Goal: Information Seeking & Learning: Learn about a topic

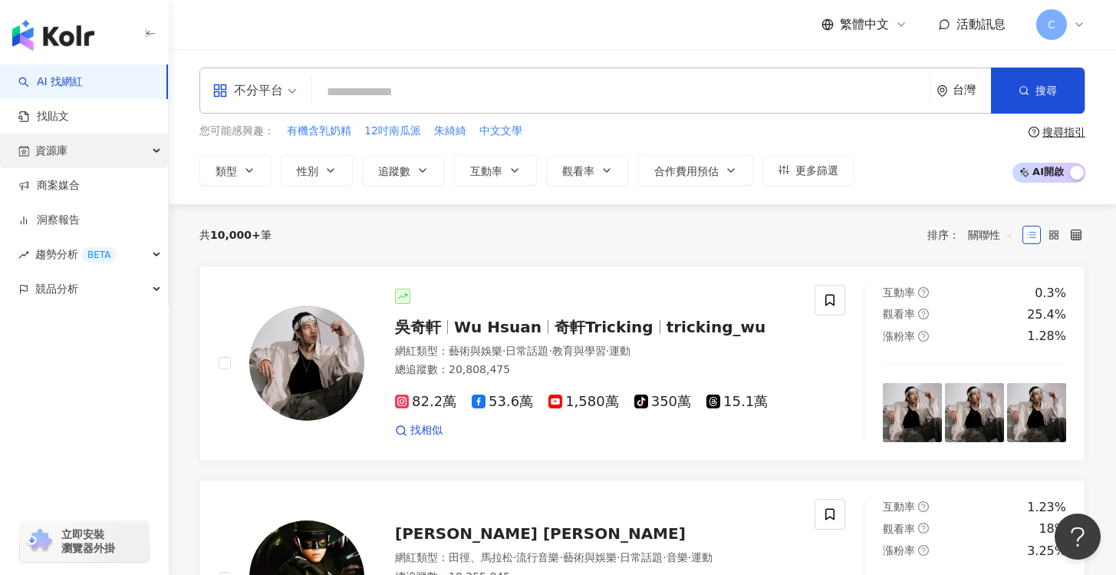
click at [139, 156] on div "資源庫" at bounding box center [84, 150] width 168 height 35
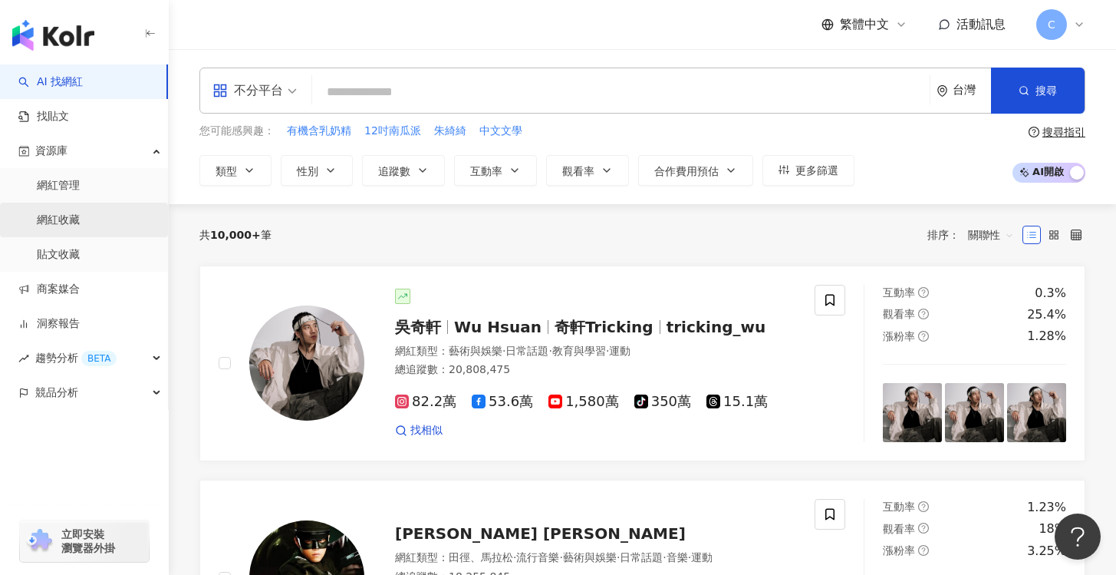
click at [80, 212] on link "網紅收藏" at bounding box center [58, 219] width 43 height 15
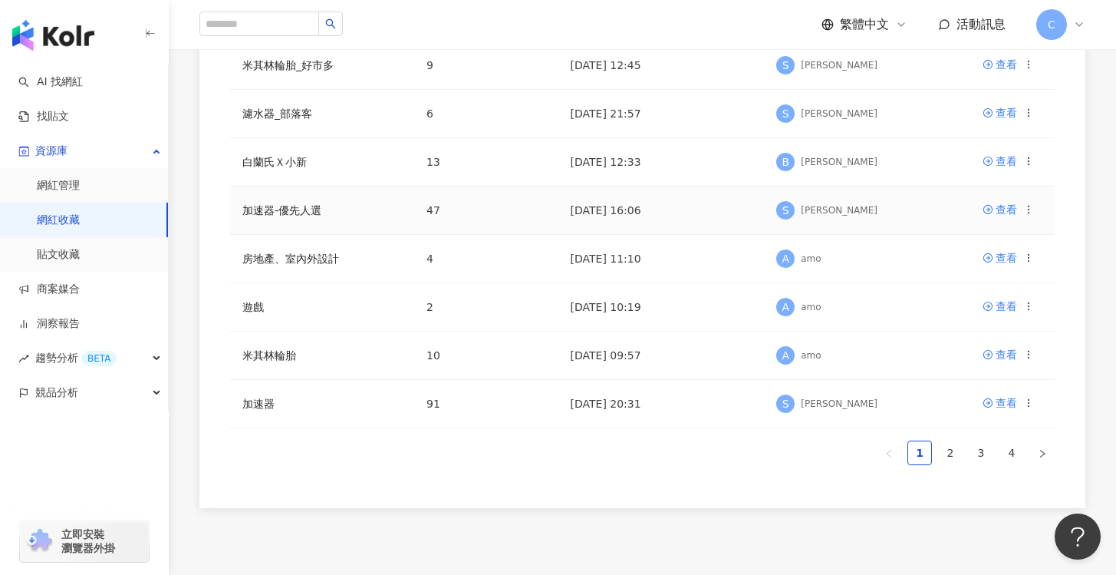
scroll to position [503, 0]
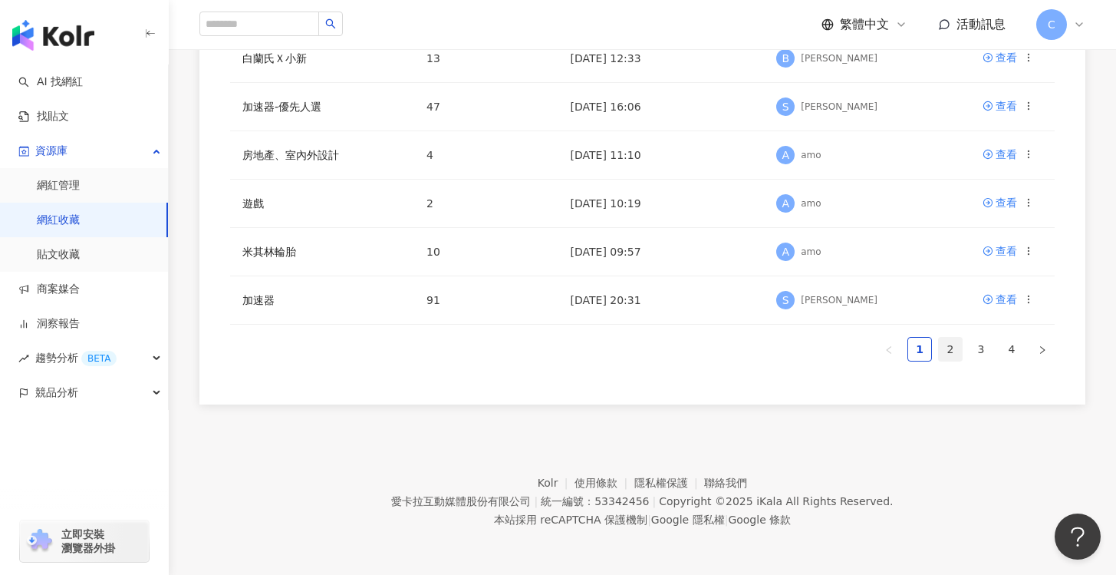
click at [948, 352] on link "2" at bounding box center [950, 349] width 23 height 23
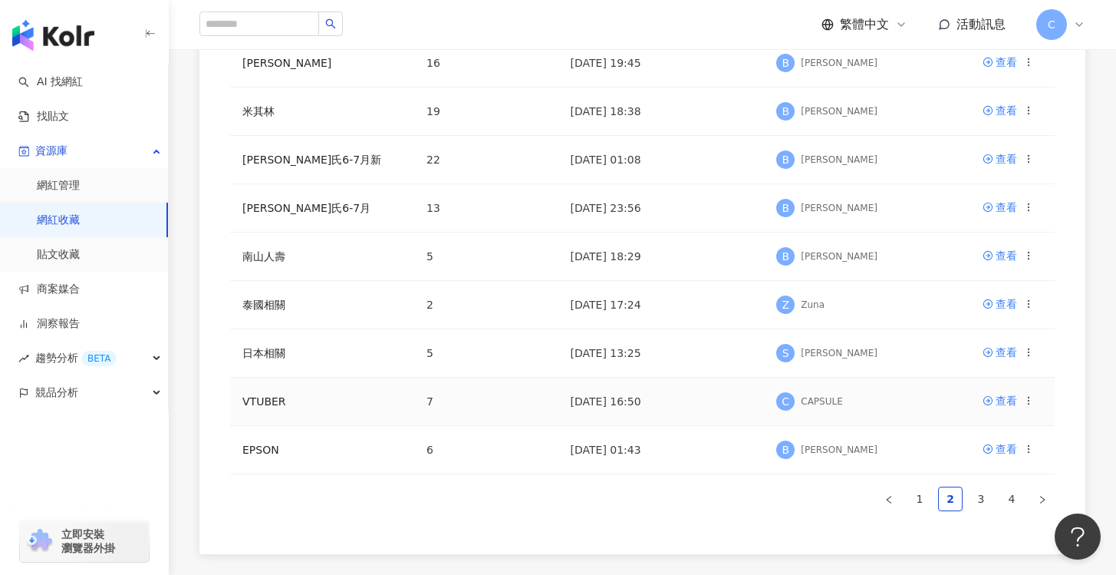
scroll to position [370, 0]
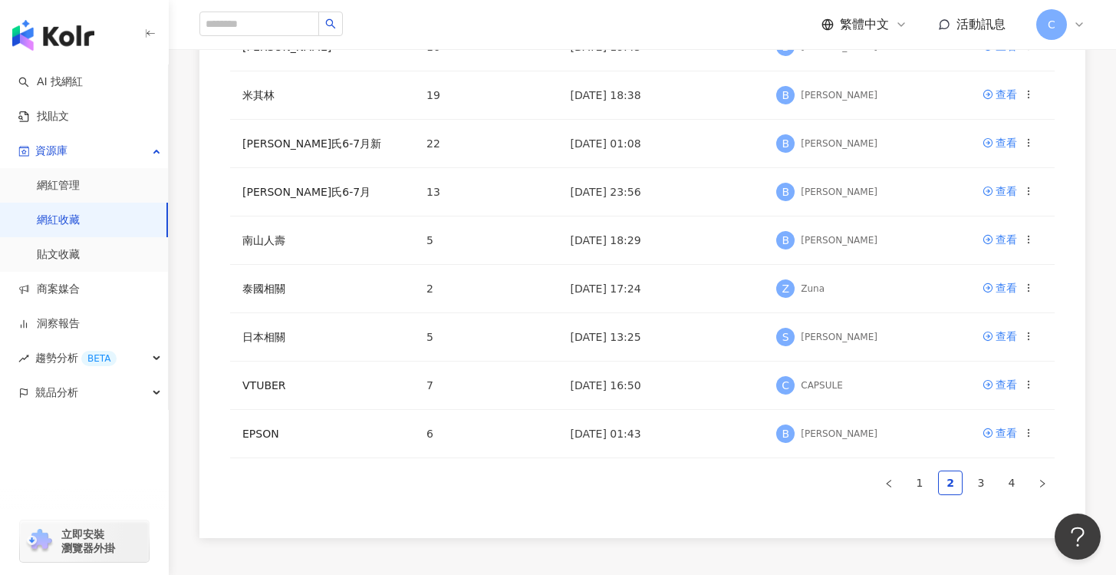
drag, startPoint x: 972, startPoint y: 483, endPoint x: 910, endPoint y: 459, distance: 66.5
click at [970, 483] on link "3" at bounding box center [981, 482] width 23 height 23
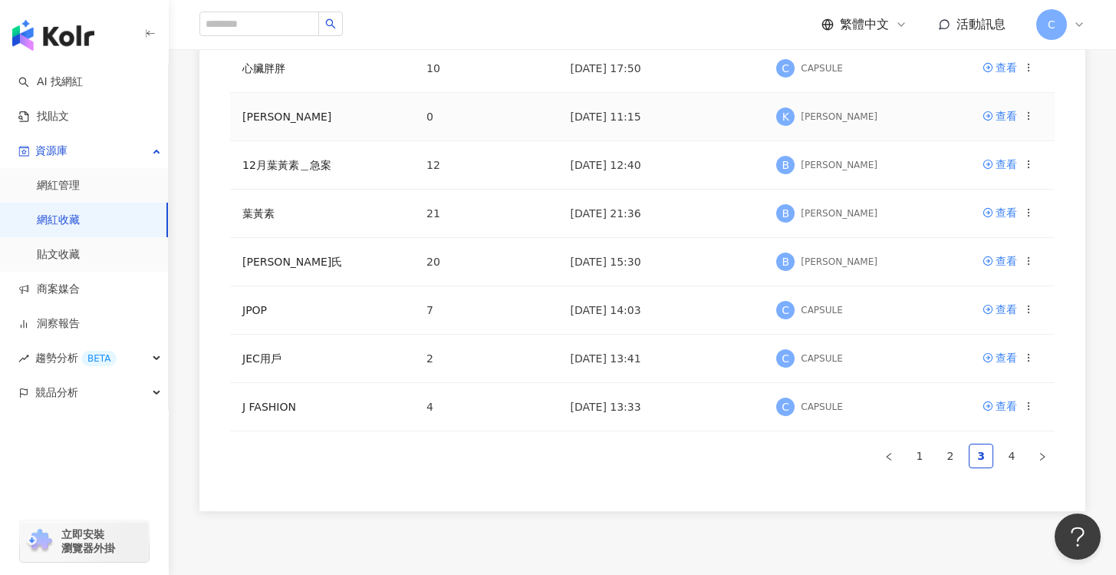
scroll to position [415, 0]
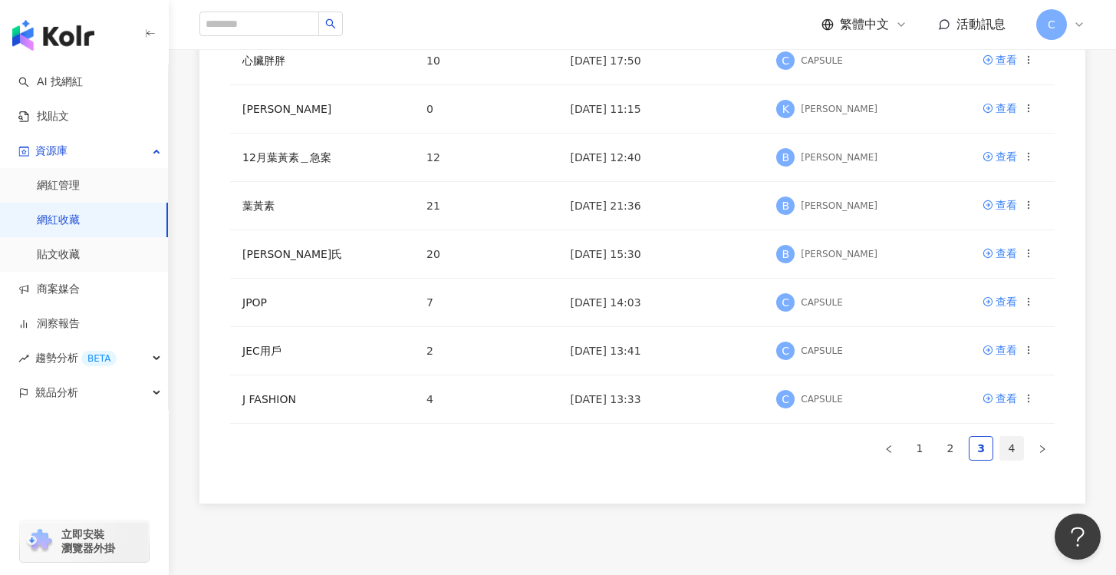
click at [1018, 437] on link "4" at bounding box center [1011, 447] width 23 height 23
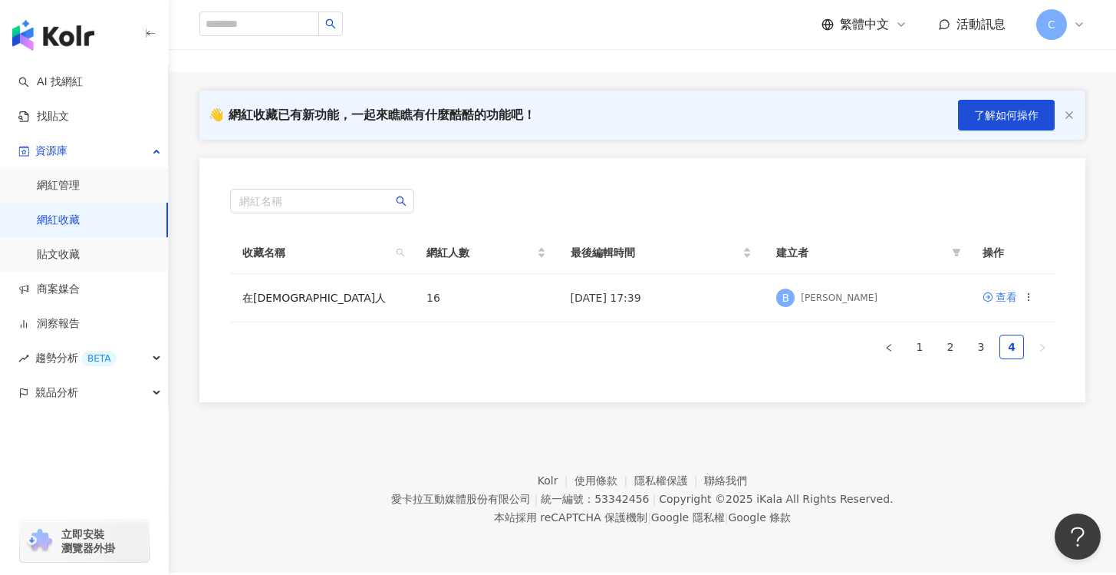
scroll to position [71, 0]
click at [923, 349] on link "1" at bounding box center [919, 346] width 23 height 23
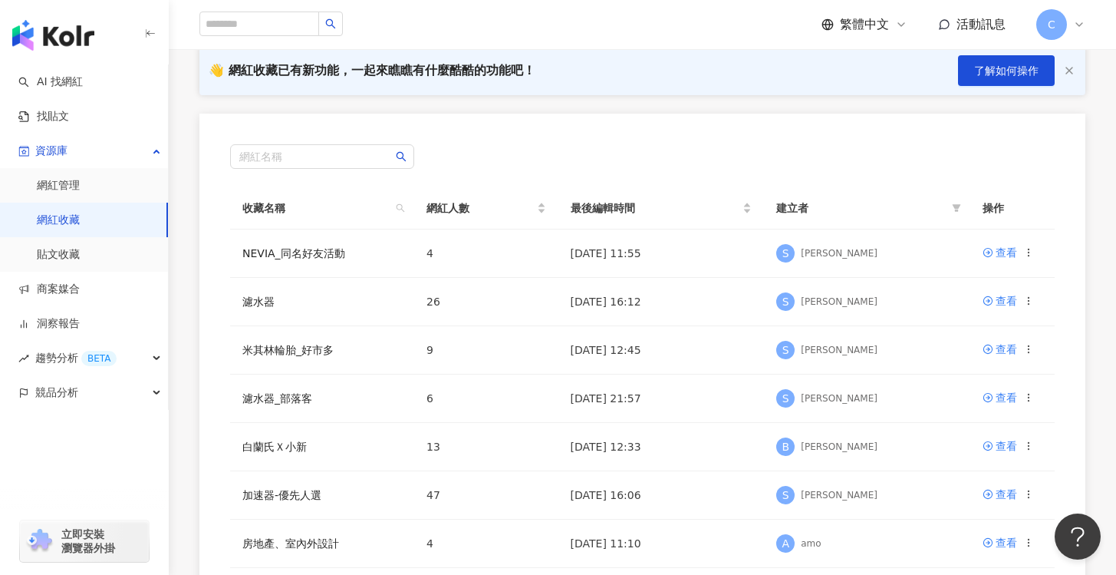
scroll to position [0, 0]
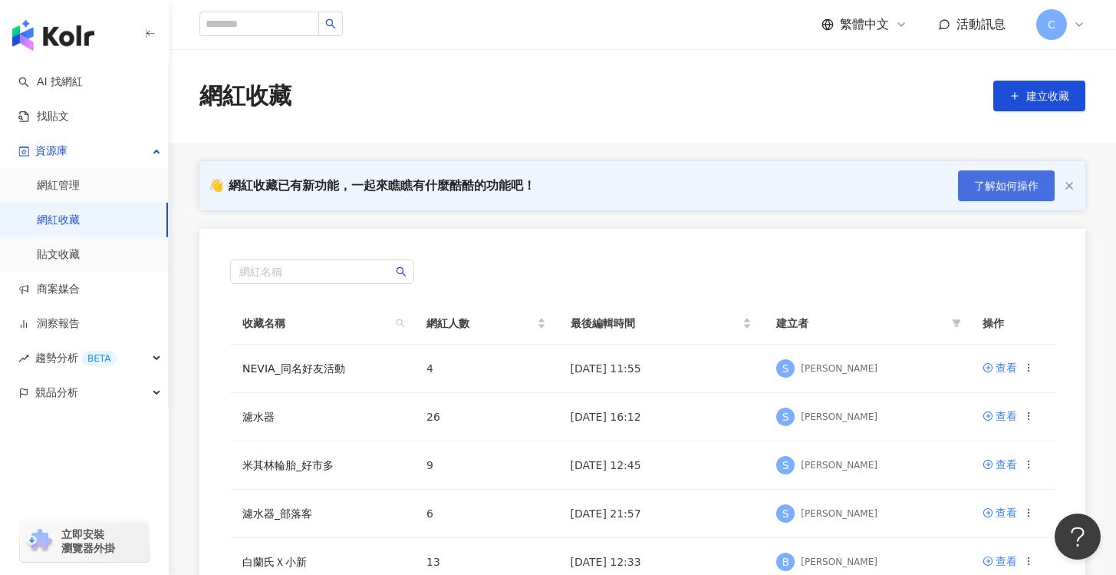
click at [993, 193] on button "了解如何操作" at bounding box center [1006, 185] width 97 height 31
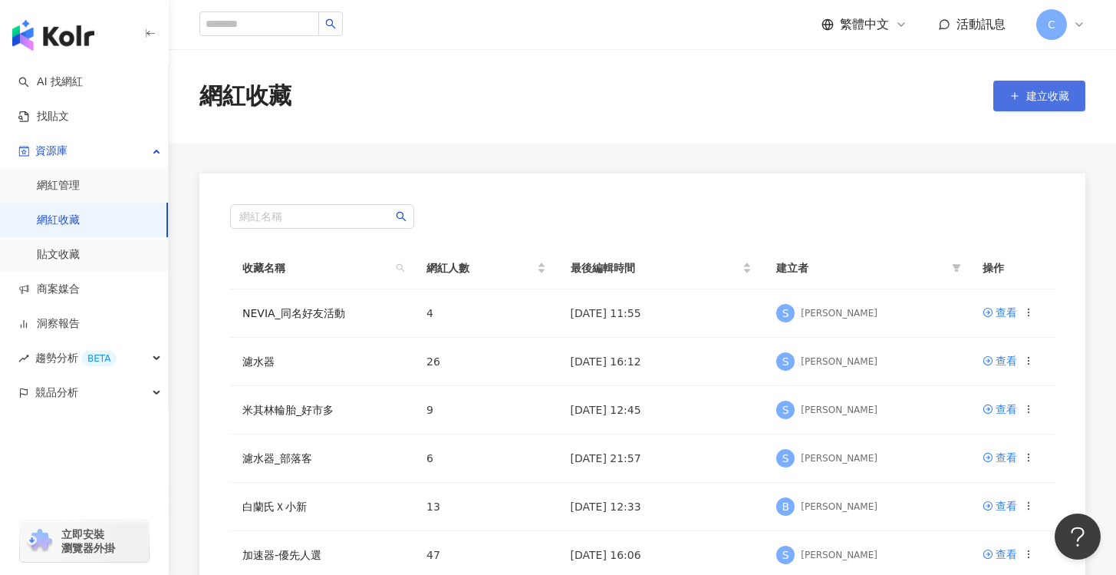
click at [1034, 101] on span "建立收藏" at bounding box center [1047, 96] width 43 height 12
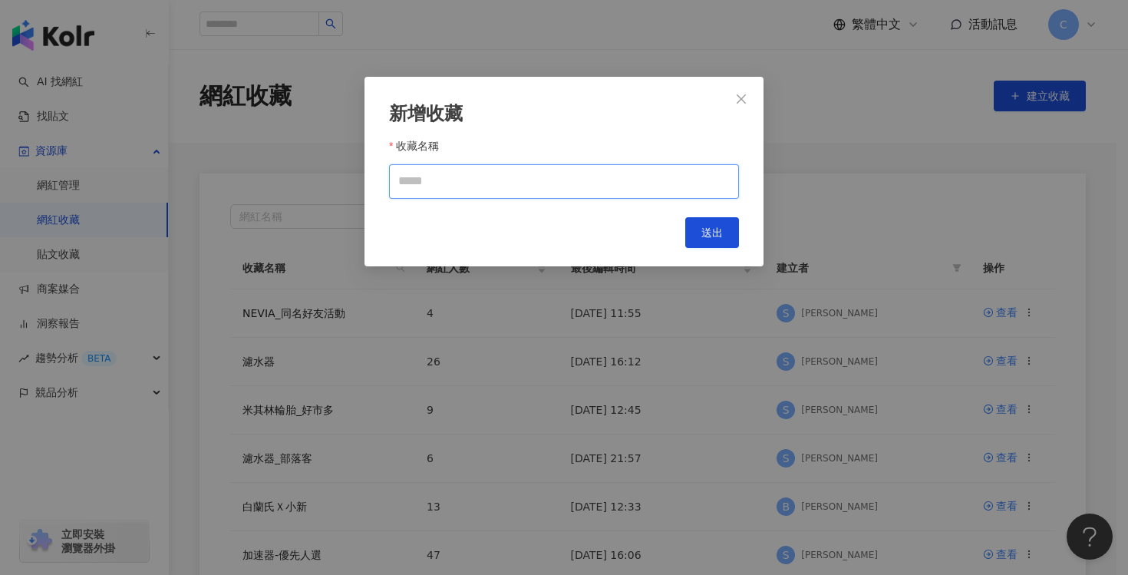
click at [568, 175] on input "收藏名稱" at bounding box center [564, 181] width 350 height 35
type input "**********"
click at [720, 229] on span "送出" at bounding box center [711, 232] width 21 height 12
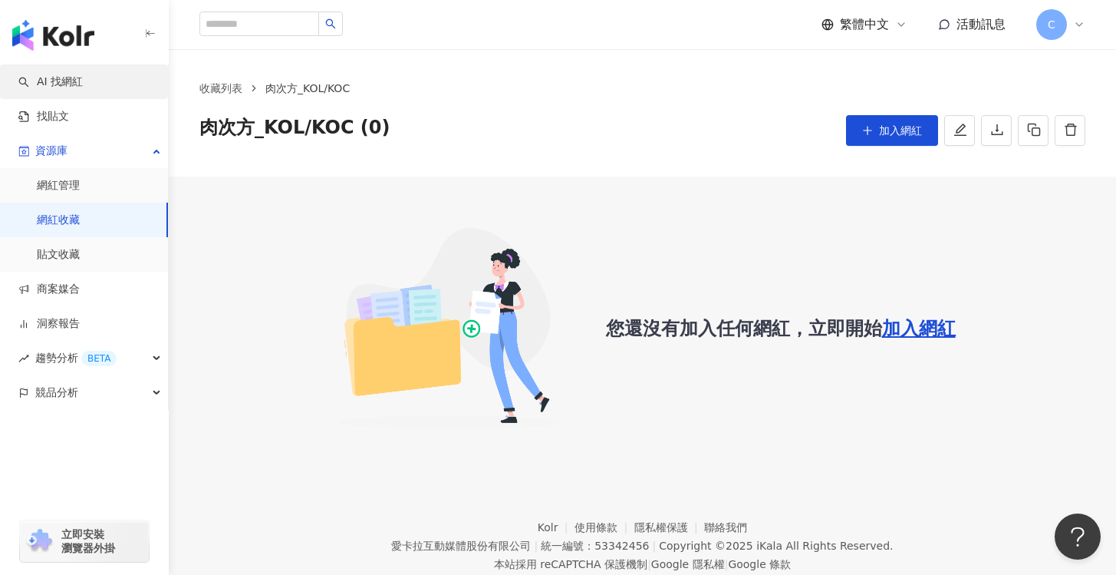
click at [83, 83] on link "AI 找網紅" at bounding box center [50, 81] width 64 height 15
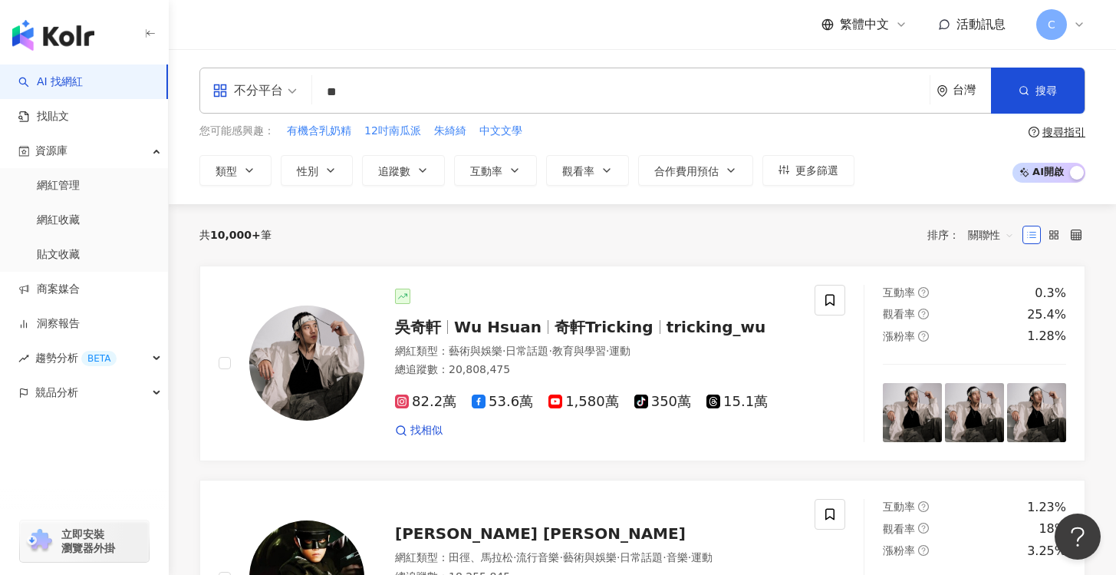
type input "*"
type input "**"
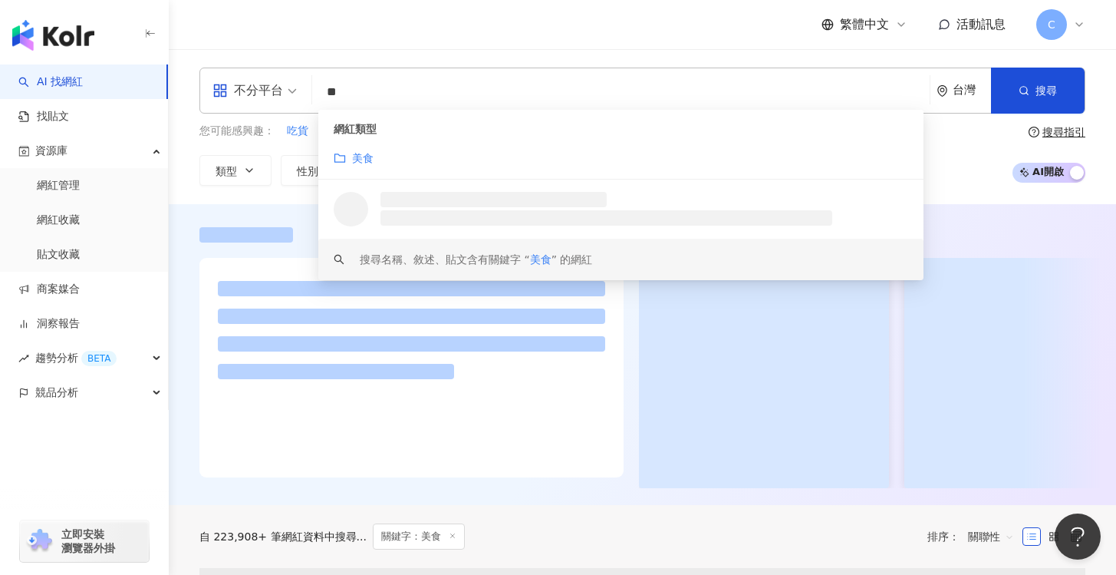
click at [240, 194] on div "不分平台 ** 台灣 搜尋 loading keyword 網紅類型 美食 搜尋名稱、敘述、貼文含有關鍵字 “ 美食 ” 的網紅 您可能感興趣： 吃貨 甜點 …" at bounding box center [642, 126] width 947 height 155
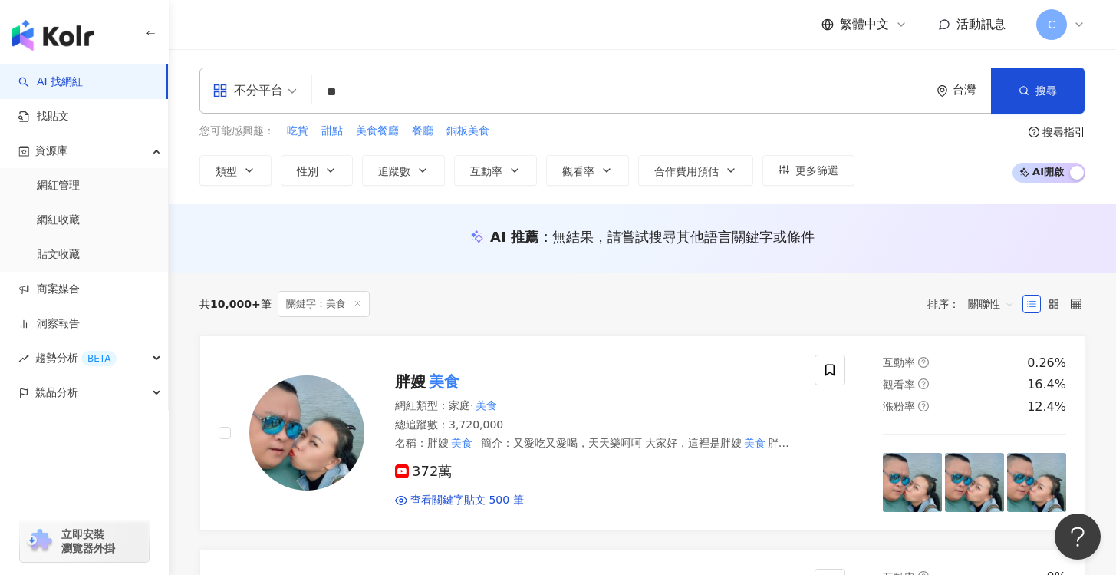
click at [770, 293] on div "共 10,000+ 筆 關鍵字：美食 排序： 關聯性" at bounding box center [642, 304] width 886 height 26
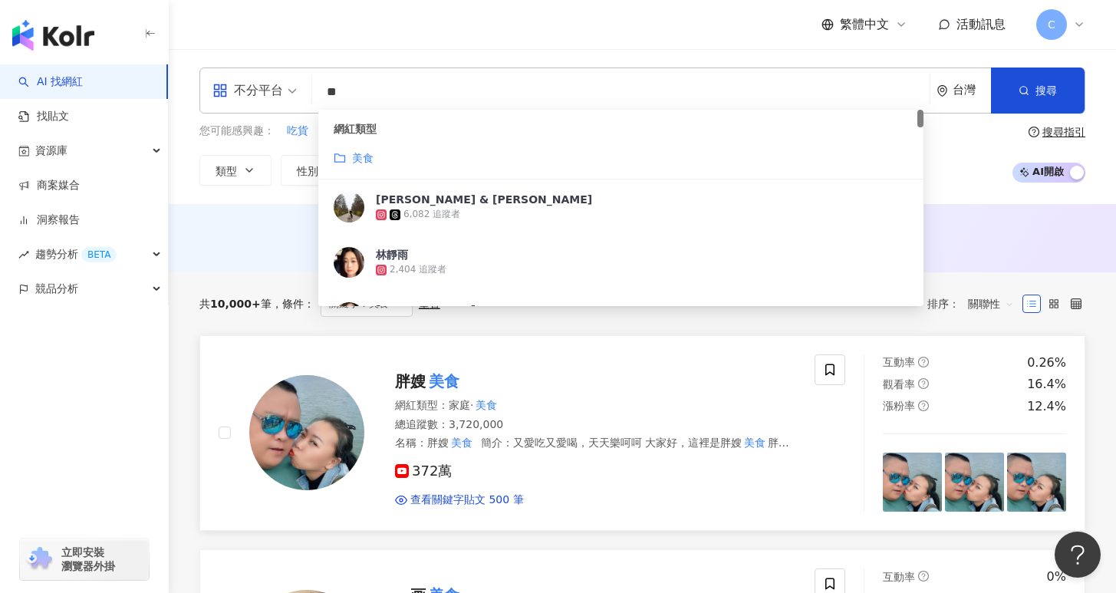
click at [653, 355] on div "胖嫂 美食 網紅類型 ： 家庭 · 美食 總追蹤數 ： 3,720,000 名稱 ： 胖嫂 美食 簡介 ： 又愛吃又愛喝，天天樂呵呵 大家好，這裡是胖嫂 美食…" at bounding box center [517, 432] width 596 height 157
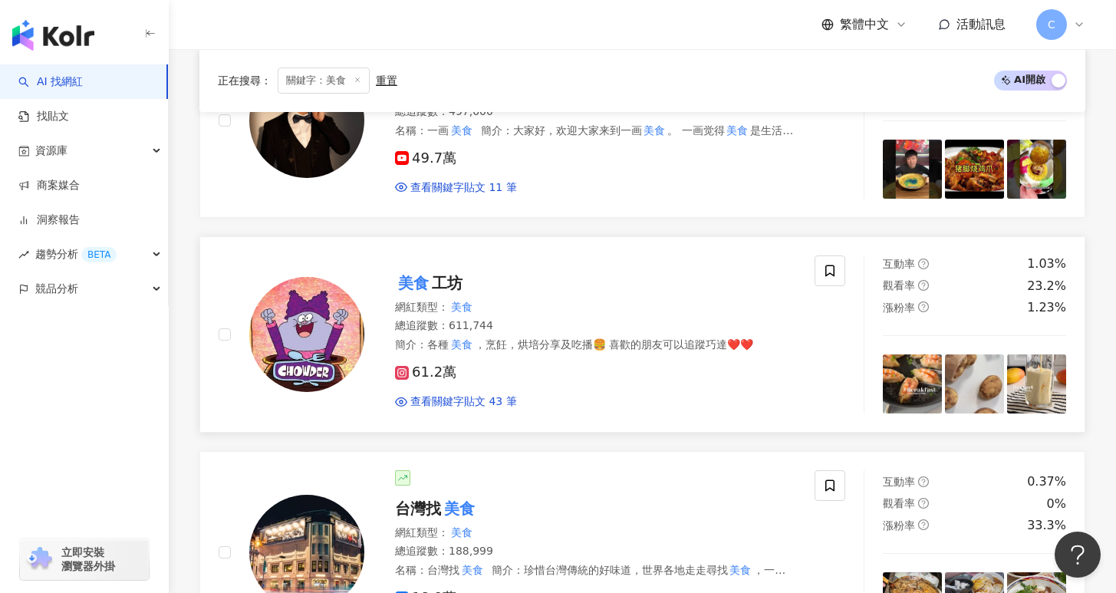
scroll to position [543, 0]
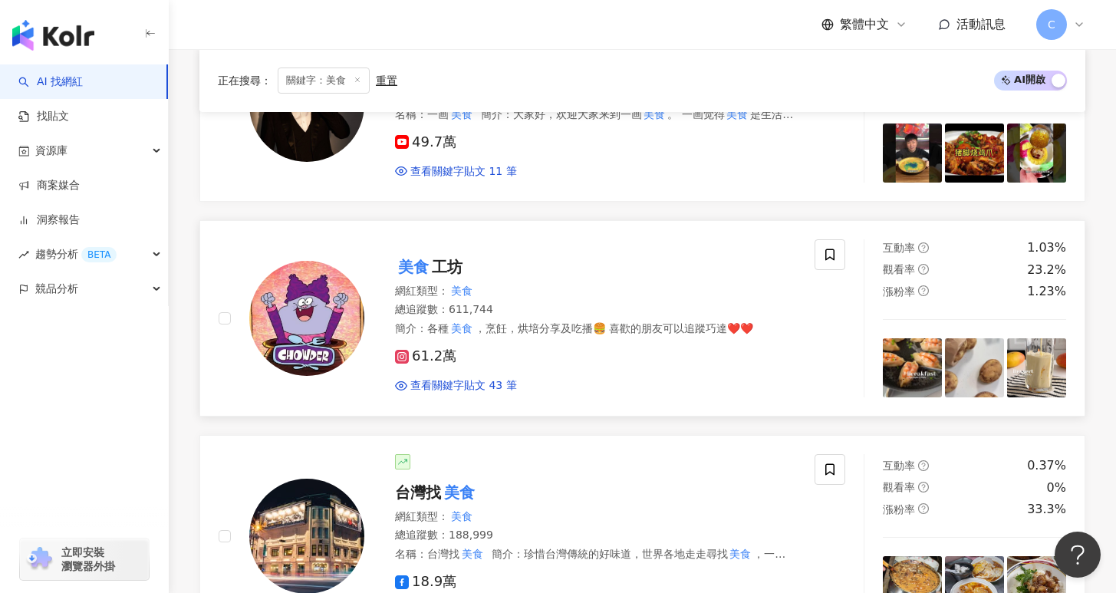
click at [559, 279] on div "美食 工坊 網紅類型 ： 美食 總追蹤數 ： 611,744 簡介 ： 各種 美食 ，烹飪，烘培分享及吃播🍔 喜歡的朋友可以追蹤巧達❤️❤️ 61.2萬 查看…" at bounding box center [580, 319] width 432 height 150
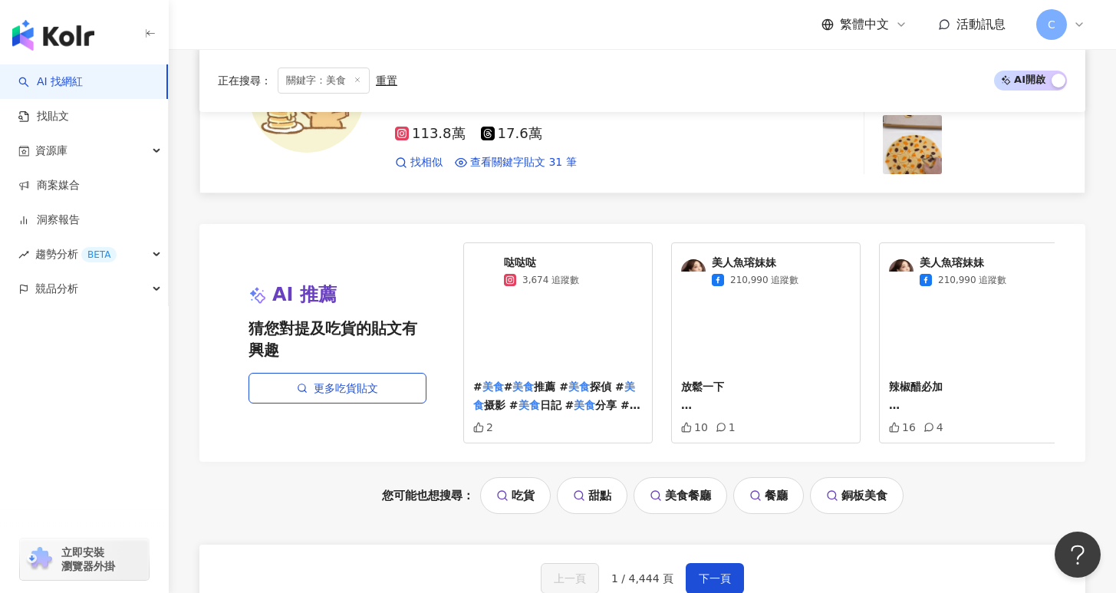
scroll to position [2844, 0]
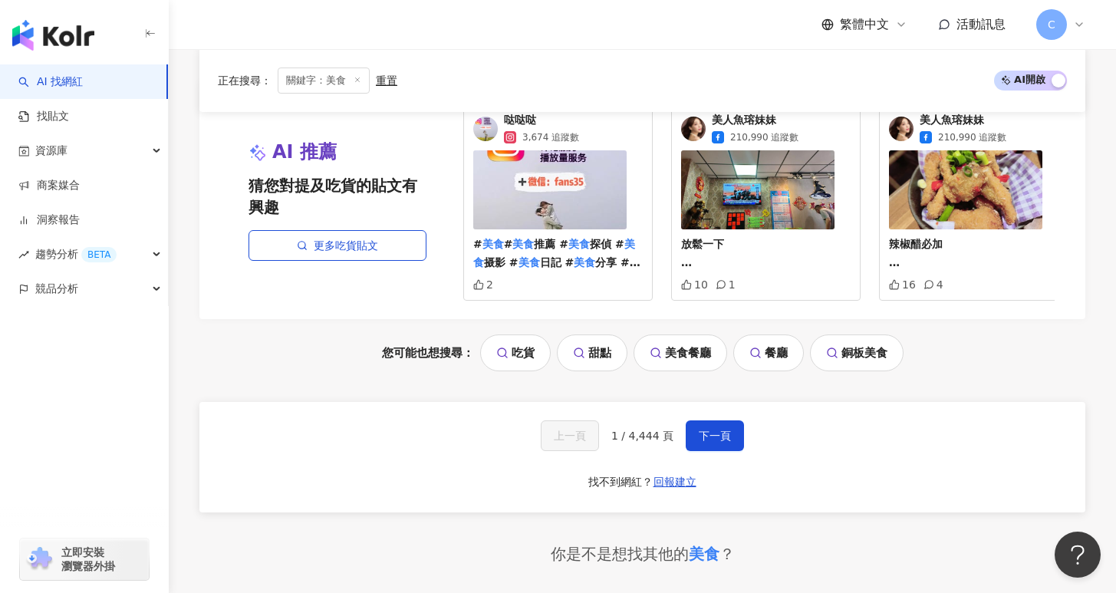
click at [707, 463] on div "上一頁 1 / 4,444 頁 下一頁 找不到網紅？ 回報建立" at bounding box center [642, 457] width 886 height 110
click at [728, 442] on span "下一頁" at bounding box center [715, 436] width 32 height 12
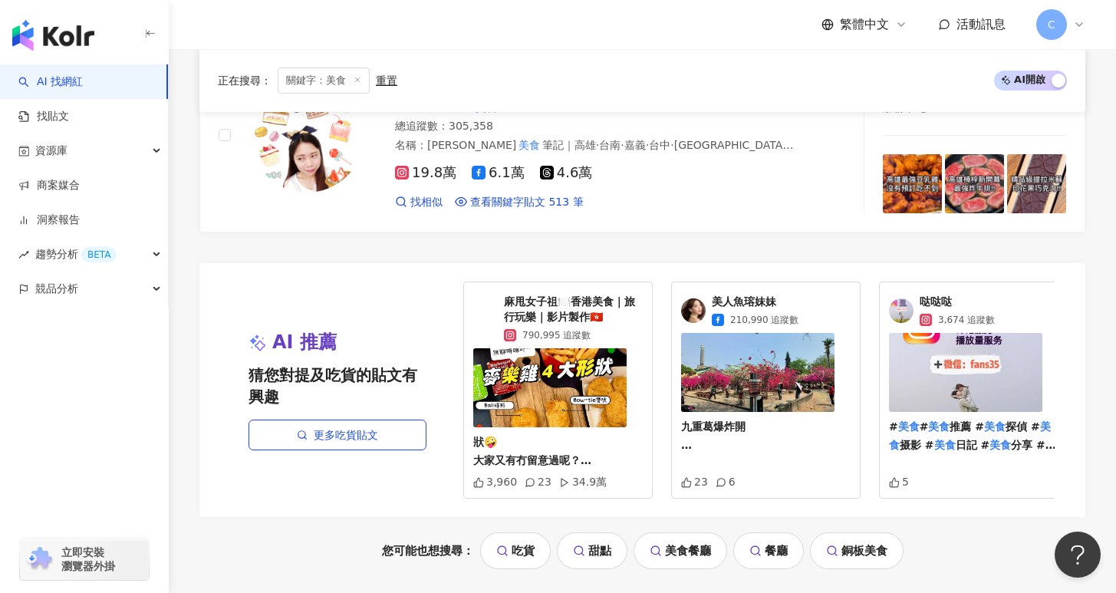
scroll to position [2633, 0]
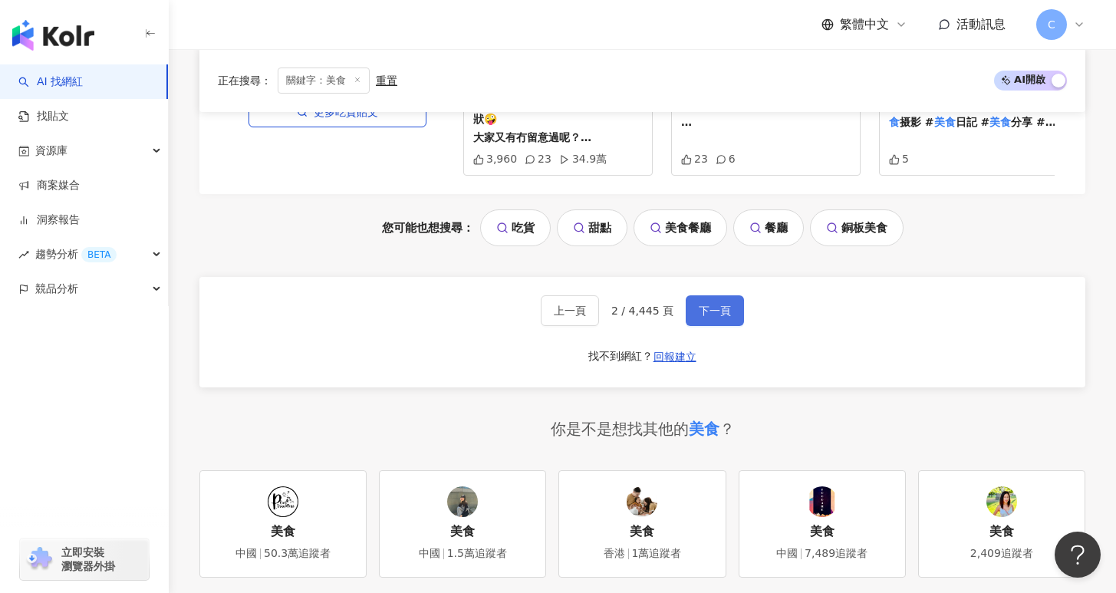
click at [716, 305] on span "下一頁" at bounding box center [715, 311] width 32 height 12
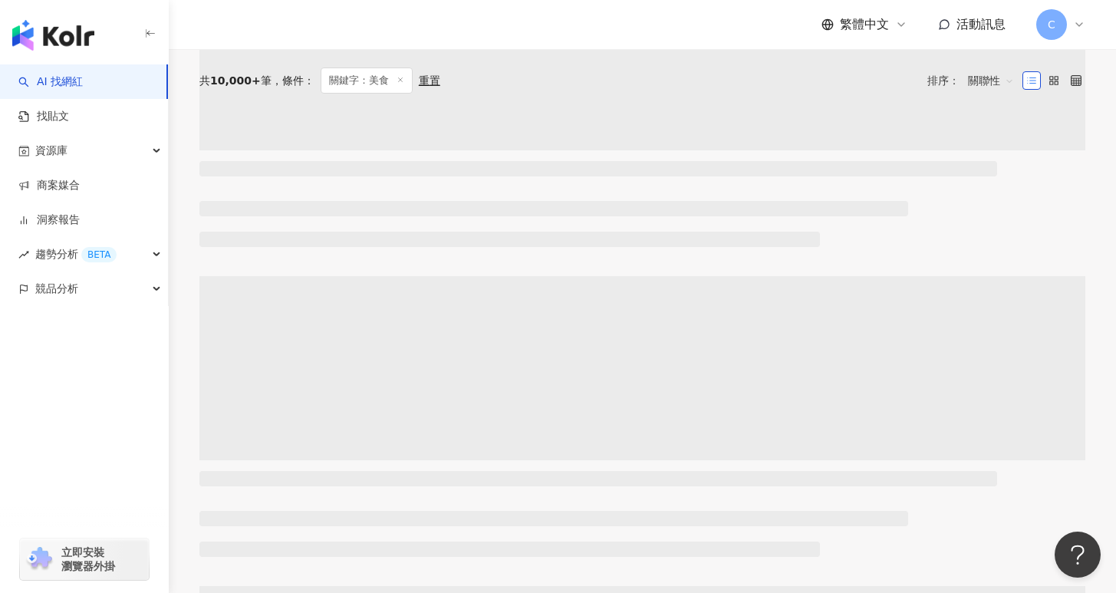
scroll to position [0, 0]
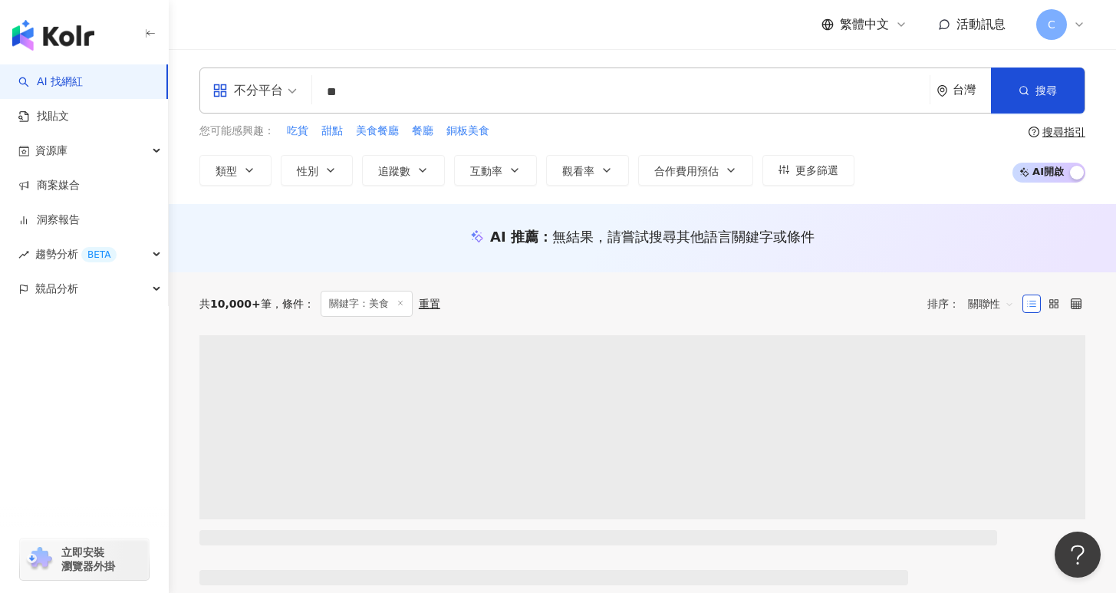
click at [983, 304] on span "關聯性" at bounding box center [991, 304] width 46 height 25
click at [990, 360] on div "追蹤數" at bounding box center [991, 361] width 38 height 17
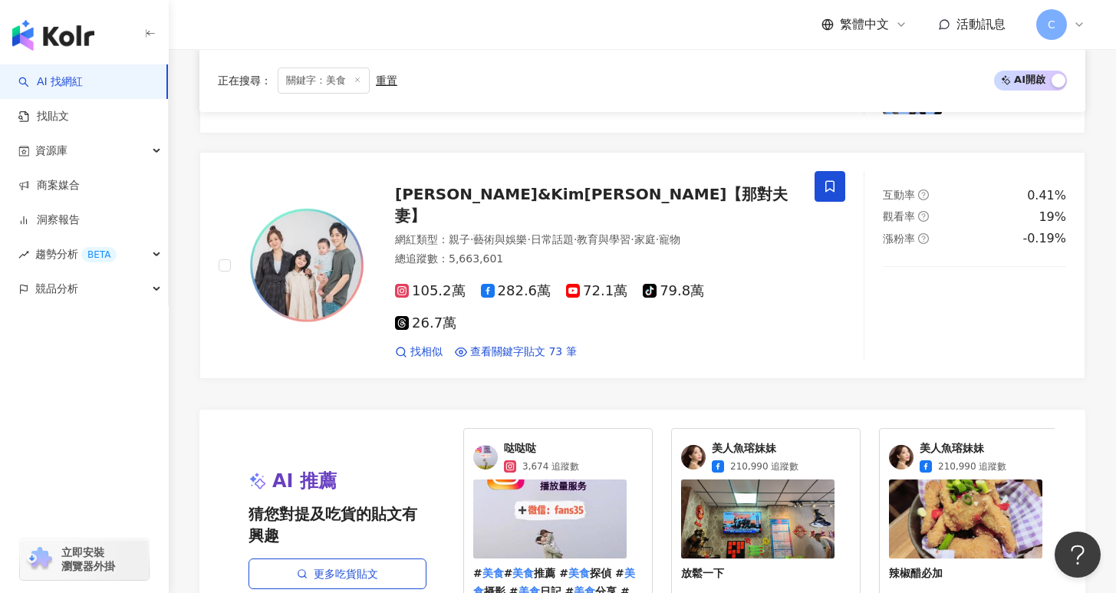
scroll to position [2697, 0]
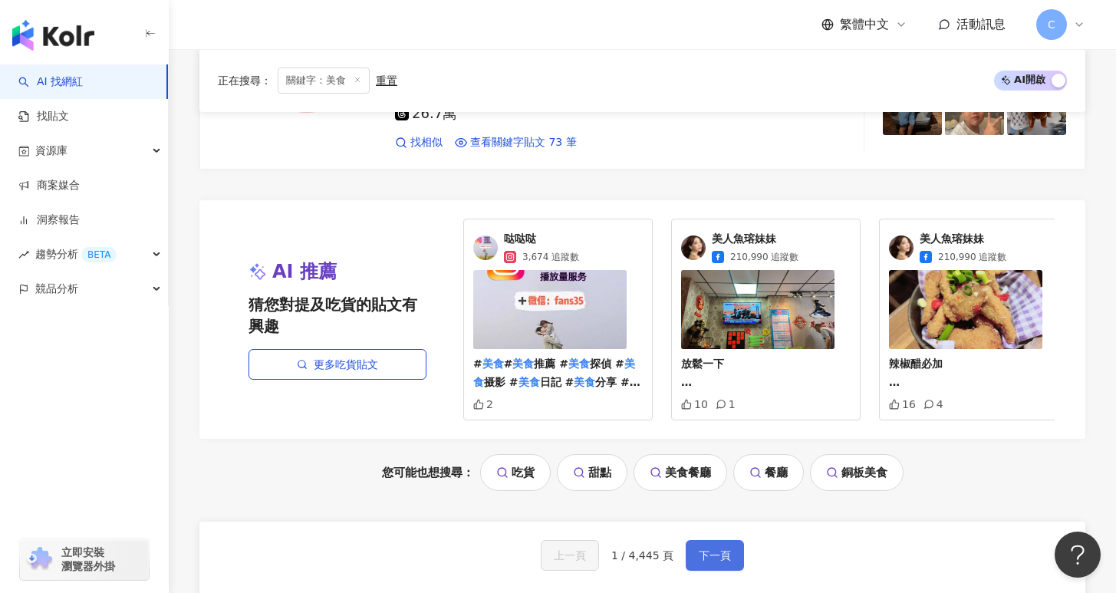
click at [722, 540] on button "下一頁" at bounding box center [715, 555] width 58 height 31
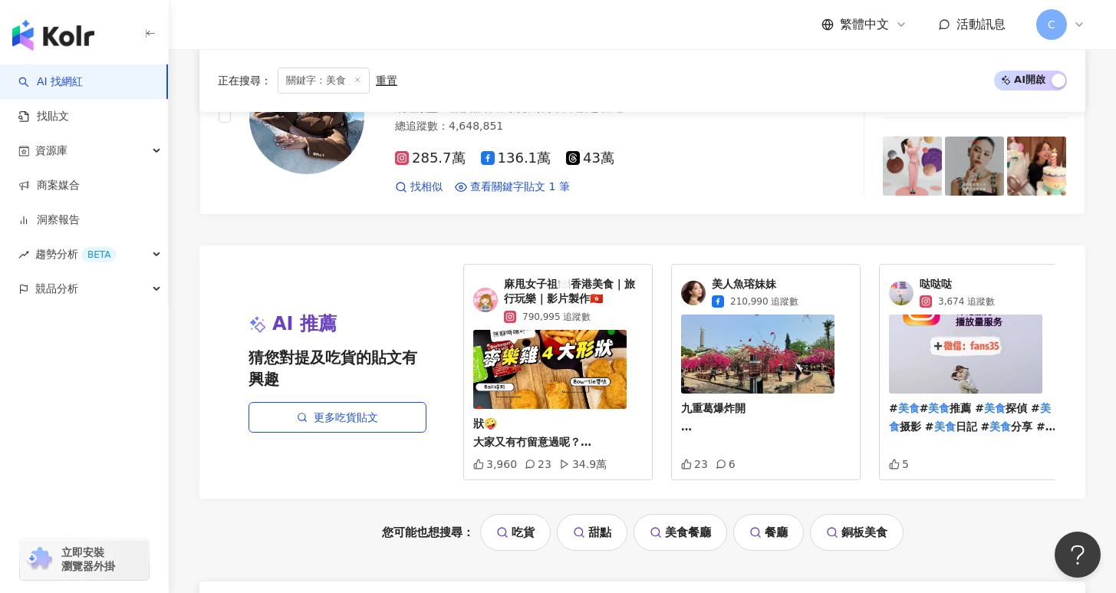
scroll to position [3040, 0]
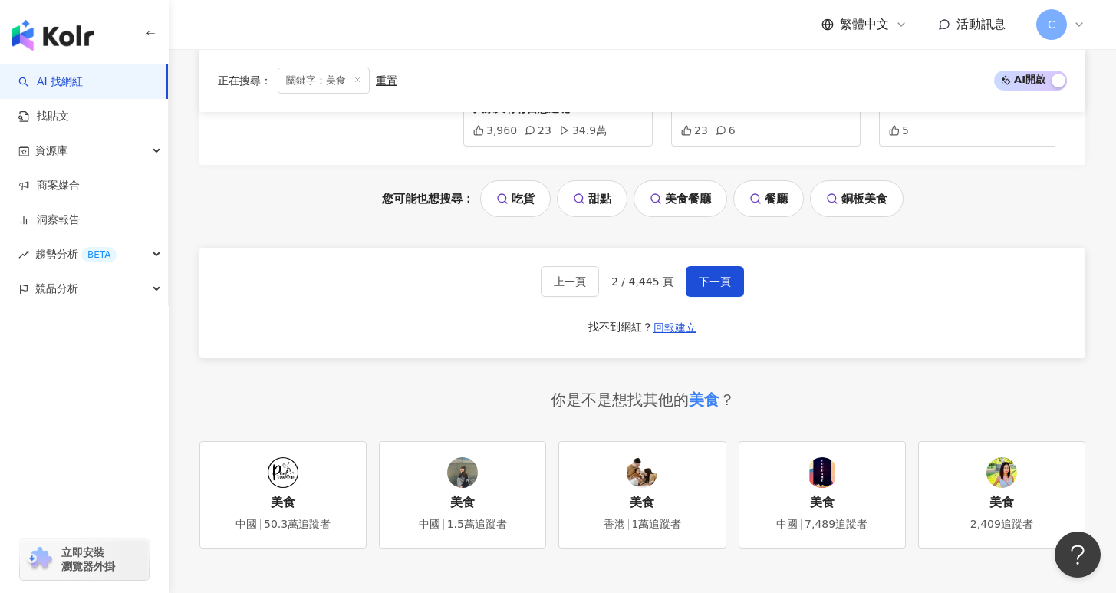
click at [523, 186] on link "吃貨" at bounding box center [515, 198] width 71 height 37
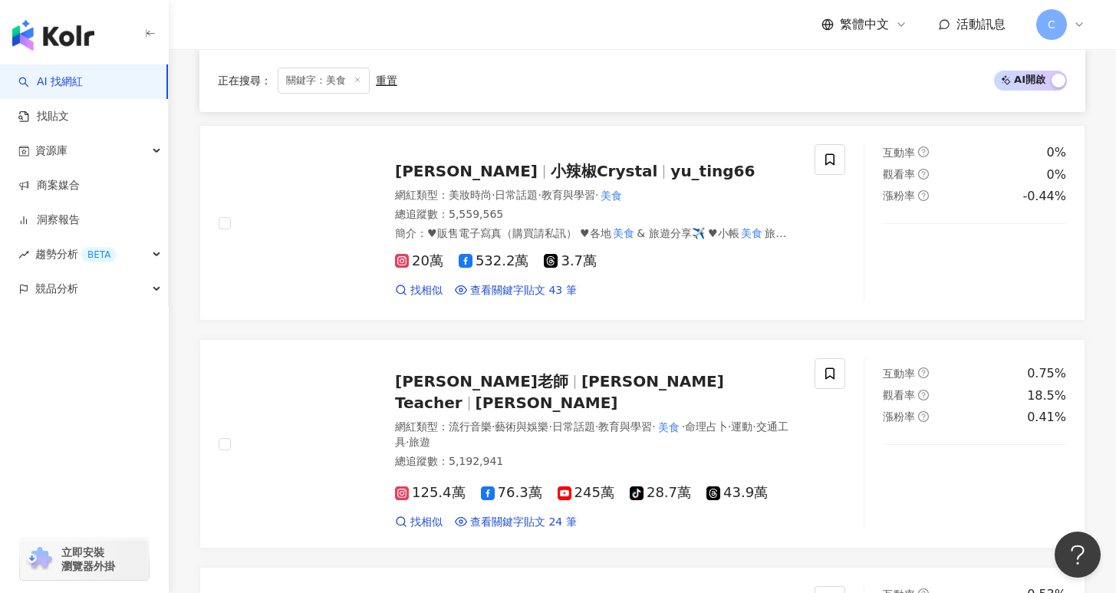
scroll to position [0, 0]
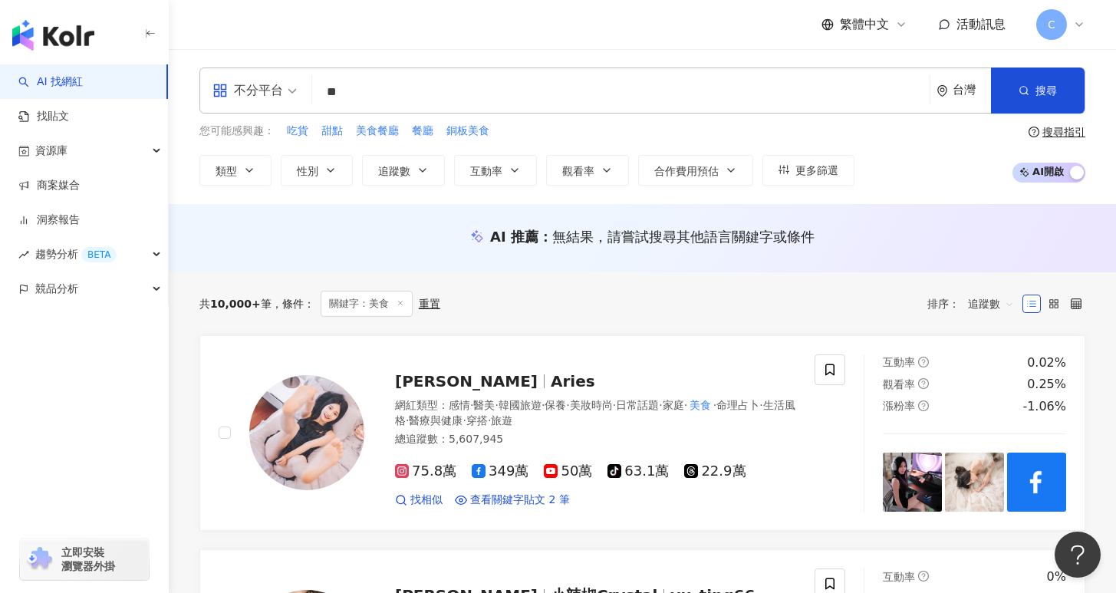
click at [980, 308] on span "追蹤數" at bounding box center [991, 304] width 46 height 25
click at [991, 340] on div "關聯性" at bounding box center [991, 335] width 38 height 17
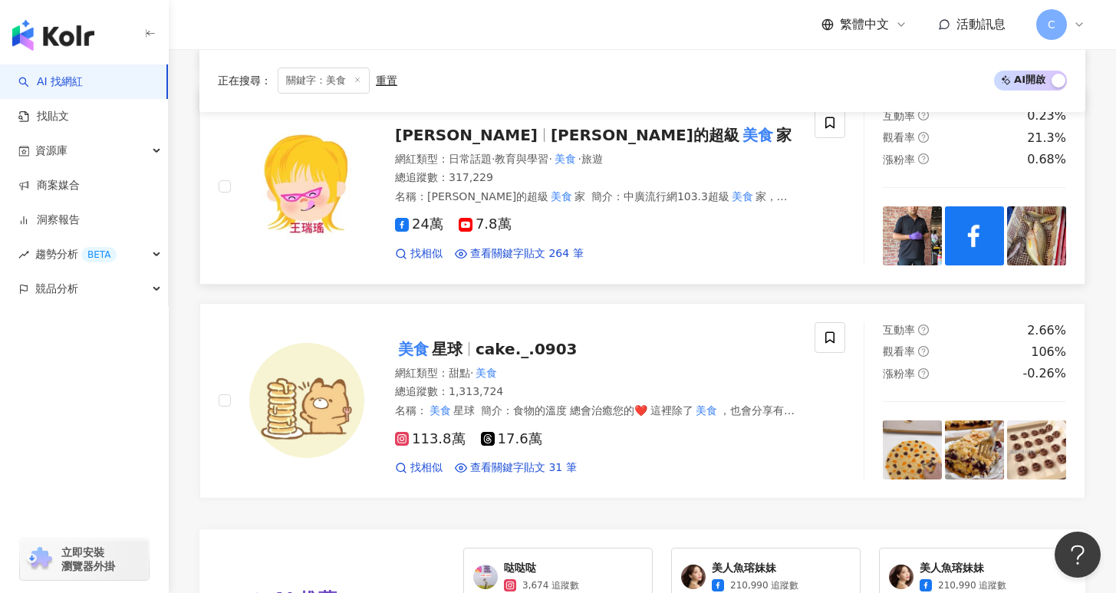
scroll to position [3178, 0]
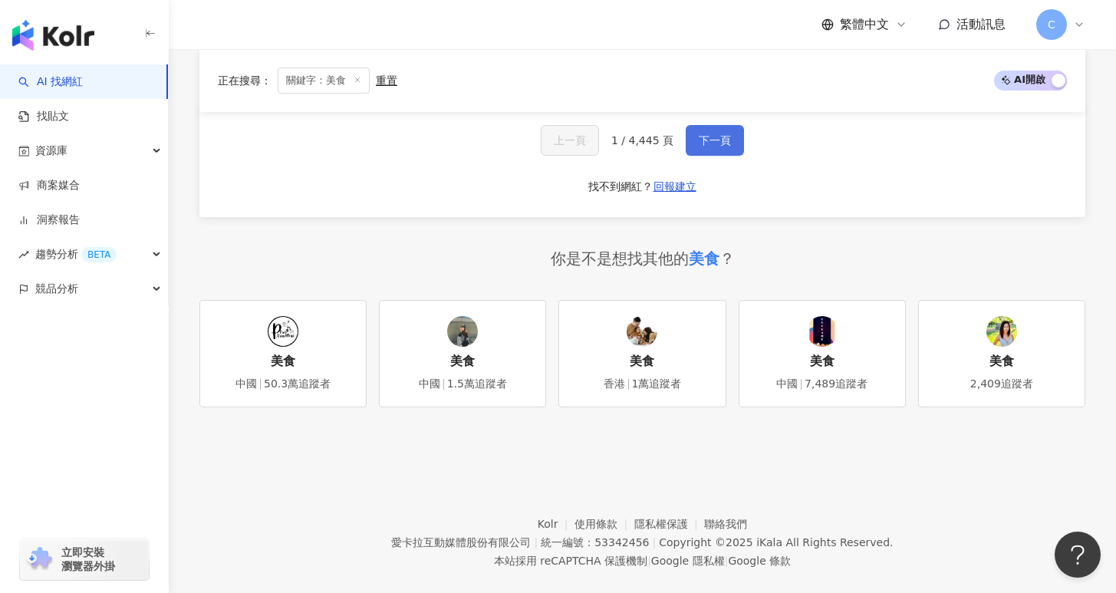
click at [717, 147] on span "下一頁" at bounding box center [715, 140] width 32 height 12
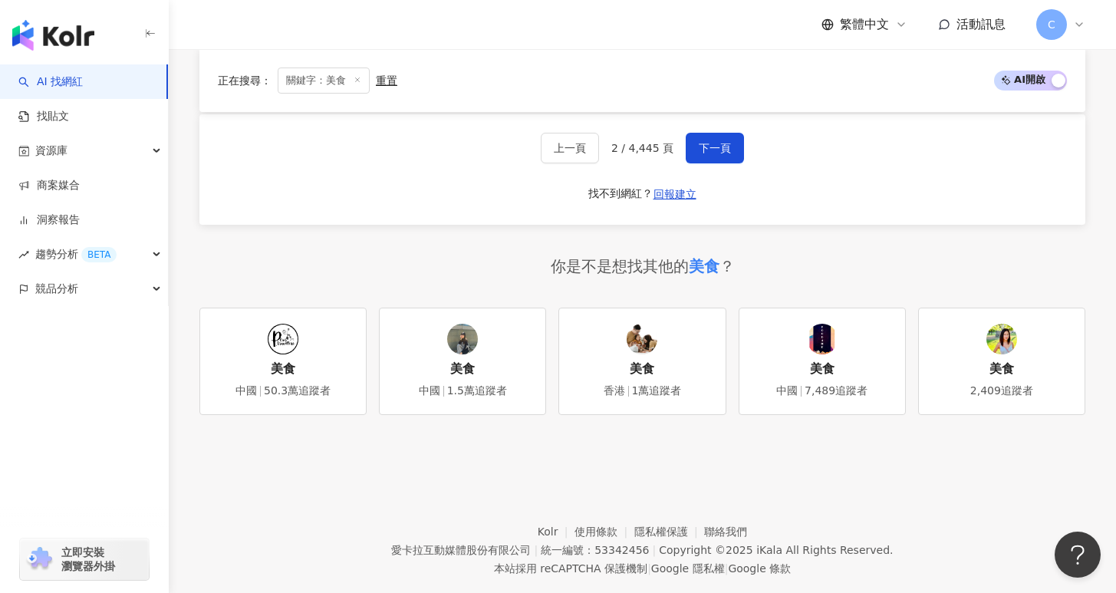
scroll to position [3235, 0]
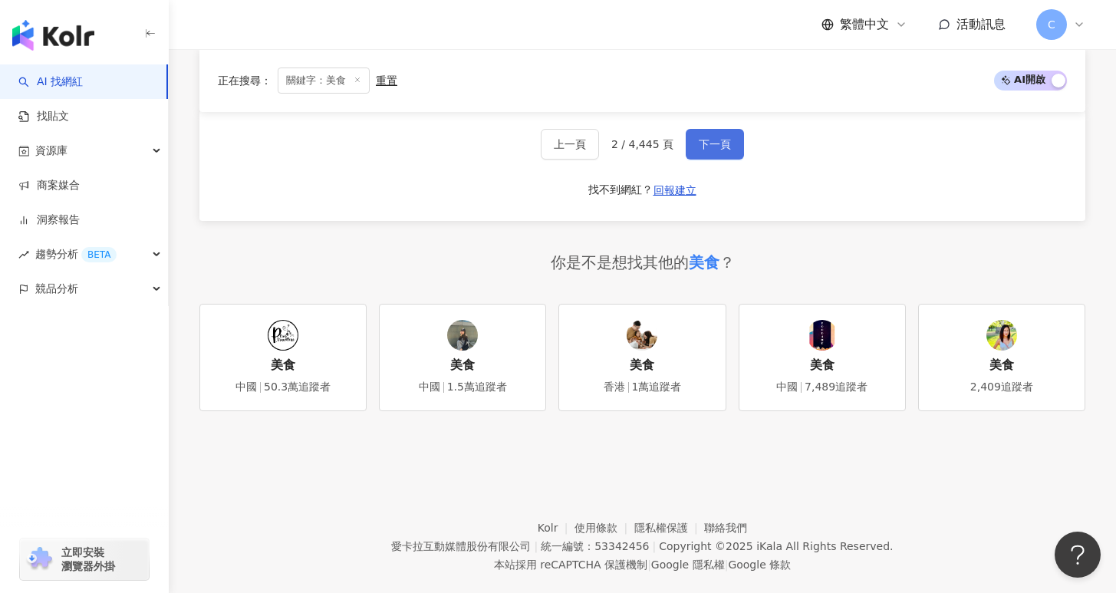
click at [729, 129] on button "下一頁" at bounding box center [715, 144] width 58 height 31
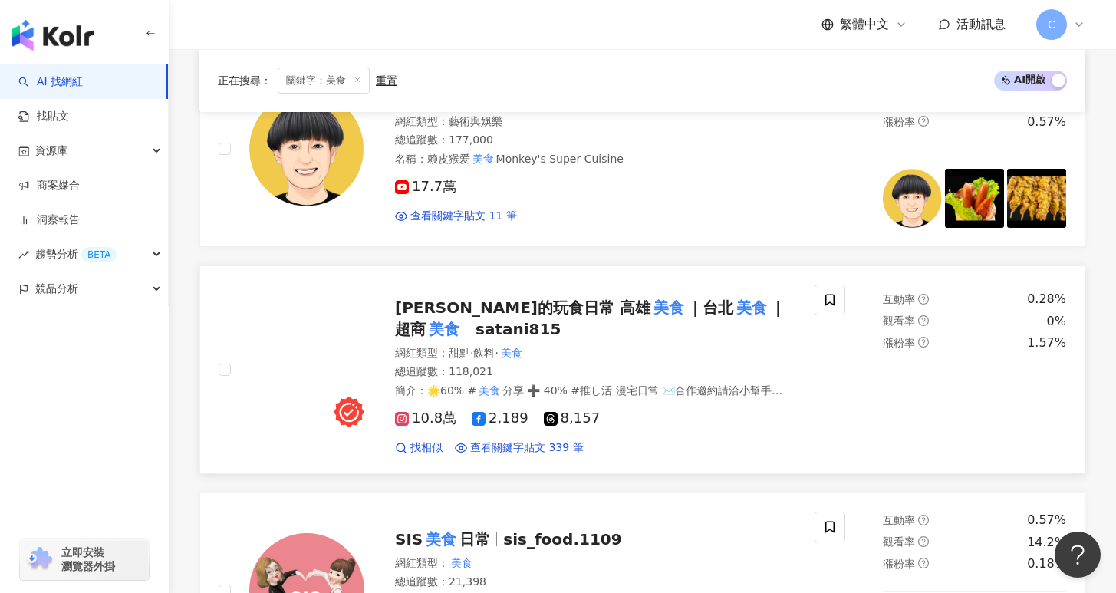
scroll to position [1518, 0]
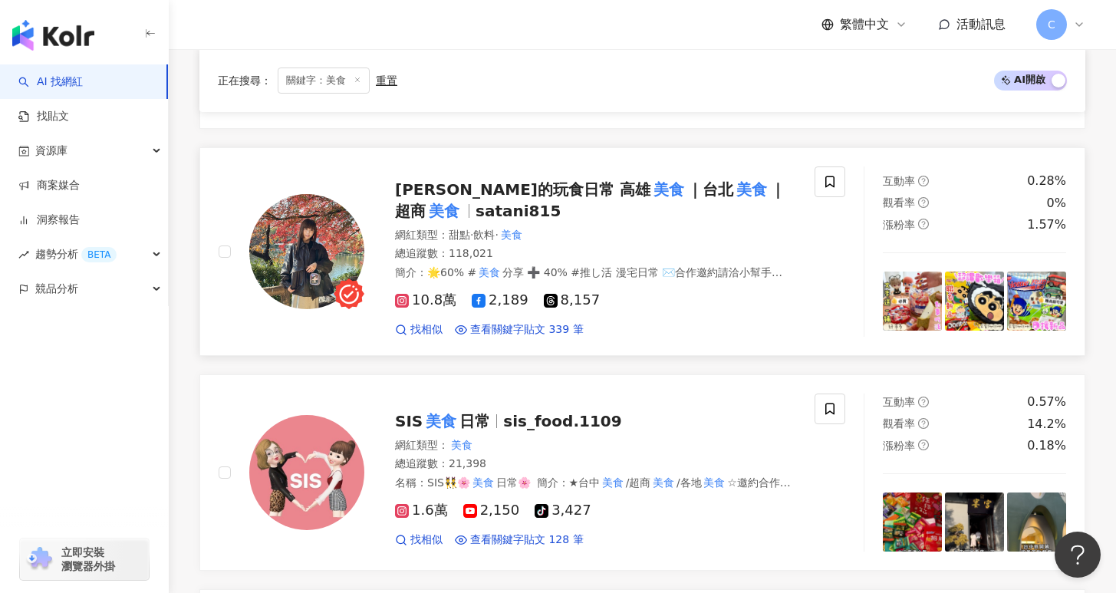
click at [779, 211] on div "塔妮的玩食日常 高雄 美食 ｜台北 美食 ｜超商 美食 satani815 網紅類型 ： 甜點 · 飲料 · 美食 總追蹤數 ： 118,021 簡介 ： 🌟…" at bounding box center [580, 251] width 432 height 171
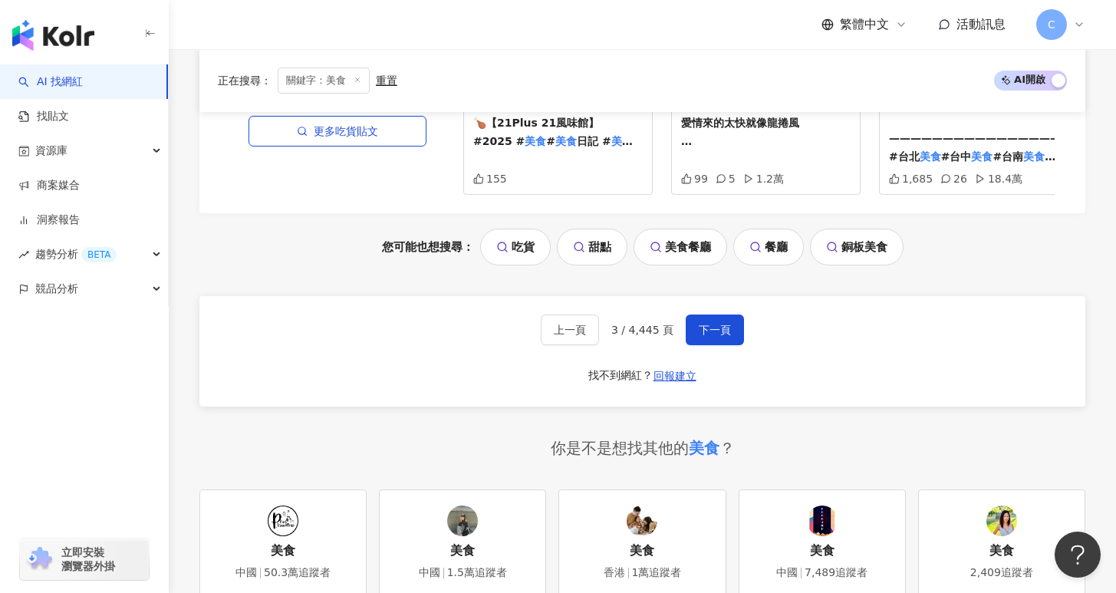
scroll to position [3091, 0]
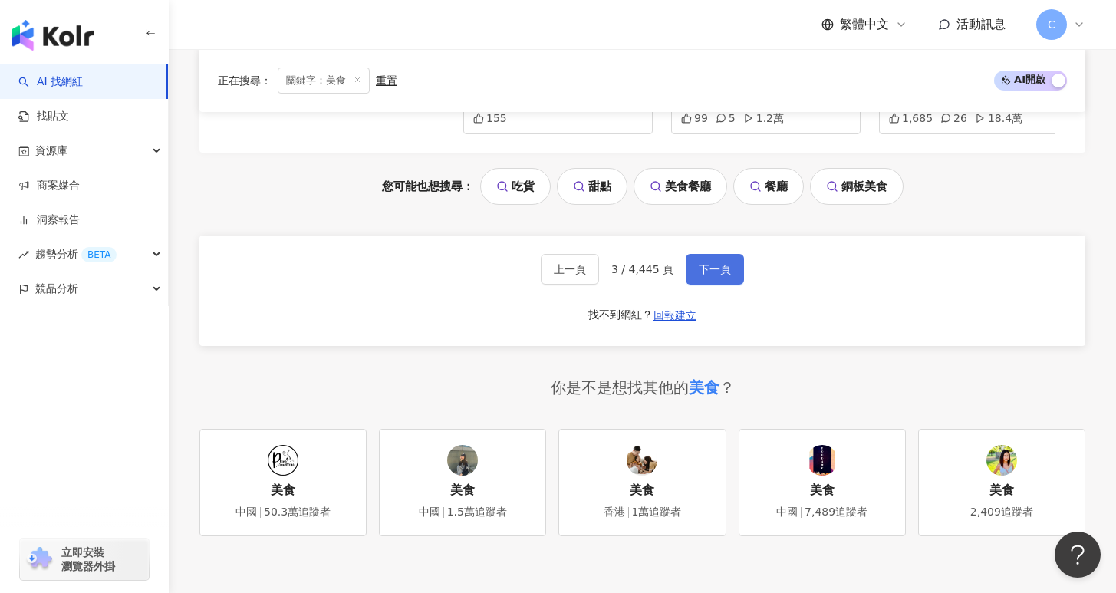
click at [724, 254] on button "下一頁" at bounding box center [715, 269] width 58 height 31
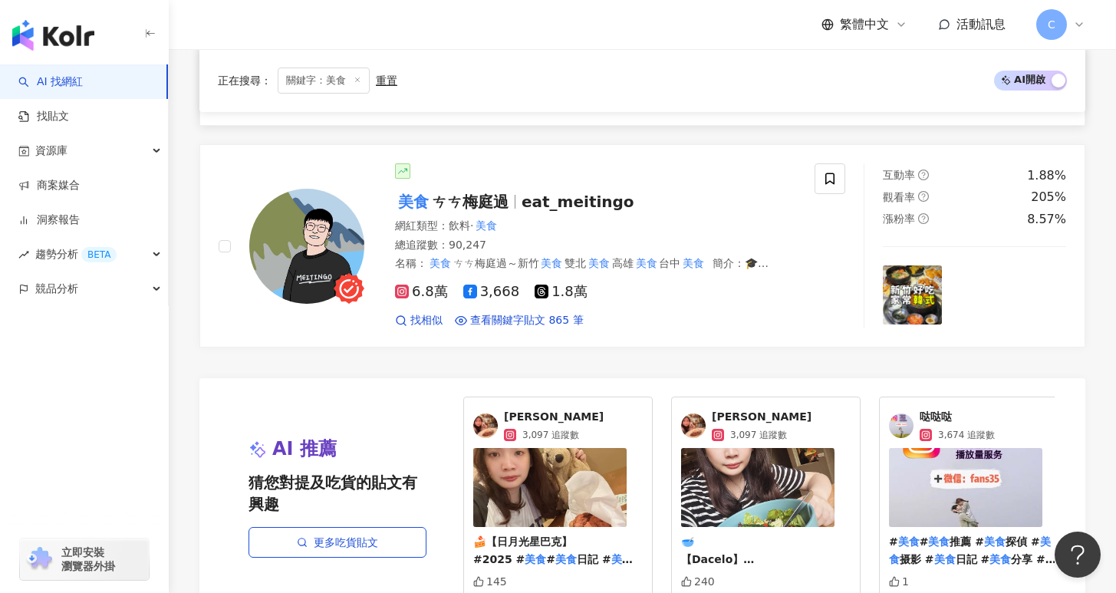
scroll to position [2903, 0]
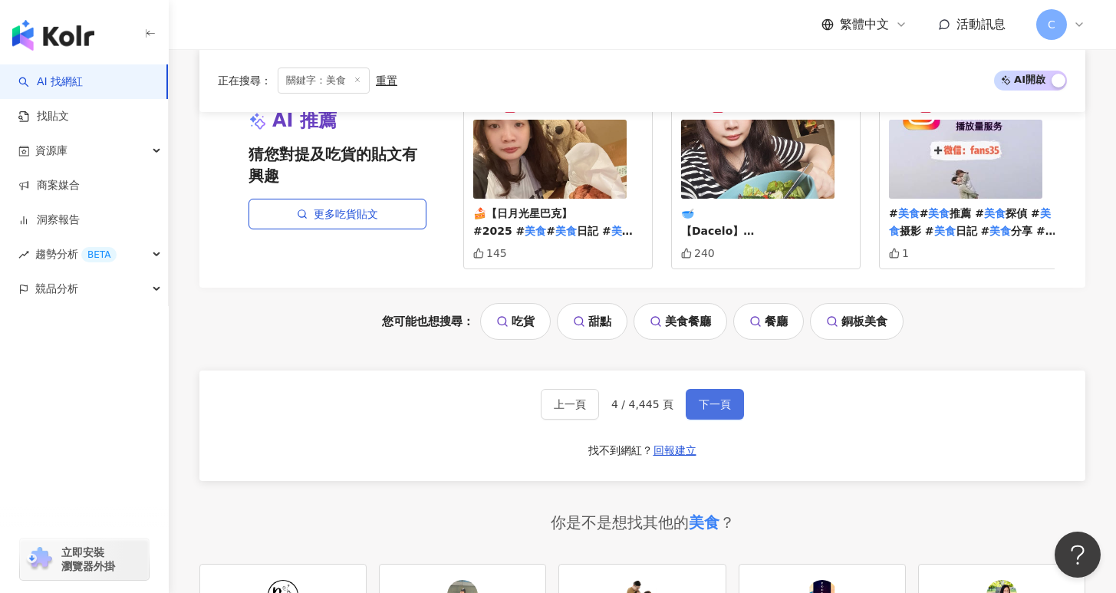
click at [722, 410] on span "下一頁" at bounding box center [715, 404] width 32 height 12
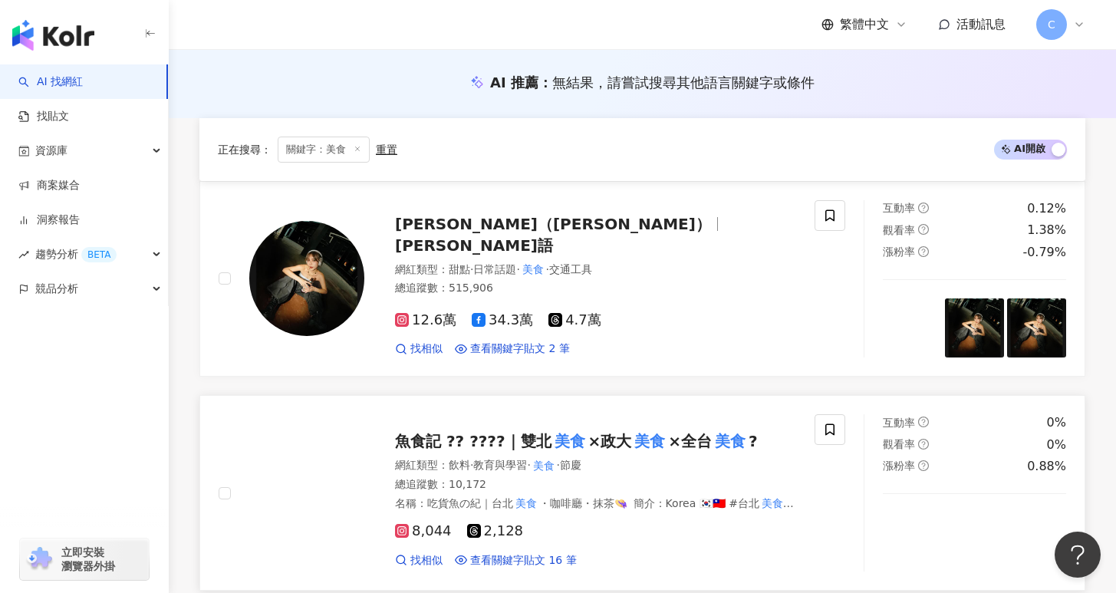
scroll to position [309, 0]
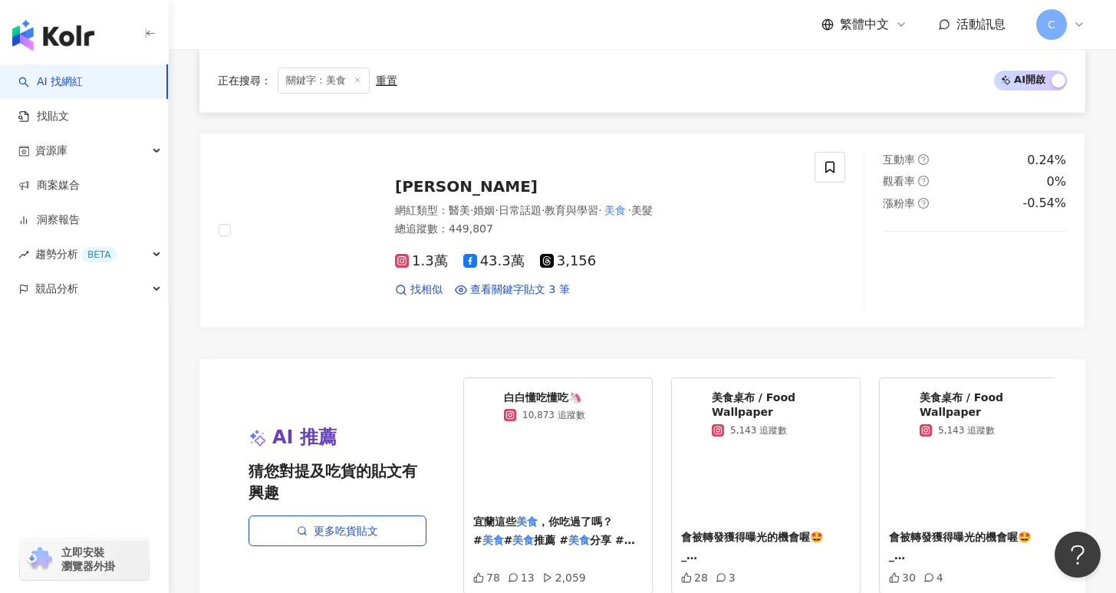
scroll to position [3186, 0]
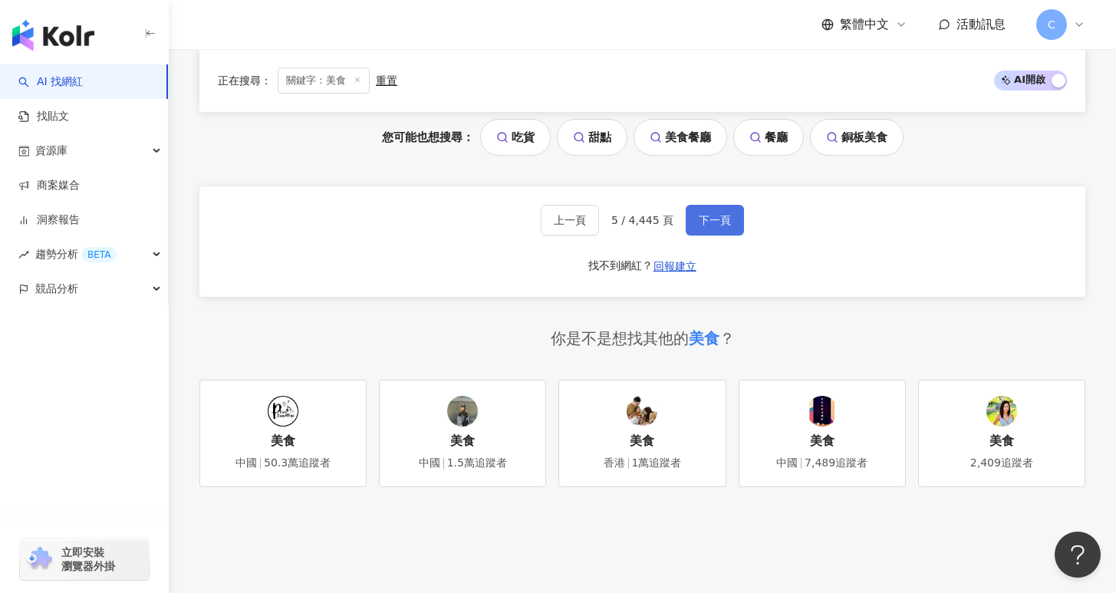
click at [723, 215] on span "下一頁" at bounding box center [715, 220] width 32 height 12
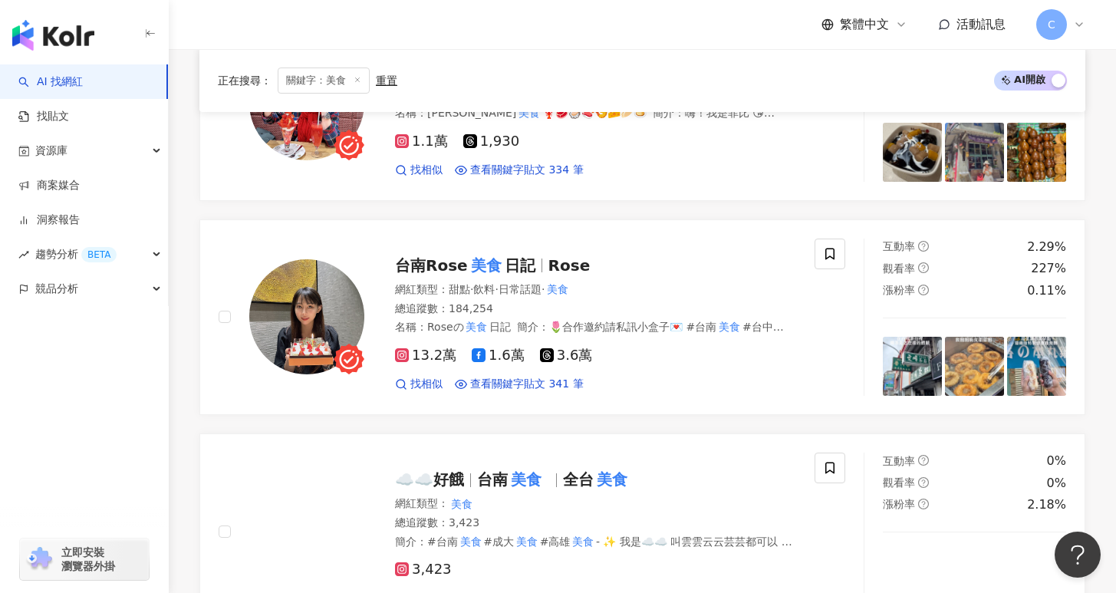
scroll to position [1892, 0]
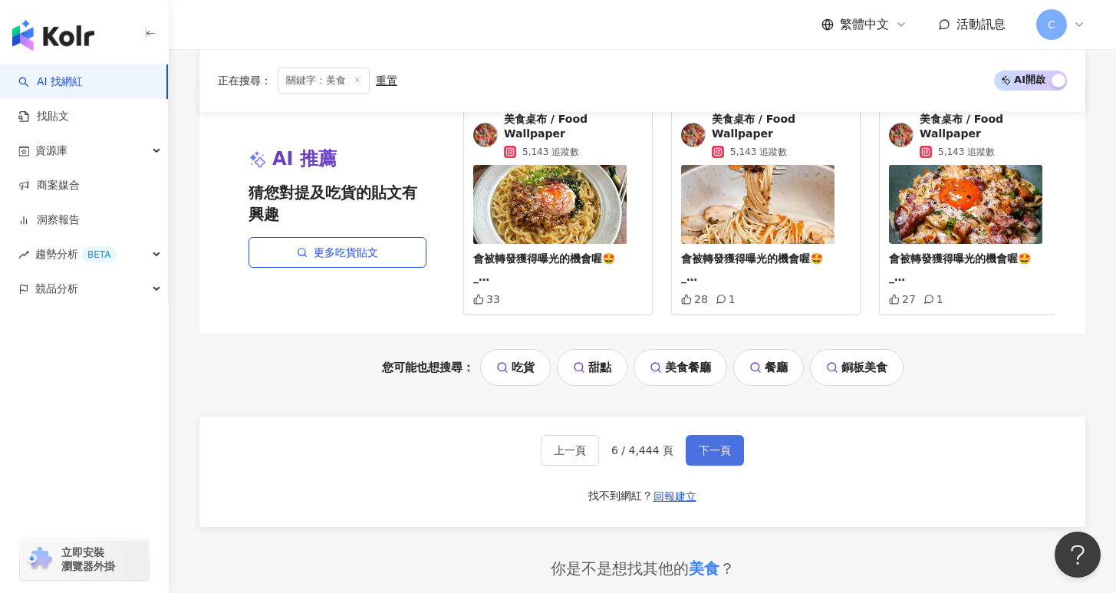
click at [719, 435] on button "下一頁" at bounding box center [715, 450] width 58 height 31
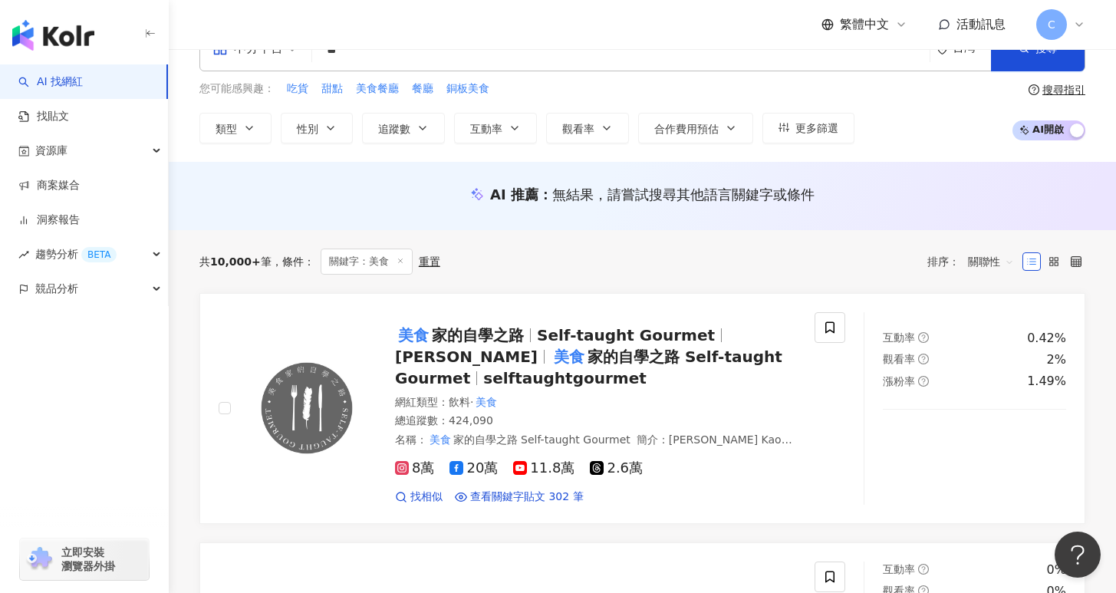
scroll to position [0, 0]
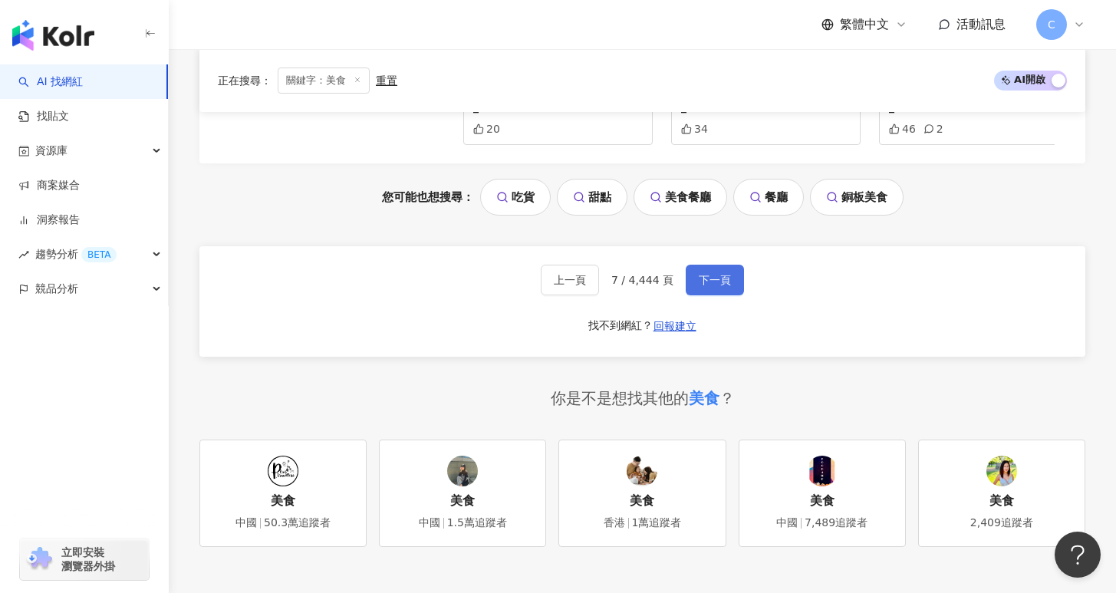
click at [720, 274] on span "下一頁" at bounding box center [715, 280] width 32 height 12
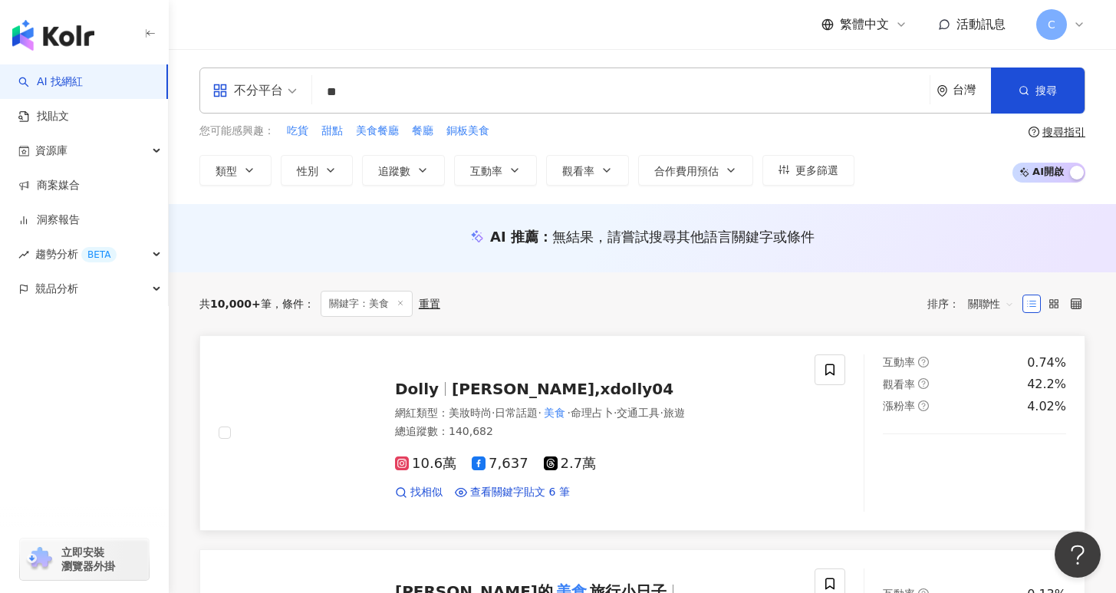
scroll to position [130, 0]
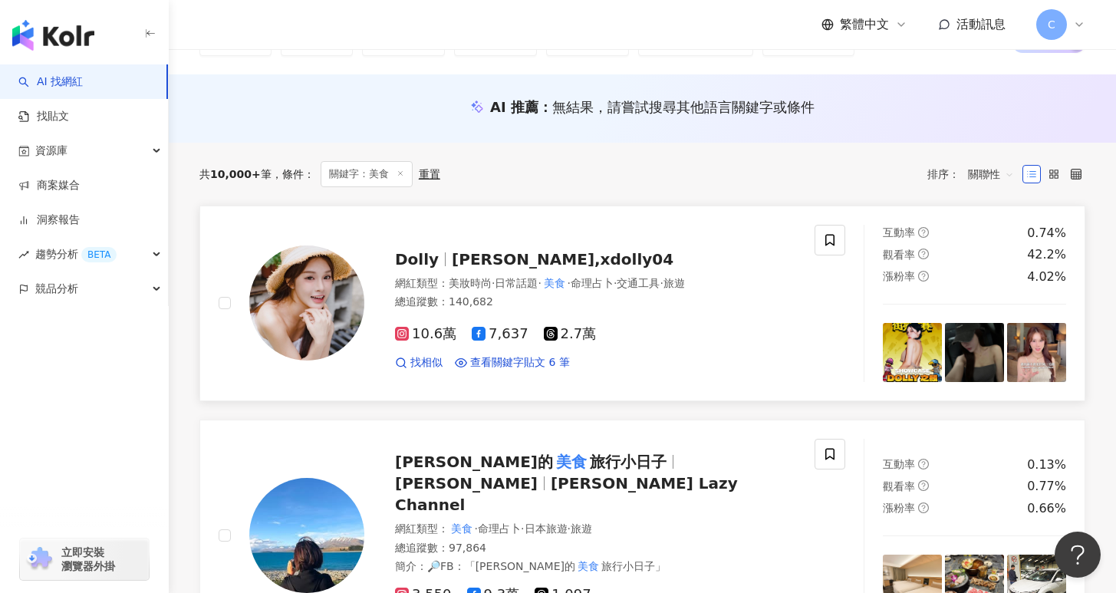
click at [682, 322] on div "10.6萬 7,637 2.7萬 找相似 查看關鍵字貼文 6 筆" at bounding box center [595, 342] width 401 height 57
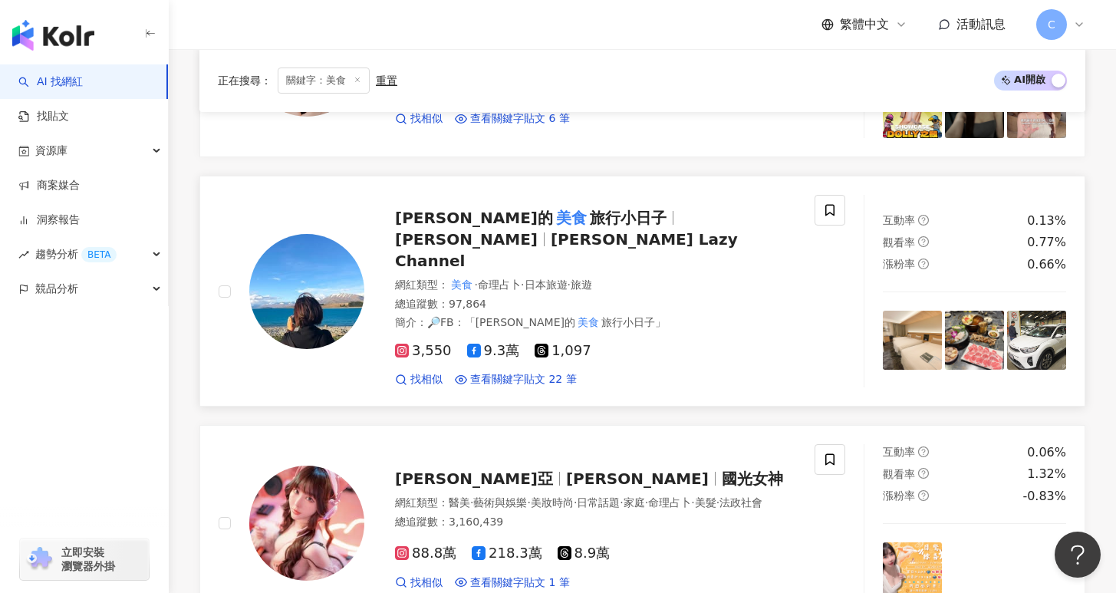
scroll to position [400, 0]
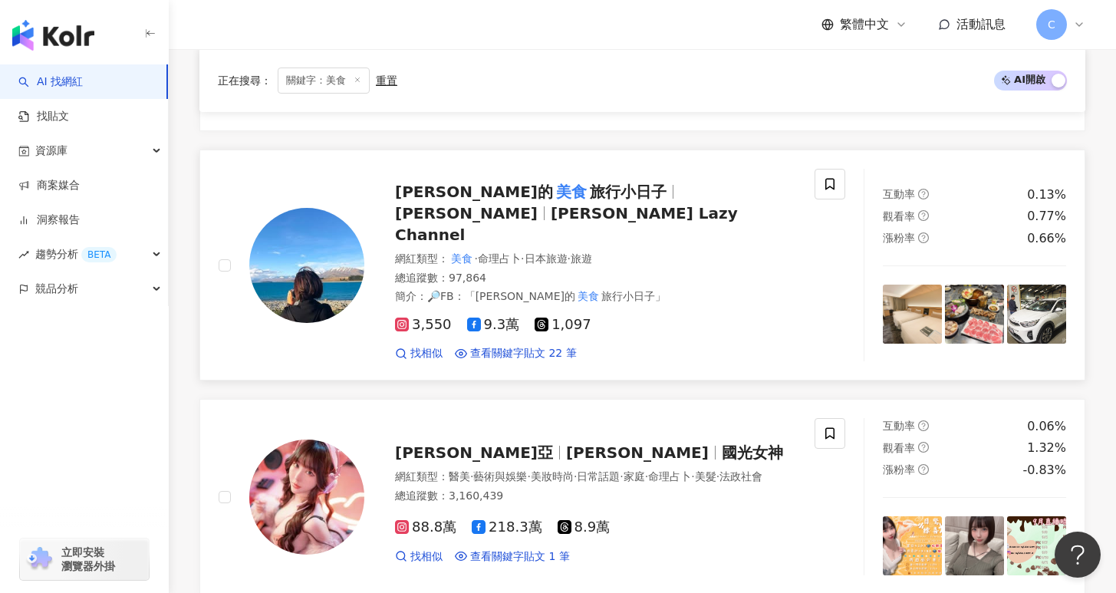
click at [635, 317] on div "3,550 9.3萬 1,097" at bounding box center [595, 325] width 401 height 17
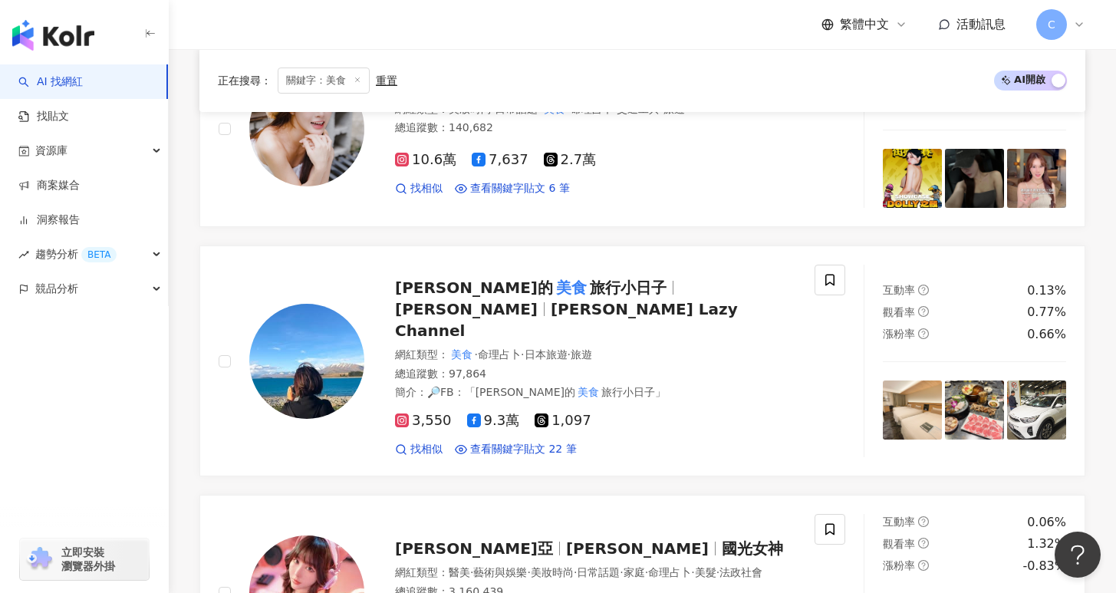
scroll to position [0, 0]
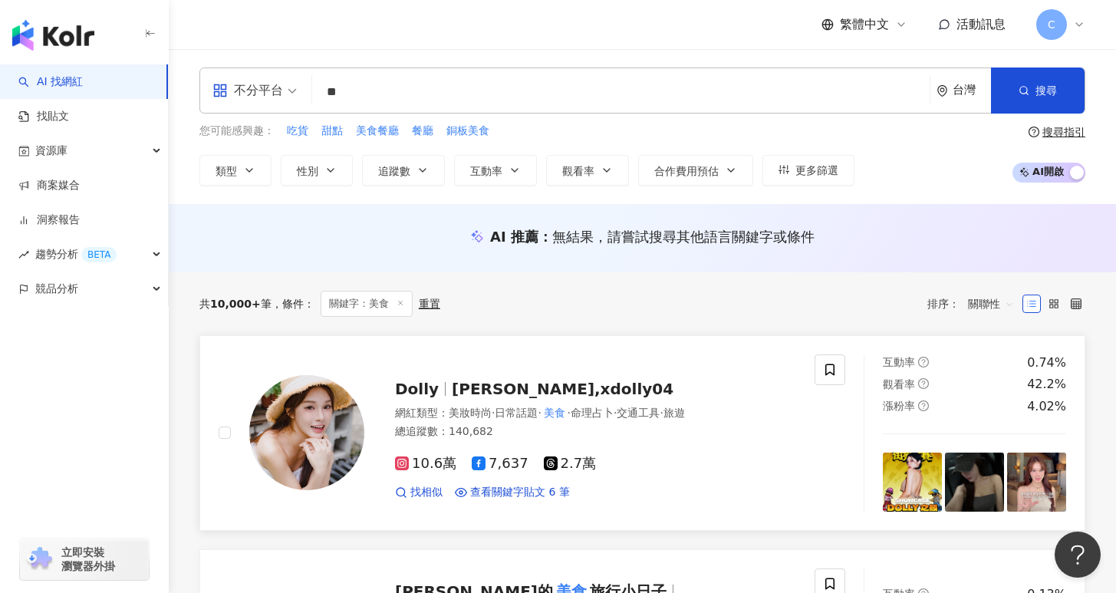
click at [601, 400] on div "Dolly 多莉 Dolly,xdolly04 網紅類型 ： 美妝時尚 · 日常話題 · 美食 · 命理占卜 · 交通工具 · 旅遊 總追蹤數 ： 140,6…" at bounding box center [580, 433] width 432 height 134
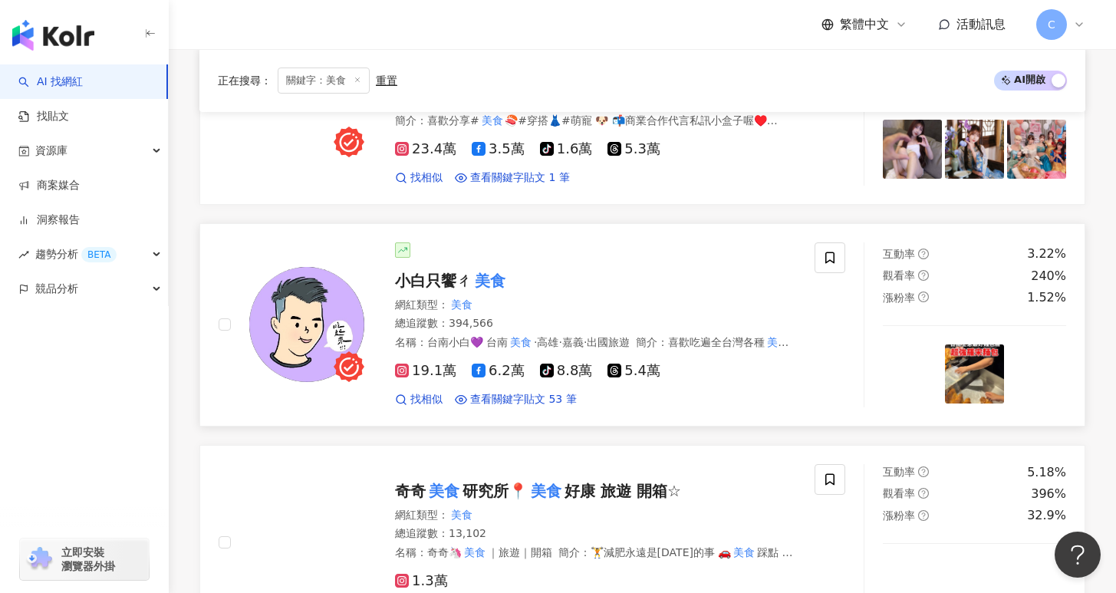
scroll to position [2017, 0]
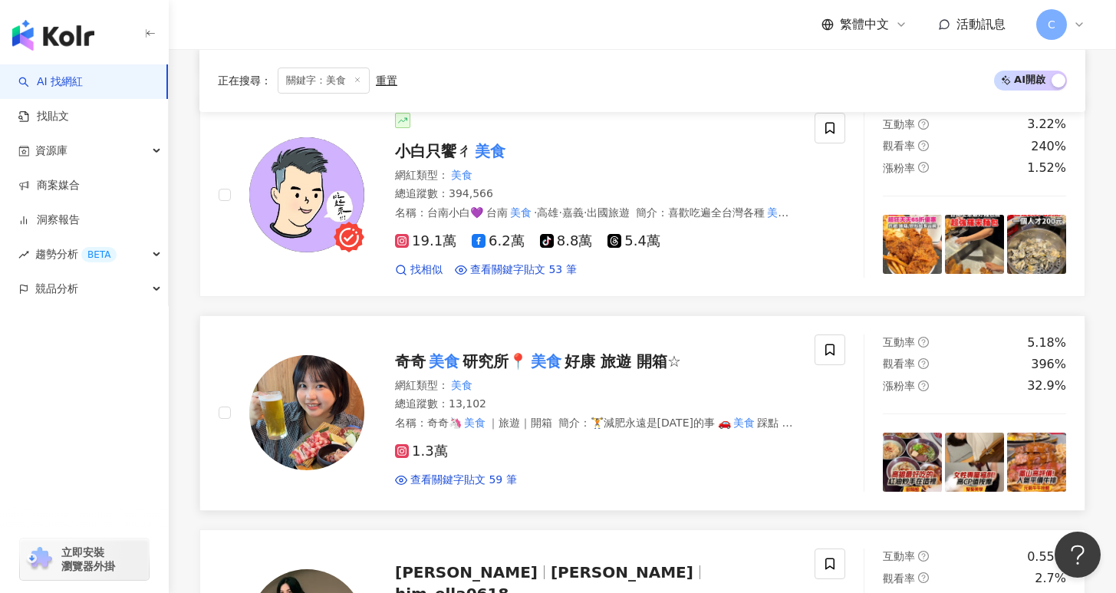
click at [692, 431] on div "1.3萬 查看關鍵字貼文 59 筆" at bounding box center [595, 459] width 401 height 57
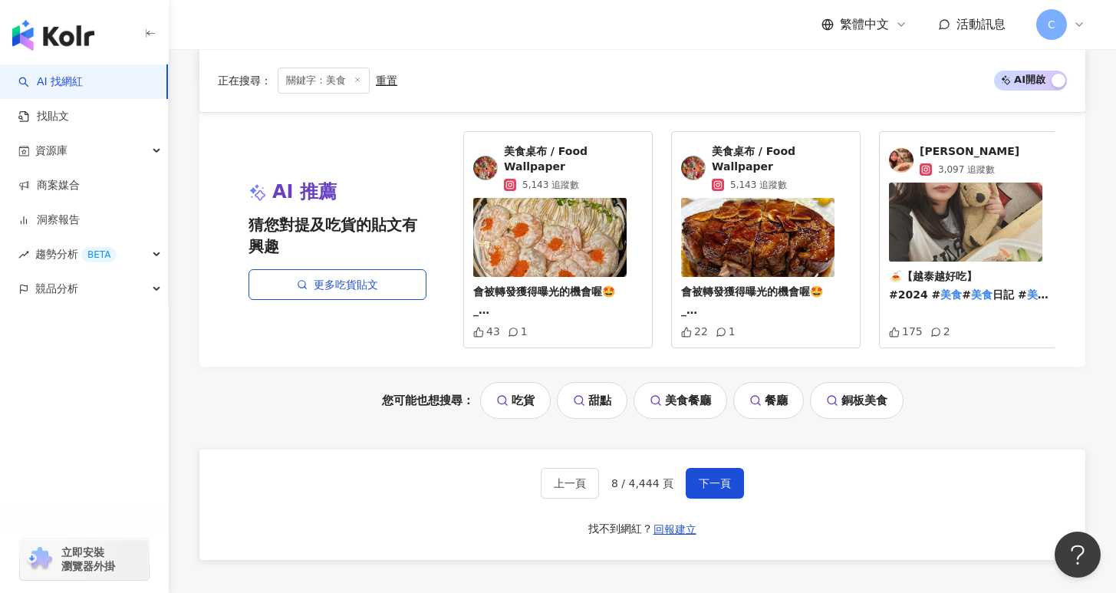
scroll to position [3017, 0]
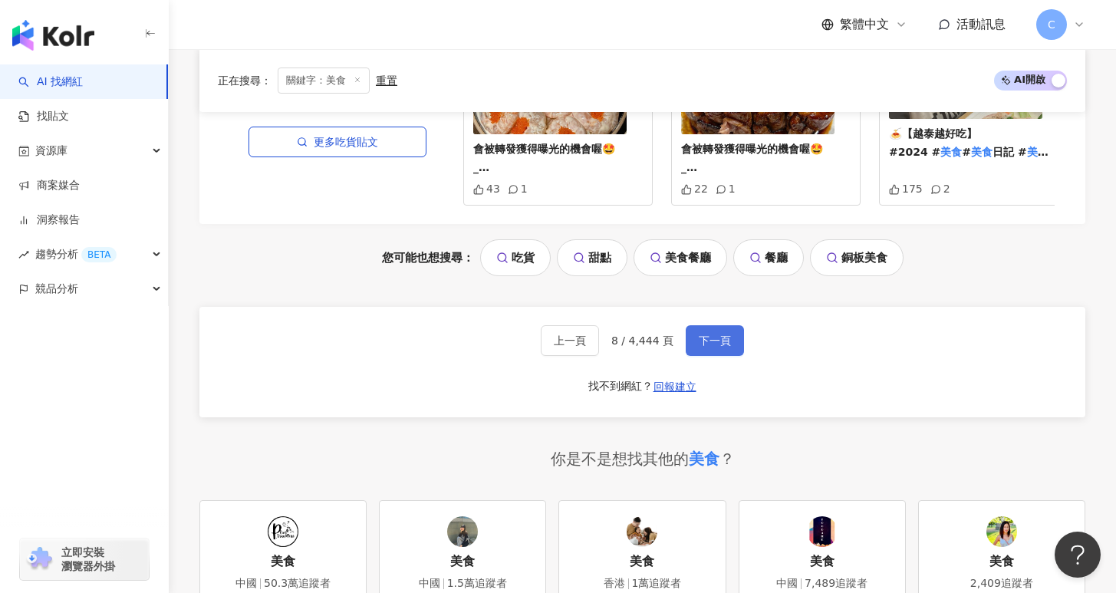
click at [717, 325] on button "下一頁" at bounding box center [715, 340] width 58 height 31
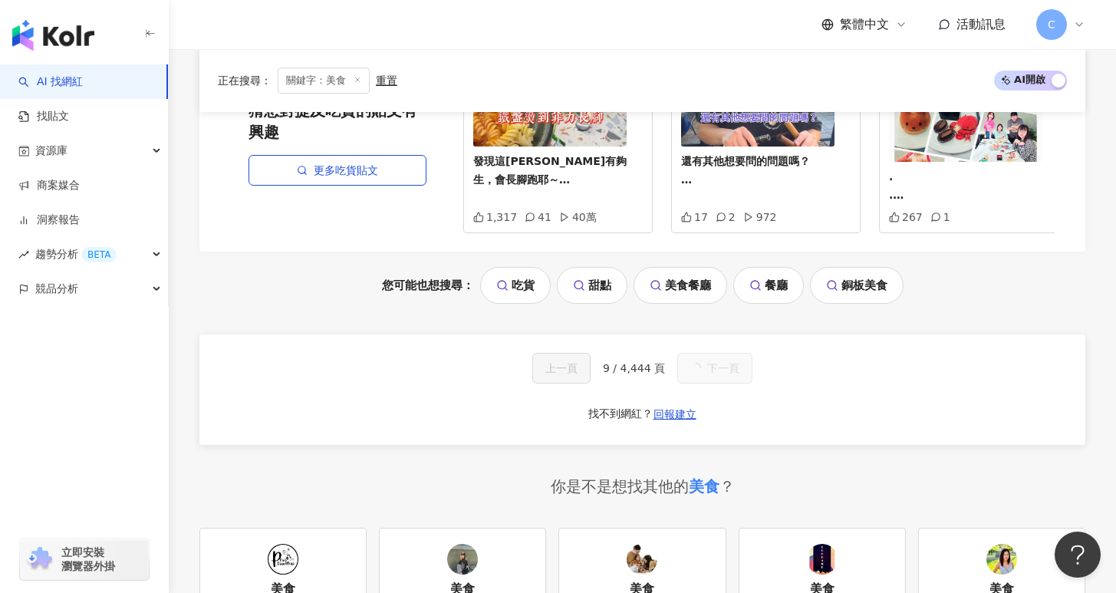
scroll to position [1355, 0]
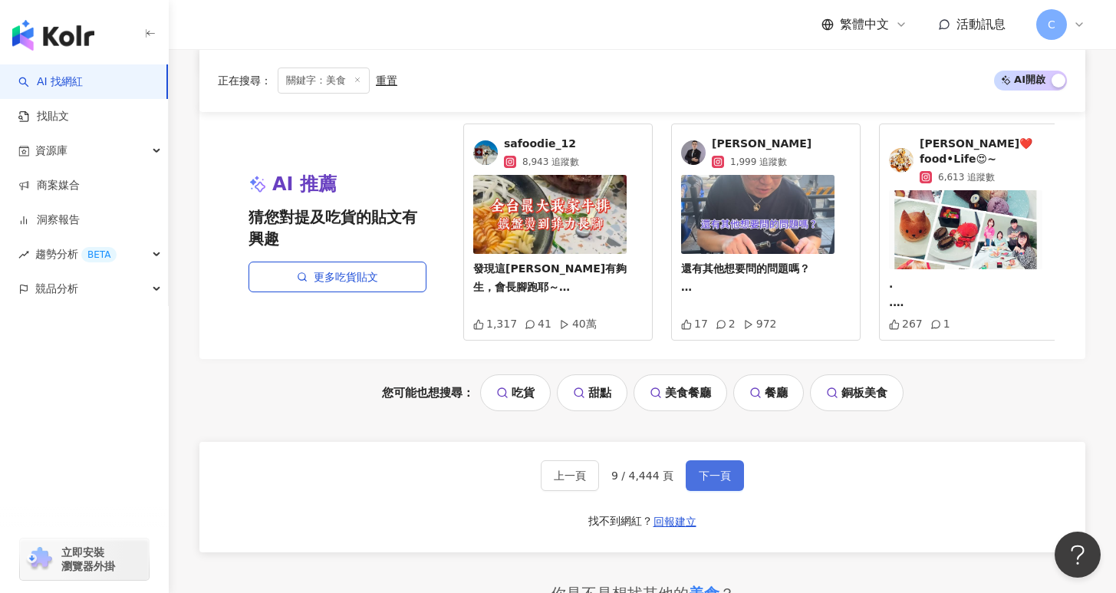
click at [716, 469] on span "下一頁" at bounding box center [715, 475] width 32 height 12
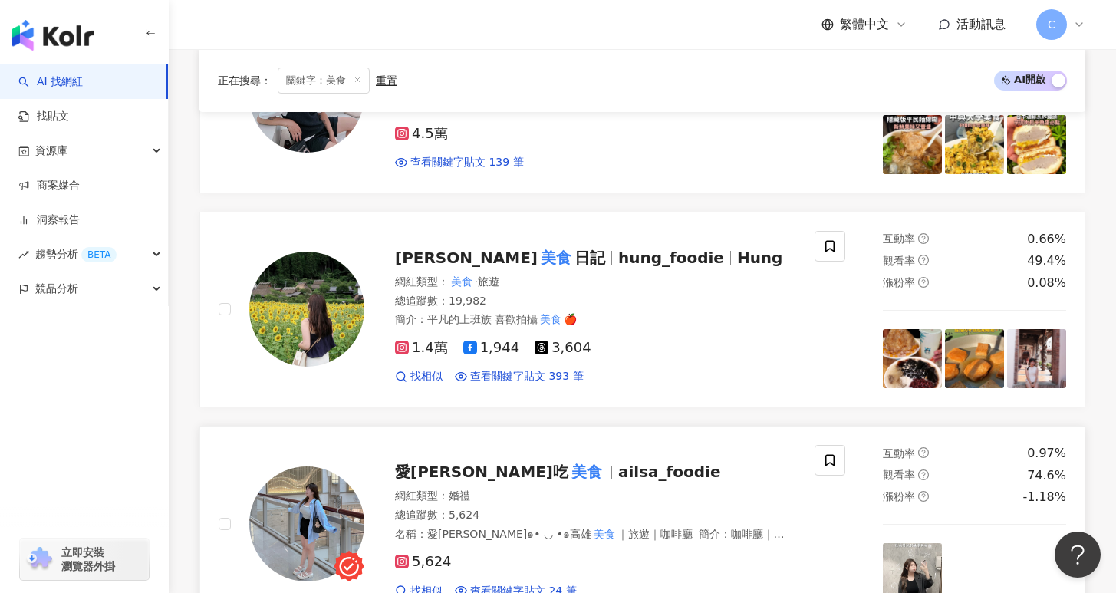
scroll to position [1165, 0]
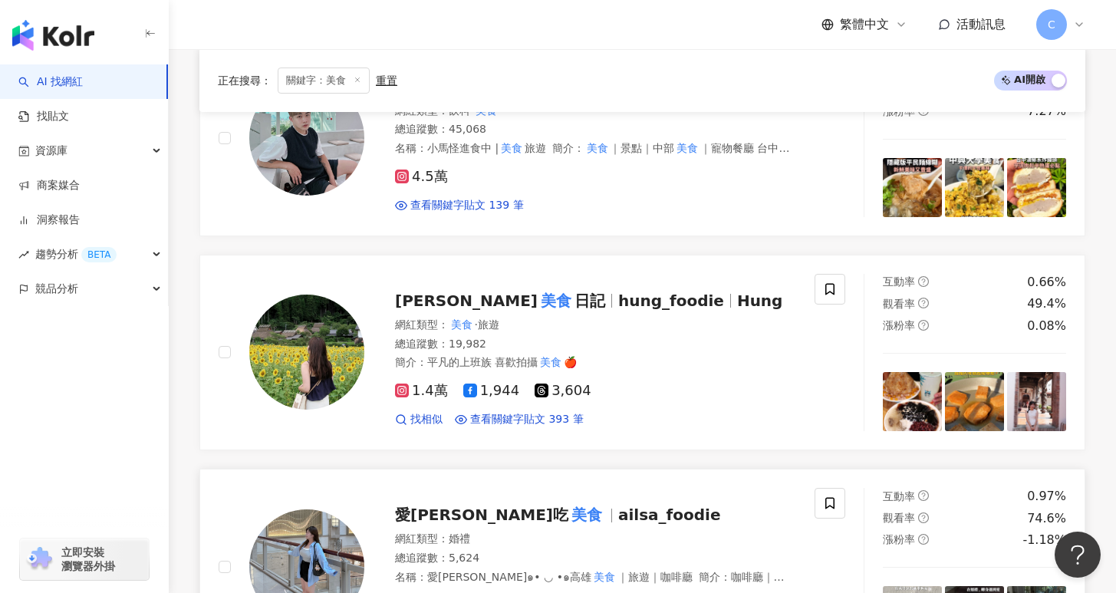
click at [652, 381] on div "1.4萬 1,944 3,604 找相似 查看關鍵字貼文 393 筆" at bounding box center [595, 399] width 401 height 57
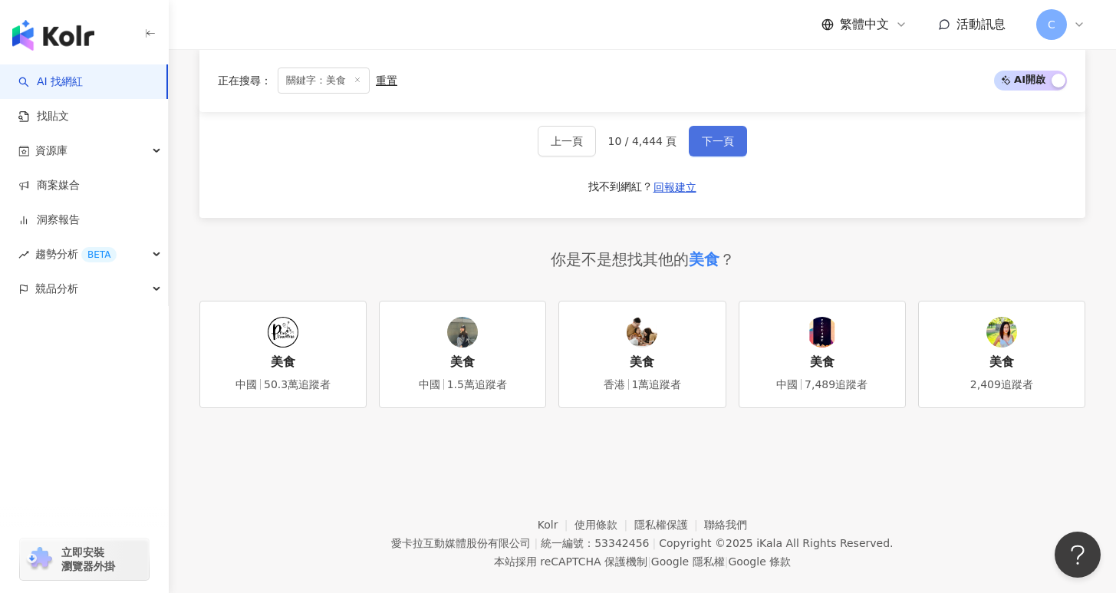
click at [716, 135] on span "下一頁" at bounding box center [718, 141] width 32 height 12
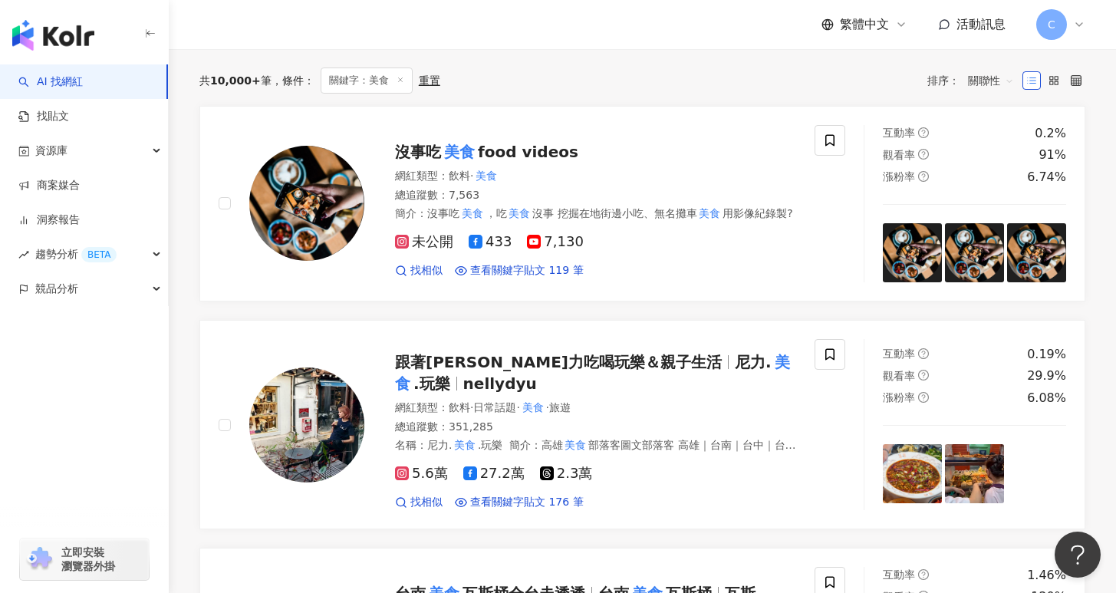
scroll to position [0, 0]
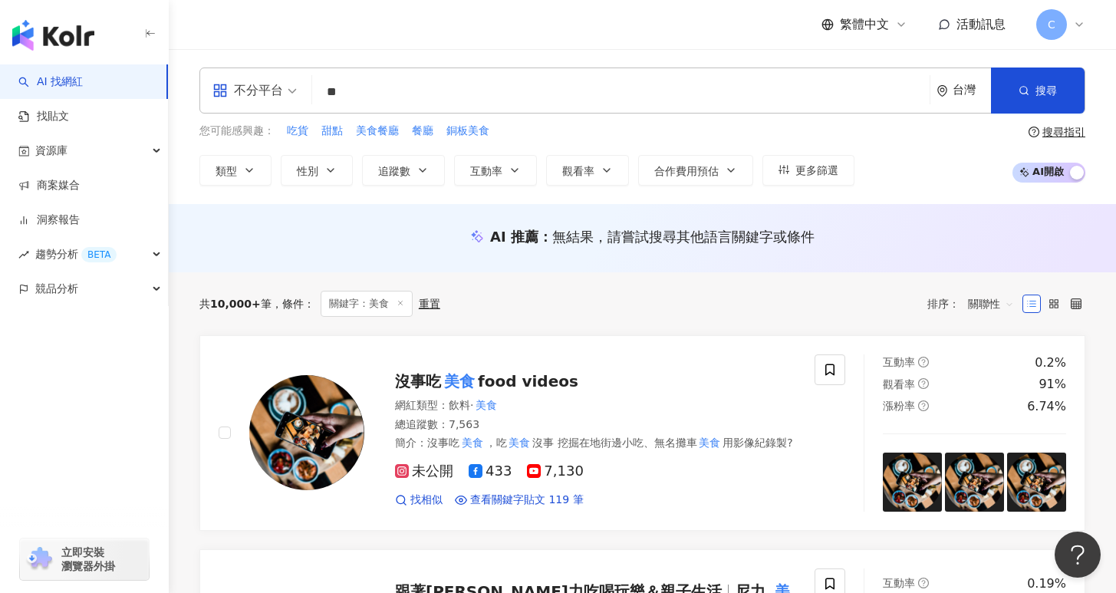
click at [429, 94] on input "**" at bounding box center [620, 91] width 605 height 29
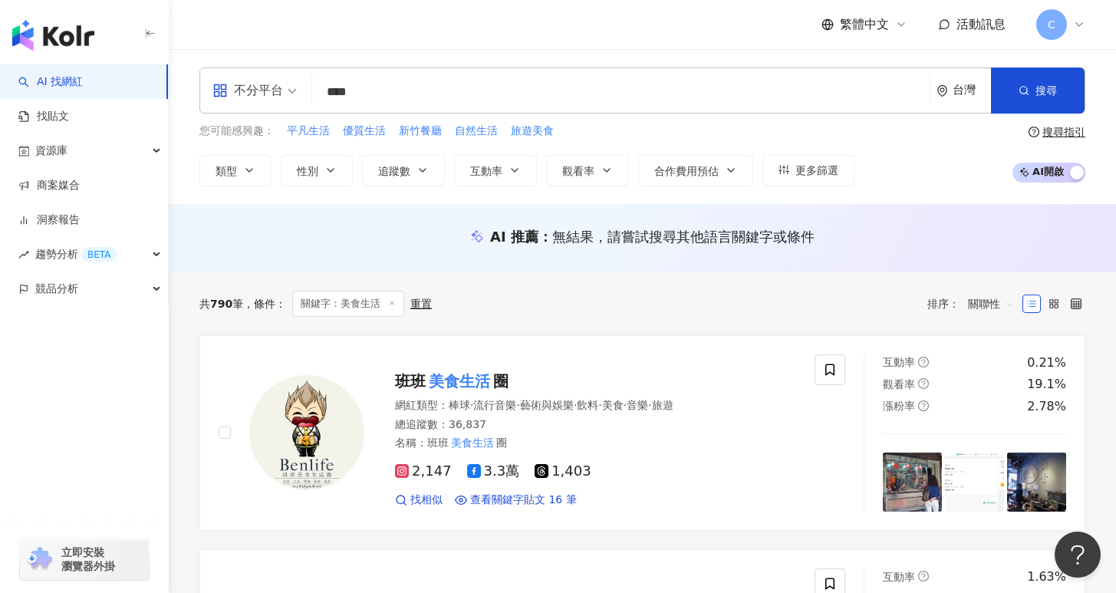
click at [355, 89] on input "****" at bounding box center [620, 91] width 605 height 29
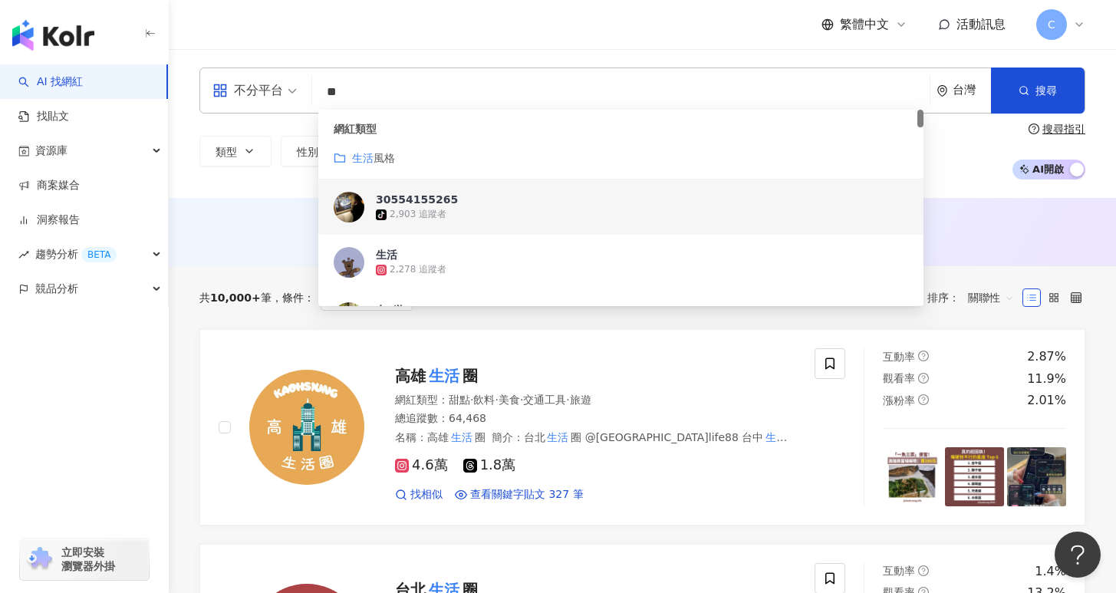
click at [243, 183] on div "不分平台 ** 台灣 搜尋 customizedTag 0435bb53-5c32-4375-b1b4-3a424227b0f4 cb18f678-551f-…" at bounding box center [642, 123] width 947 height 149
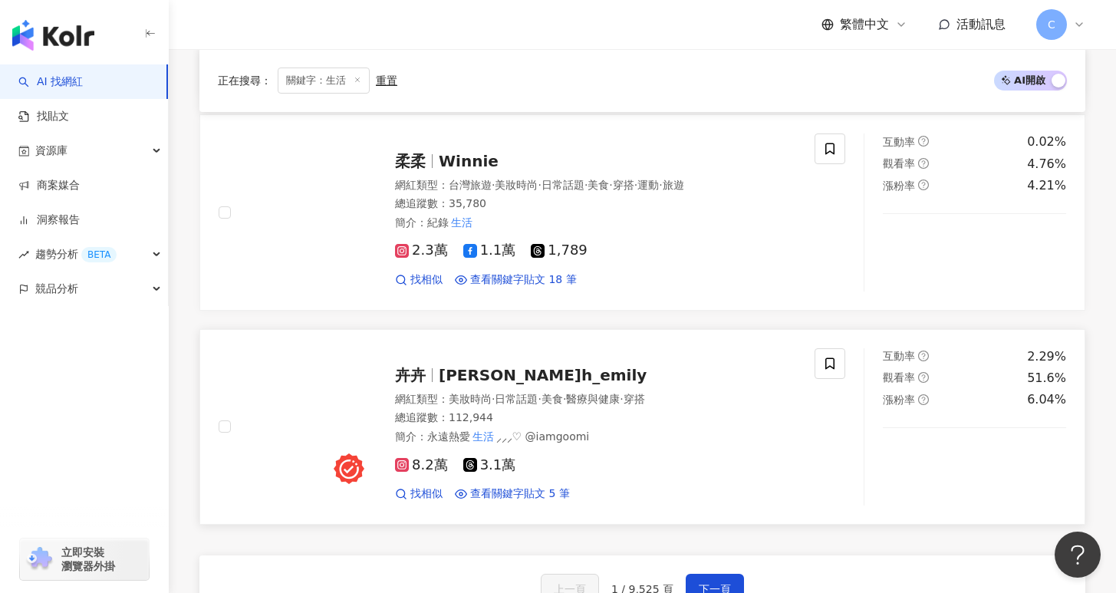
scroll to position [2490, 0]
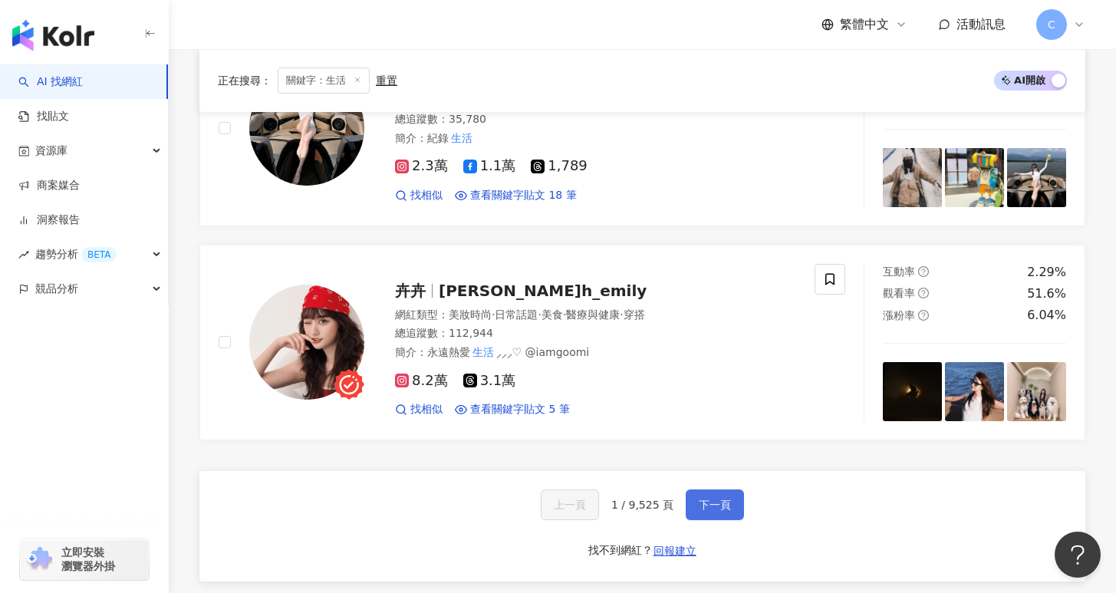
click at [711, 499] on span "下一頁" at bounding box center [715, 505] width 32 height 12
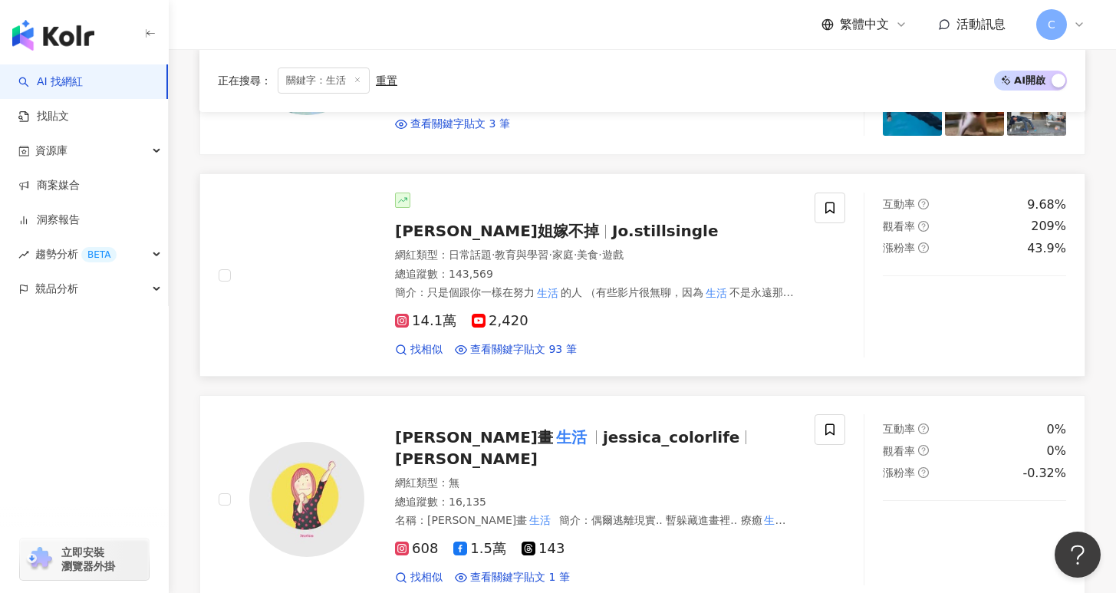
scroll to position [2462, 0]
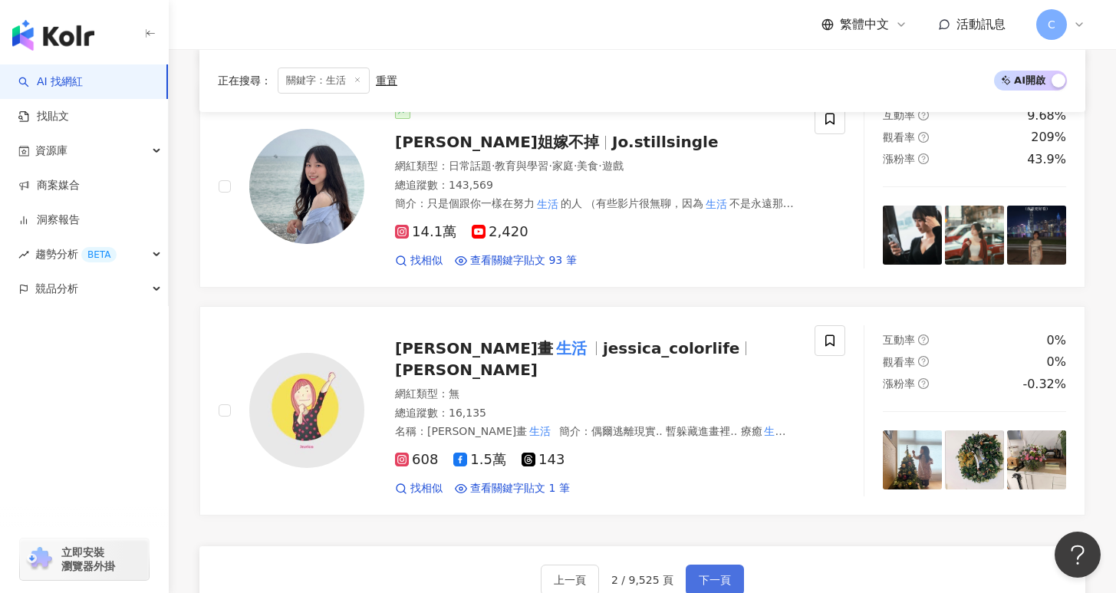
click at [722, 562] on button "下一頁" at bounding box center [715, 580] width 58 height 31
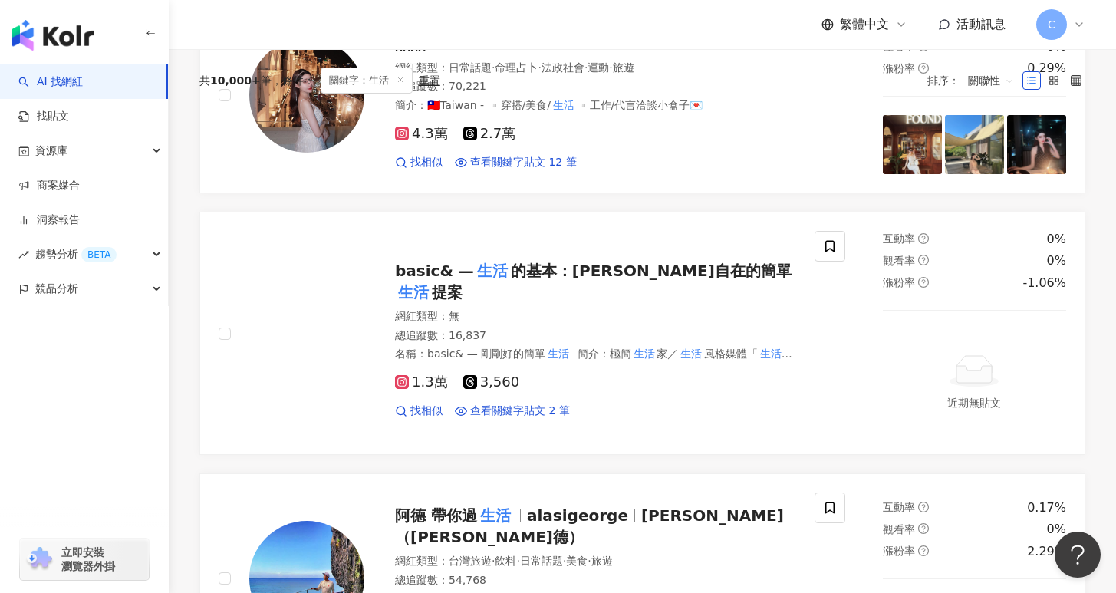
scroll to position [0, 0]
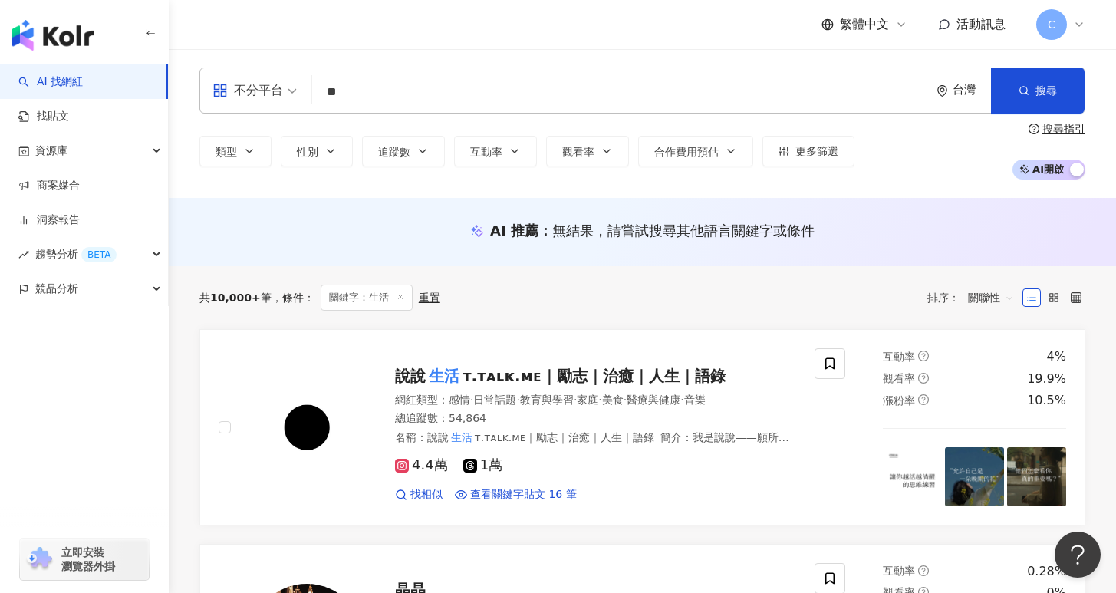
click at [433, 82] on input "**" at bounding box center [620, 91] width 605 height 29
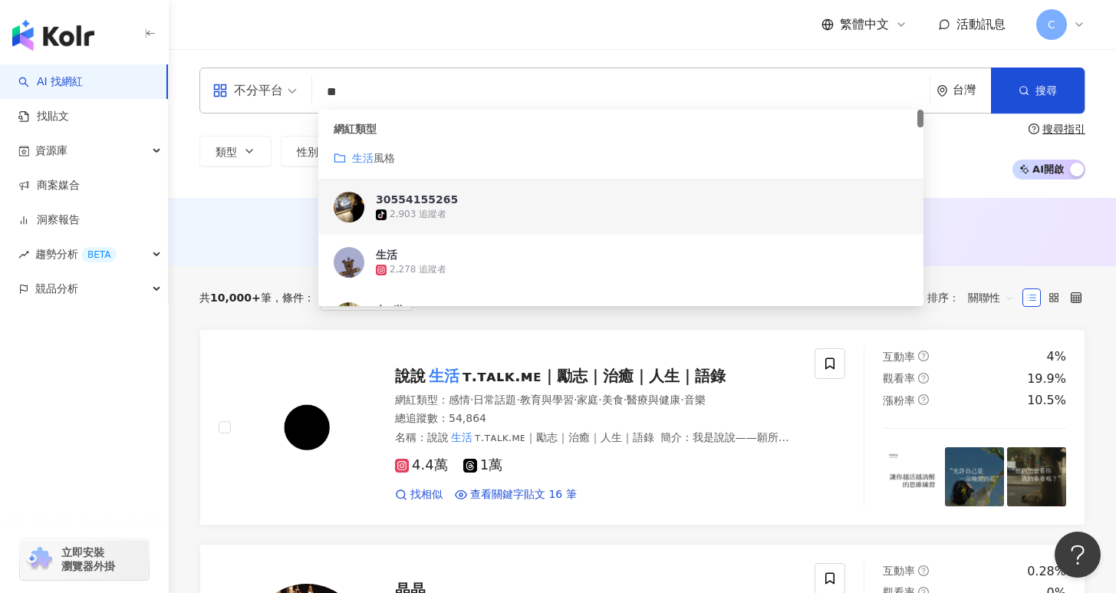
type input "*"
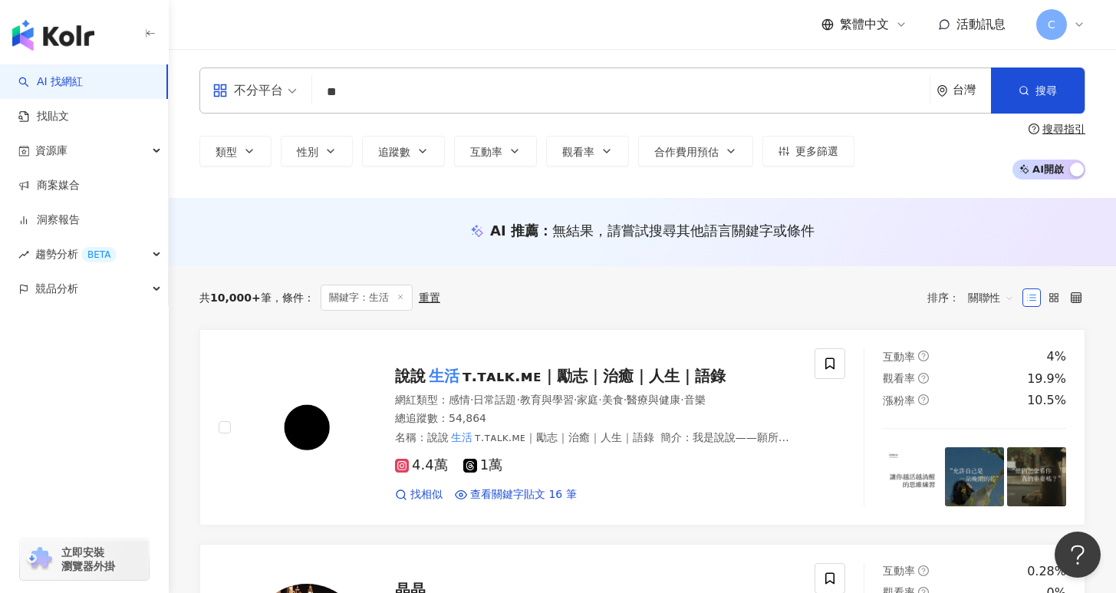
type input "**"
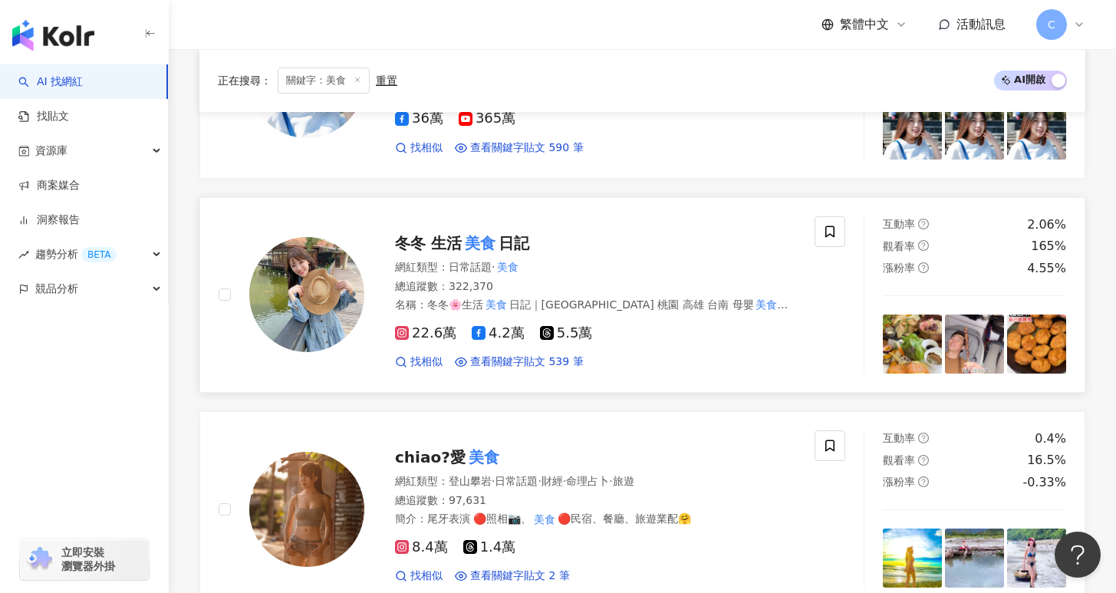
scroll to position [1875, 0]
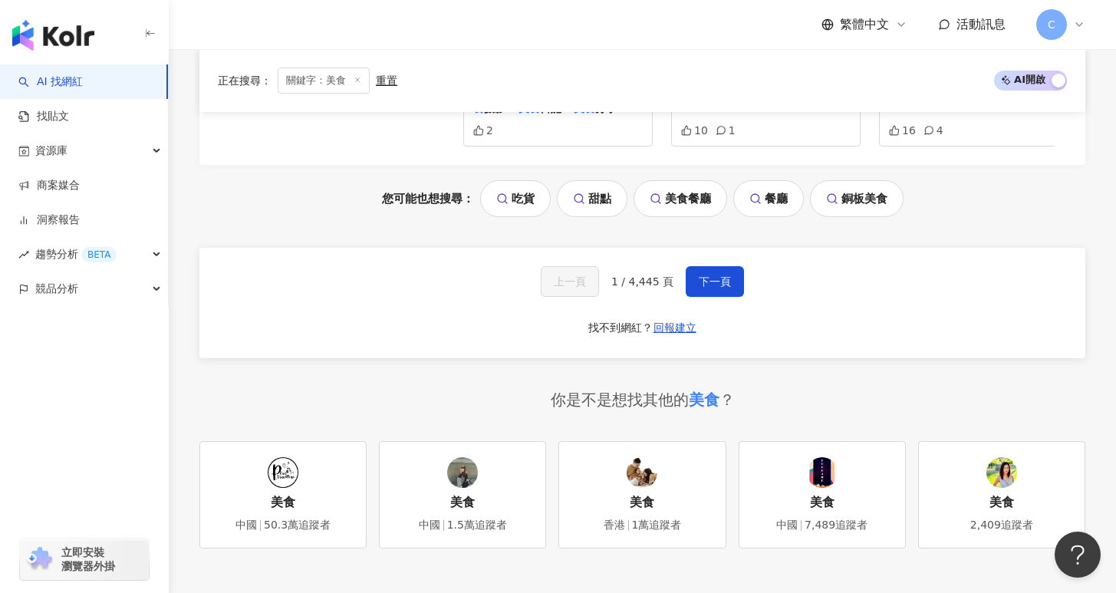
scroll to position [3186, 0]
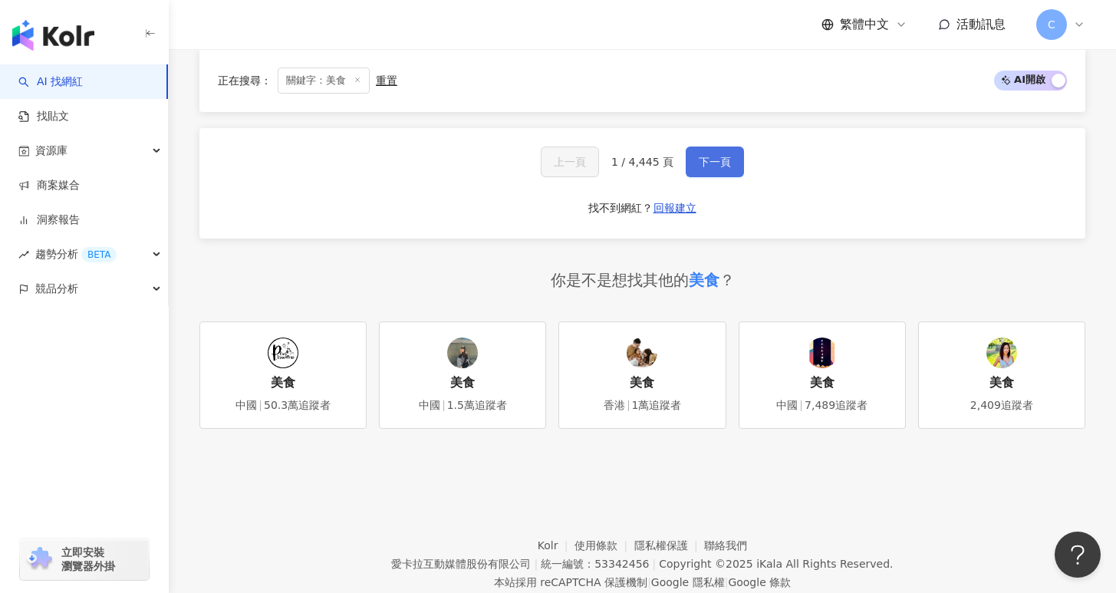
click at [720, 177] on button "下一頁" at bounding box center [715, 162] width 58 height 31
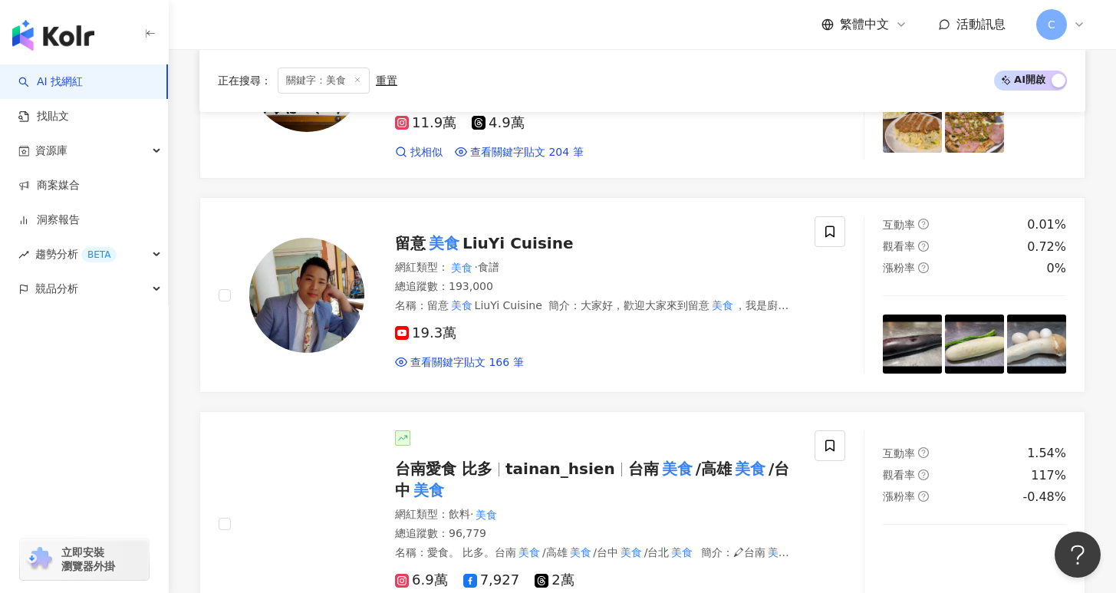
scroll to position [3168, 0]
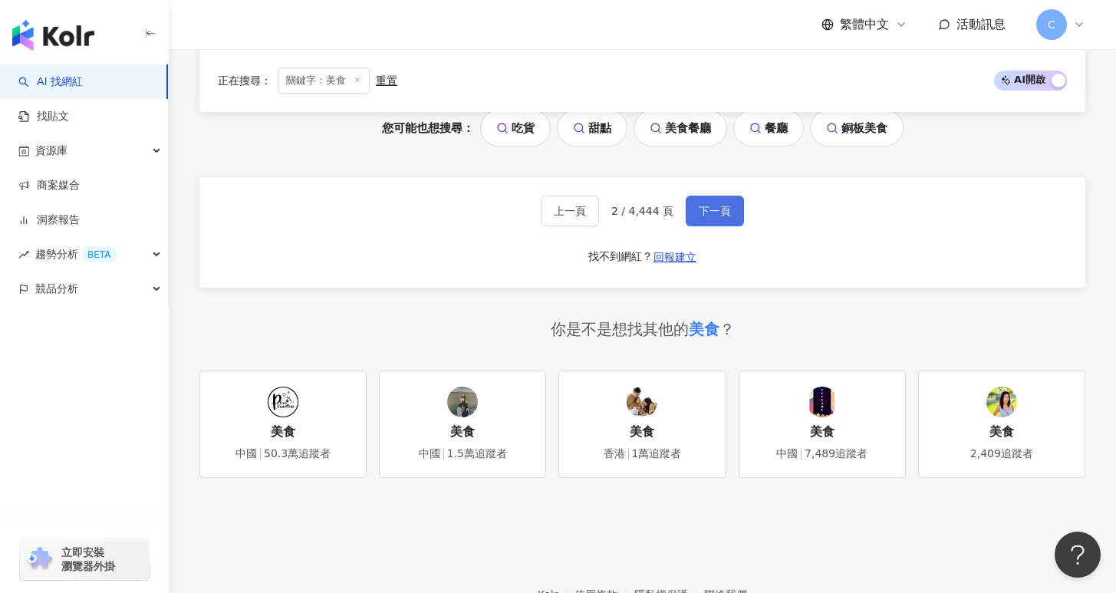
click at [741, 196] on button "下一頁" at bounding box center [715, 211] width 58 height 31
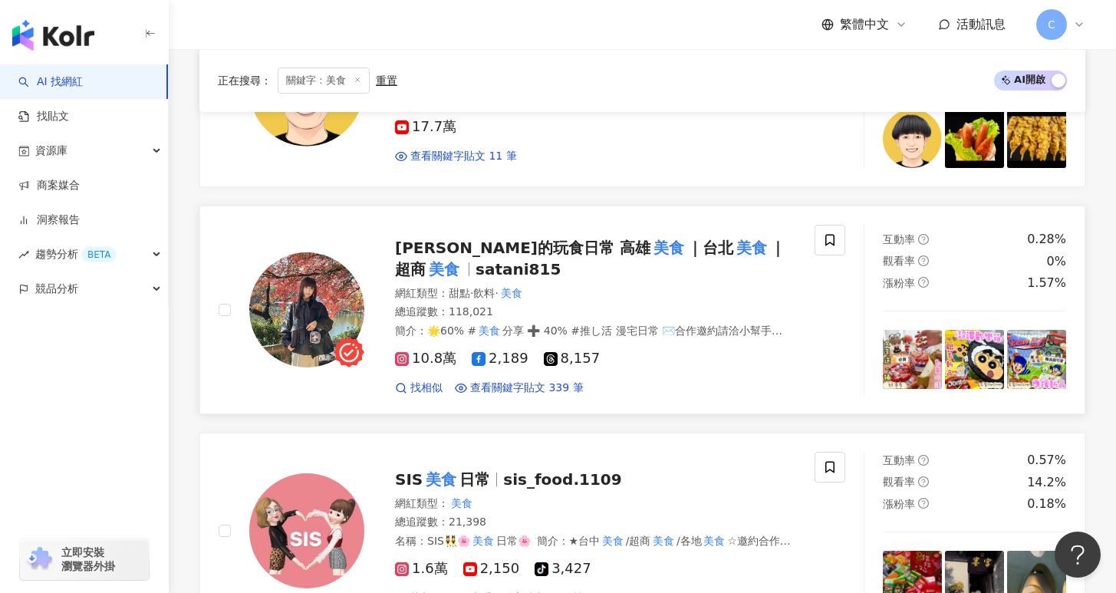
scroll to position [1461, 0]
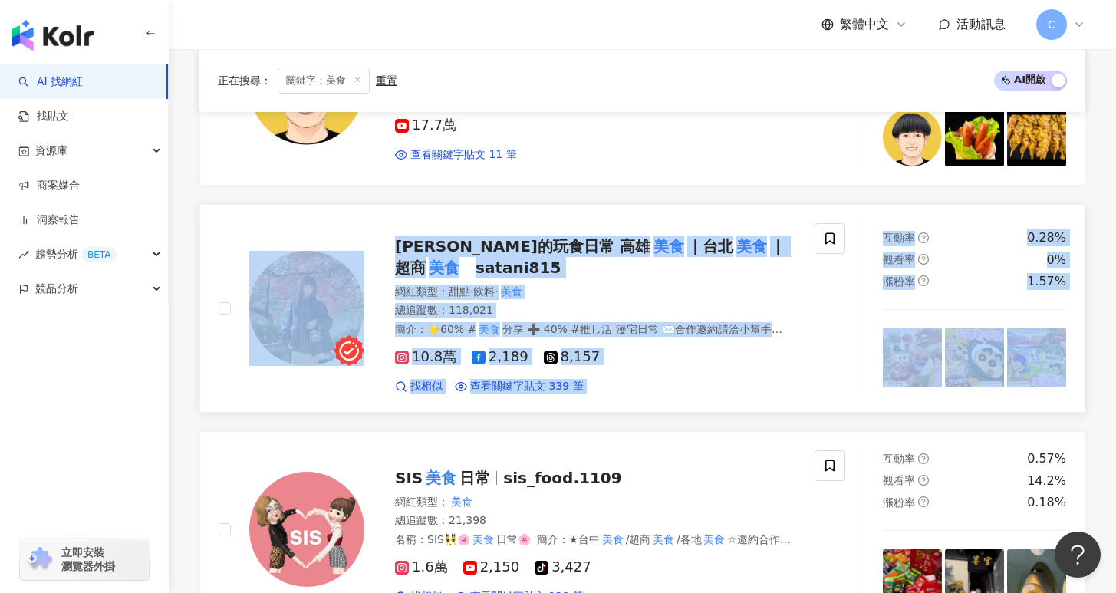
click at [463, 255] on mark "美食" at bounding box center [444, 267] width 37 height 25
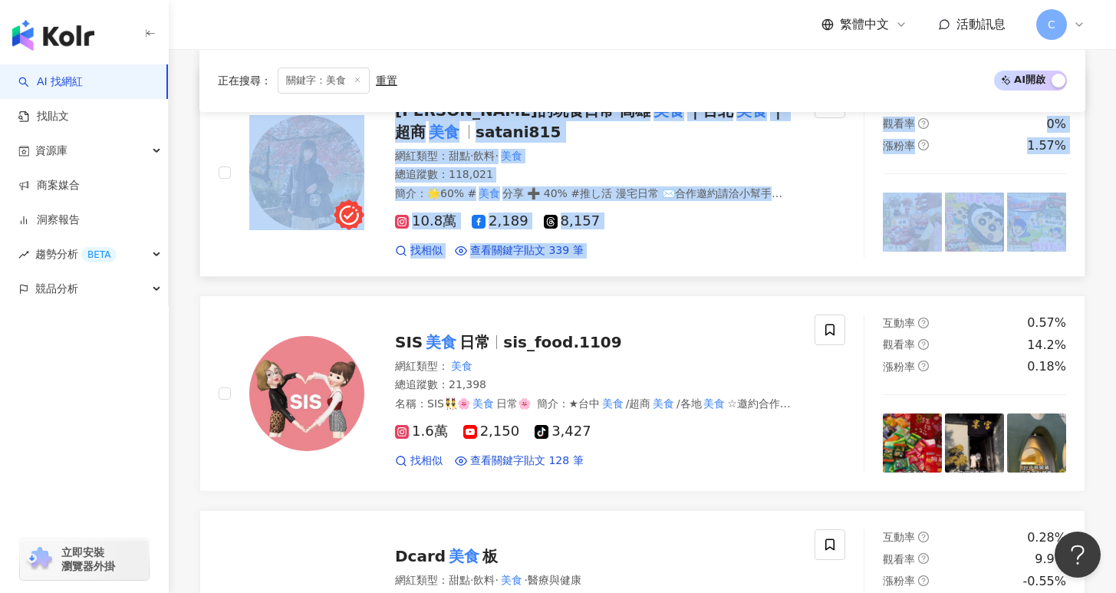
scroll to position [1497, 0]
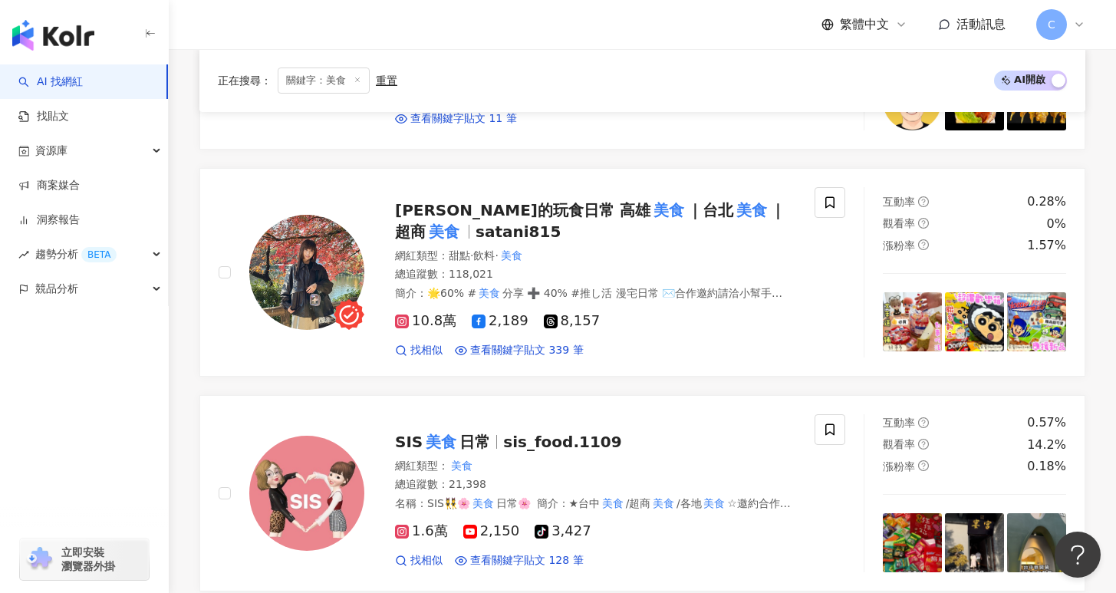
click at [620, 373] on div "電車男孩 美食 俱樂部 evboys_foodieclub 網紅類型 ： 美食 總追蹤數 ： 49,876 名稱 ： 電車男孩 美食 俱樂部 簡介 ： 到底？…" at bounding box center [642, 150] width 886 height 2624
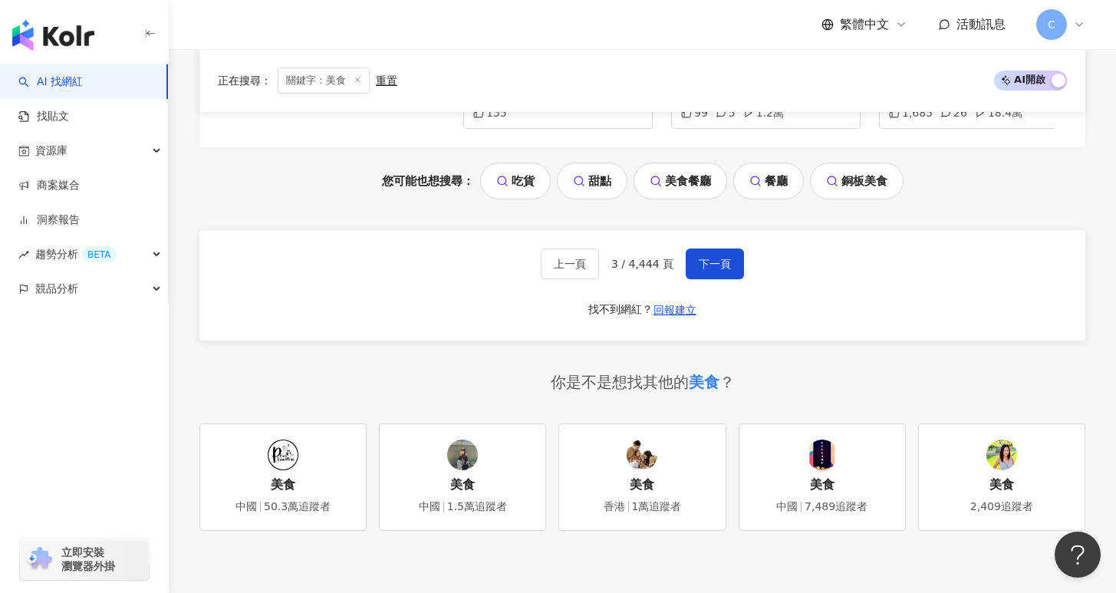
scroll to position [3144, 0]
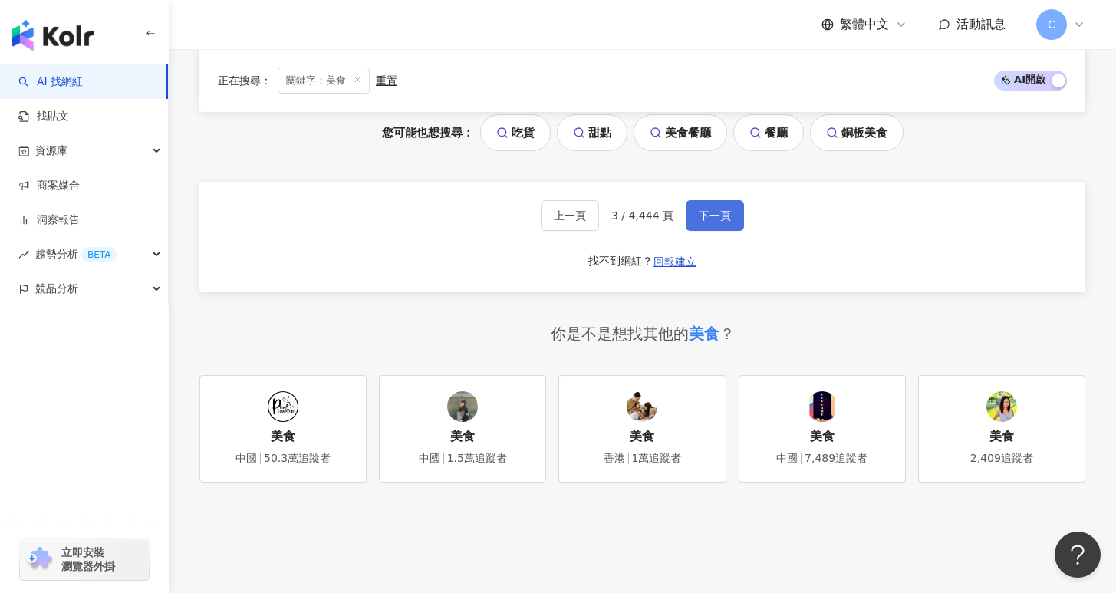
click at [727, 216] on span "下一頁" at bounding box center [715, 215] width 32 height 12
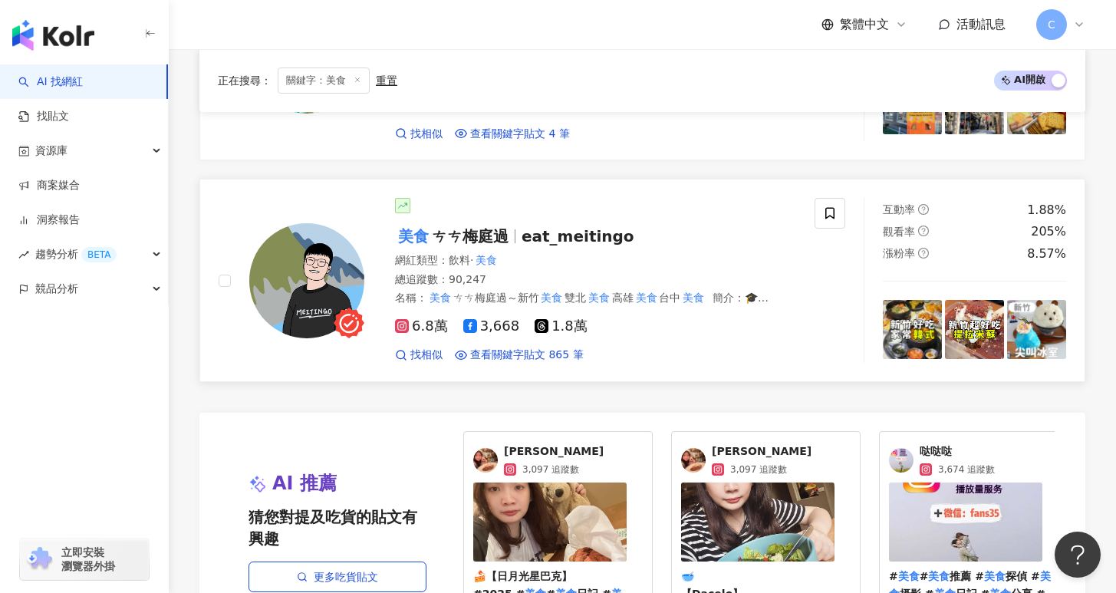
scroll to position [3070, 0]
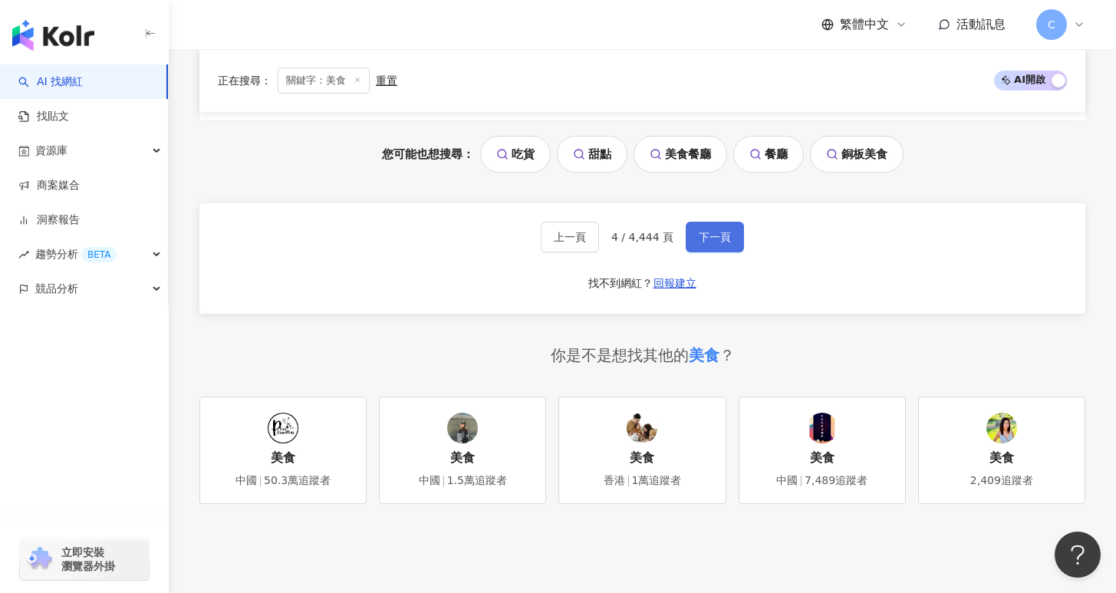
click at [725, 243] on span "下一頁" at bounding box center [715, 237] width 32 height 12
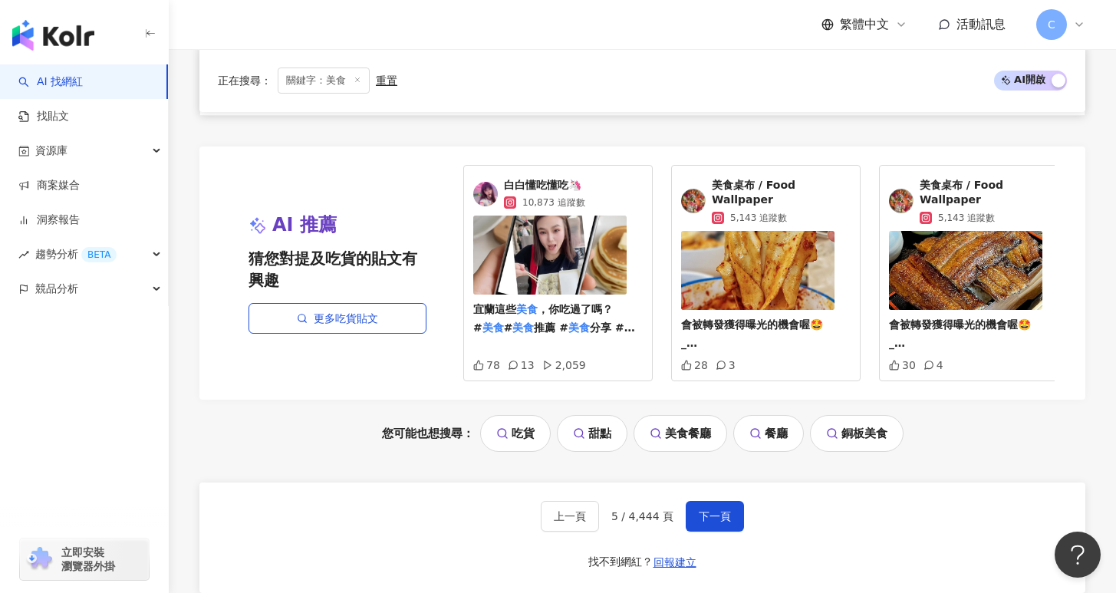
scroll to position [2868, 0]
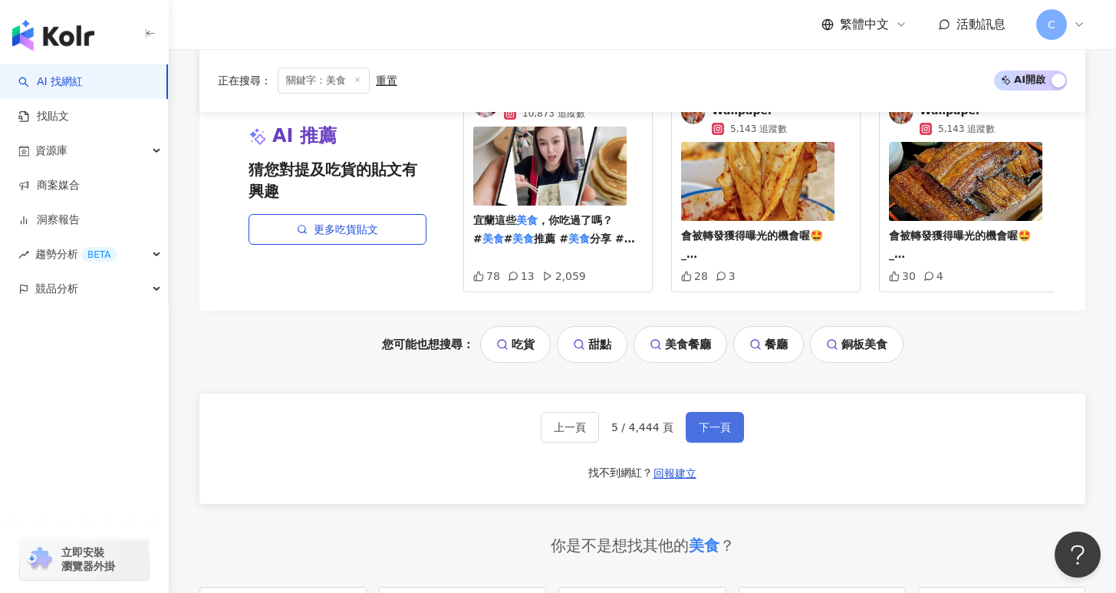
click at [718, 436] on button "下一頁" at bounding box center [715, 427] width 58 height 31
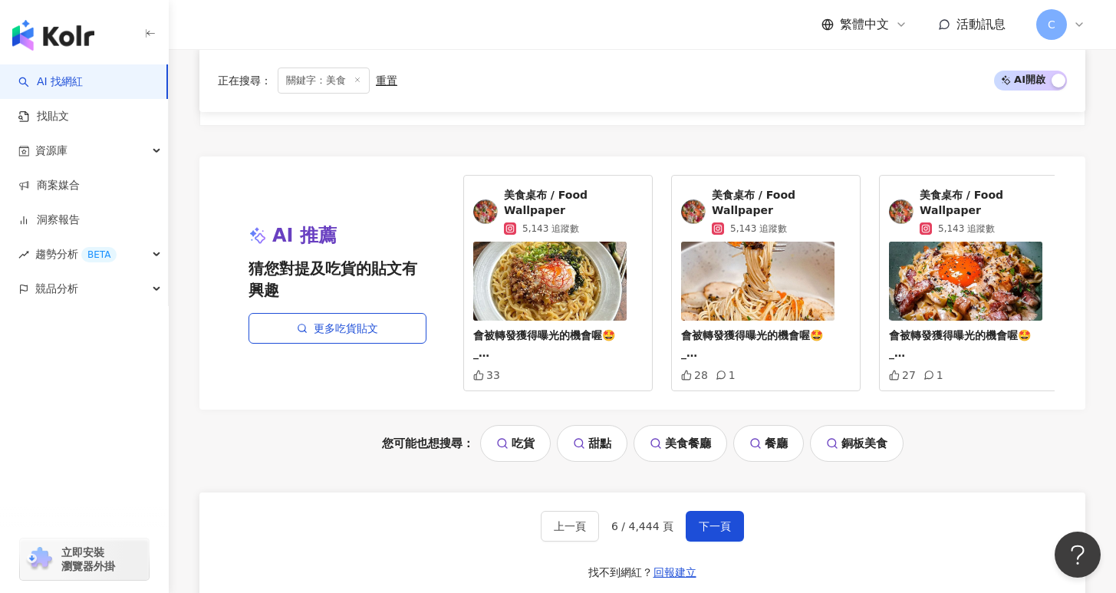
scroll to position [3115, 0]
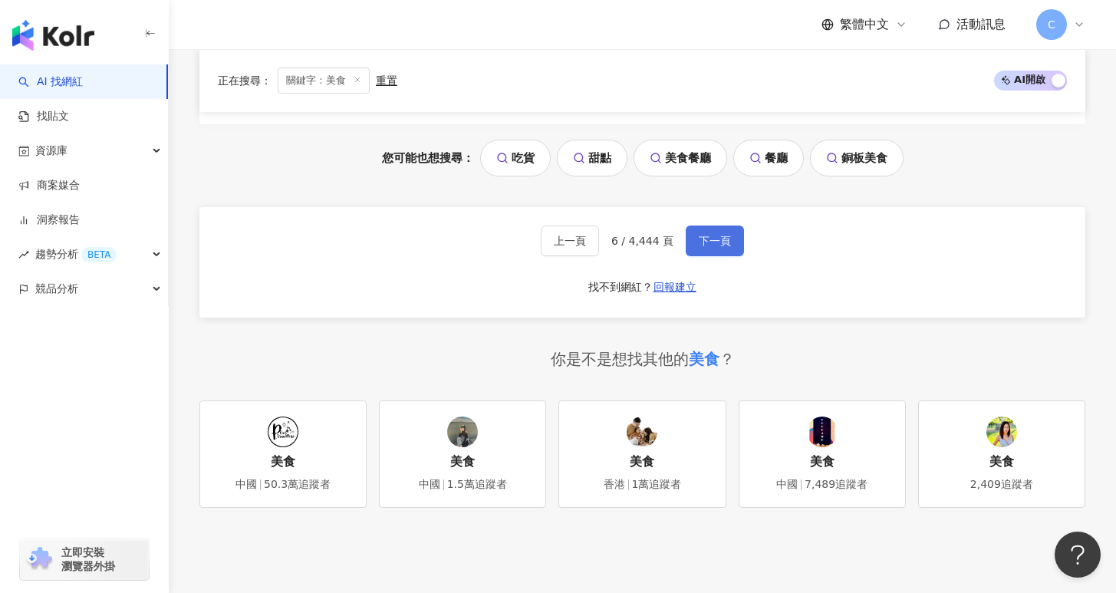
click at [725, 226] on button "下一頁" at bounding box center [715, 241] width 58 height 31
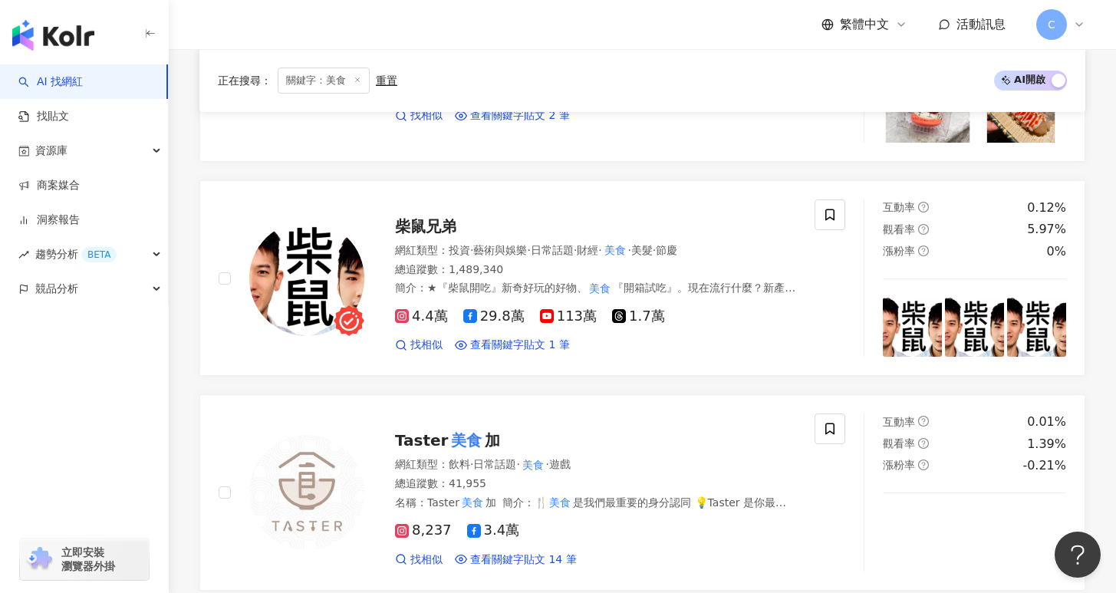
scroll to position [630, 0]
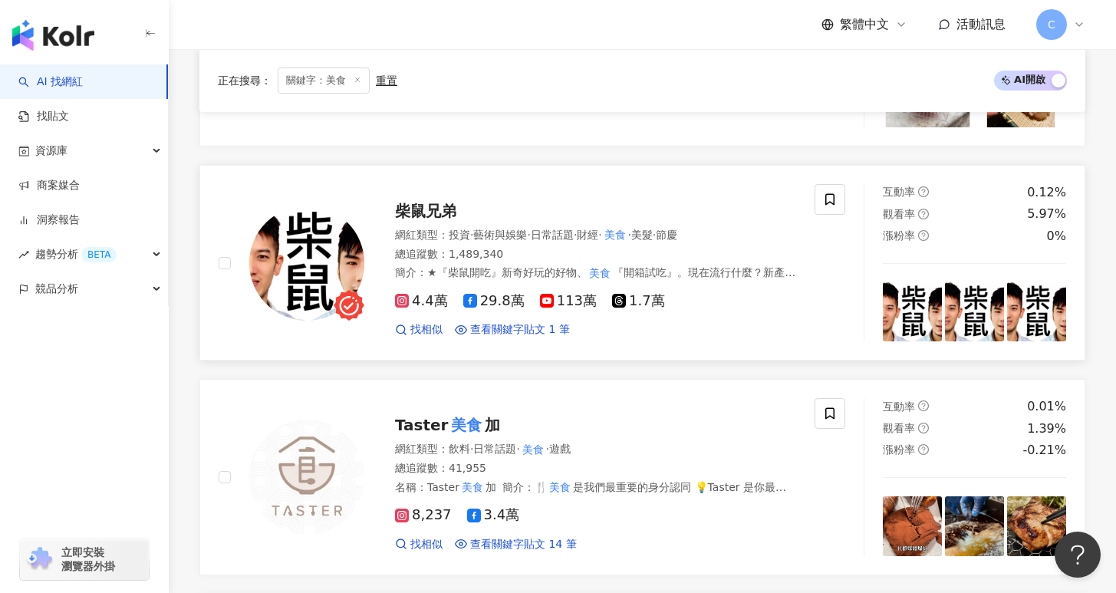
click at [501, 206] on div "柴鼠兄弟" at bounding box center [595, 210] width 401 height 21
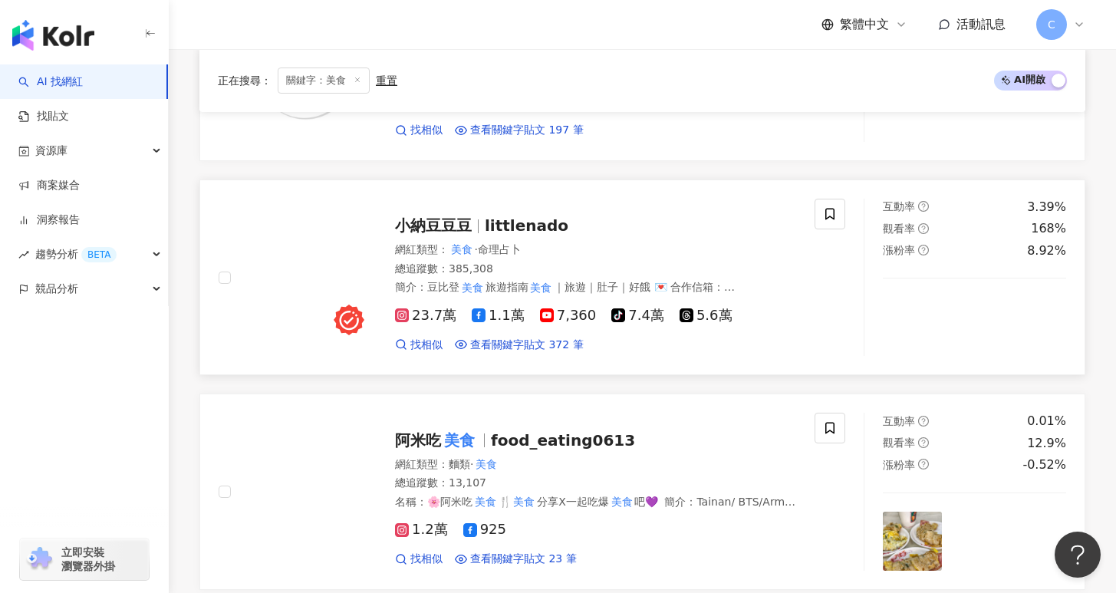
scroll to position [2149, 0]
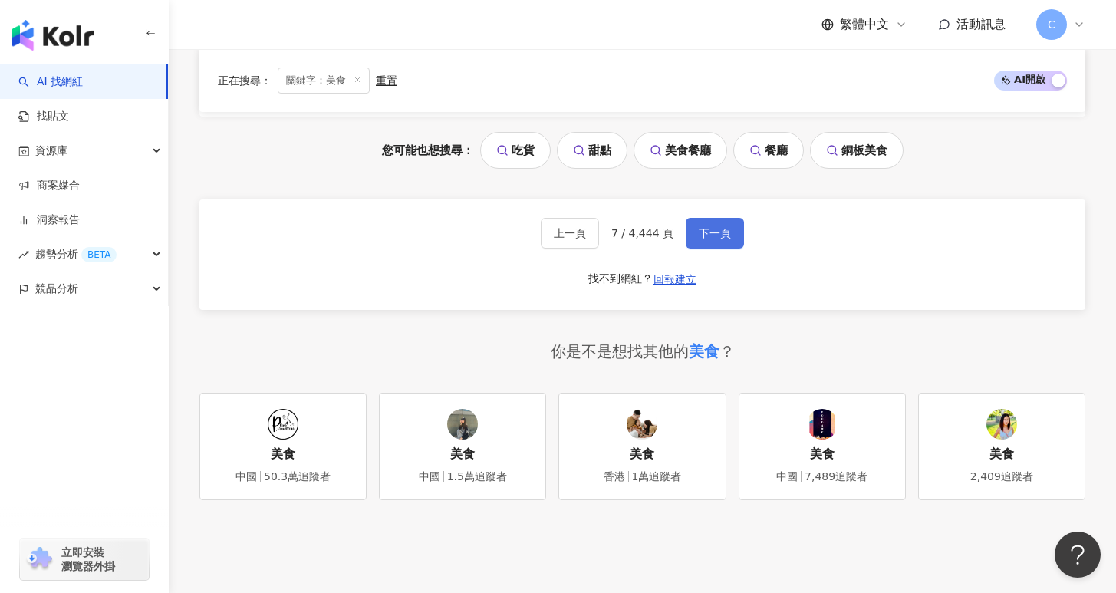
click at [719, 227] on span "下一頁" at bounding box center [715, 233] width 32 height 12
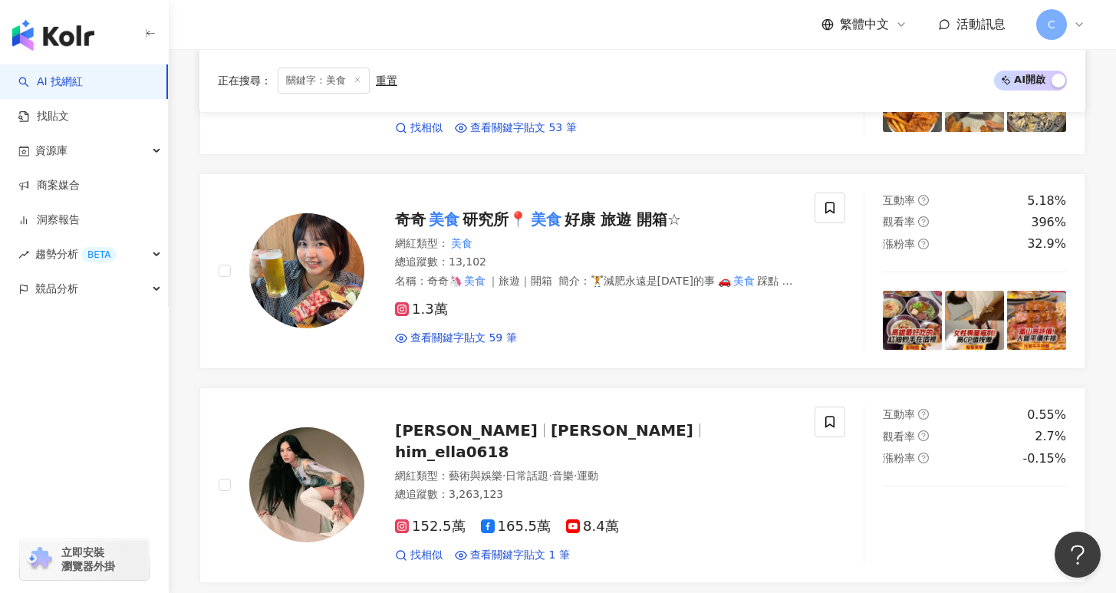
scroll to position [2169, 0]
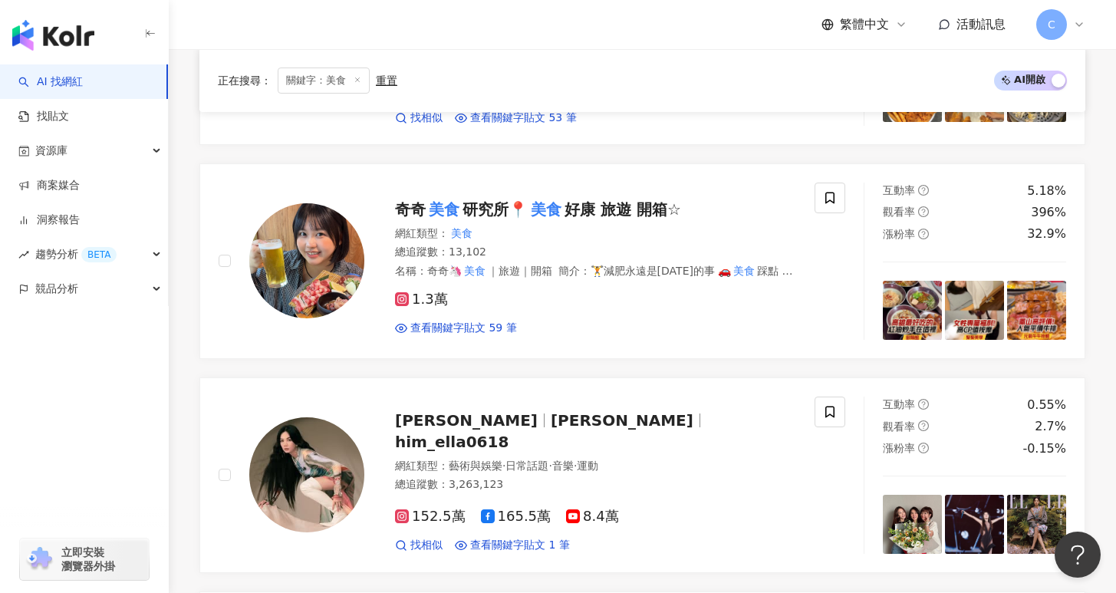
click at [707, 279] on div "1.3萬 查看關鍵字貼文 59 筆" at bounding box center [595, 307] width 401 height 57
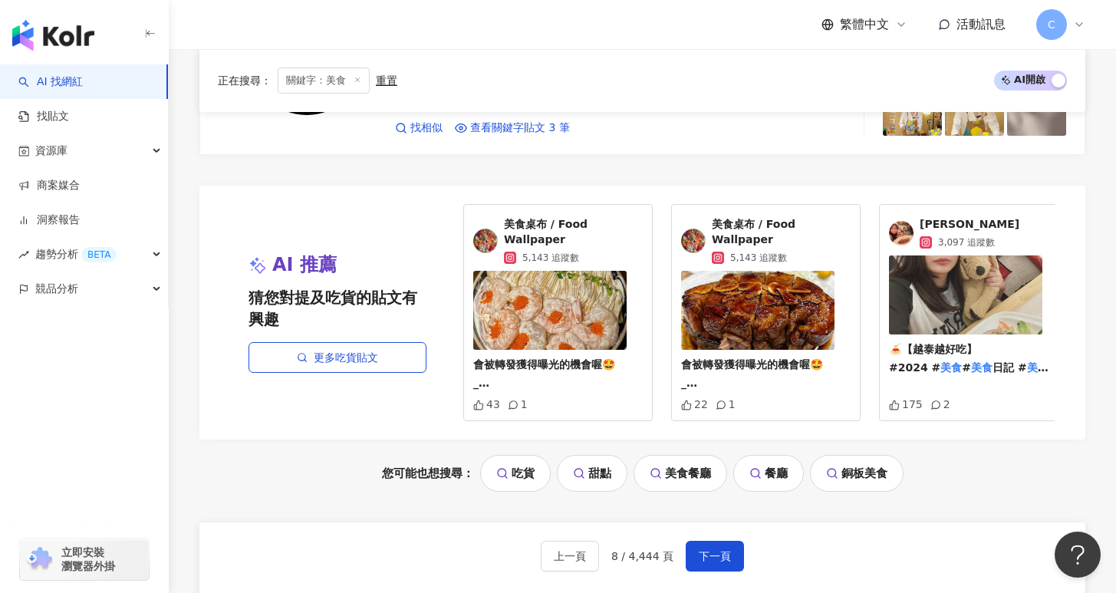
scroll to position [2880, 0]
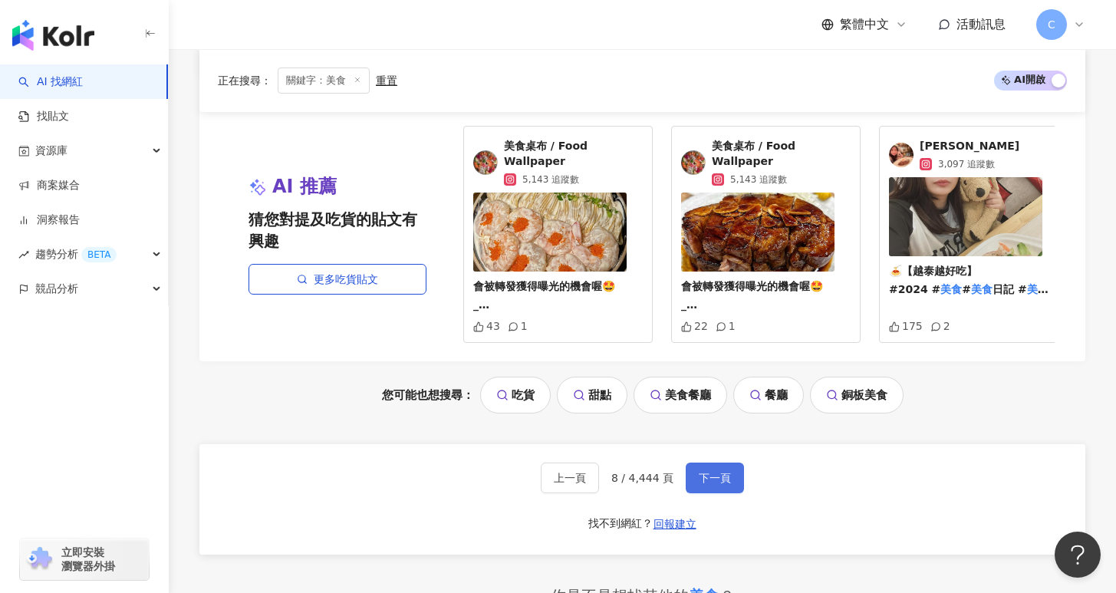
click at [700, 472] on span "下一頁" at bounding box center [715, 478] width 32 height 12
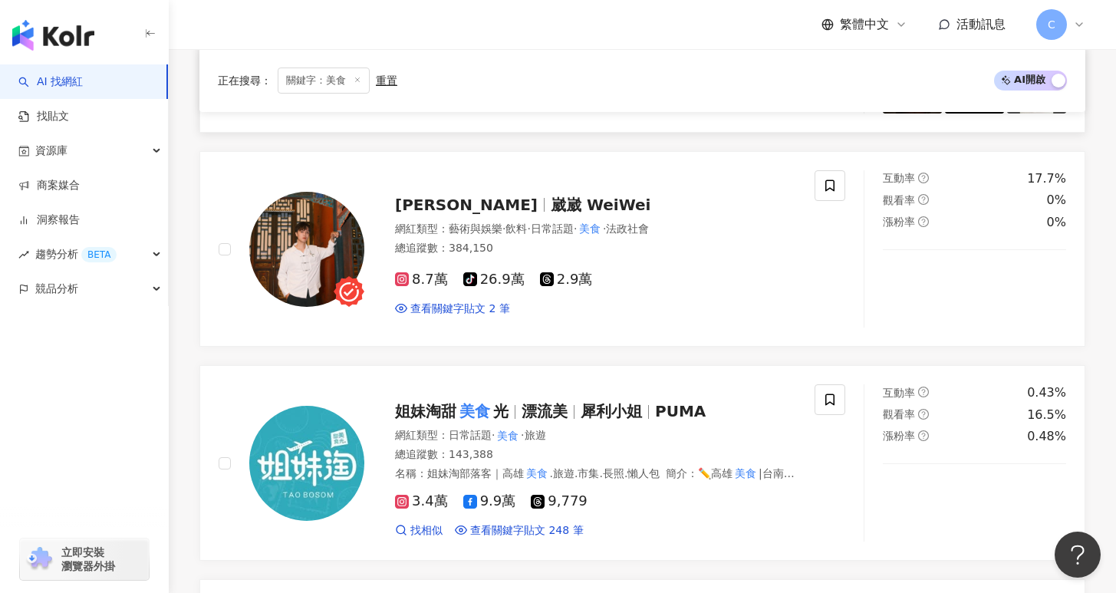
scroll to position [1769, 0]
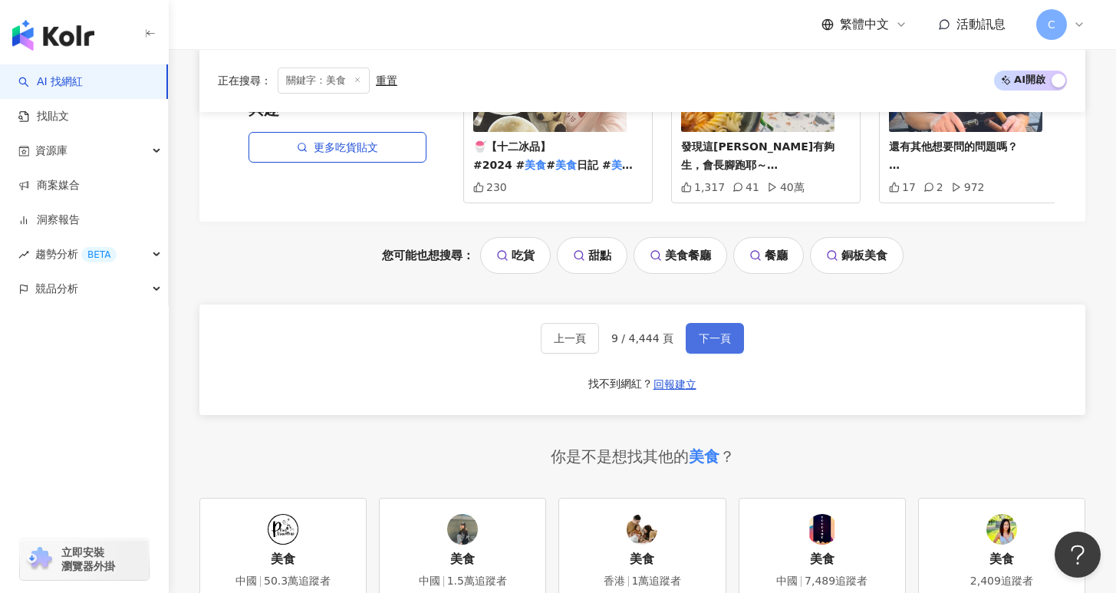
click at [707, 332] on span "下一頁" at bounding box center [715, 338] width 32 height 12
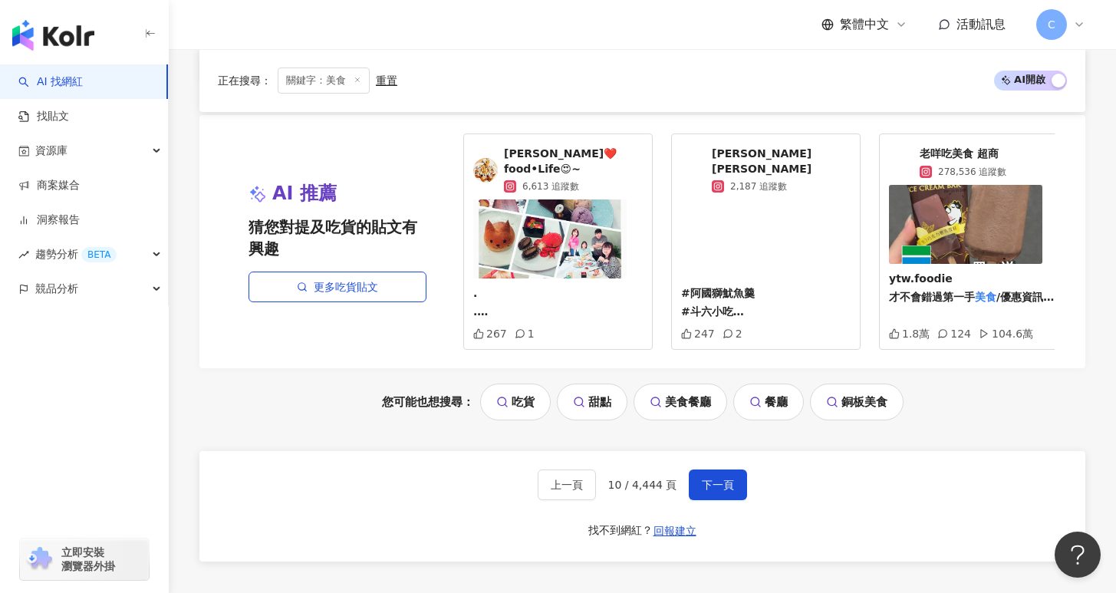
scroll to position [2942, 0]
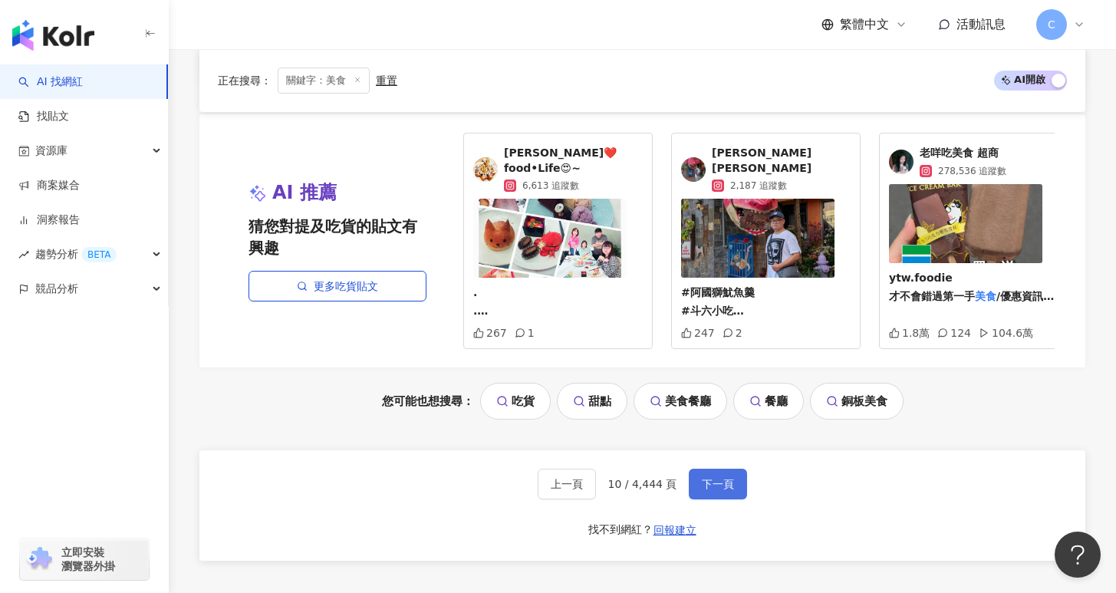
click at [730, 479] on span "下一頁" at bounding box center [718, 484] width 32 height 12
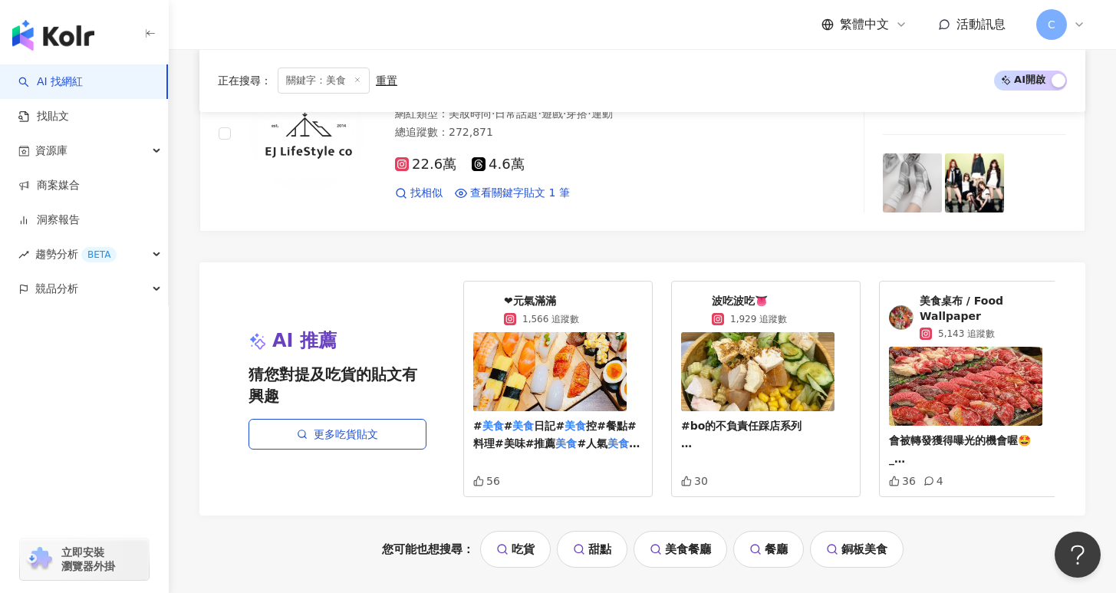
scroll to position [2720, 0]
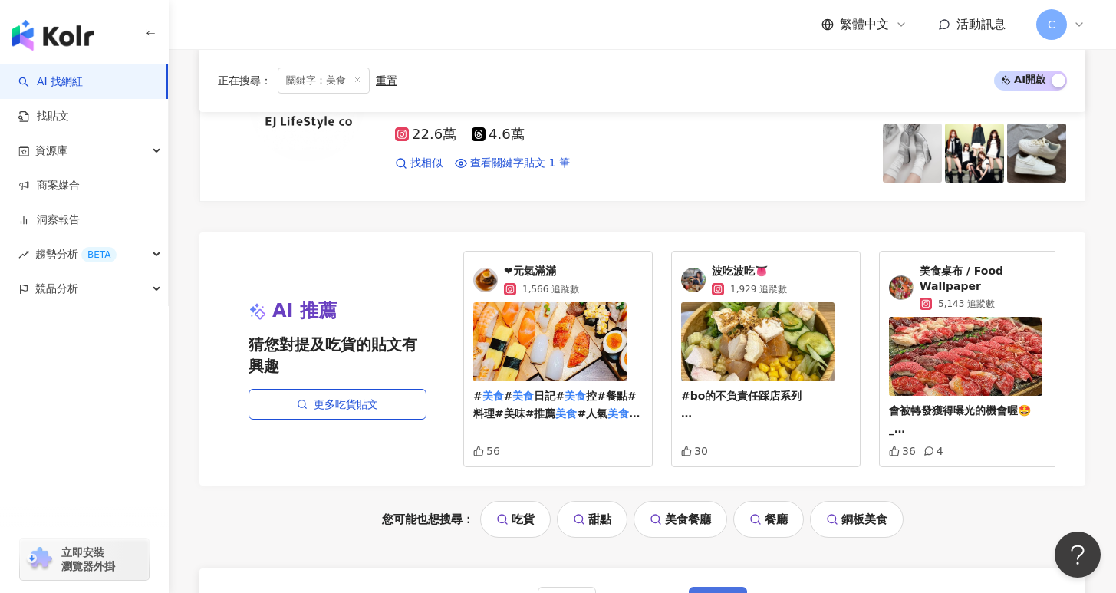
click at [735, 562] on button "下一頁" at bounding box center [718, 602] width 58 height 31
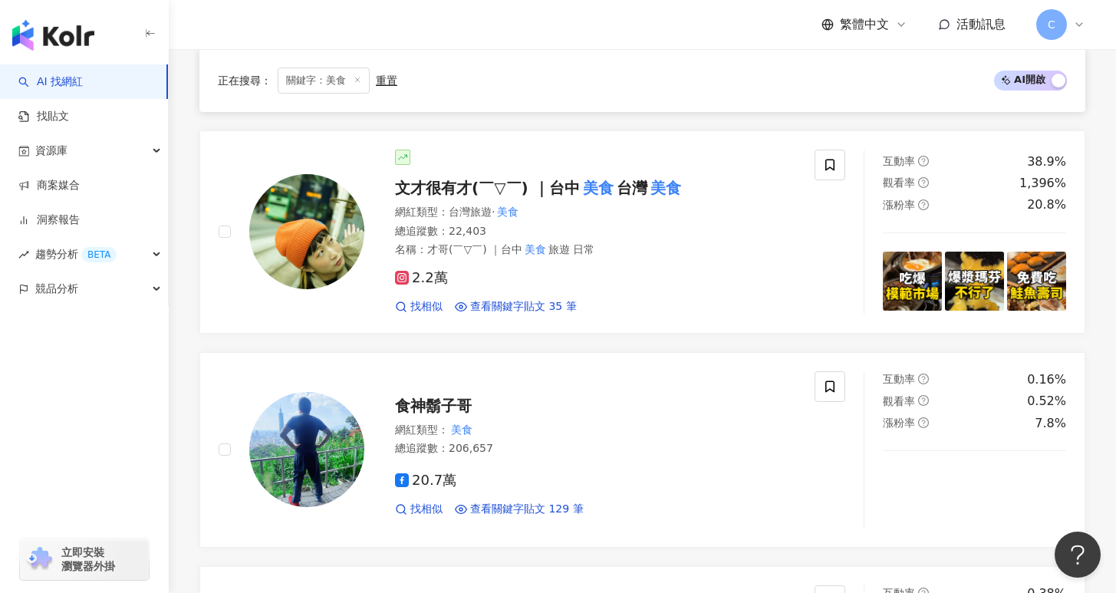
scroll to position [1151, 0]
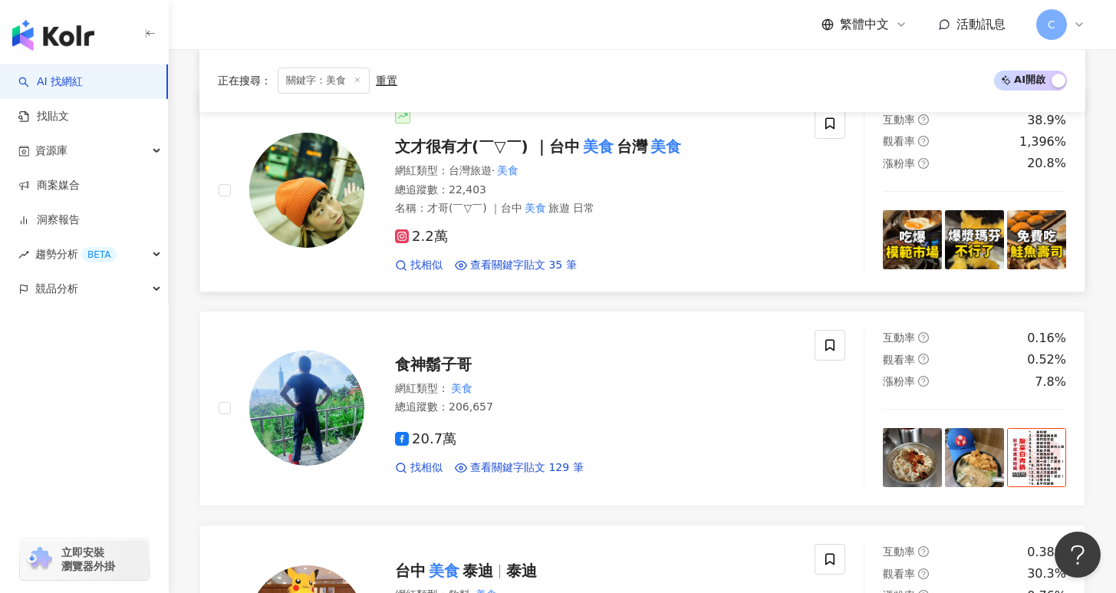
click at [687, 235] on div "2.2萬" at bounding box center [595, 237] width 401 height 17
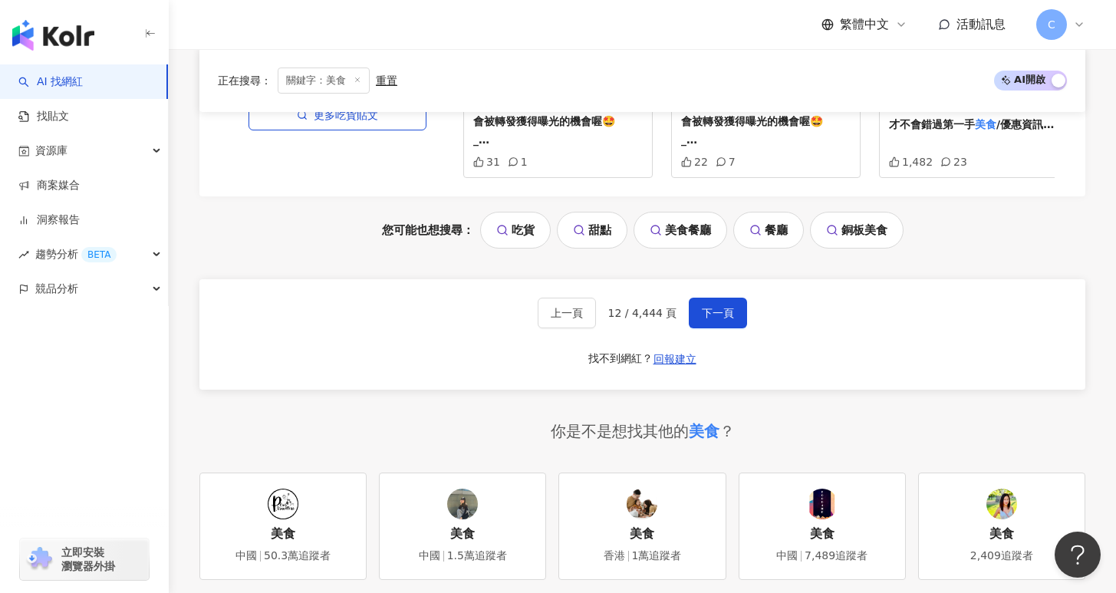
scroll to position [3246, 0]
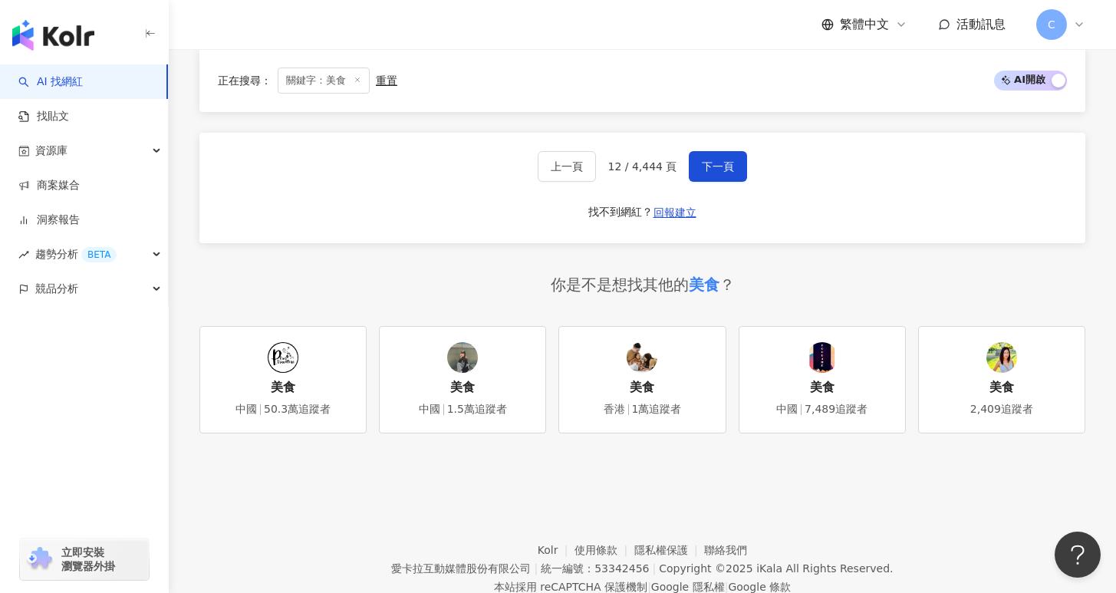
click at [728, 133] on div "上一頁 12 / 4,444 頁 下一頁 找不到網紅？ 回報建立" at bounding box center [642, 188] width 886 height 110
click at [729, 151] on button "下一頁" at bounding box center [718, 166] width 58 height 31
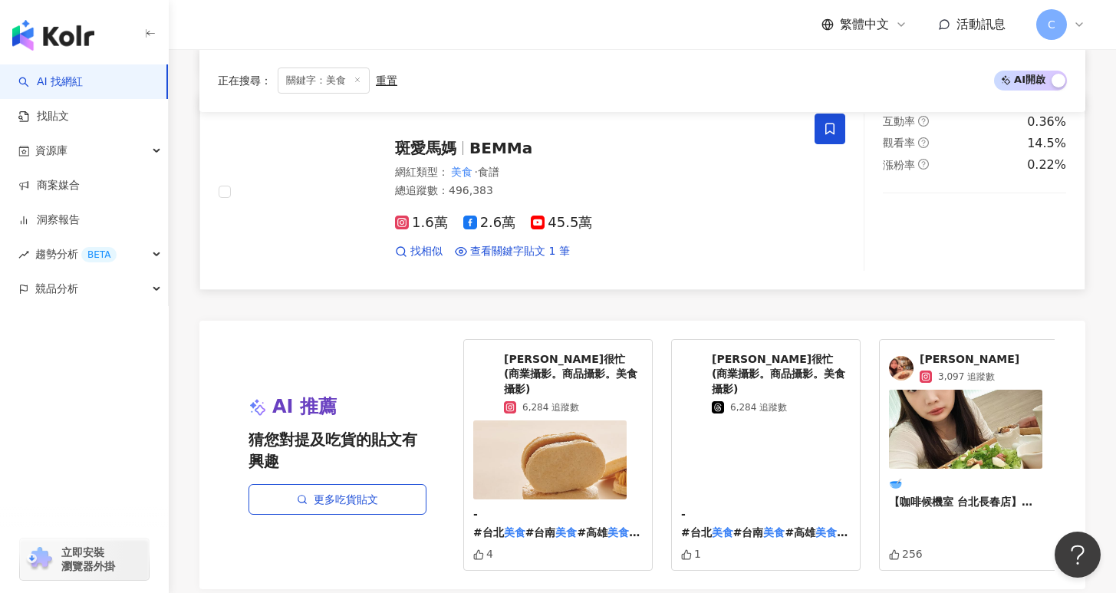
scroll to position [2646, 0]
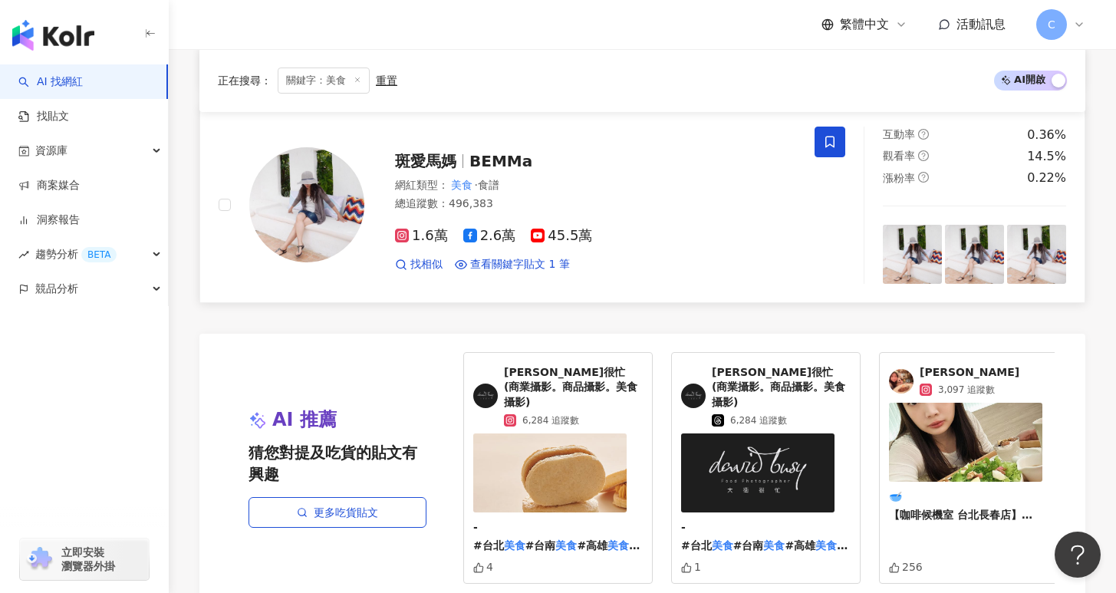
click at [560, 156] on div "斑愛馬媽 BEMMa" at bounding box center [595, 160] width 401 height 21
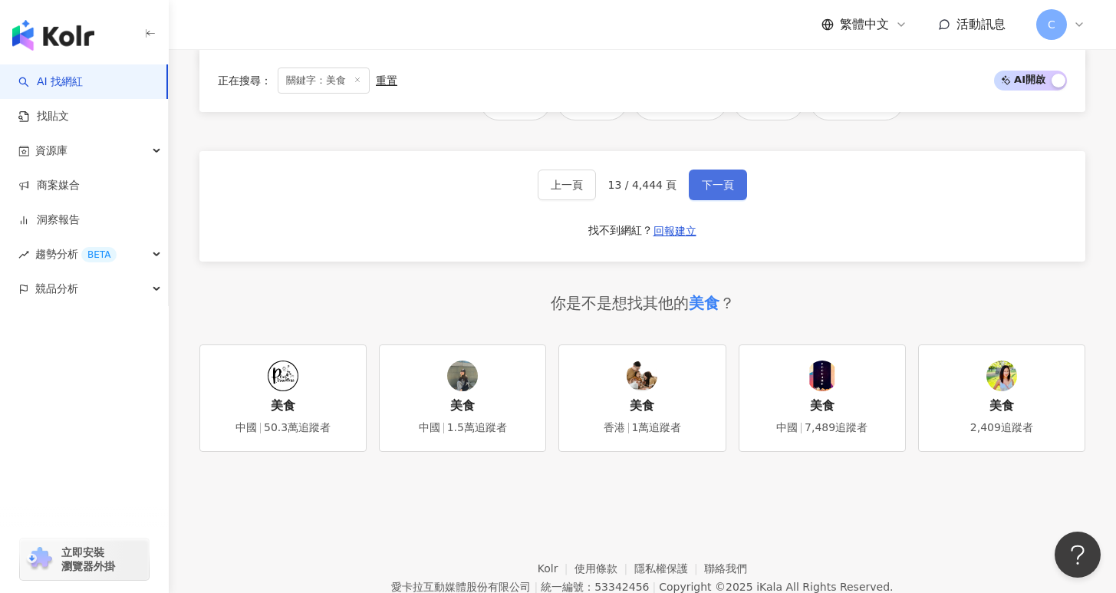
click at [732, 170] on button "下一頁" at bounding box center [718, 185] width 58 height 31
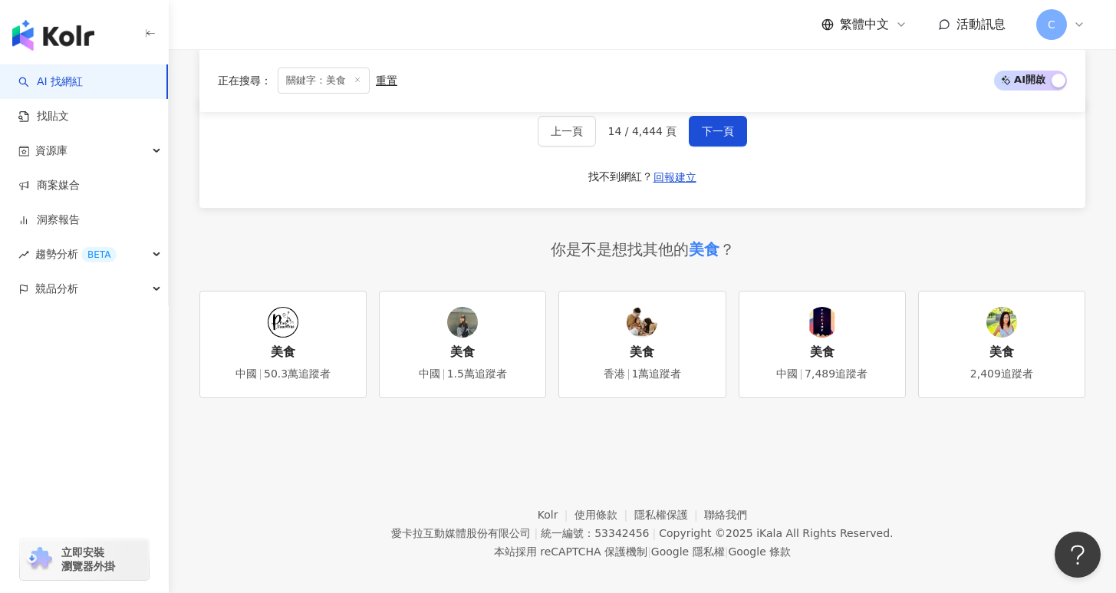
scroll to position [3187, 0]
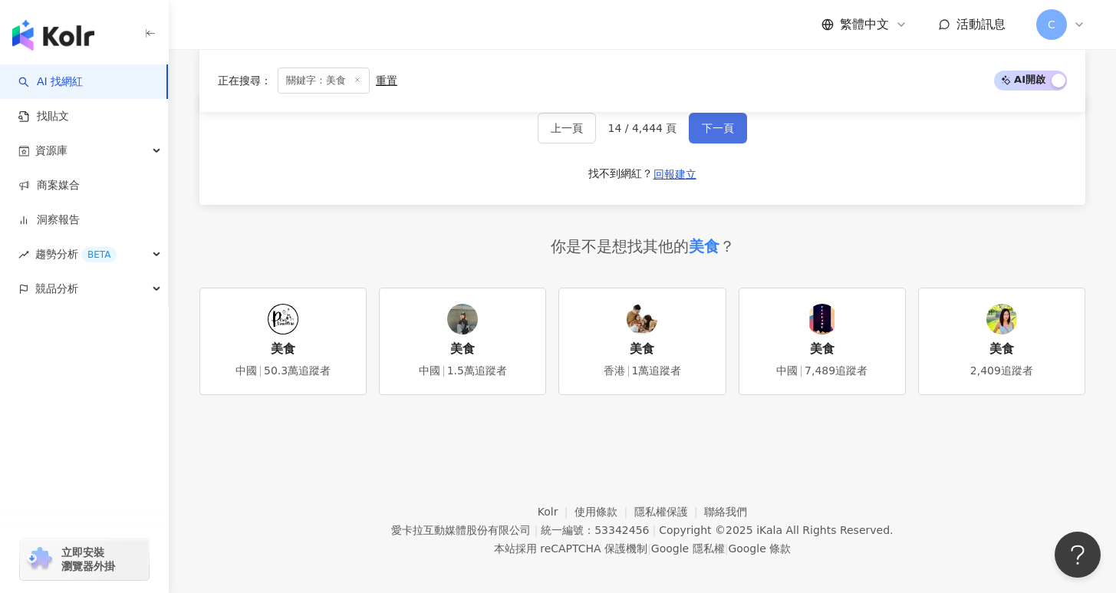
click at [720, 118] on button "下一頁" at bounding box center [718, 128] width 58 height 31
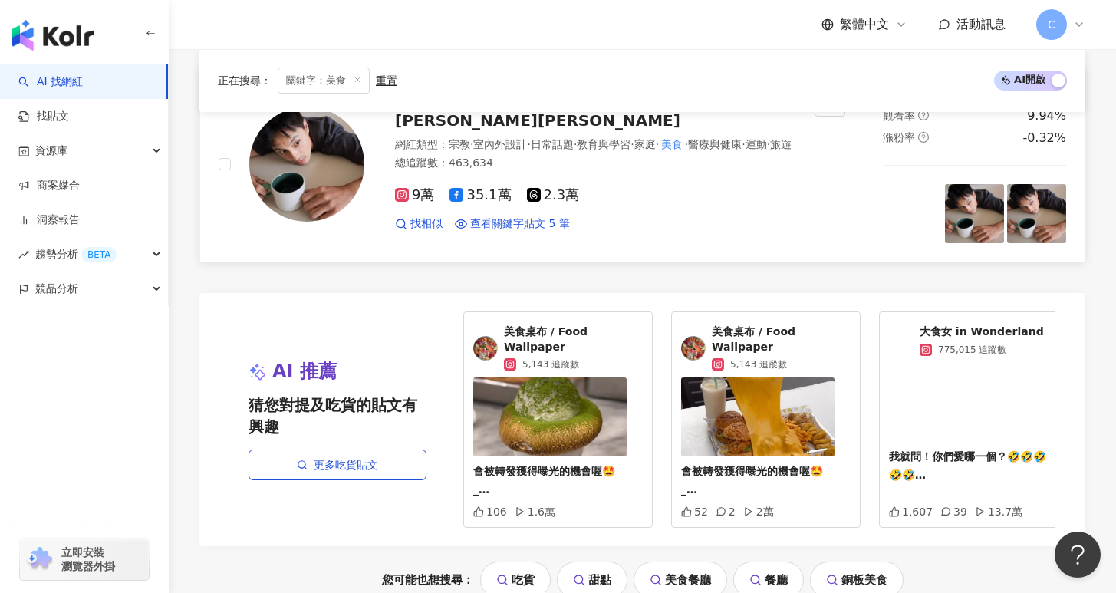
scroll to position [2904, 0]
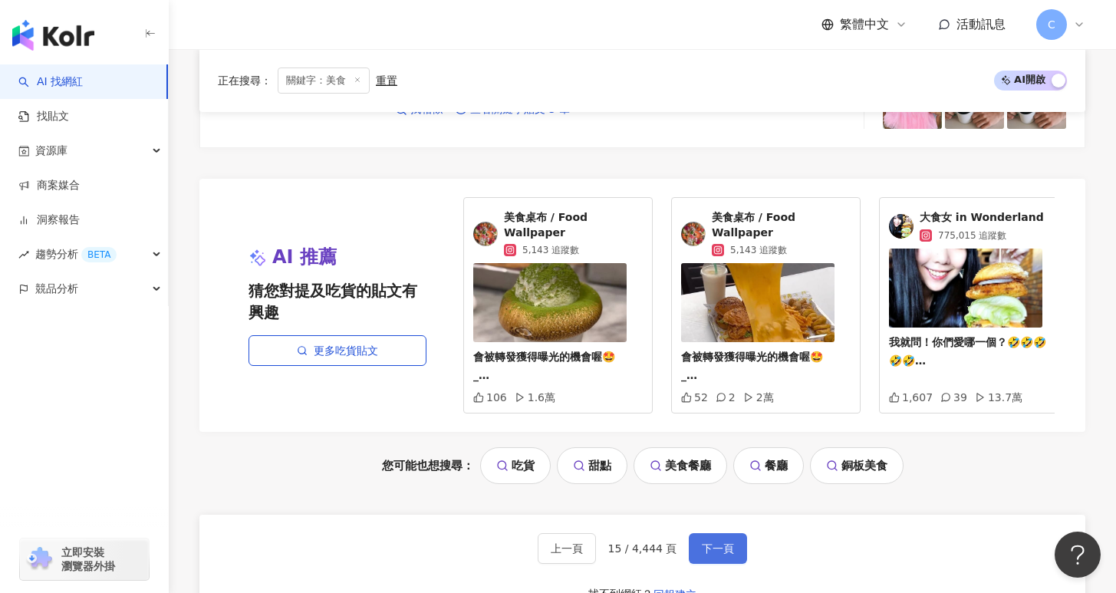
click at [707, 533] on button "下一頁" at bounding box center [718, 548] width 58 height 31
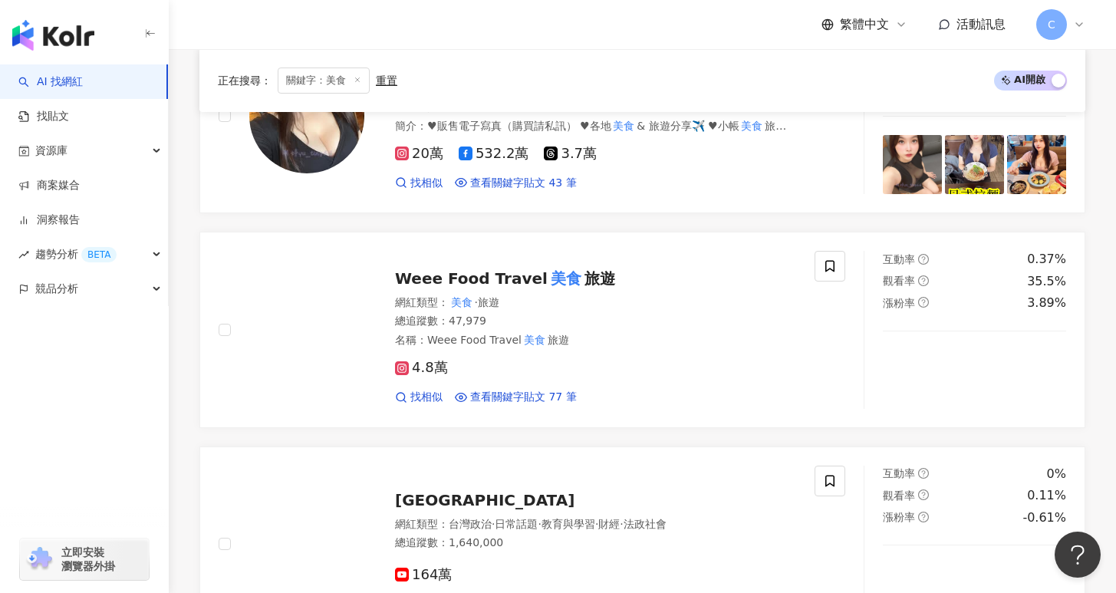
scroll to position [533, 0]
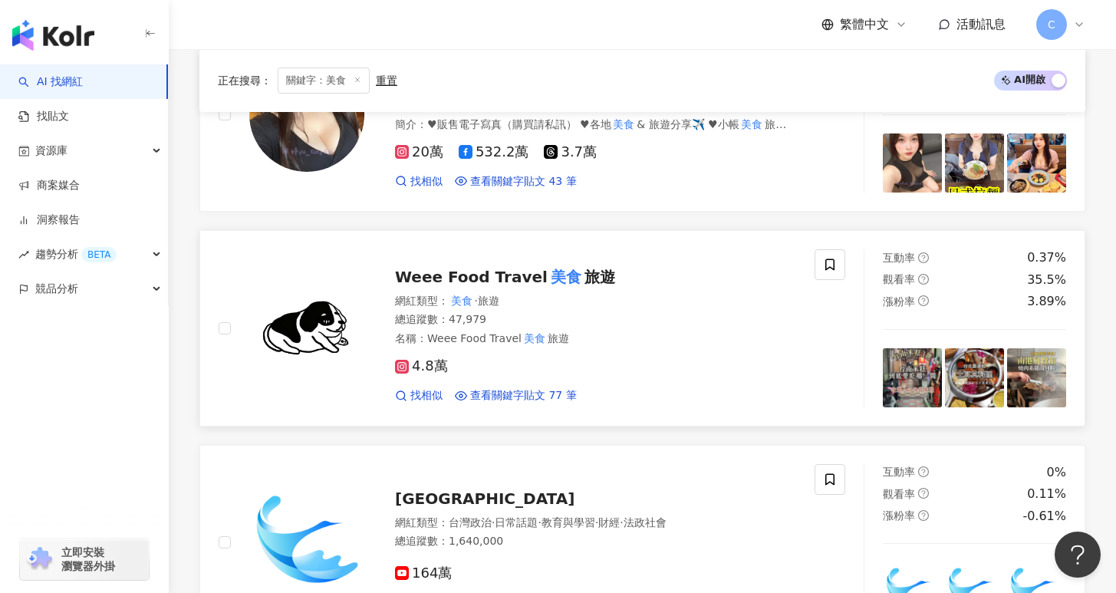
click at [769, 300] on div "網紅類型 ： 美食 · 旅遊" at bounding box center [595, 301] width 401 height 15
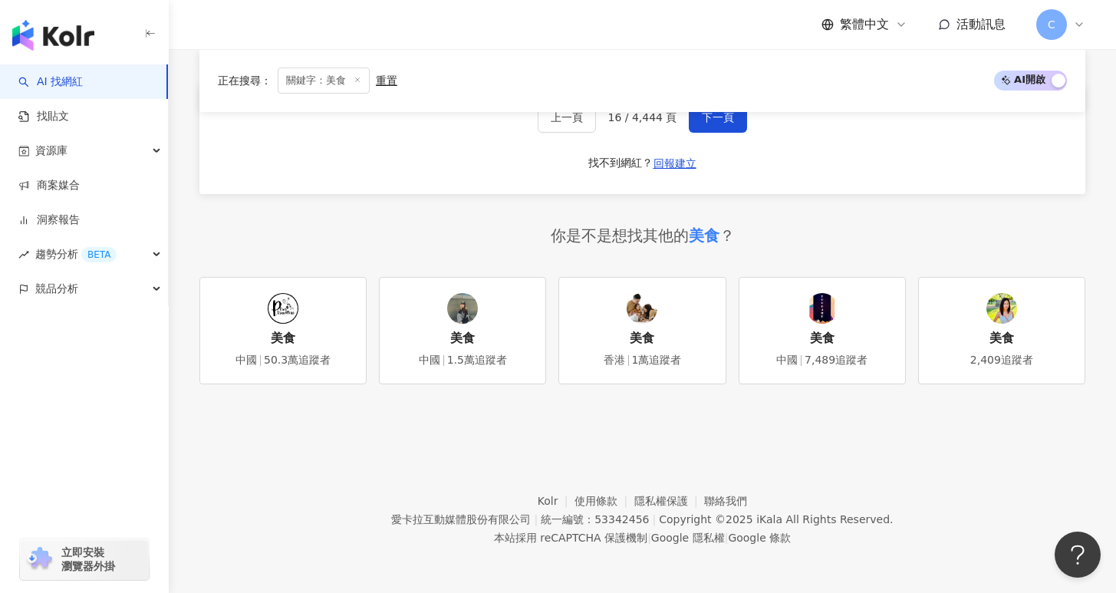
scroll to position [3208, 0]
click at [729, 125] on button "下一頁" at bounding box center [718, 117] width 58 height 31
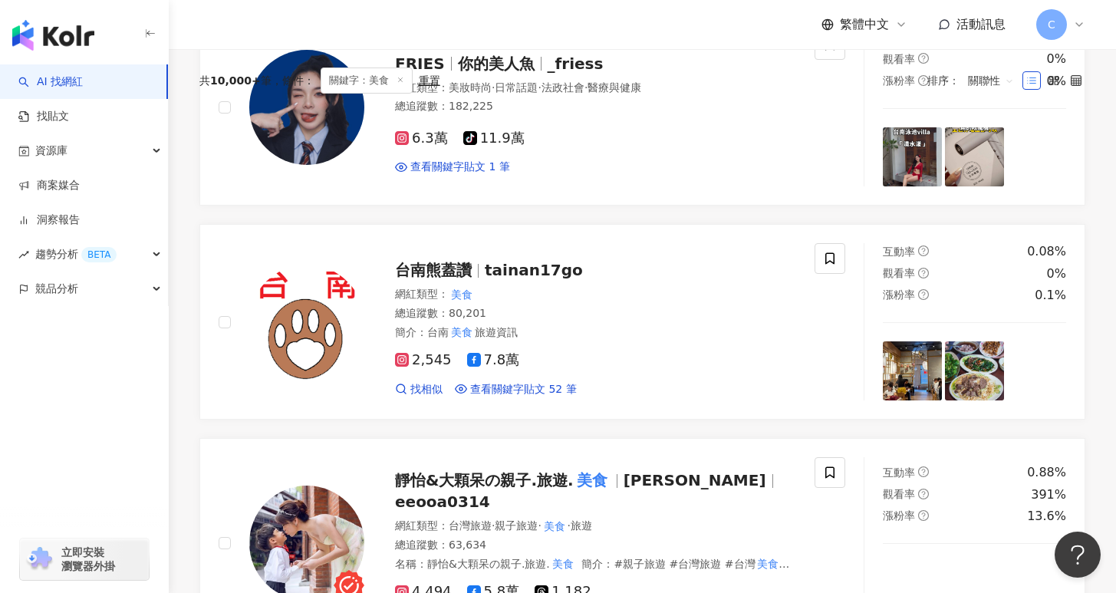
scroll to position [0, 0]
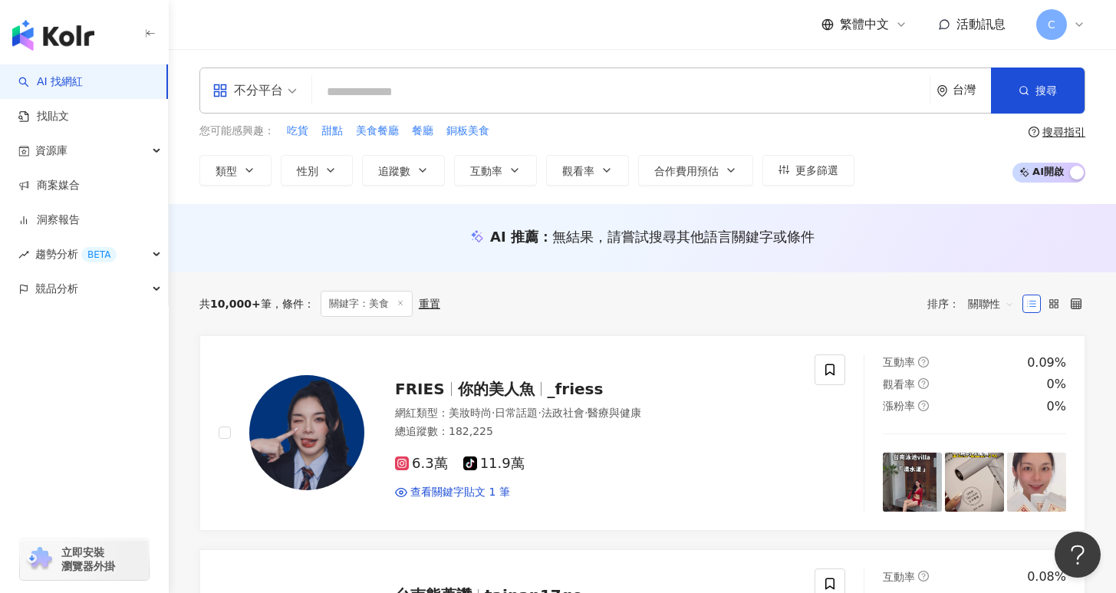
click at [52, 31] on img "button" at bounding box center [53, 35] width 82 height 31
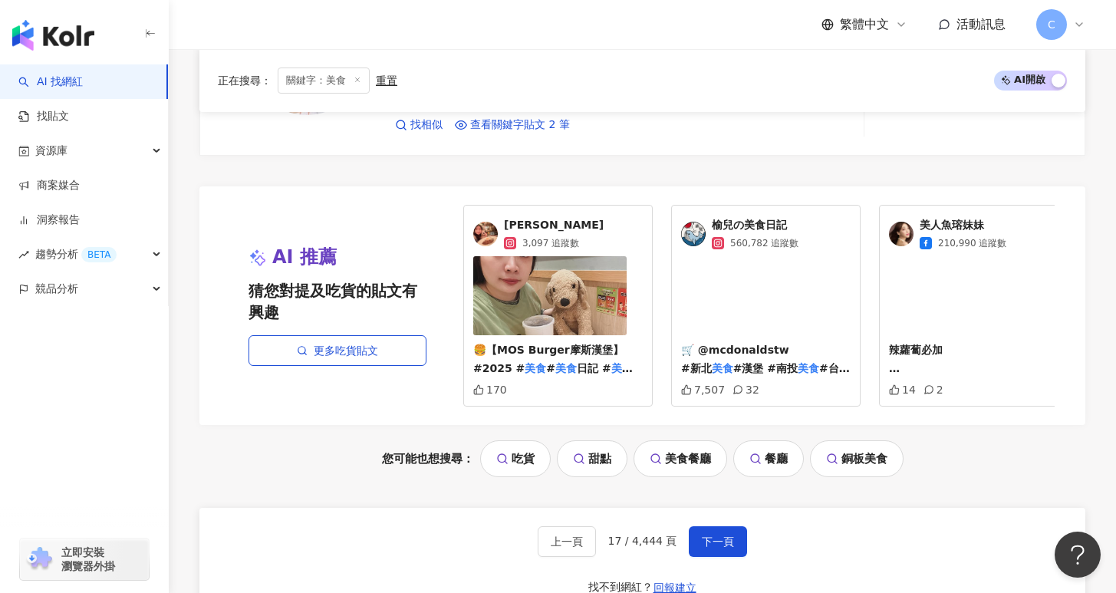
scroll to position [3065, 0]
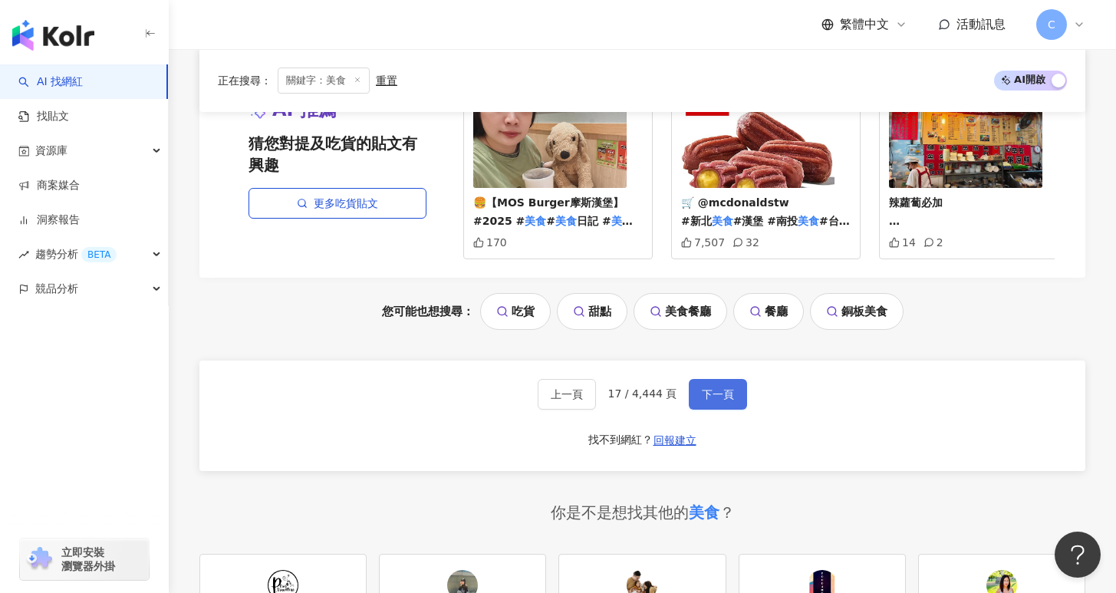
click at [714, 390] on span "下一頁" at bounding box center [718, 394] width 32 height 12
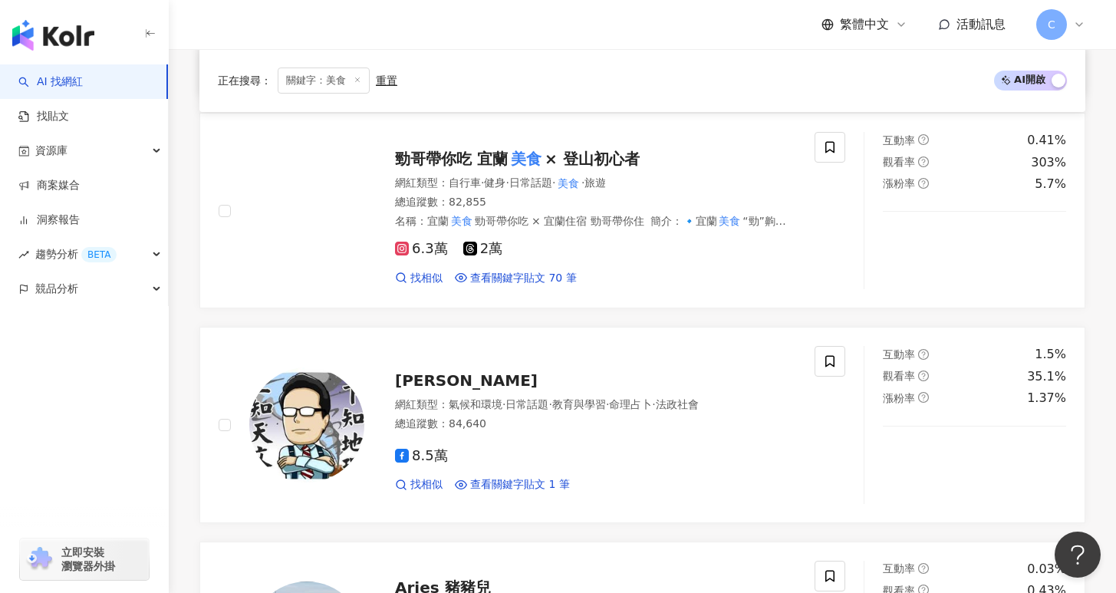
scroll to position [0, 0]
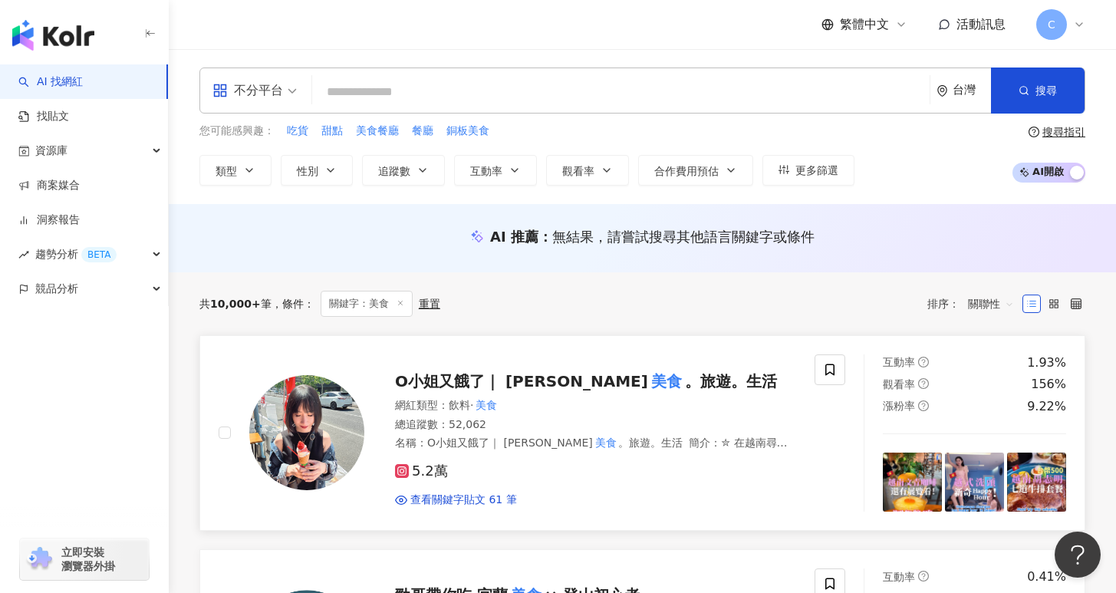
click at [648, 380] on mark "美食" at bounding box center [666, 381] width 37 height 25
click at [369, 97] on input "search" at bounding box center [620, 91] width 605 height 29
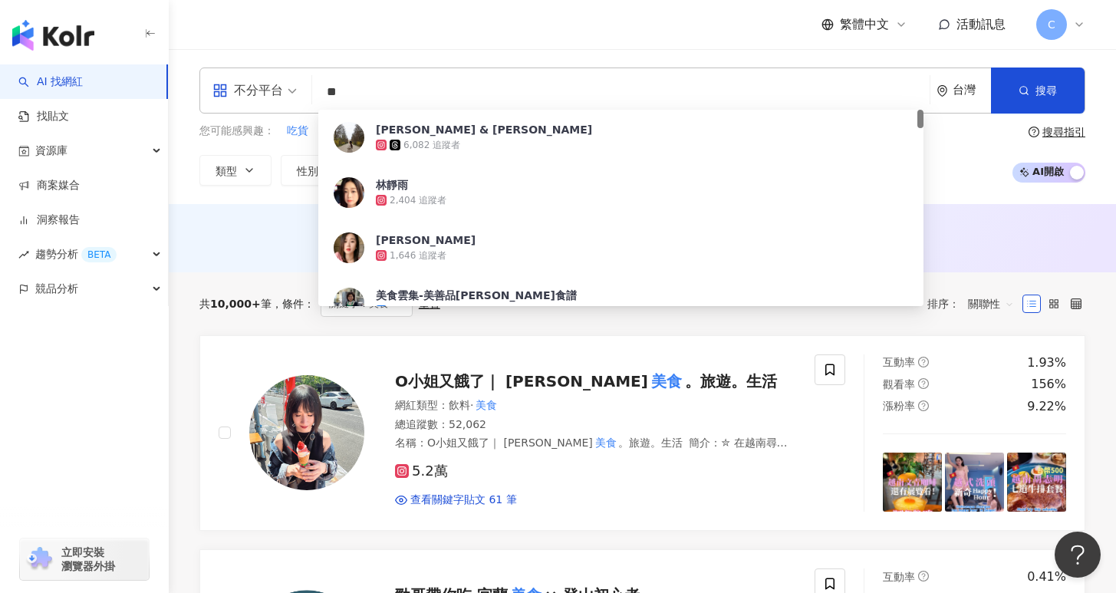
type input "**"
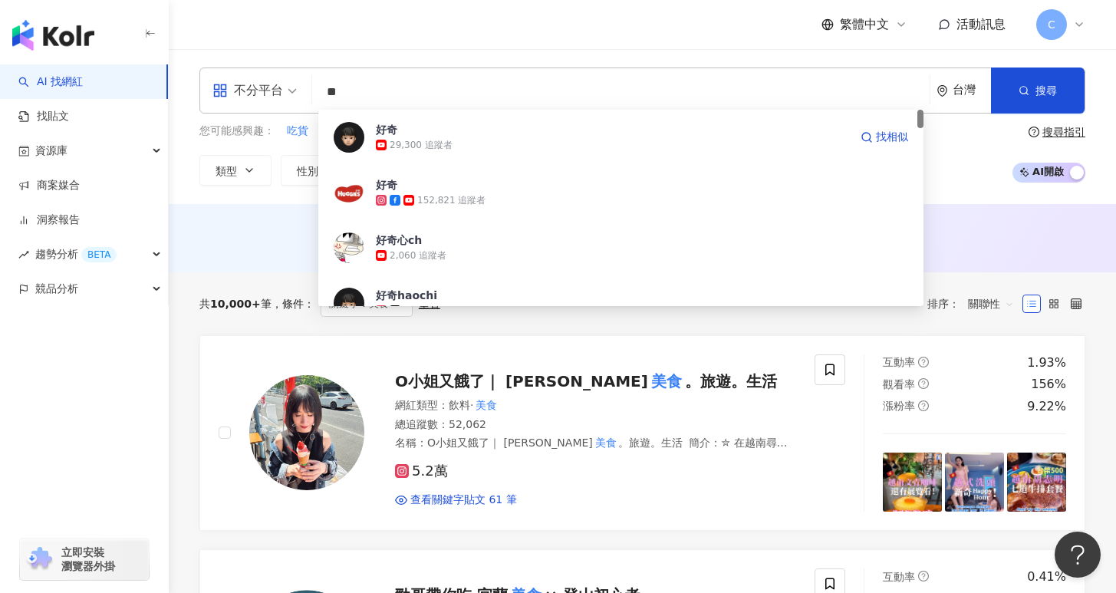
click at [480, 145] on div "29,300 追蹤者" at bounding box center [612, 144] width 473 height 15
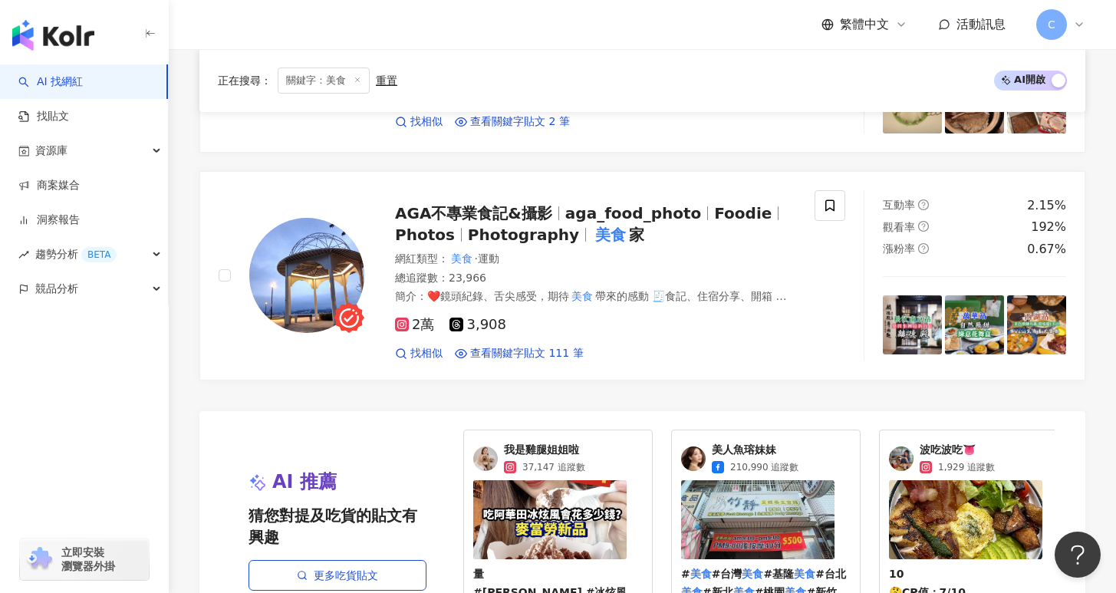
scroll to position [3111, 0]
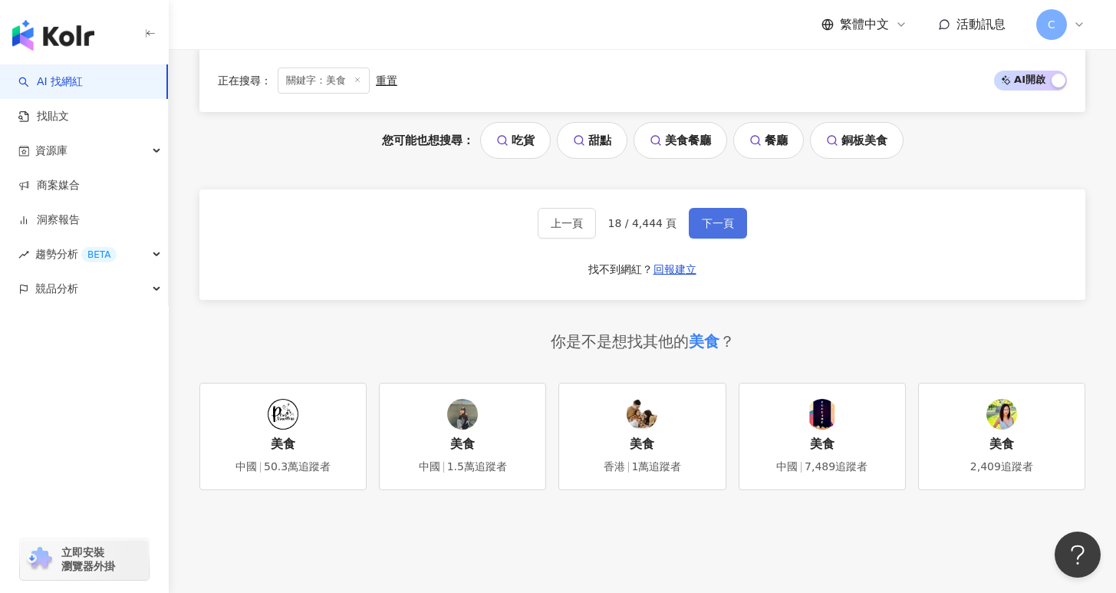
click at [703, 229] on span "下一頁" at bounding box center [718, 223] width 32 height 12
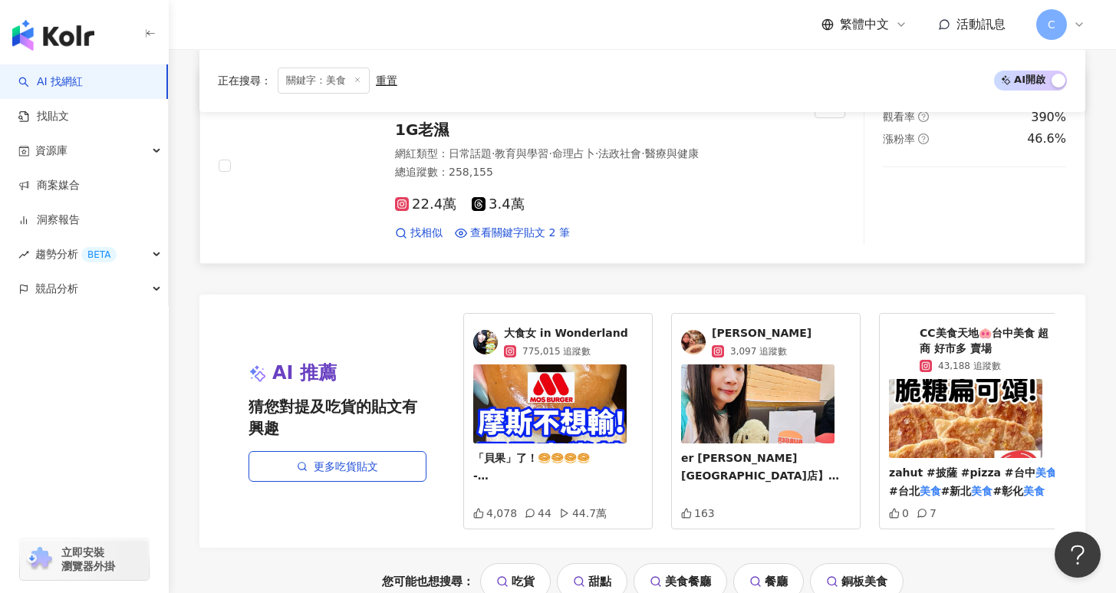
scroll to position [2759, 0]
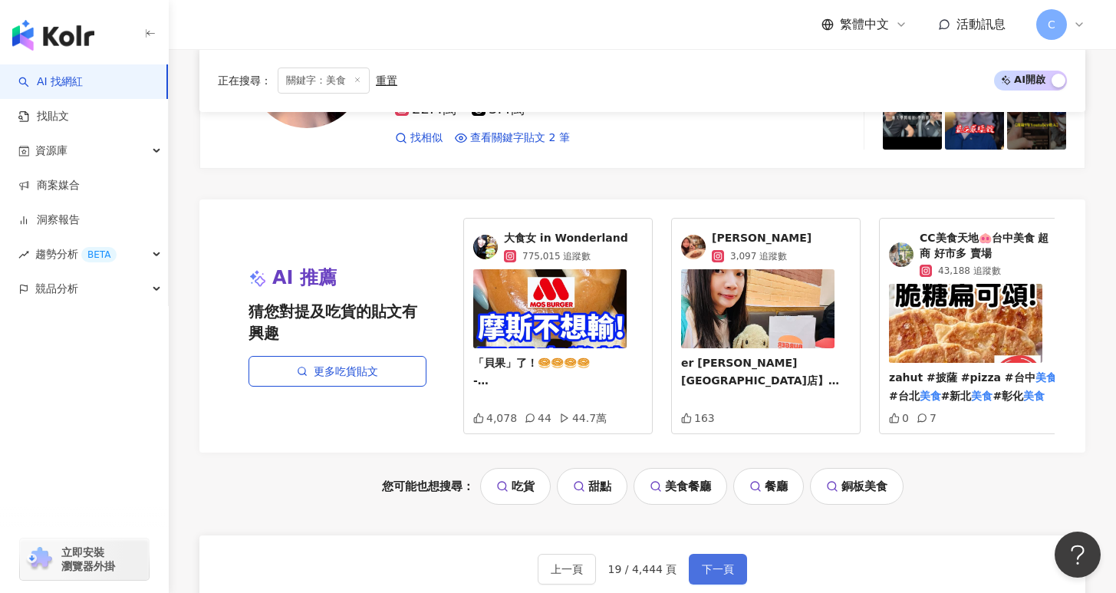
click at [721, 562] on span "下一頁" at bounding box center [718, 569] width 32 height 12
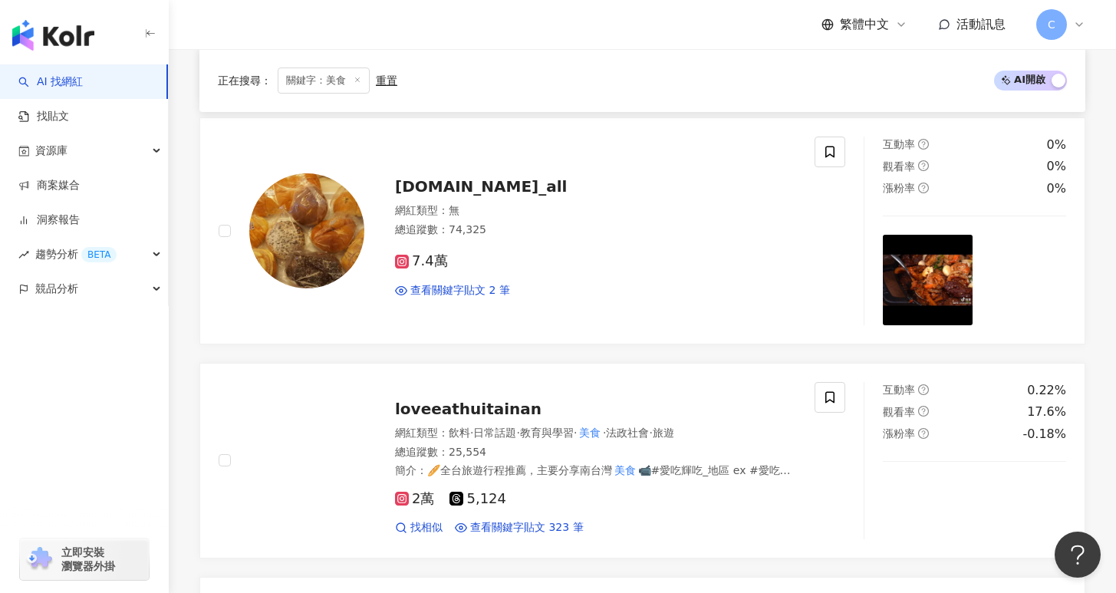
scroll to position [1810, 0]
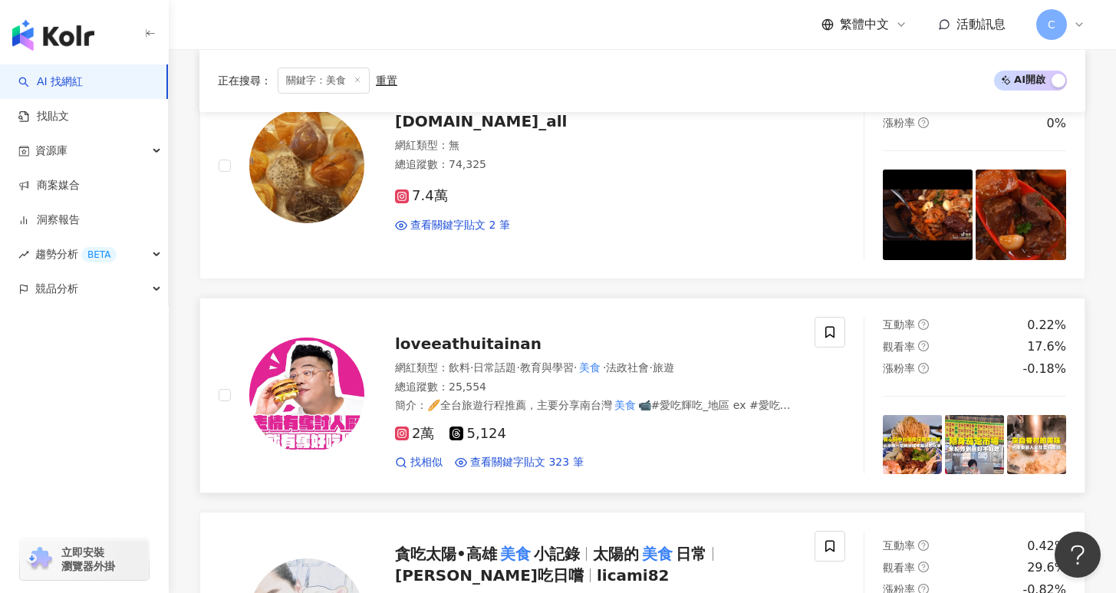
click at [627, 333] on div "loveeathuitainan" at bounding box center [595, 343] width 401 height 21
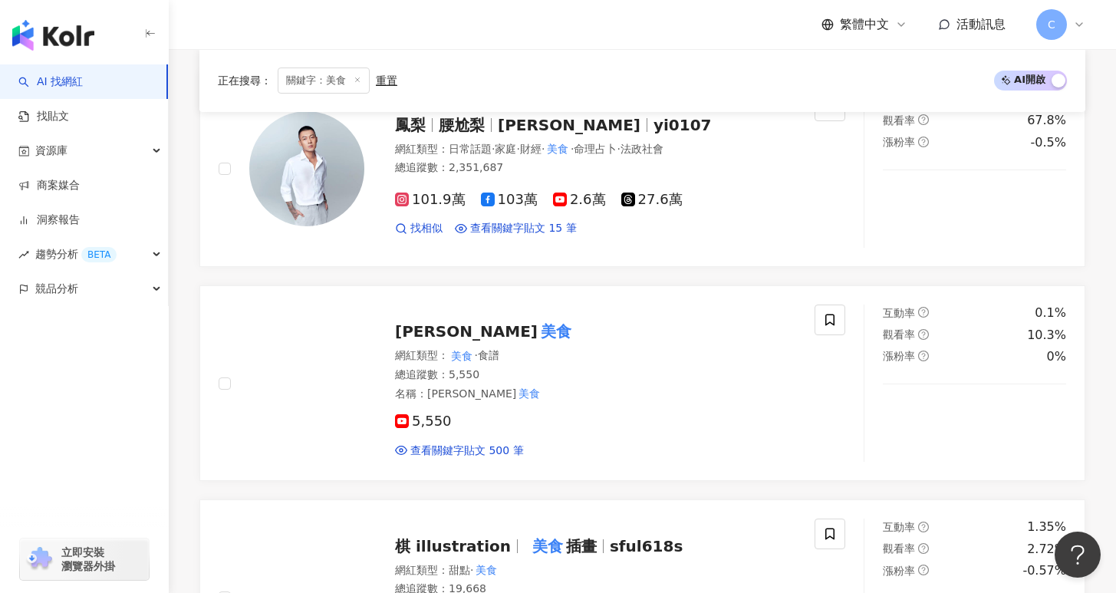
scroll to position [0, 0]
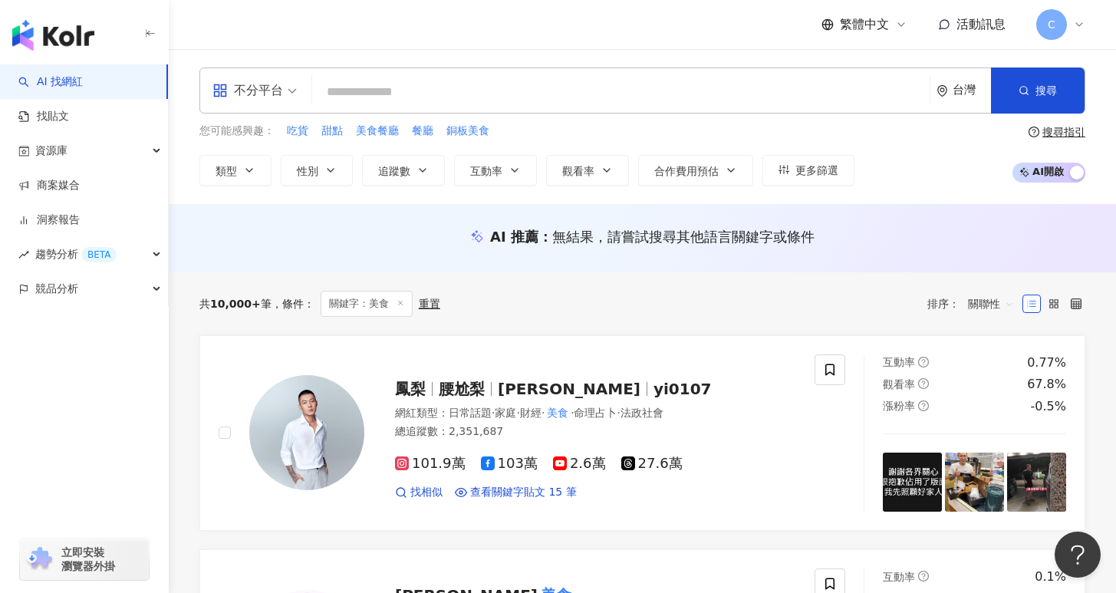
click at [410, 91] on input "search" at bounding box center [620, 91] width 605 height 29
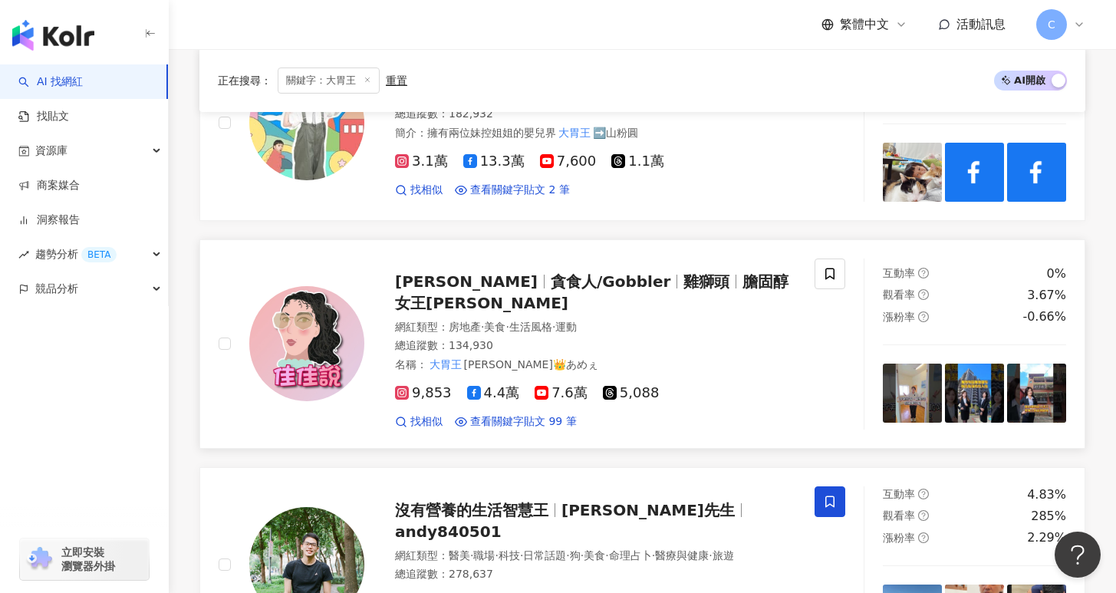
scroll to position [2544, 0]
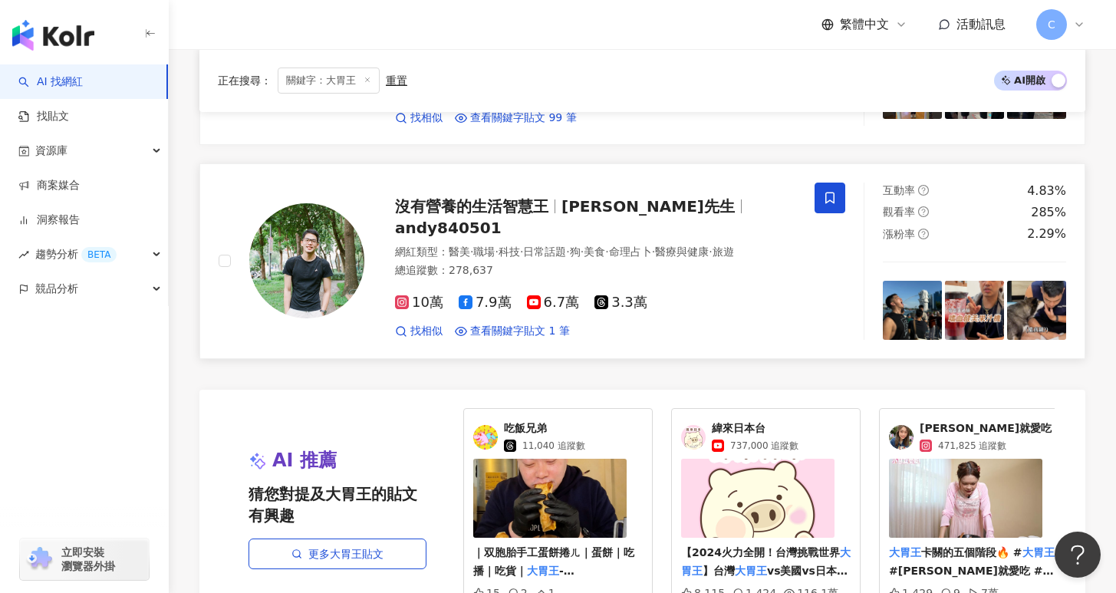
click at [768, 295] on div "10萬 7.9萬 6.7萬 3.3萬" at bounding box center [595, 303] width 401 height 17
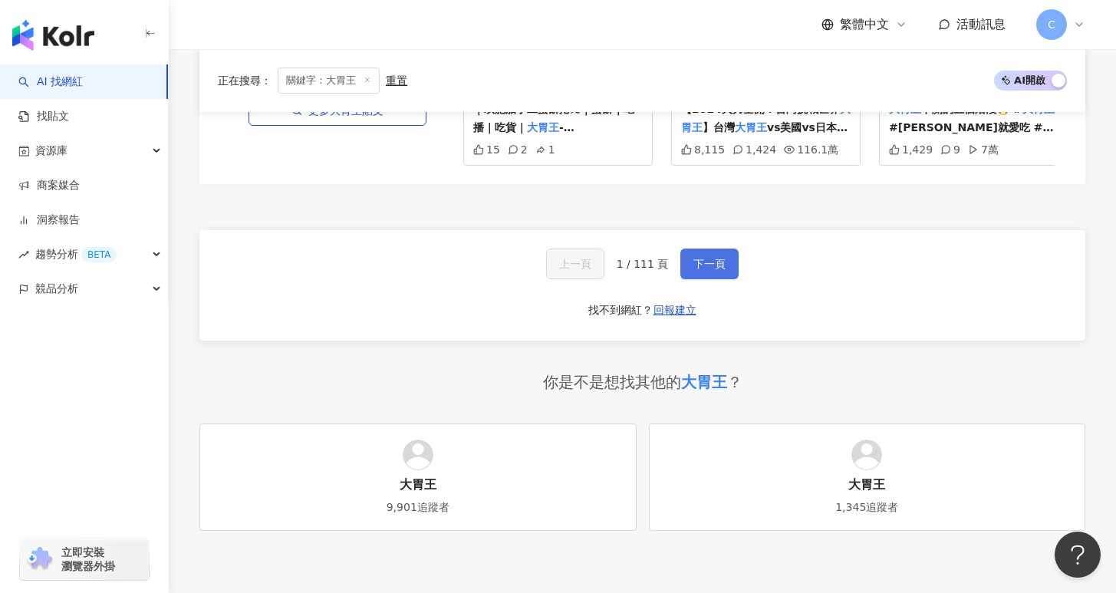
click at [703, 265] on span "下一頁" at bounding box center [709, 264] width 32 height 12
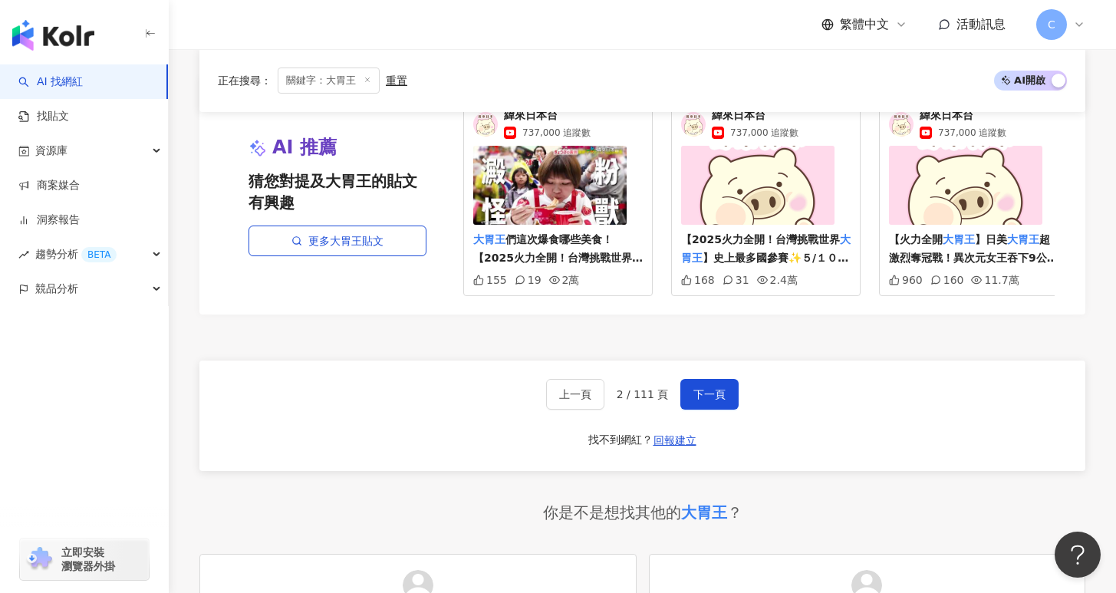
scroll to position [2907, 0]
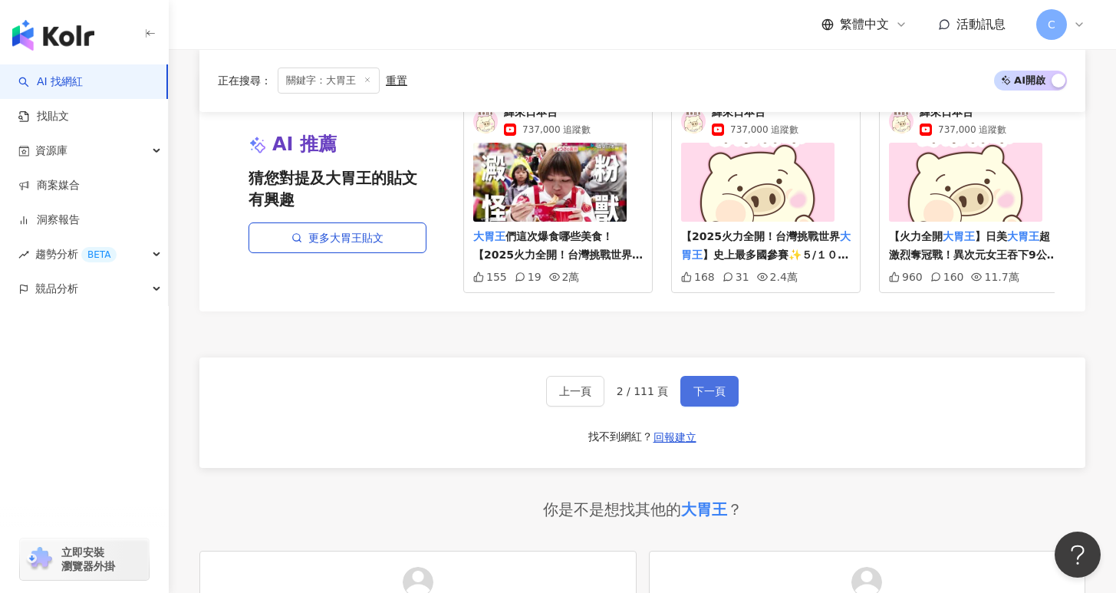
click at [726, 384] on button "下一頁" at bounding box center [709, 391] width 58 height 31
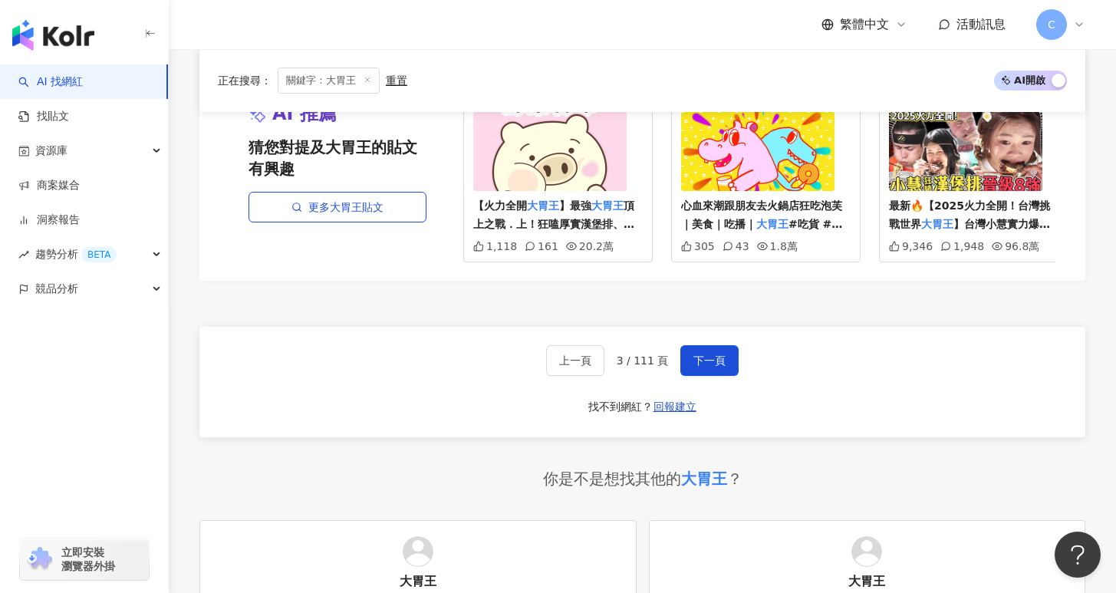
scroll to position [3124, 0]
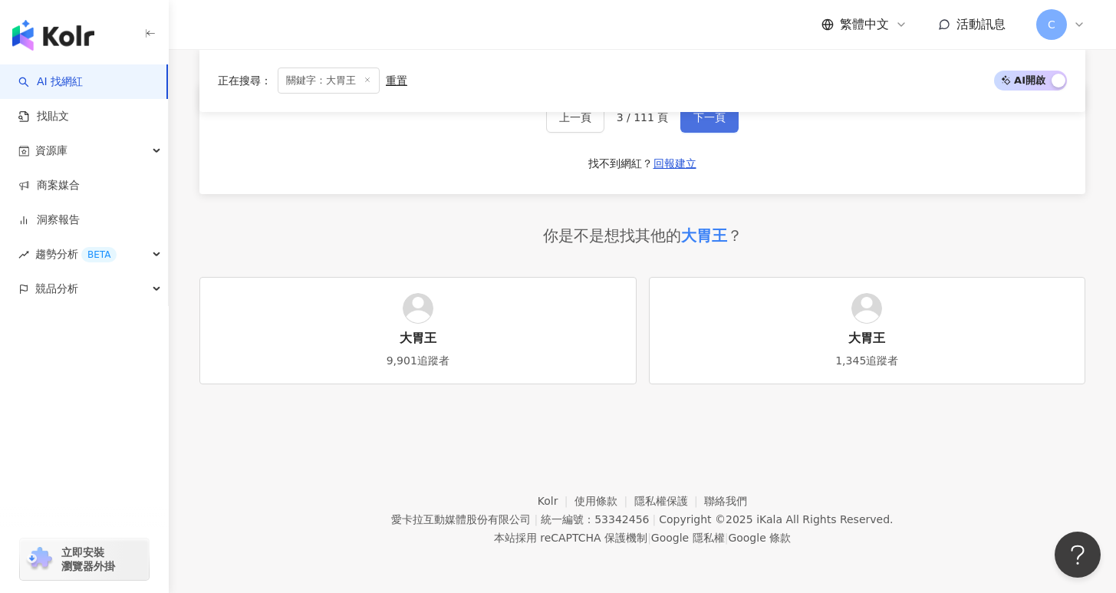
click at [713, 126] on button "下一頁" at bounding box center [709, 117] width 58 height 31
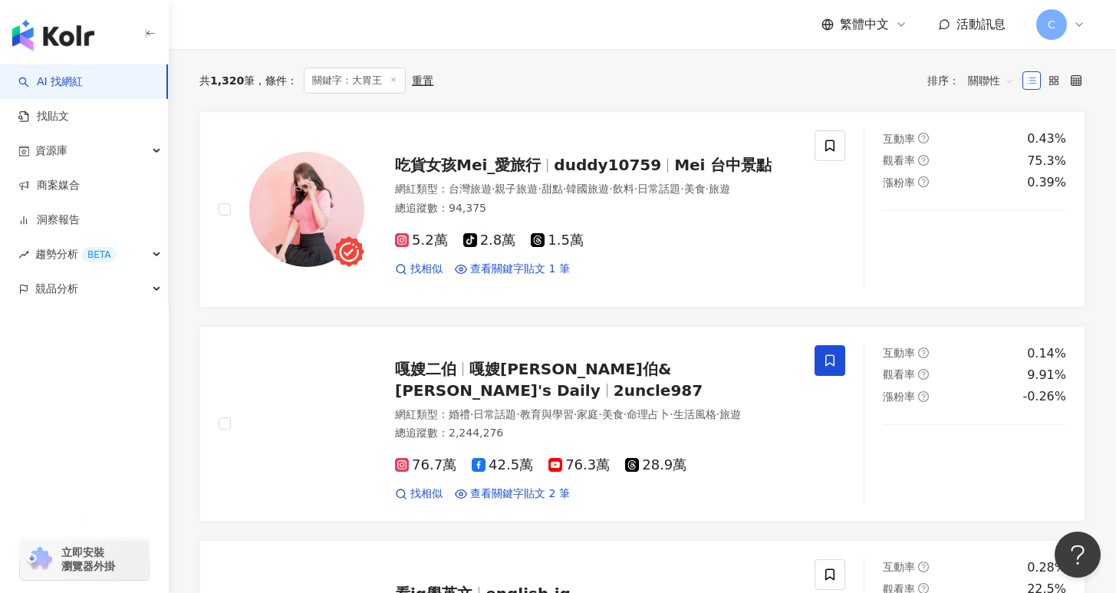
scroll to position [0, 0]
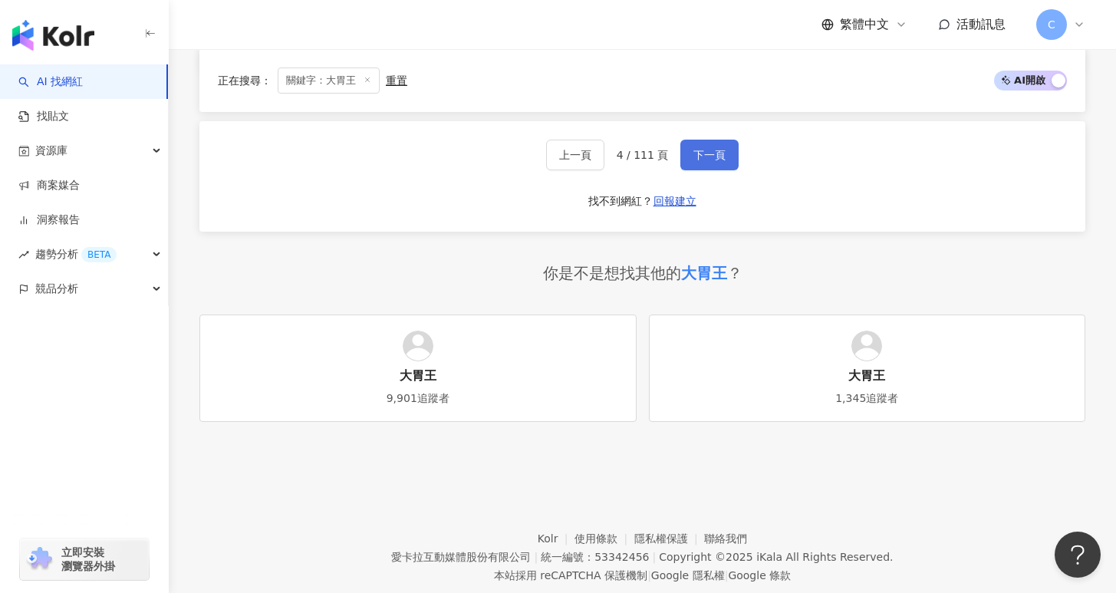
click at [703, 161] on span "下一頁" at bounding box center [709, 155] width 32 height 12
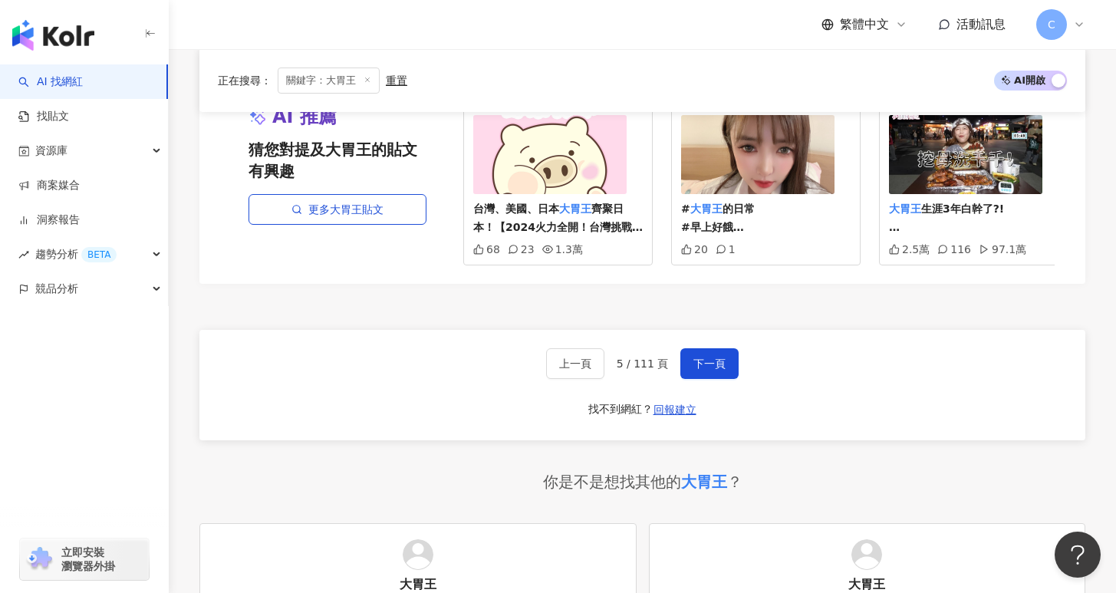
scroll to position [2847, 0]
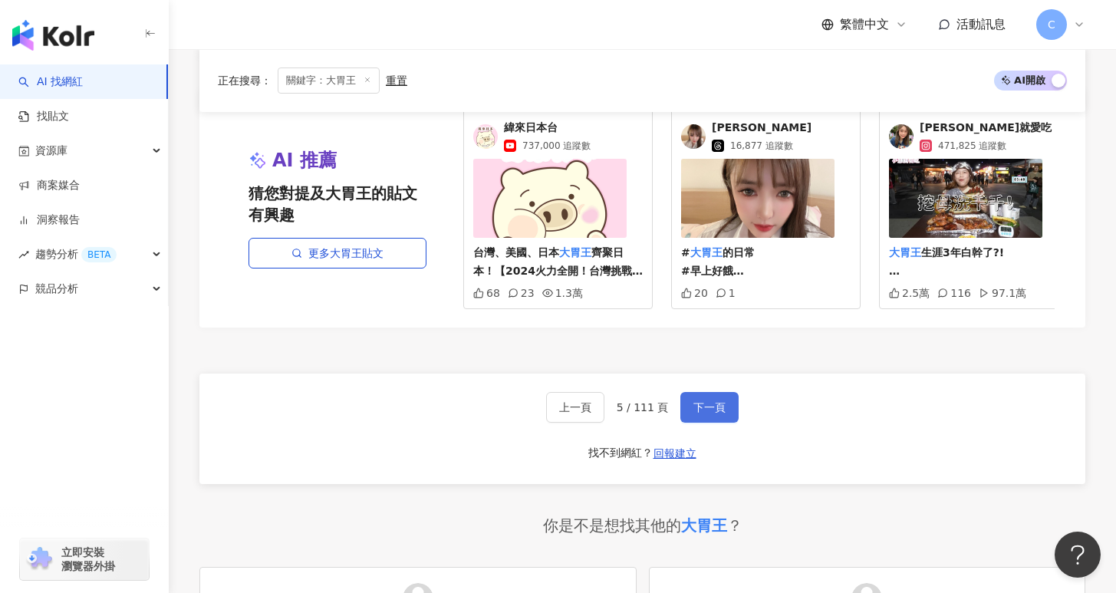
click at [720, 401] on span "下一頁" at bounding box center [709, 407] width 32 height 12
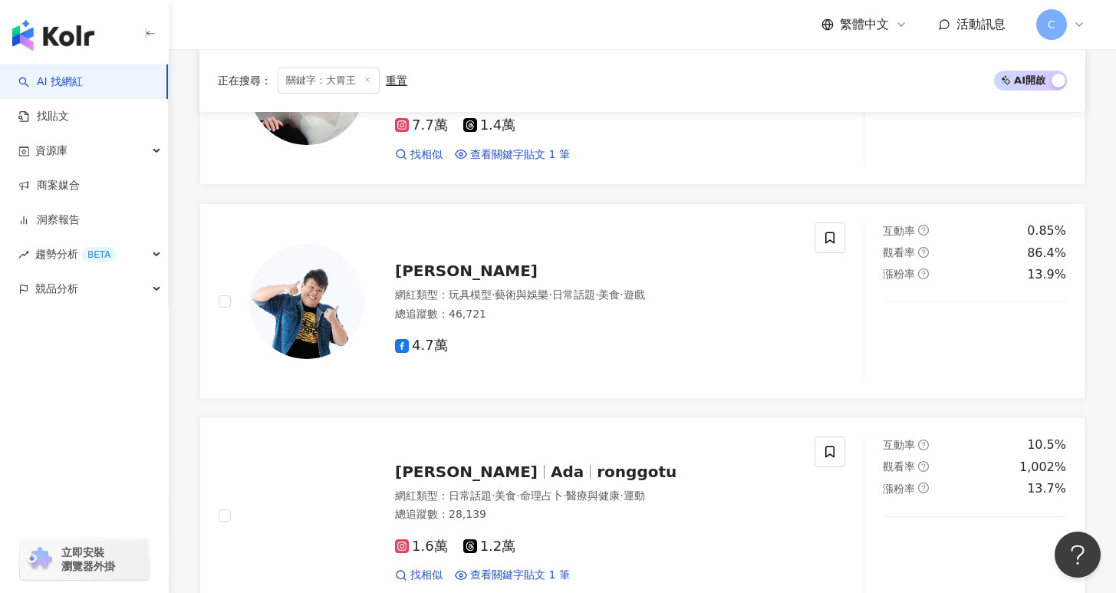
scroll to position [0, 0]
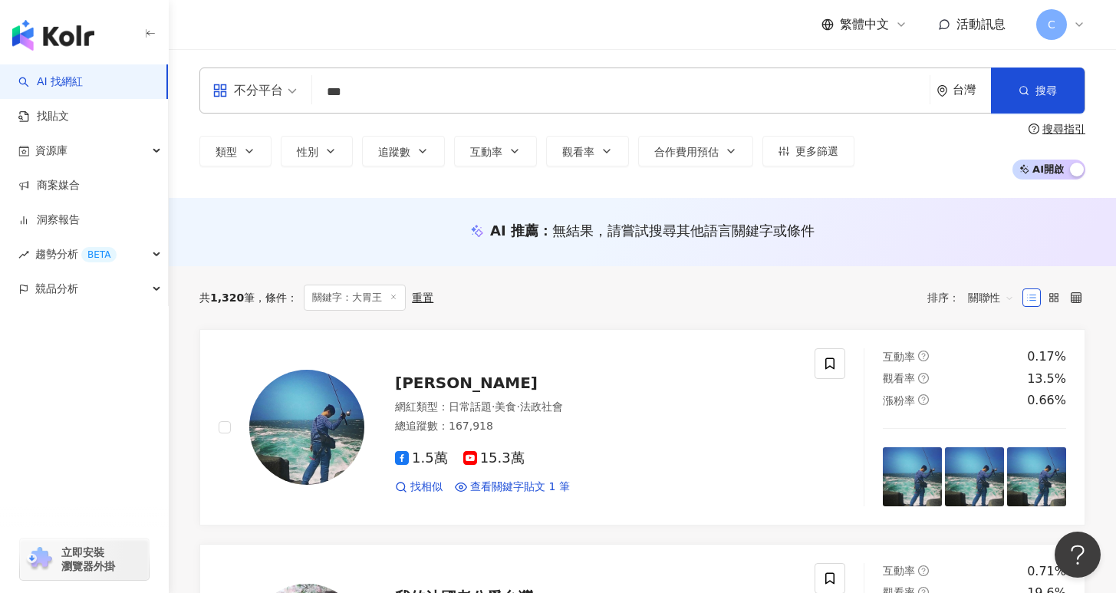
click at [466, 96] on input "***" at bounding box center [620, 91] width 605 height 29
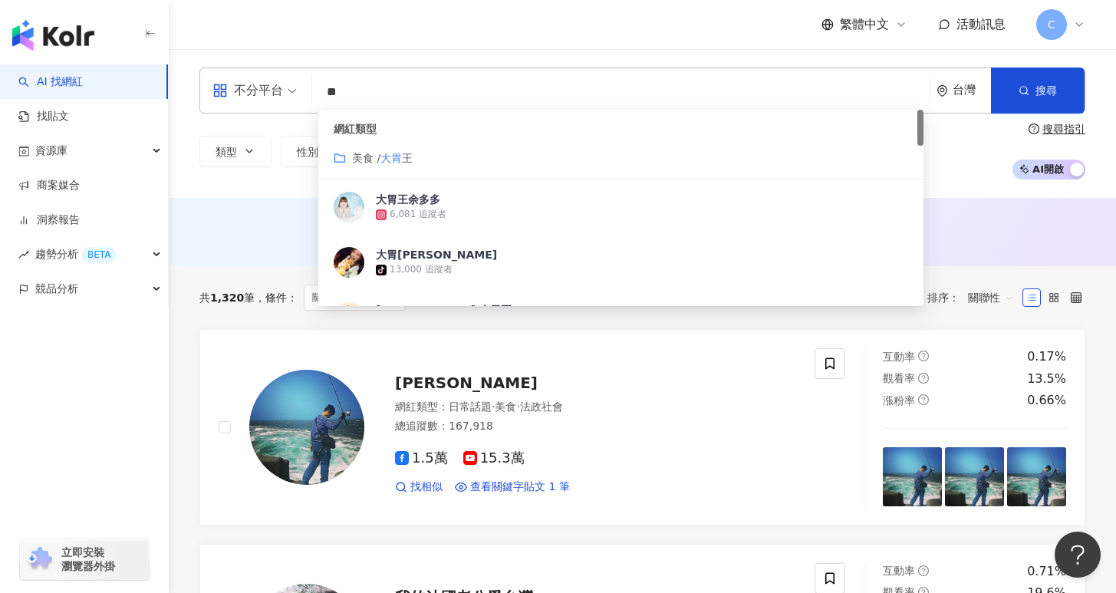
type input "*"
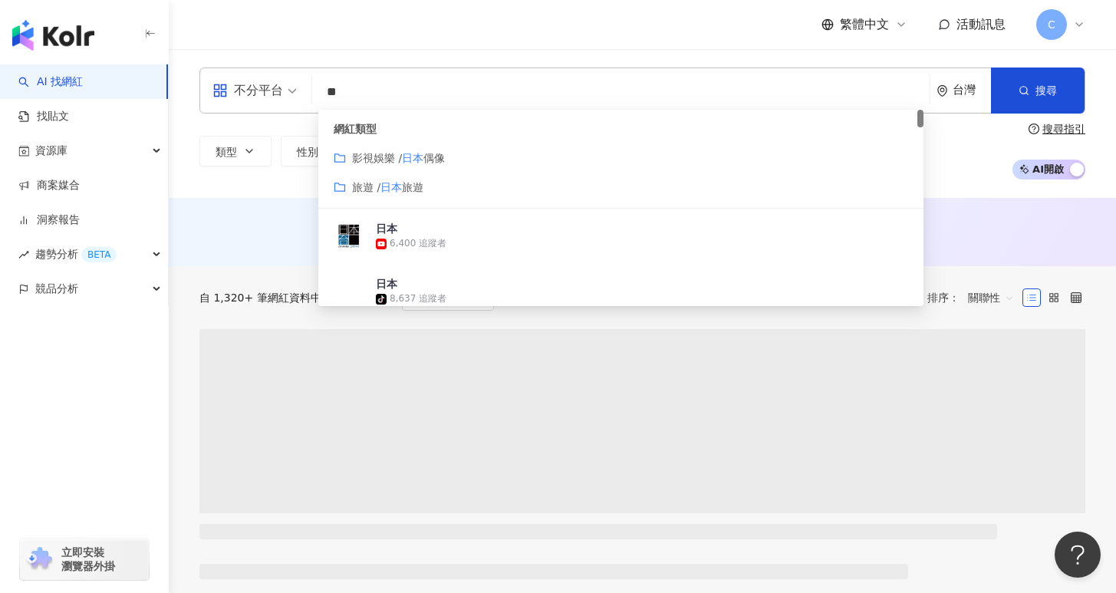
type input "*"
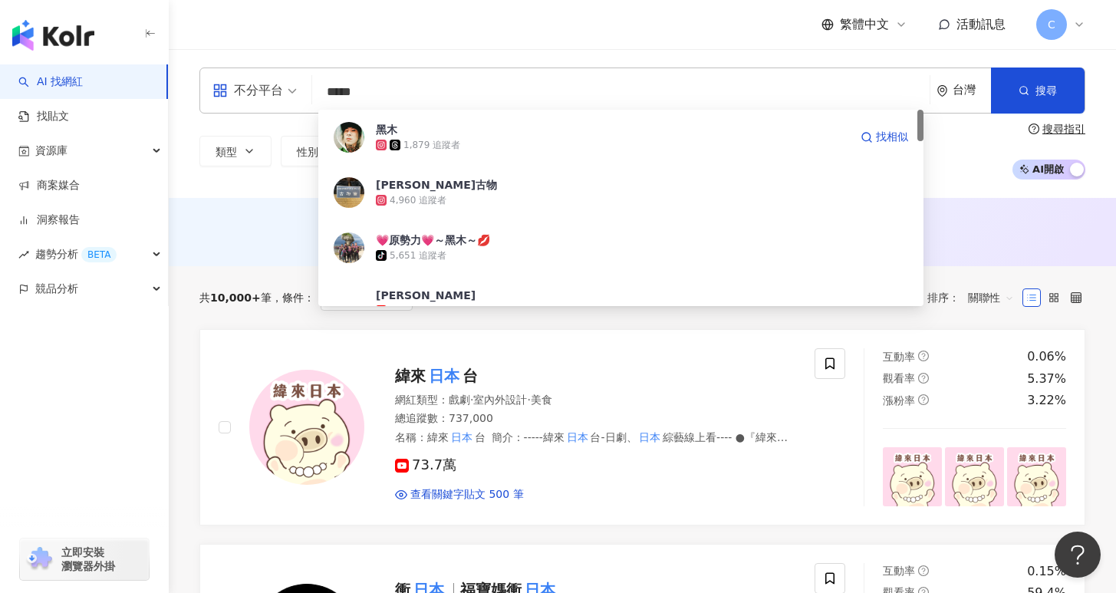
type input "****"
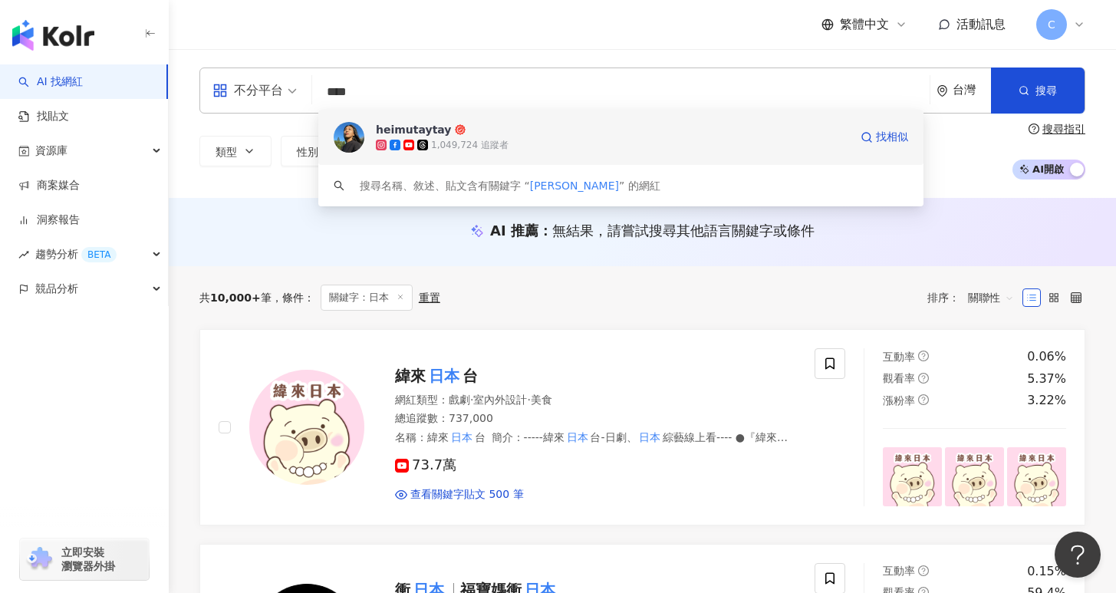
click at [519, 140] on div "1,049,724 追蹤者" at bounding box center [612, 144] width 473 height 15
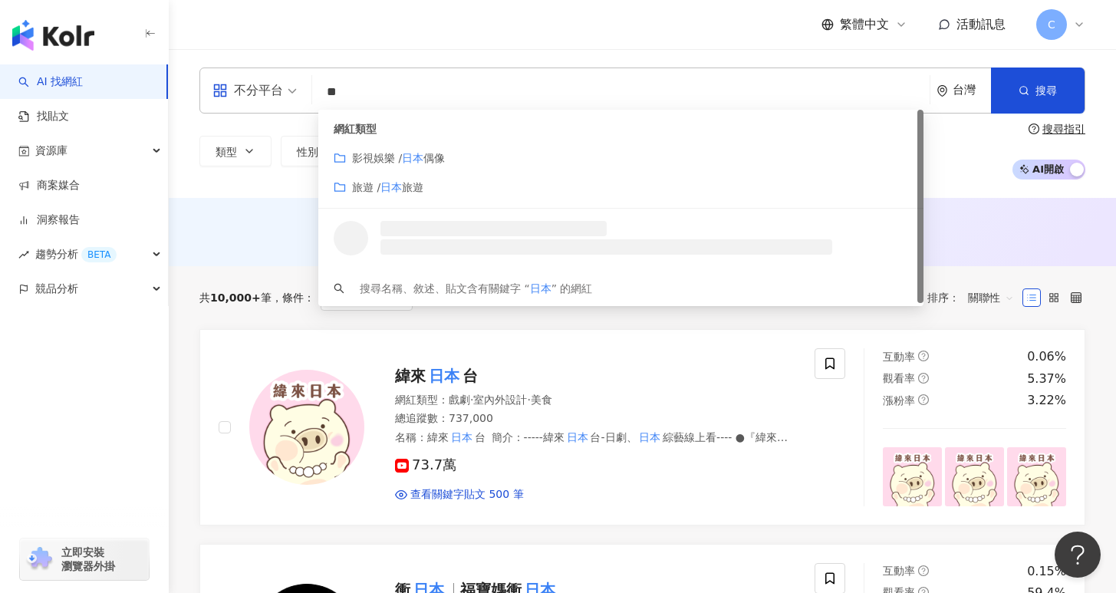
type input "**"
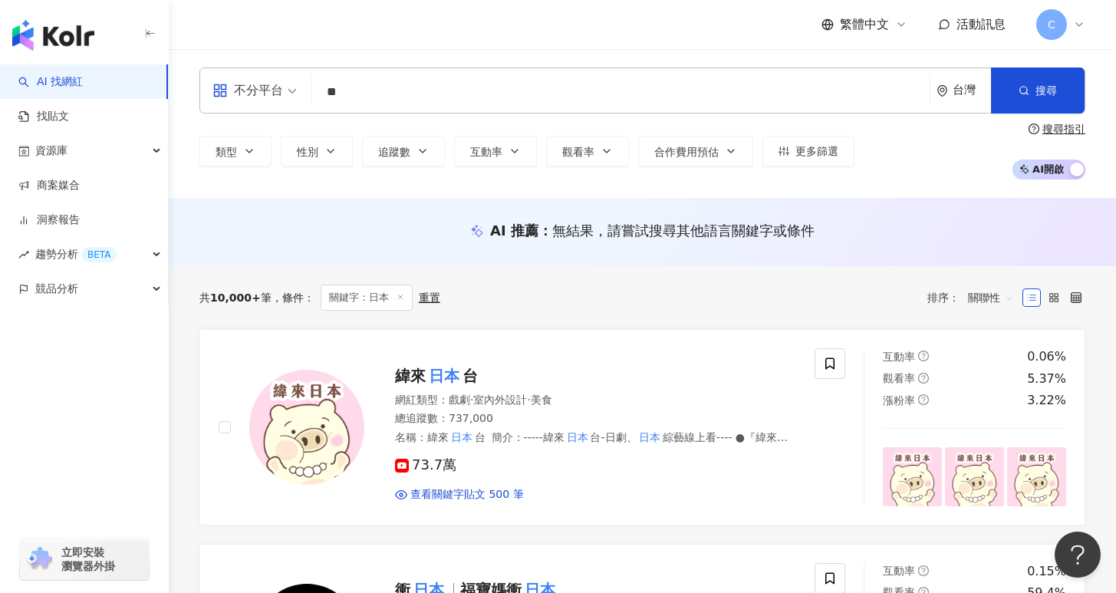
click at [263, 191] on div "不分平台 ** 台灣 搜尋 customizedTag 網紅類型 影視娛樂 / 日本 偶像 旅遊 / 日本 旅遊 搜尋名稱、敘述、貼文含有關鍵字 “ 日本 ”…" at bounding box center [642, 123] width 947 height 149
click at [521, 295] on div "共 10,000+ 筆 條件 ： 關鍵字：日本 重置 排序： 關聯性" at bounding box center [642, 298] width 886 height 26
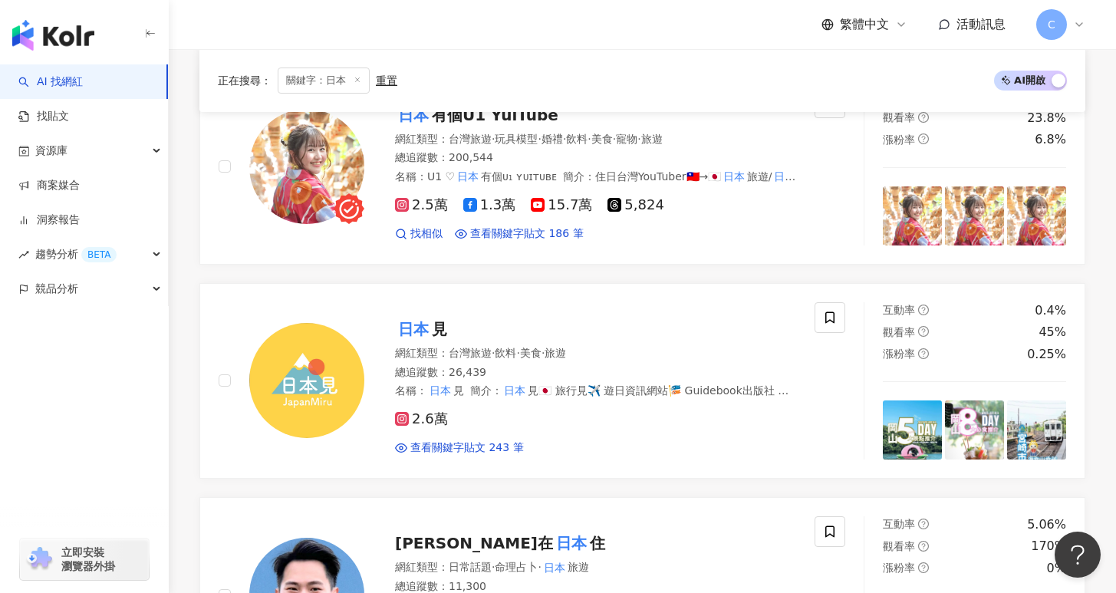
scroll to position [987, 0]
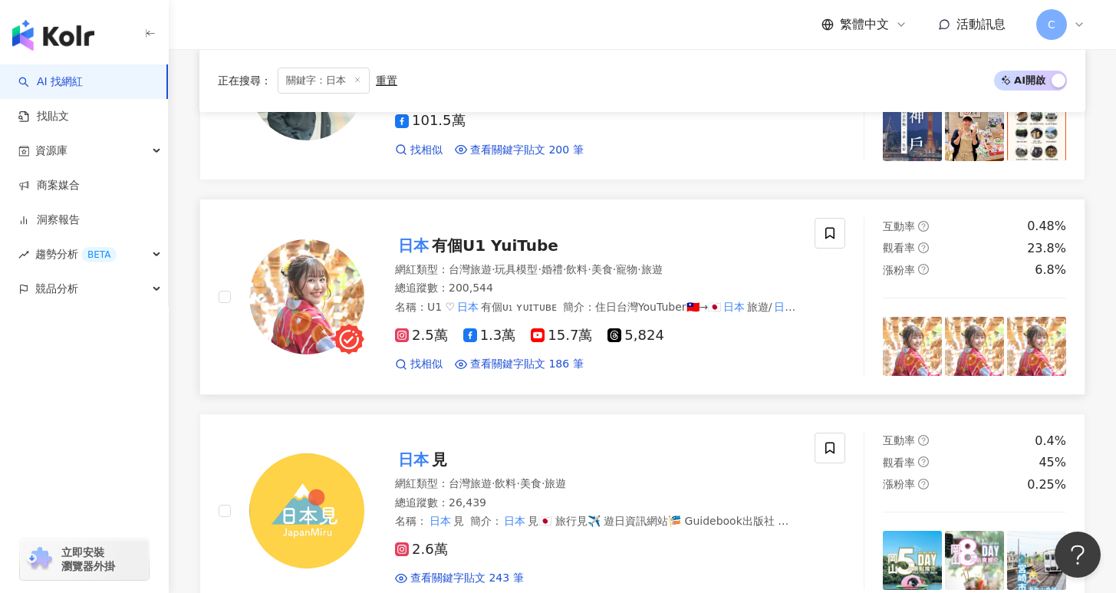
click at [641, 251] on div "日本 有個U1 YuiTube" at bounding box center [595, 245] width 401 height 21
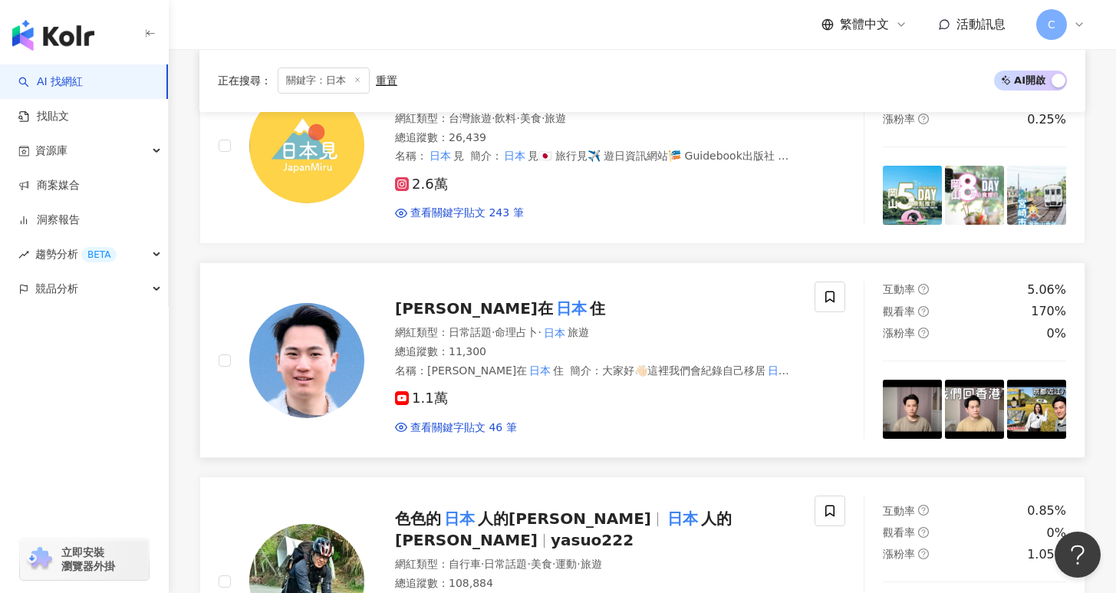
scroll to position [1418, 0]
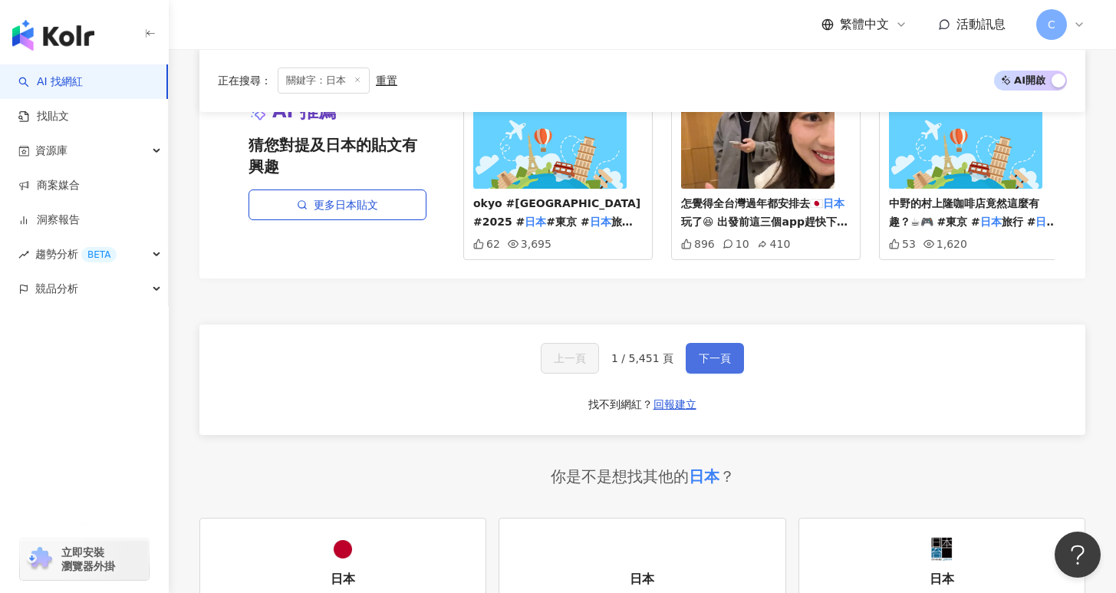
click at [729, 344] on button "下一頁" at bounding box center [715, 358] width 58 height 31
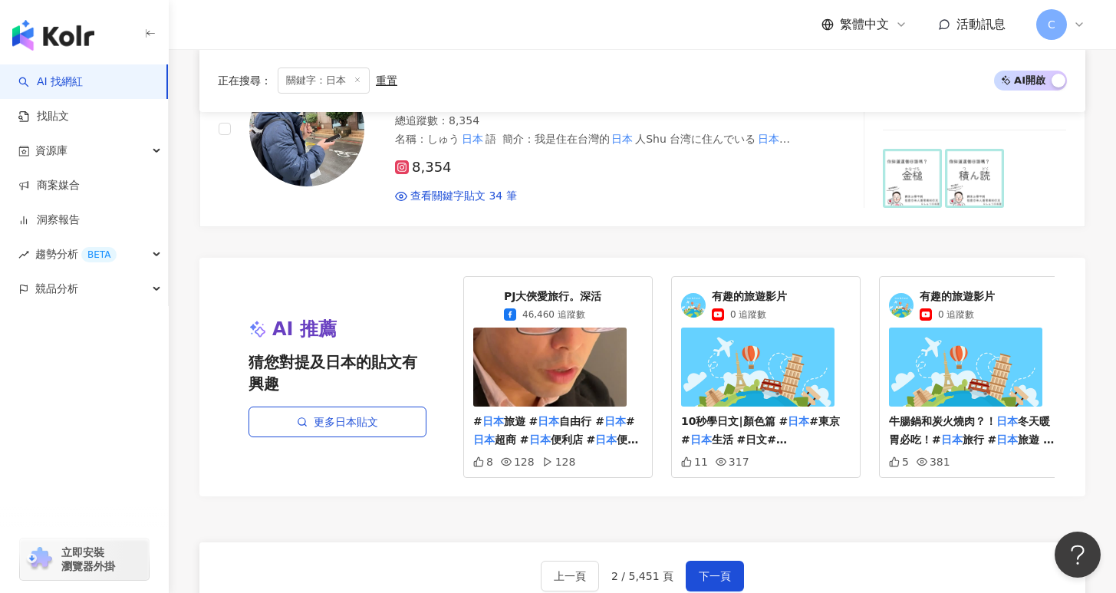
scroll to position [2914, 0]
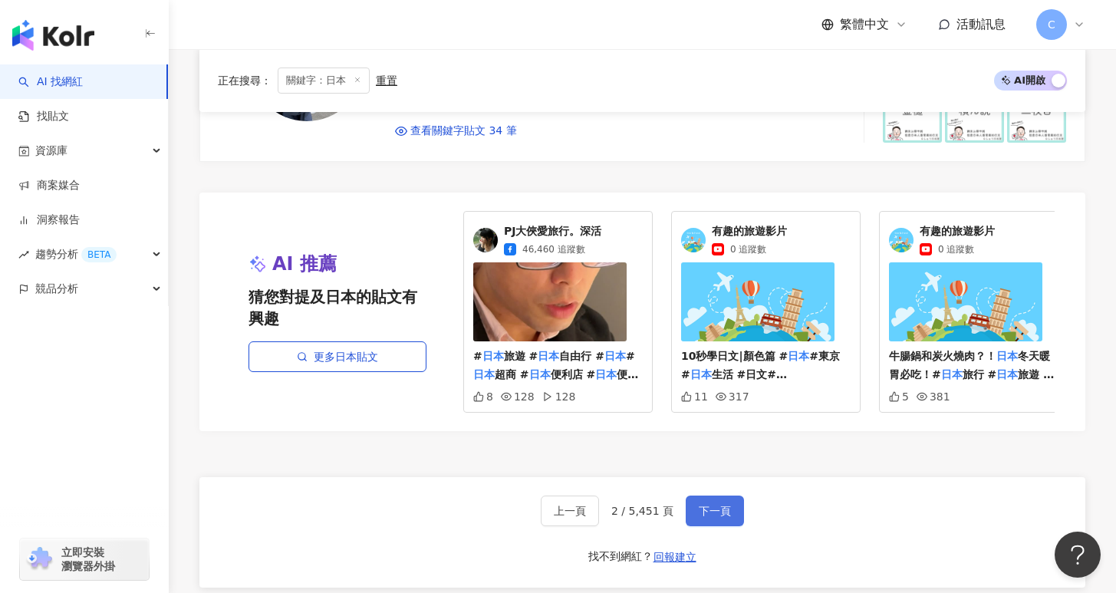
click at [728, 506] on button "下一頁" at bounding box center [715, 511] width 58 height 31
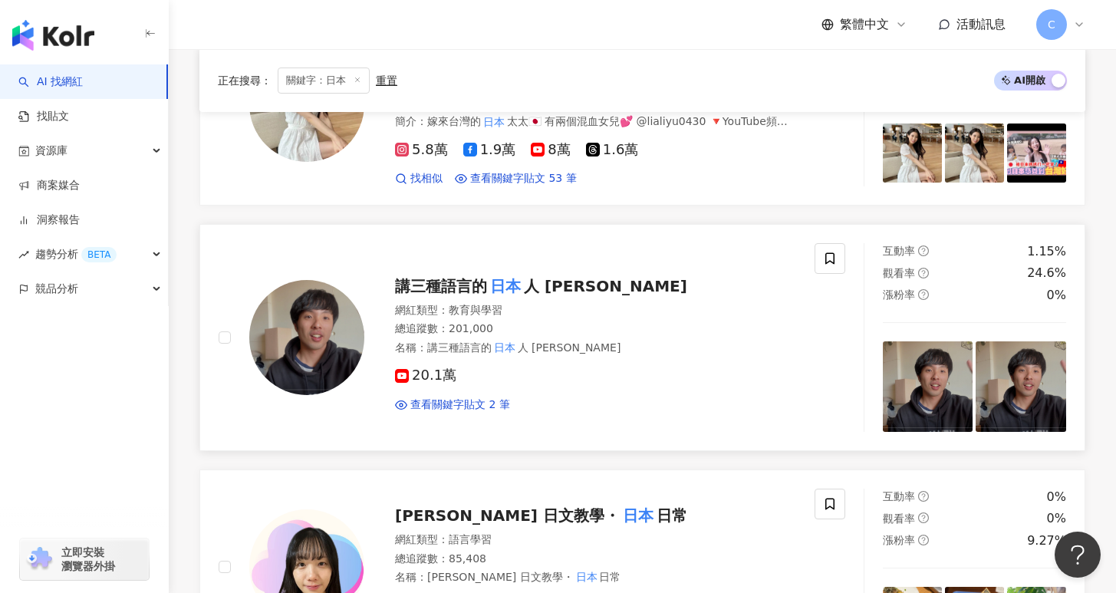
scroll to position [402, 0]
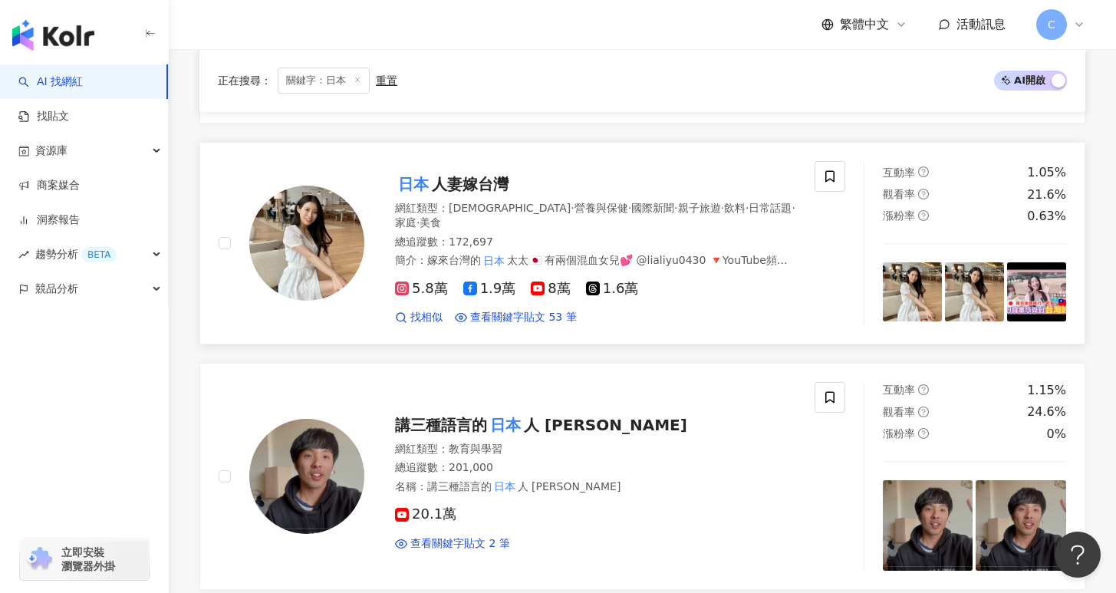
click at [685, 312] on div "找相似 查看關鍵字貼文 53 筆" at bounding box center [595, 317] width 401 height 15
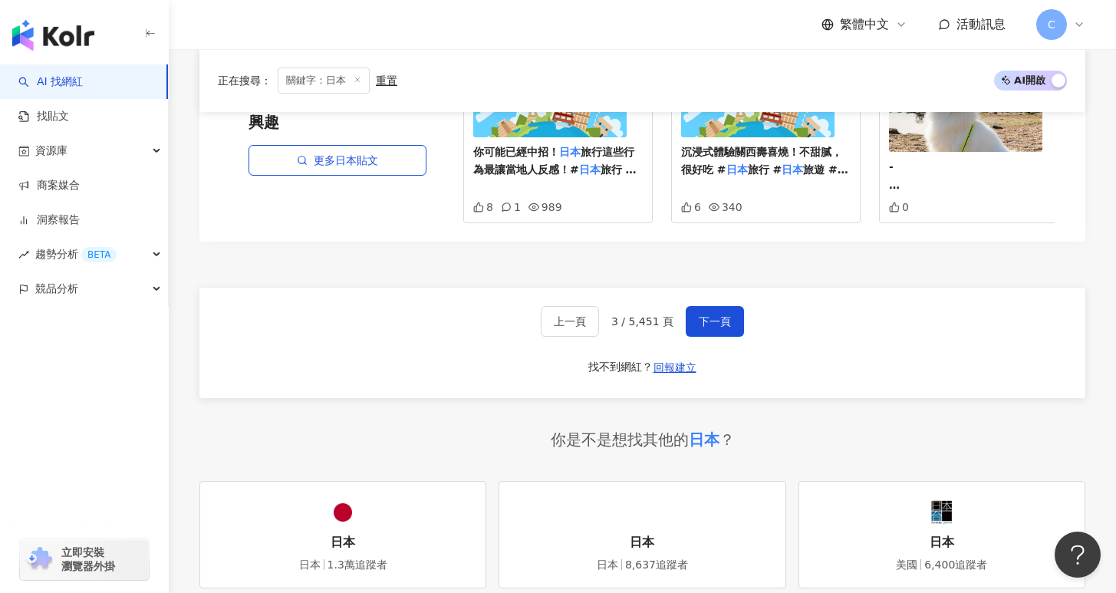
scroll to position [3592, 0]
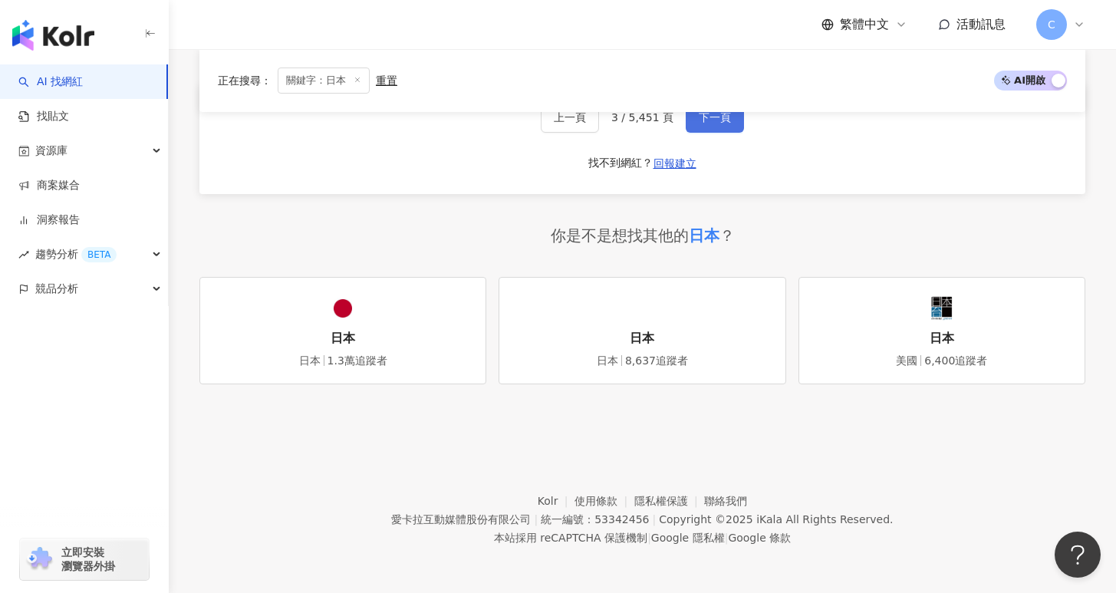
click at [719, 123] on span "下一頁" at bounding box center [715, 117] width 32 height 12
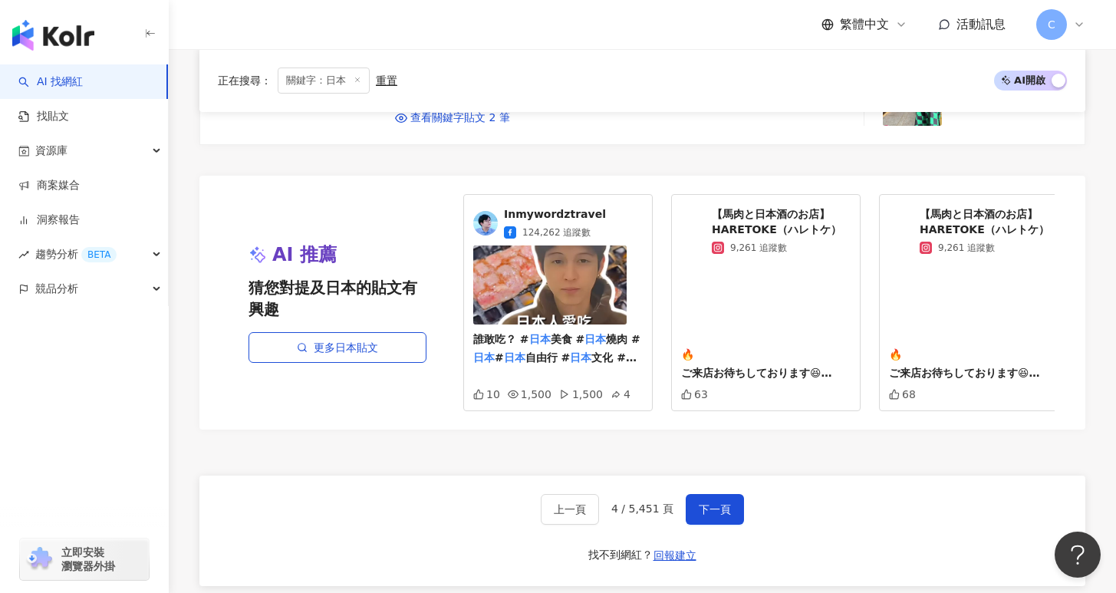
scroll to position [2907, 0]
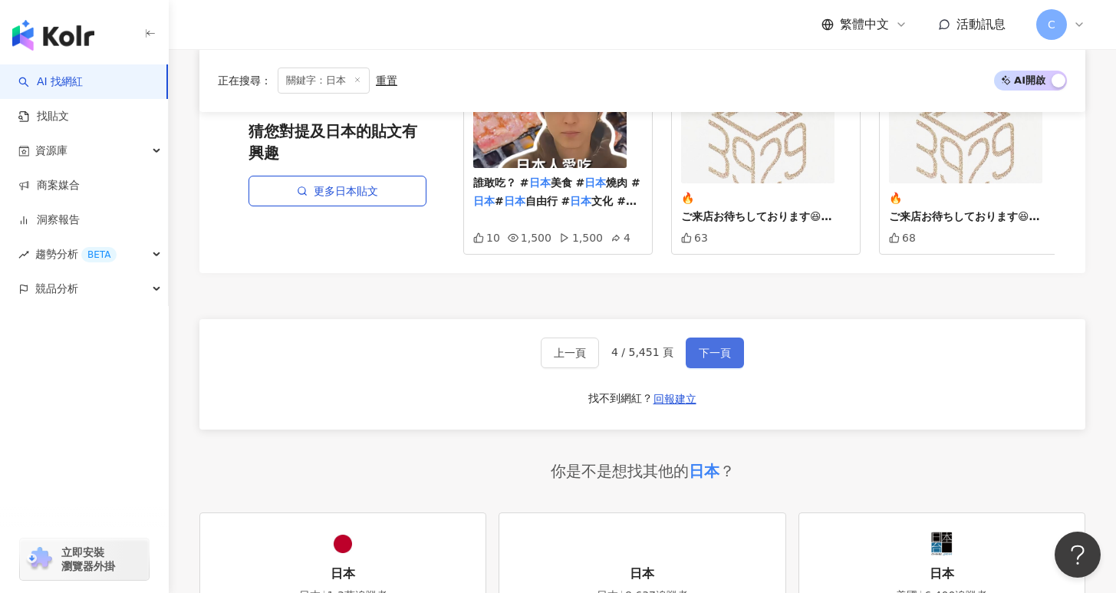
click at [732, 350] on button "下一頁" at bounding box center [715, 353] width 58 height 31
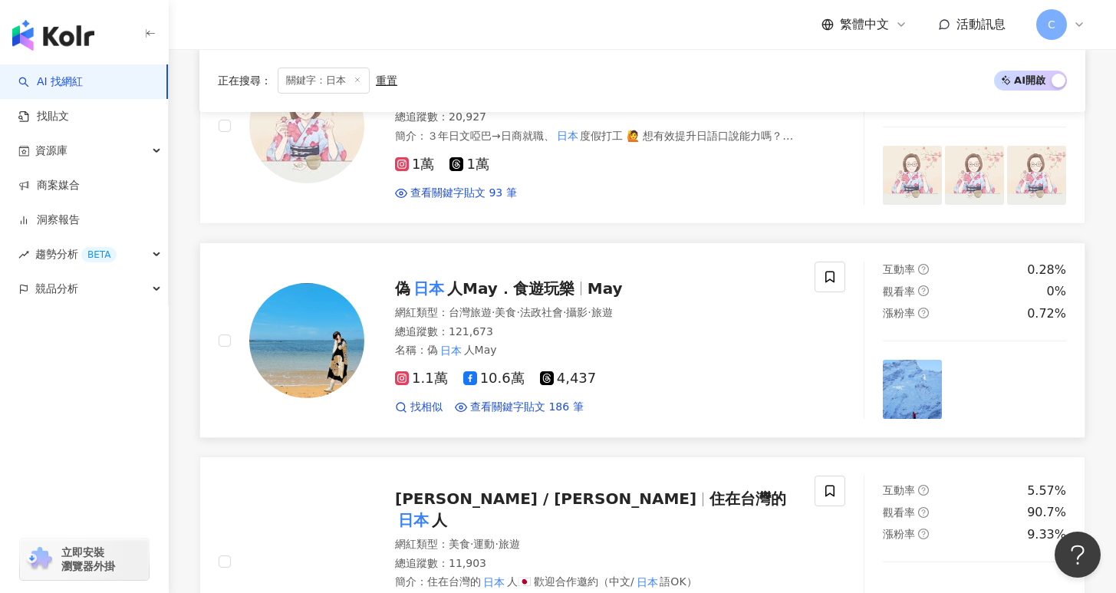
scroll to position [532, 0]
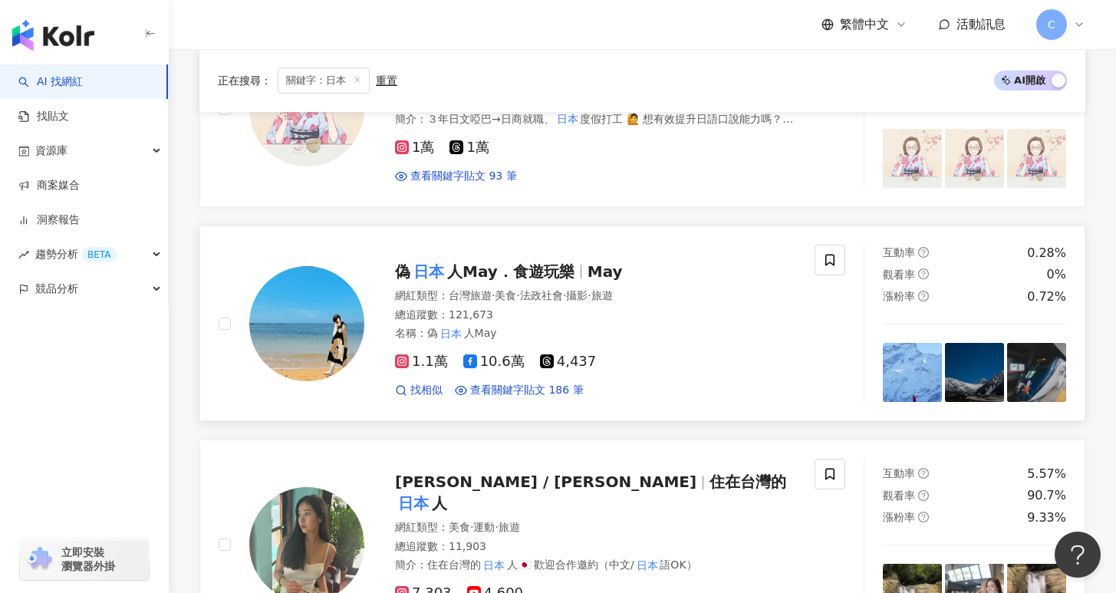
click at [546, 275] on span "人May．食遊玩樂" at bounding box center [510, 271] width 127 height 18
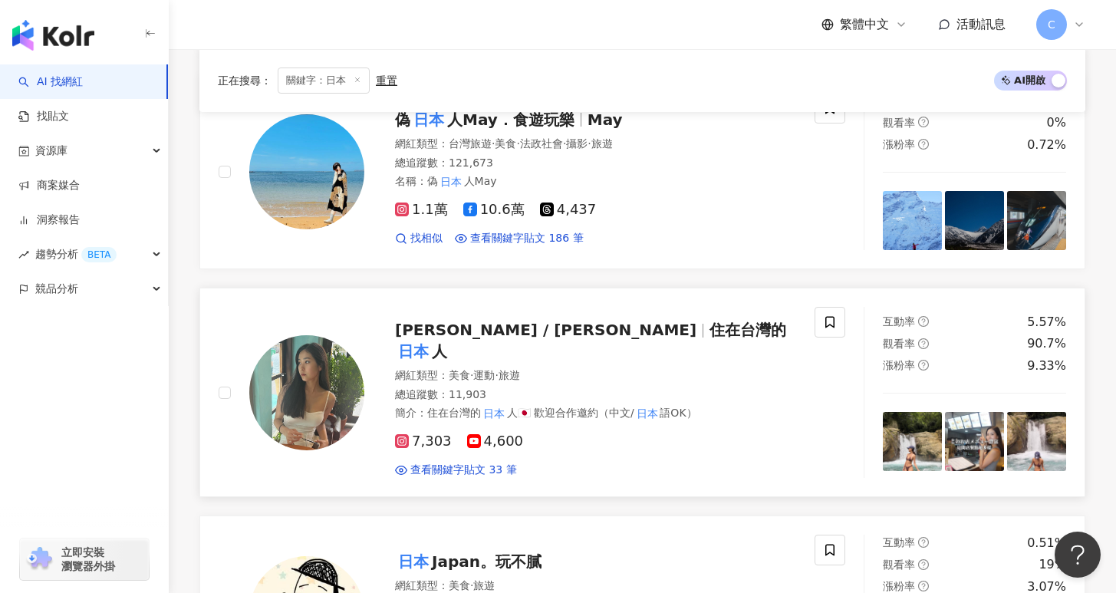
click at [601, 321] on div "芋圓娜娜 / Nana 住在台灣的 日本 人 網紅類型 ： 美食 · 運動 · 旅遊 總追蹤數 ： 11,903 簡介 ： 住在台灣的 日本 人🇯🇵 歡迎合作…" at bounding box center [580, 392] width 432 height 171
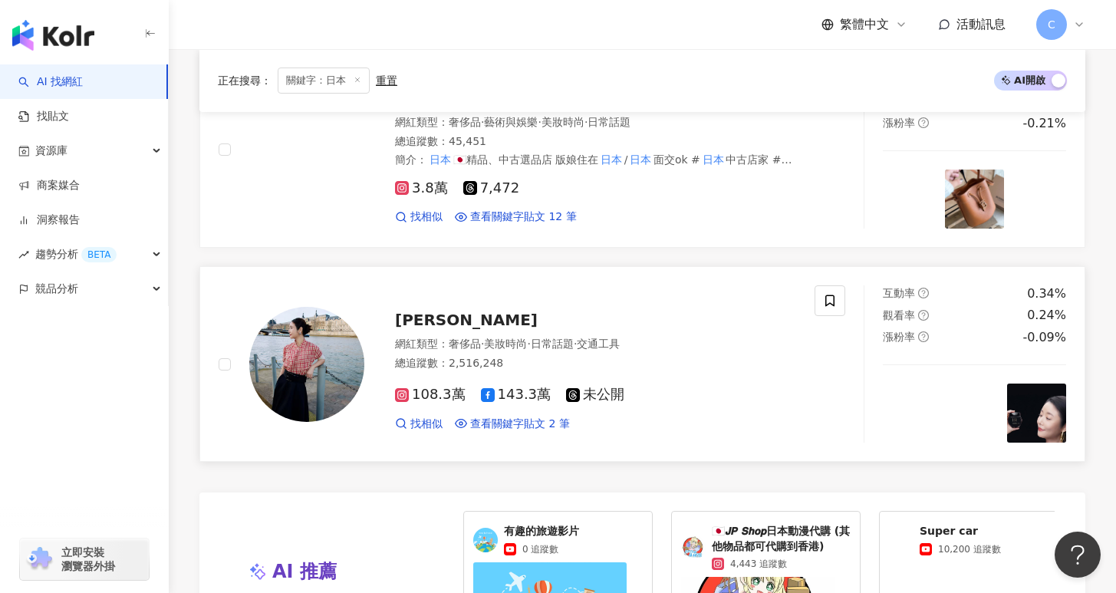
scroll to position [2596, 0]
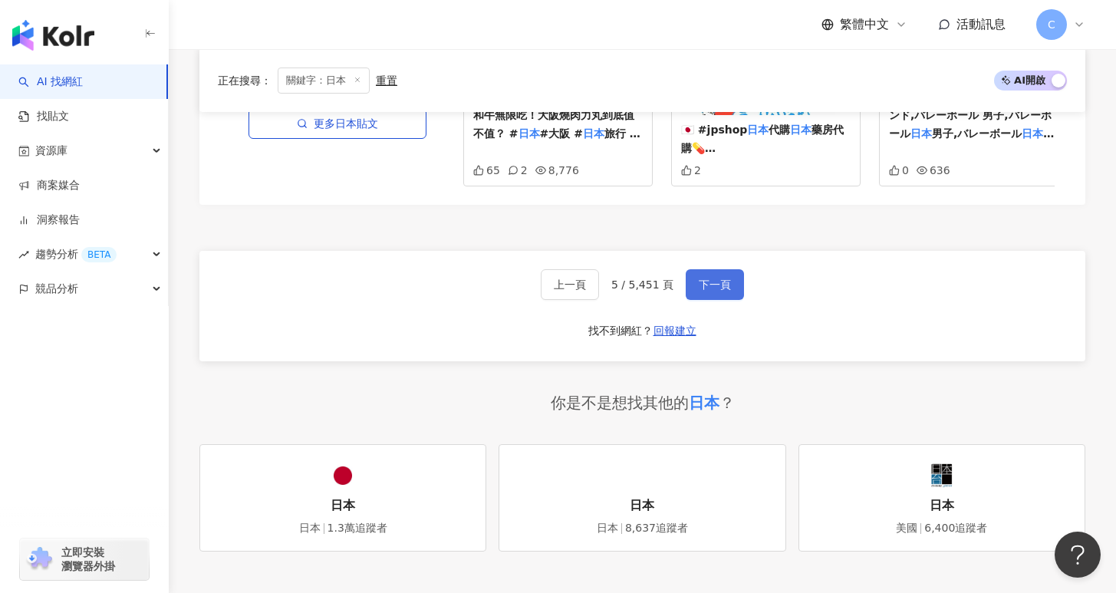
click at [716, 283] on span "下一頁" at bounding box center [715, 284] width 32 height 12
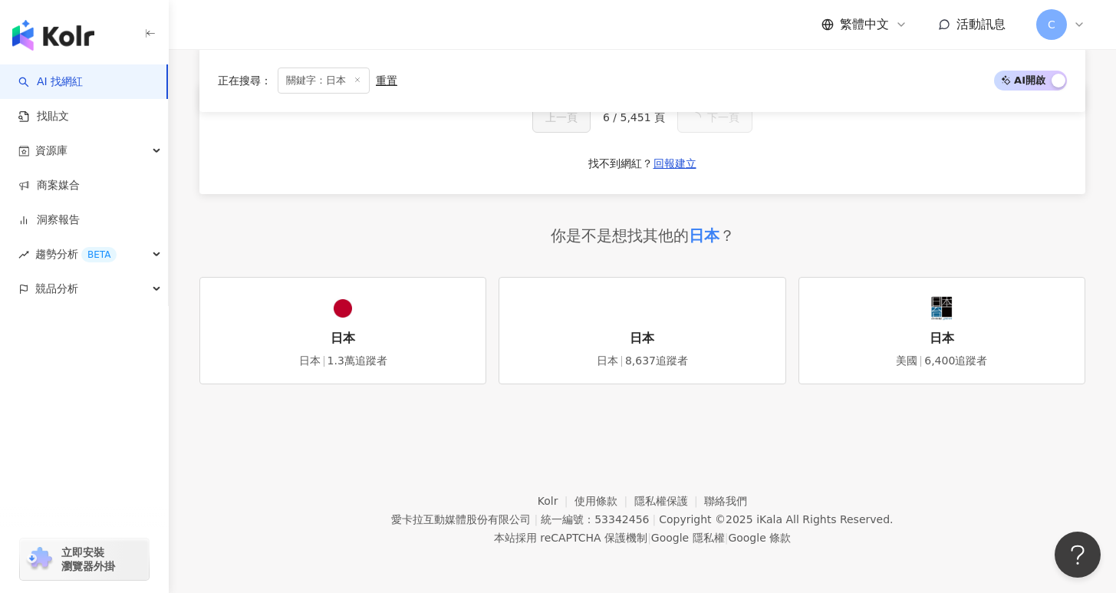
scroll to position [1278, 0]
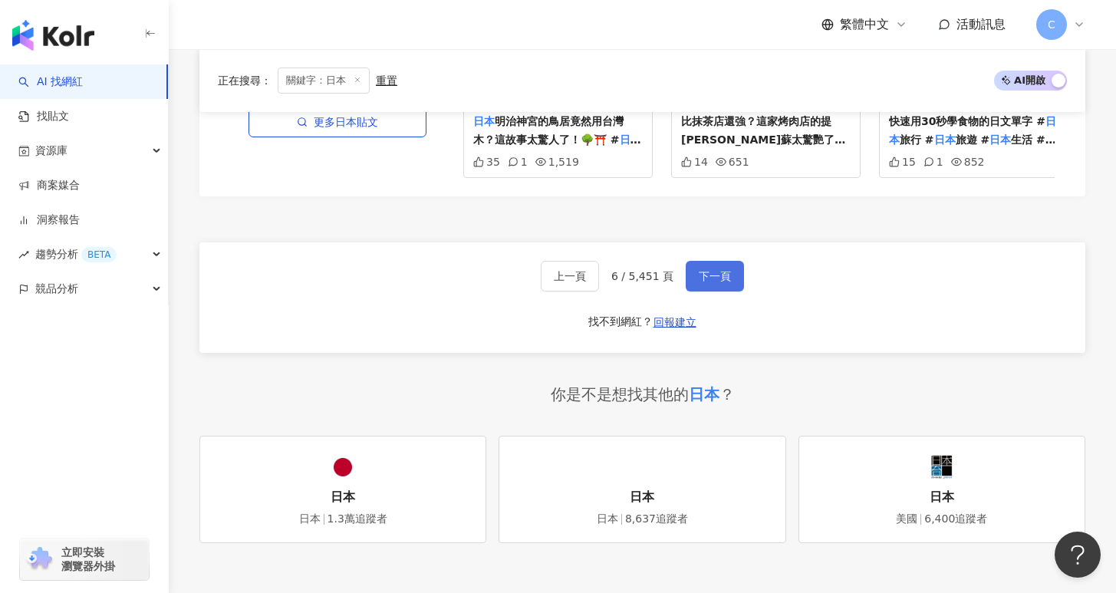
click at [714, 270] on span "下一頁" at bounding box center [715, 276] width 32 height 12
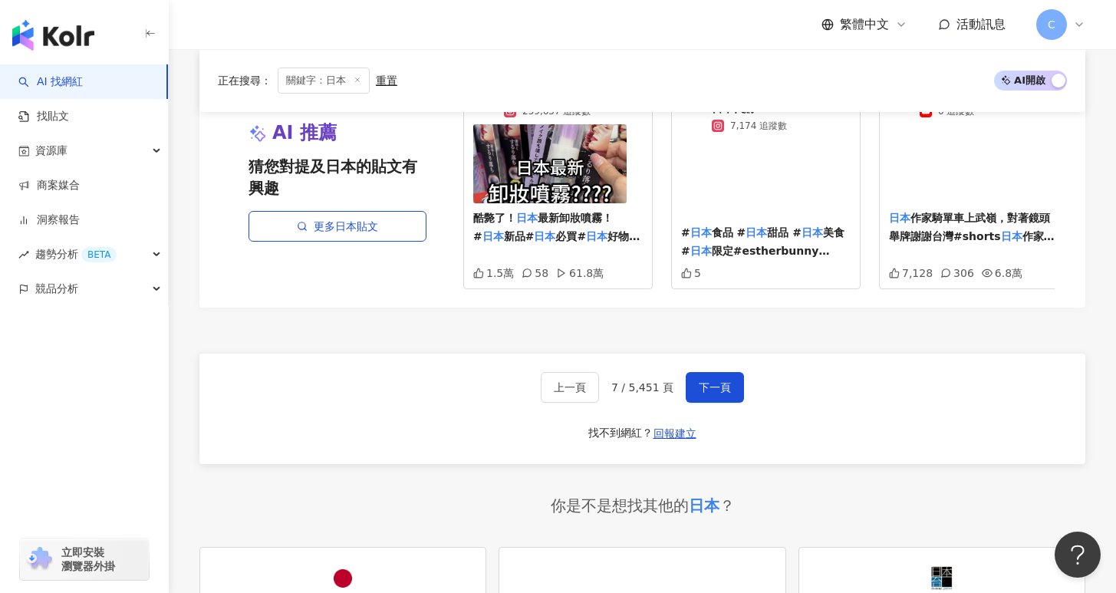
scroll to position [3143, 0]
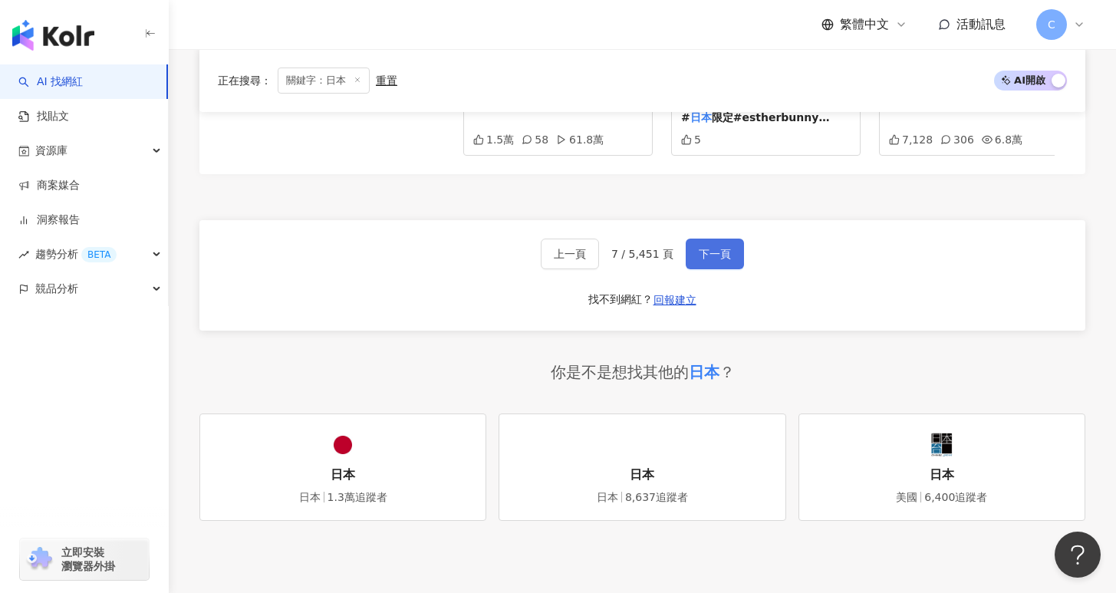
click at [738, 258] on button "下一頁" at bounding box center [715, 254] width 58 height 31
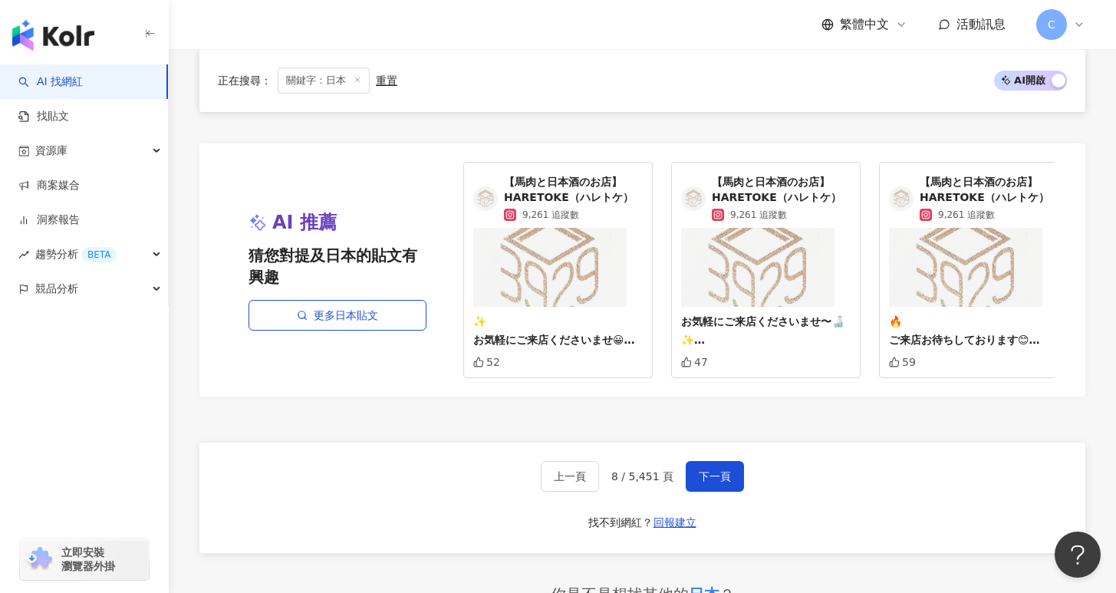
scroll to position [2831, 0]
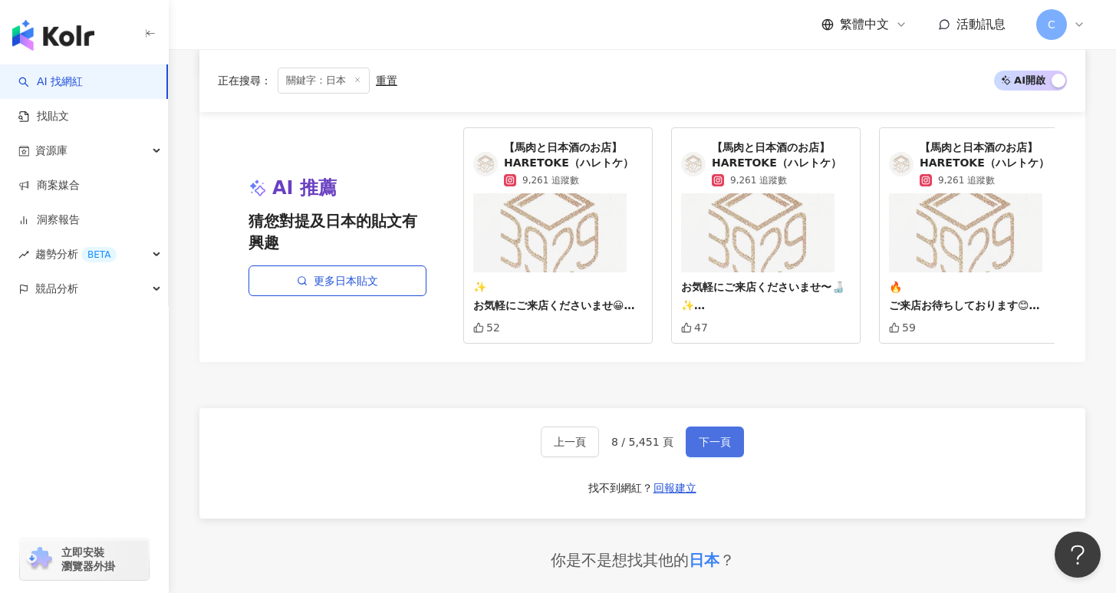
click at [715, 446] on span "下一頁" at bounding box center [715, 442] width 32 height 12
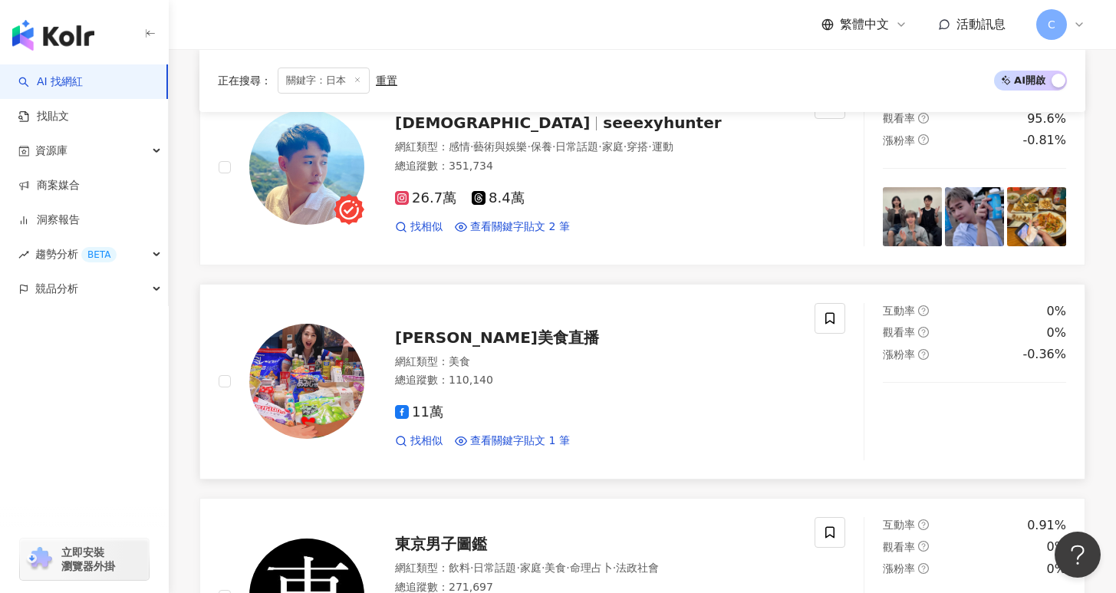
scroll to position [199, 0]
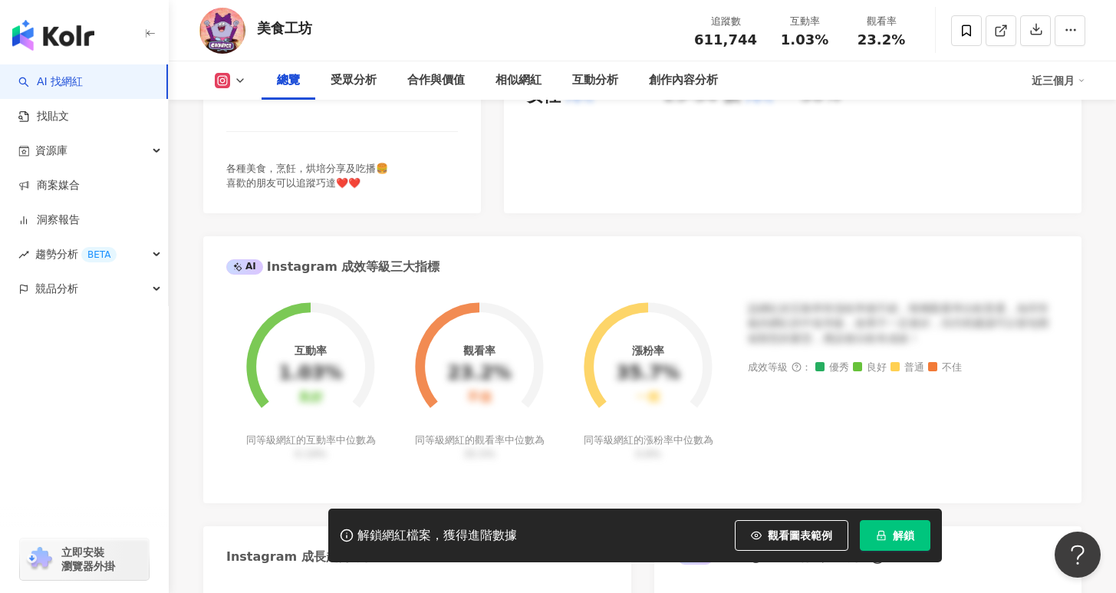
scroll to position [397, 0]
click at [897, 542] on button "解鎖" at bounding box center [895, 535] width 71 height 31
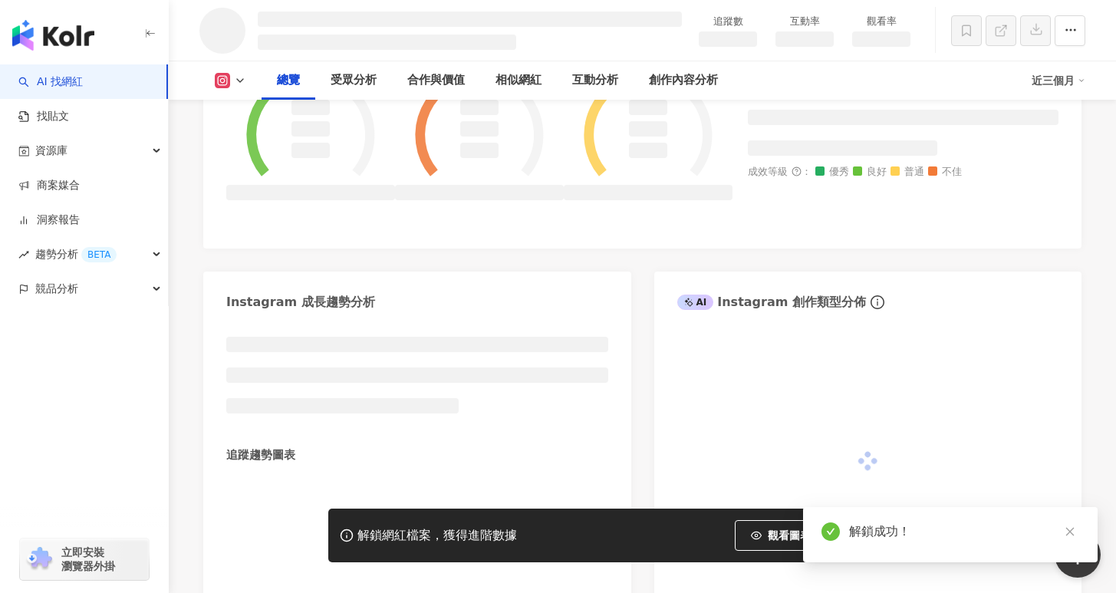
scroll to position [0, 0]
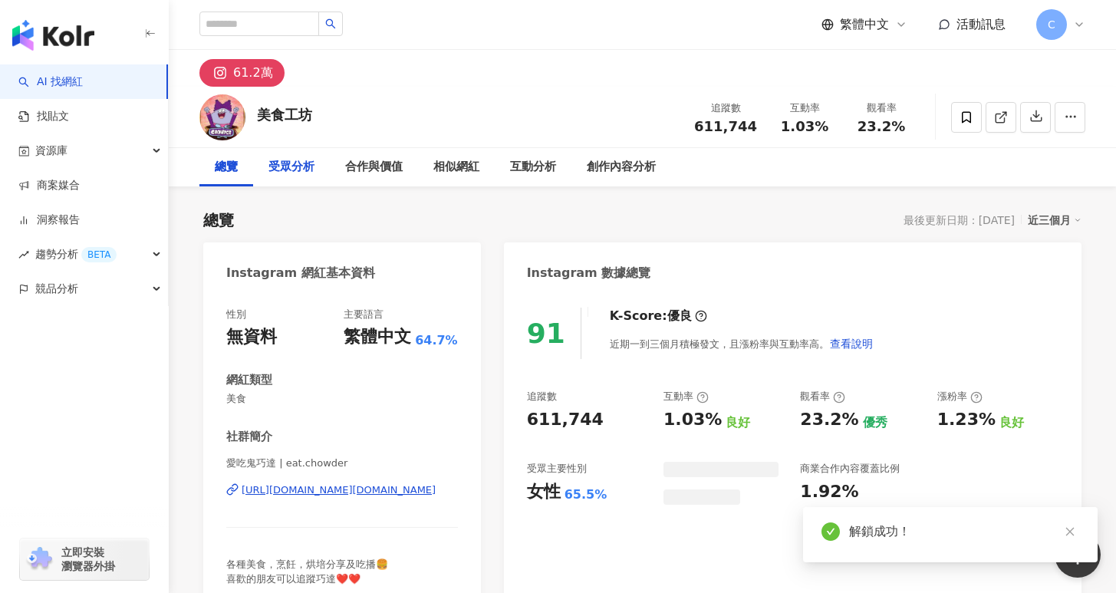
drag, startPoint x: 293, startPoint y: 167, endPoint x: 362, endPoint y: 188, distance: 72.1
click at [293, 167] on div "受眾分析" at bounding box center [291, 167] width 46 height 18
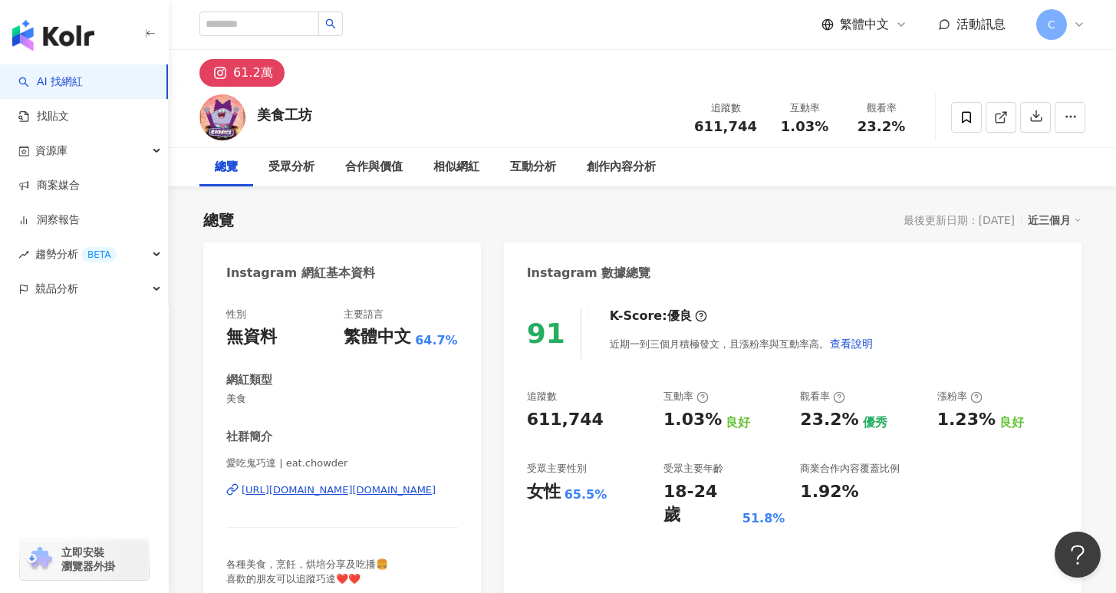
click at [383, 492] on div "https://www.instagram.com/eat.chowder/" at bounding box center [339, 490] width 194 height 14
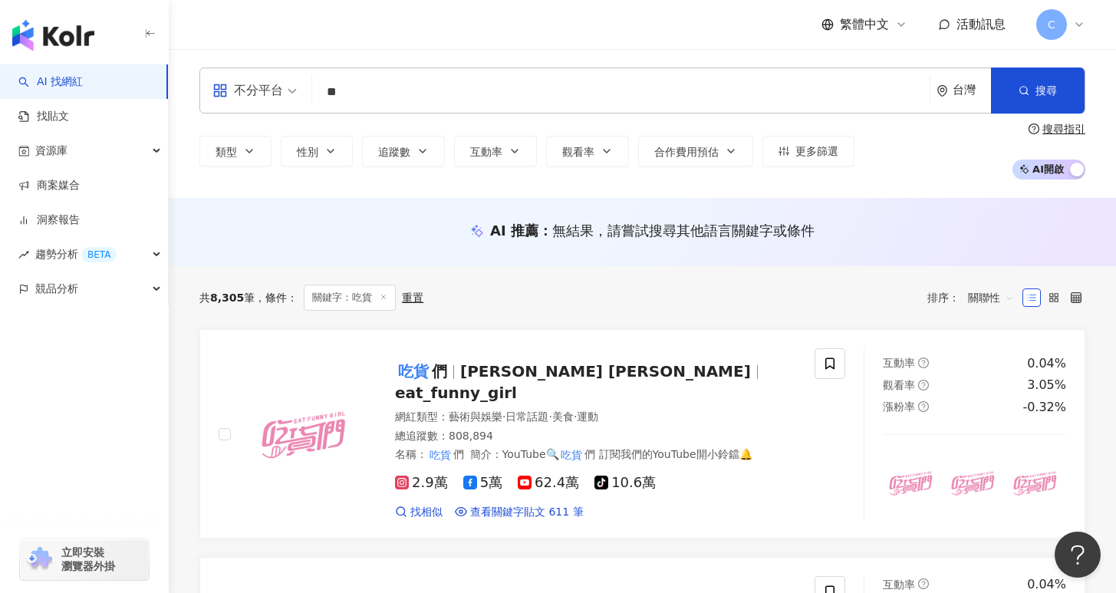
click at [985, 297] on span "關聯性" at bounding box center [991, 297] width 46 height 25
click at [991, 350] on div "追蹤數" at bounding box center [991, 355] width 38 height 17
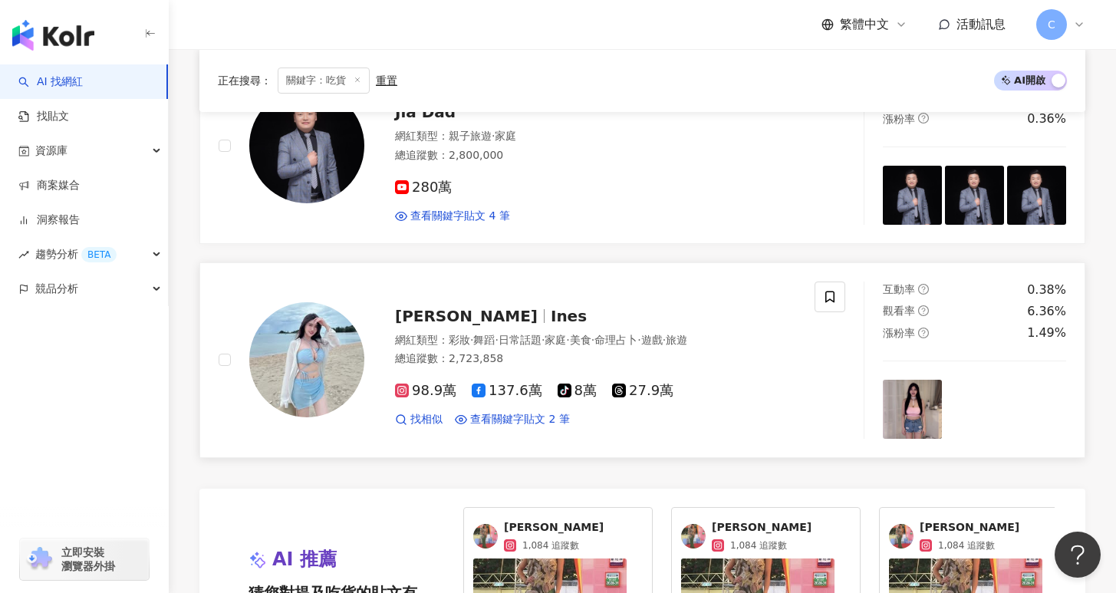
scroll to position [3101, 0]
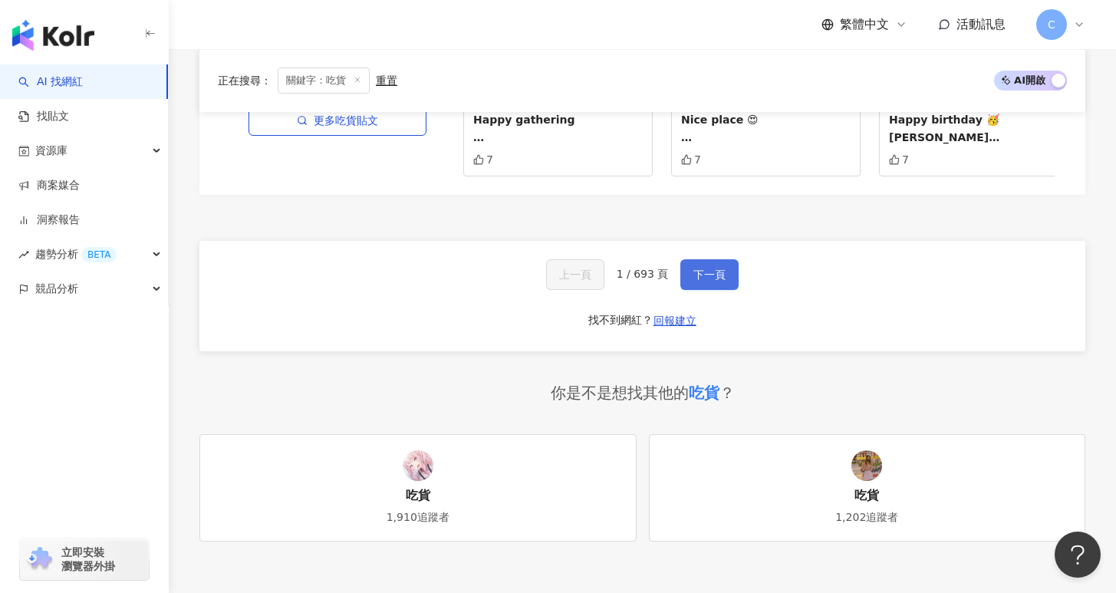
click at [711, 268] on span "下一頁" at bounding box center [709, 274] width 32 height 12
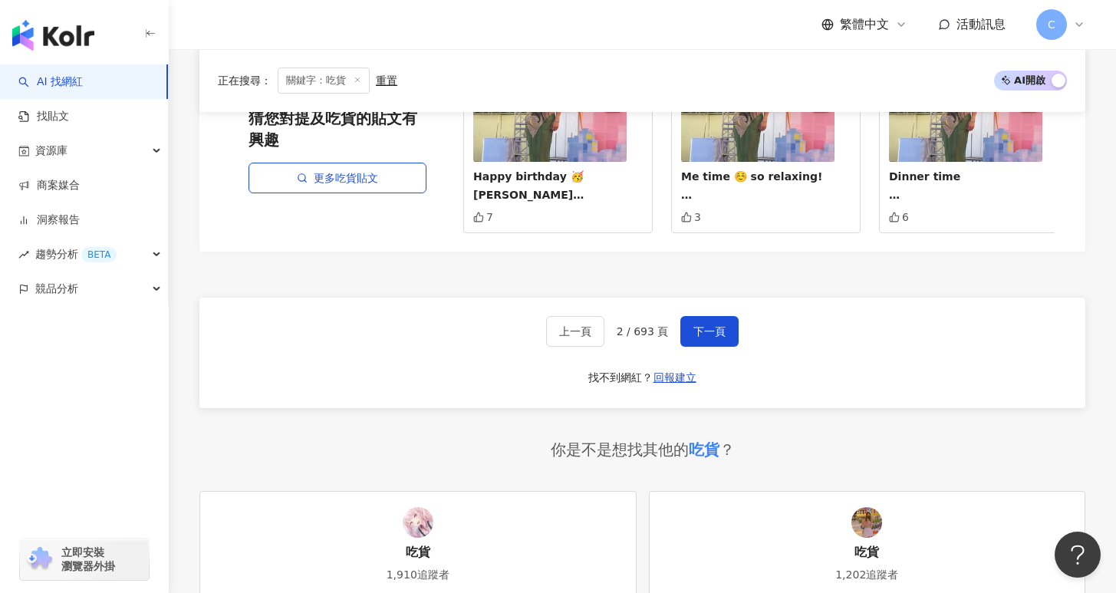
scroll to position [3124, 0]
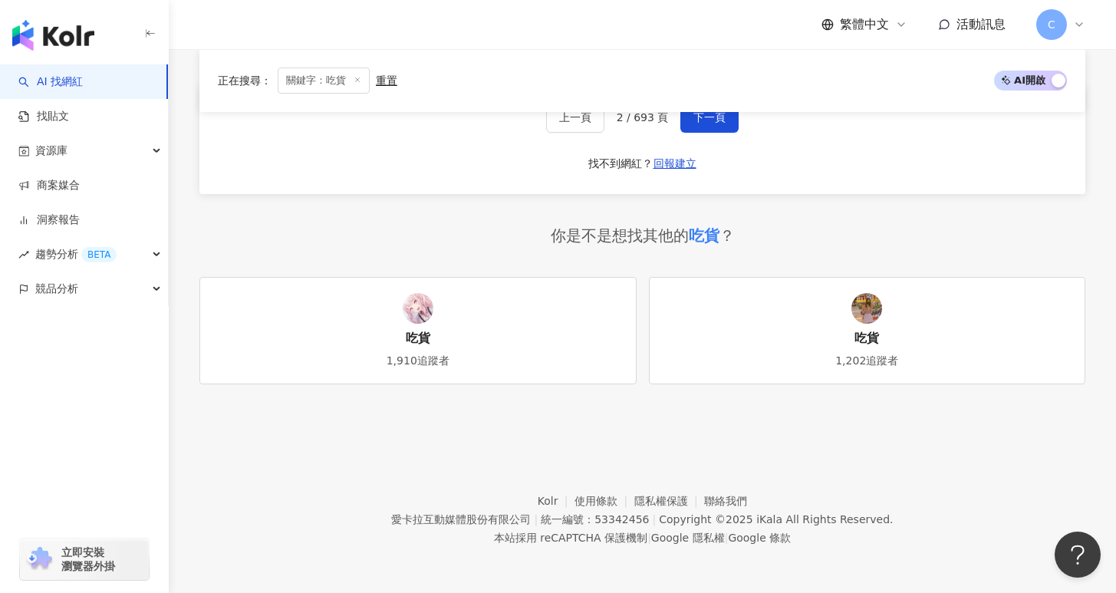
click at [720, 134] on div "上一頁 2 / 693 頁 下一頁 找不到網紅？ 回報建立" at bounding box center [642, 139] width 886 height 110
click at [725, 128] on button "下一頁" at bounding box center [709, 117] width 58 height 31
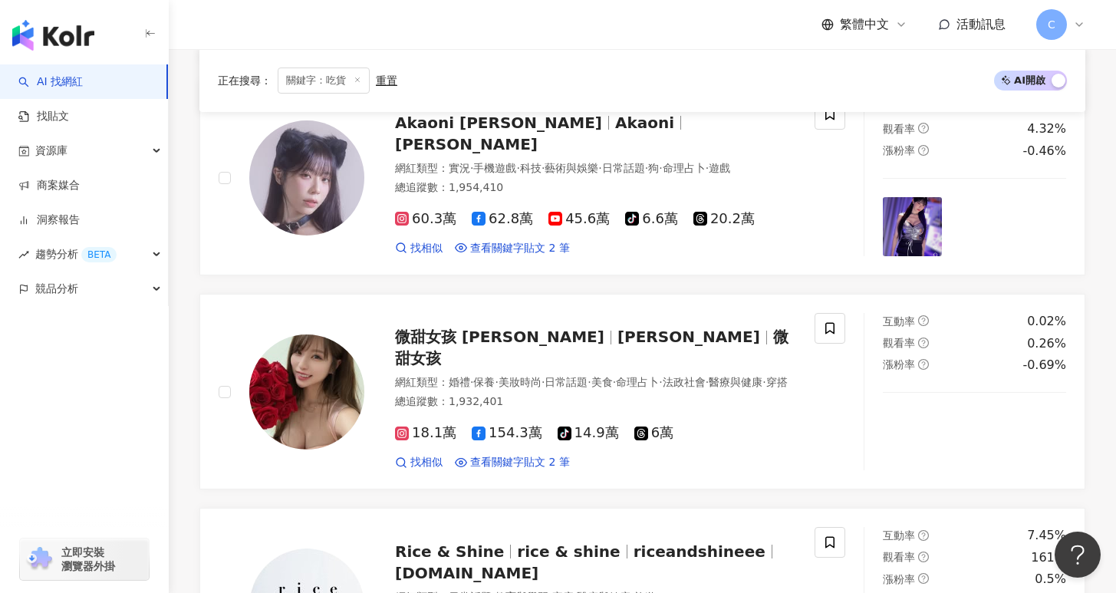
scroll to position [0, 0]
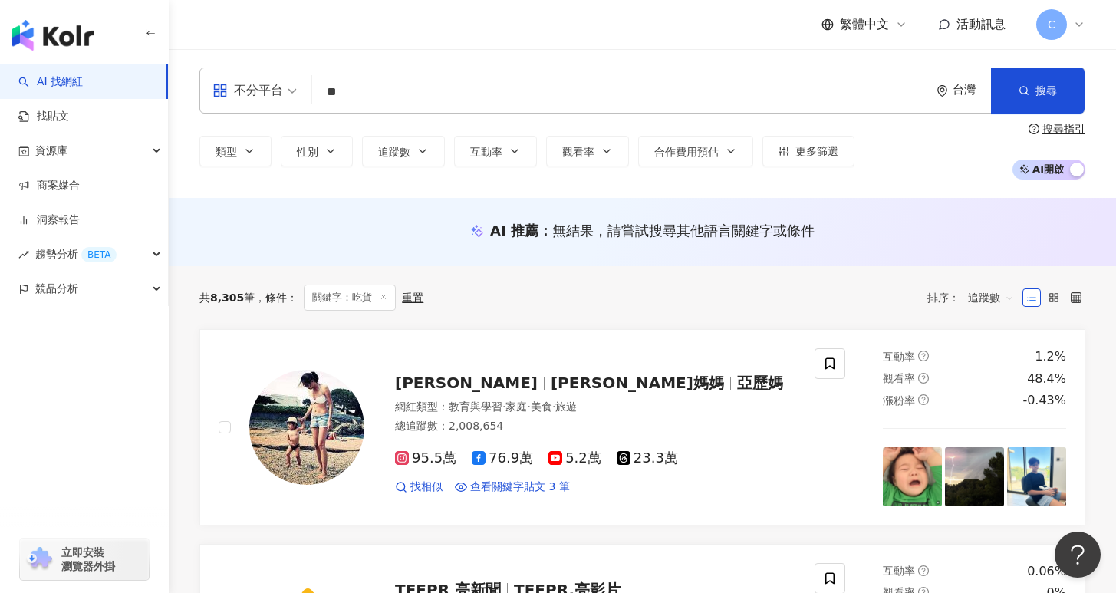
click at [494, 86] on input "**" at bounding box center [620, 91] width 605 height 29
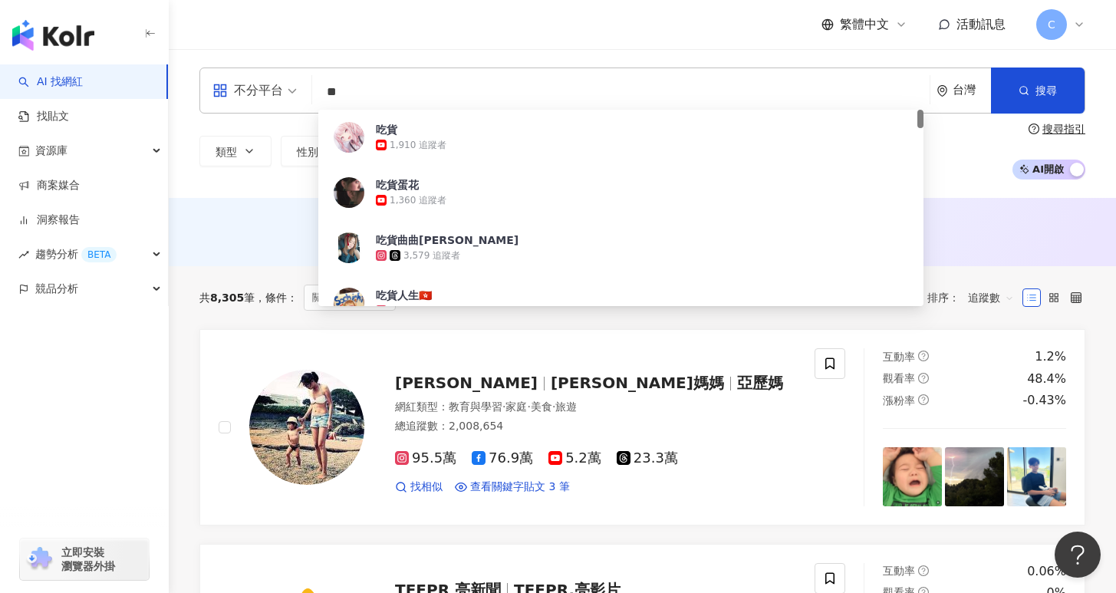
type input "*"
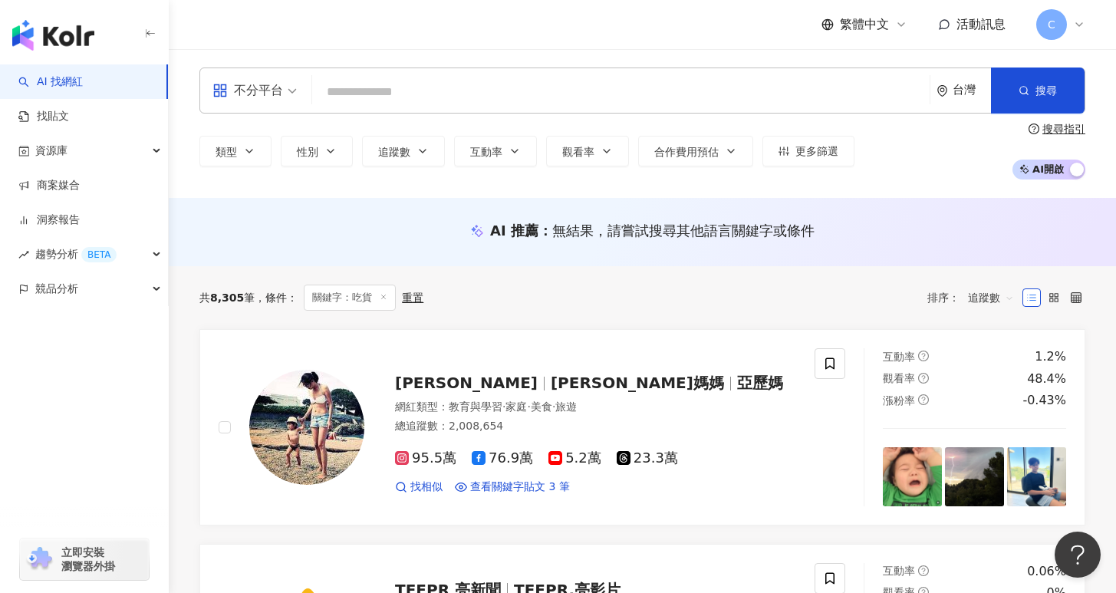
type input "*"
type input "**"
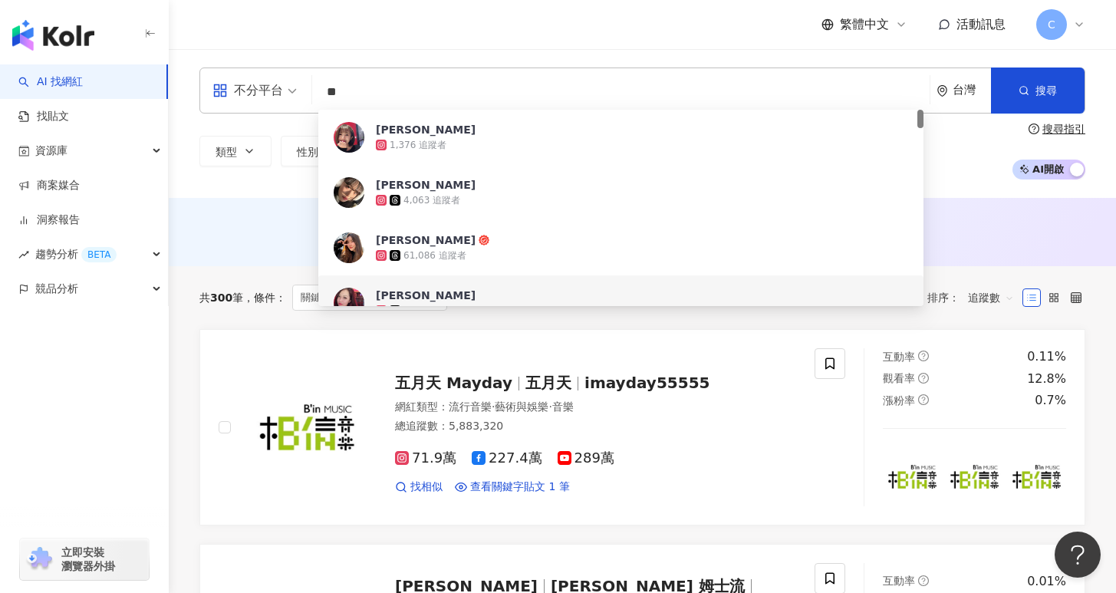
click at [653, 321] on div "共 300 筆 條件 ： 關鍵字：李欣 重置 排序： 追蹤數" at bounding box center [642, 297] width 886 height 63
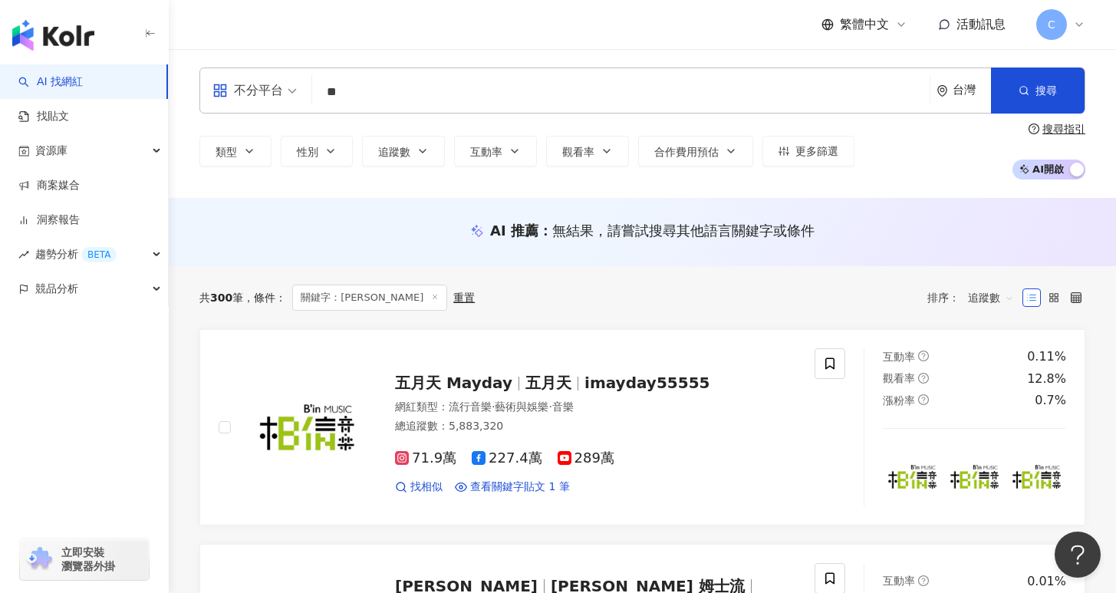
click at [991, 295] on span "追蹤數" at bounding box center [991, 297] width 46 height 25
click at [993, 328] on div "關聯性" at bounding box center [991, 329] width 38 height 17
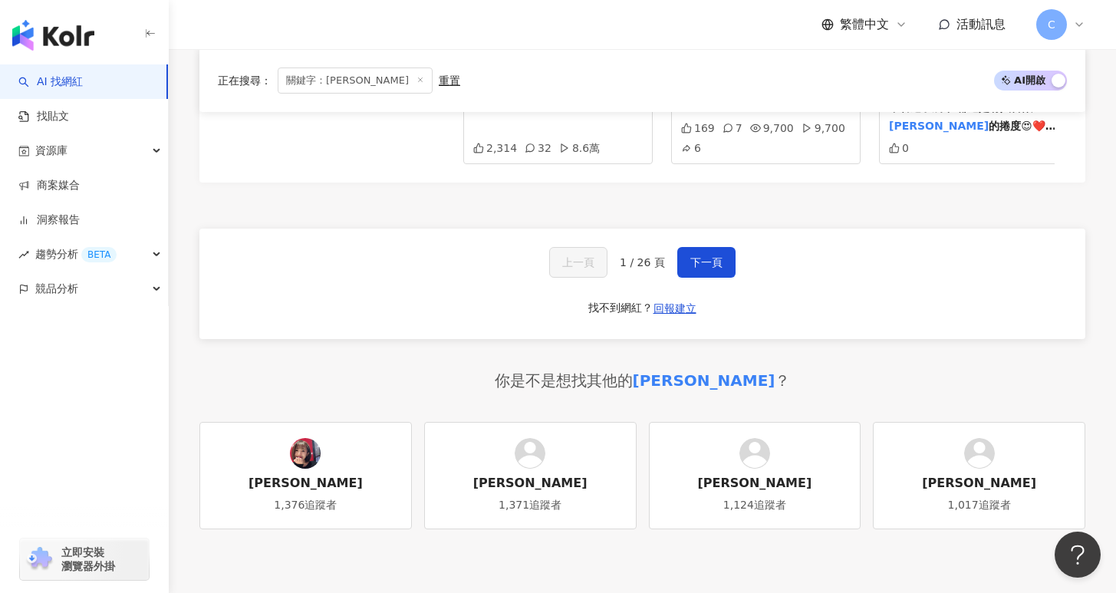
scroll to position [3202, 0]
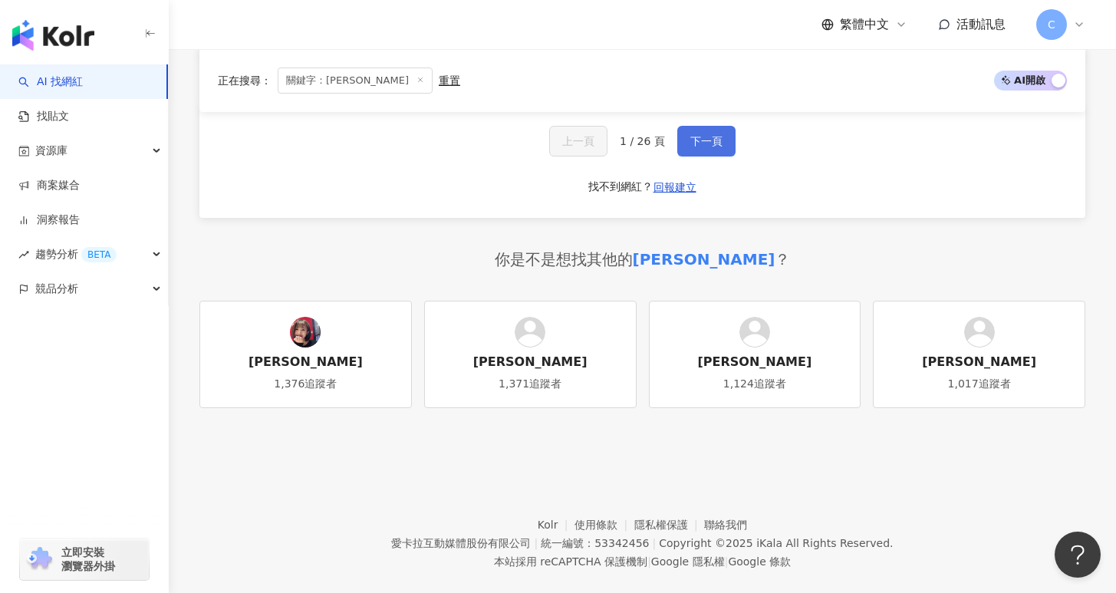
click at [720, 135] on span "下一頁" at bounding box center [706, 141] width 32 height 12
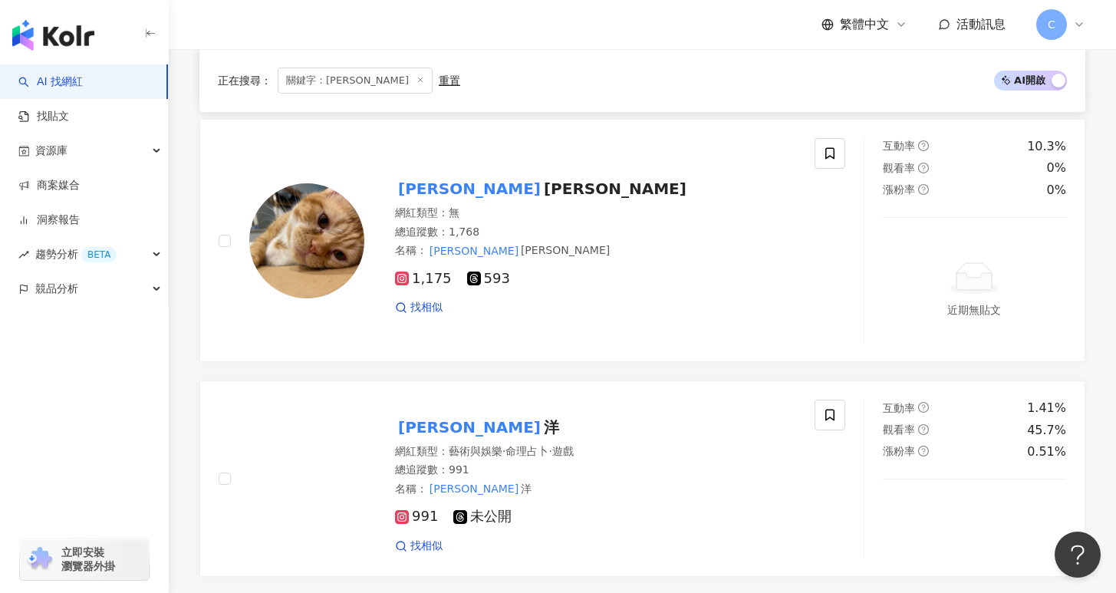
scroll to position [366, 0]
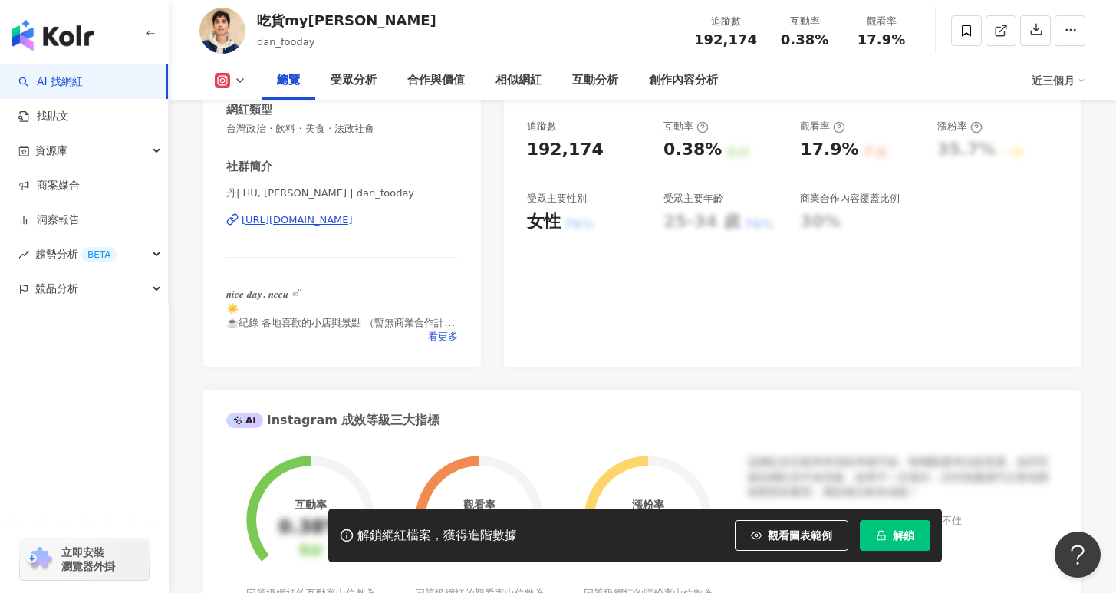
scroll to position [309, 0]
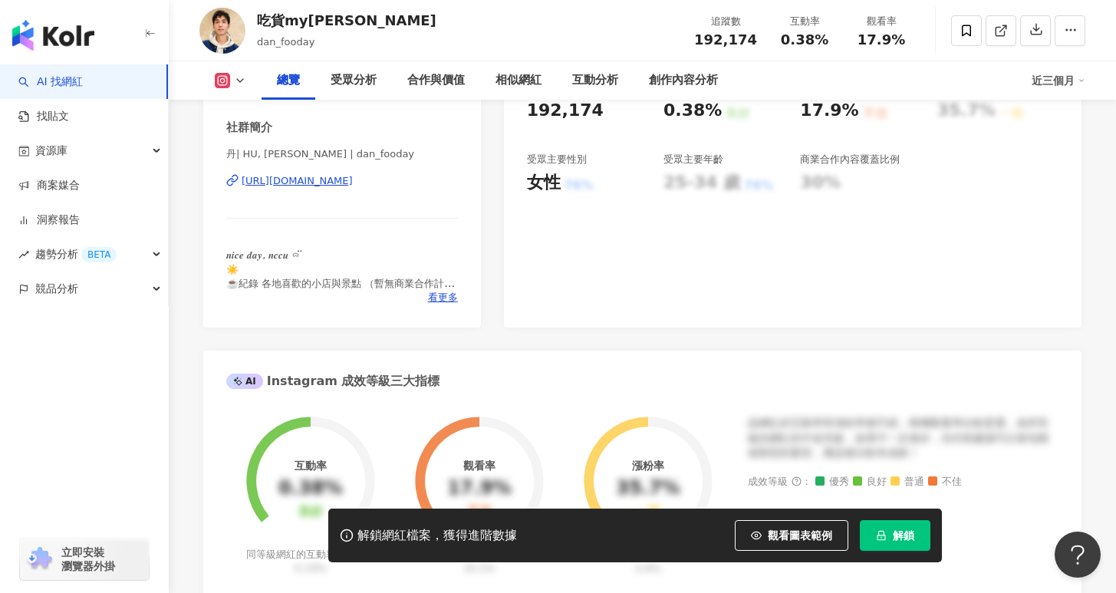
click at [894, 520] on div "解鎖網紅檔案，獲得進階數據 觀看圖表範例 解鎖" at bounding box center [635, 536] width 614 height 54
click at [898, 526] on button "解鎖" at bounding box center [895, 535] width 71 height 31
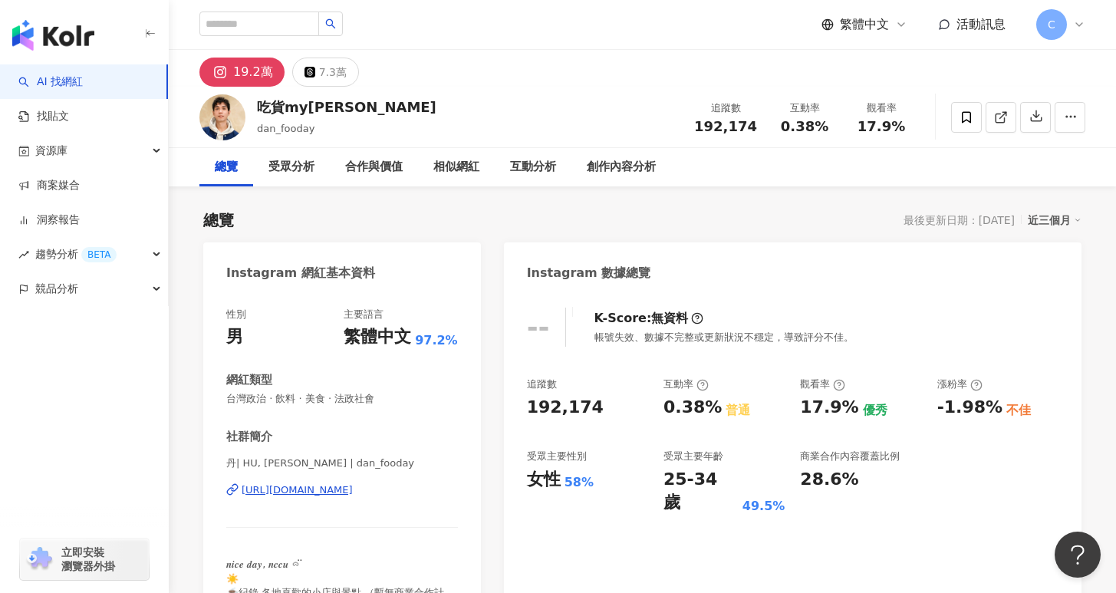
click at [353, 493] on div "https://www.instagram.com/dan_fooday/" at bounding box center [297, 490] width 111 height 14
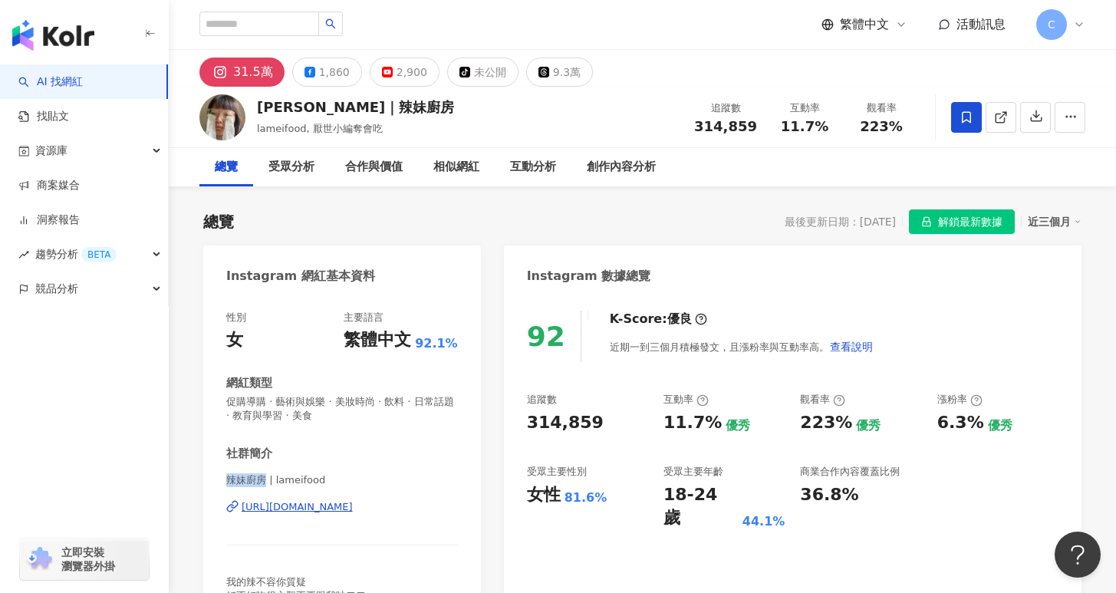
drag, startPoint x: 224, startPoint y: 482, endPoint x: 265, endPoint y: 482, distance: 41.4
click at [266, 482] on div "性別 女 主要語言 繁體中文 92.1% 網紅類型 促購導購 · 藝術與娛樂 · 美妝時尚 · 飲料 · 日常話題 · 教育與學習 · 美食 社群簡介 辣妹廚…" at bounding box center [342, 474] width 278 height 358
copy span "辣妹廚房"
click at [453, 507] on div "https://www.instagram.com/lameifood/" at bounding box center [342, 507] width 232 height 14
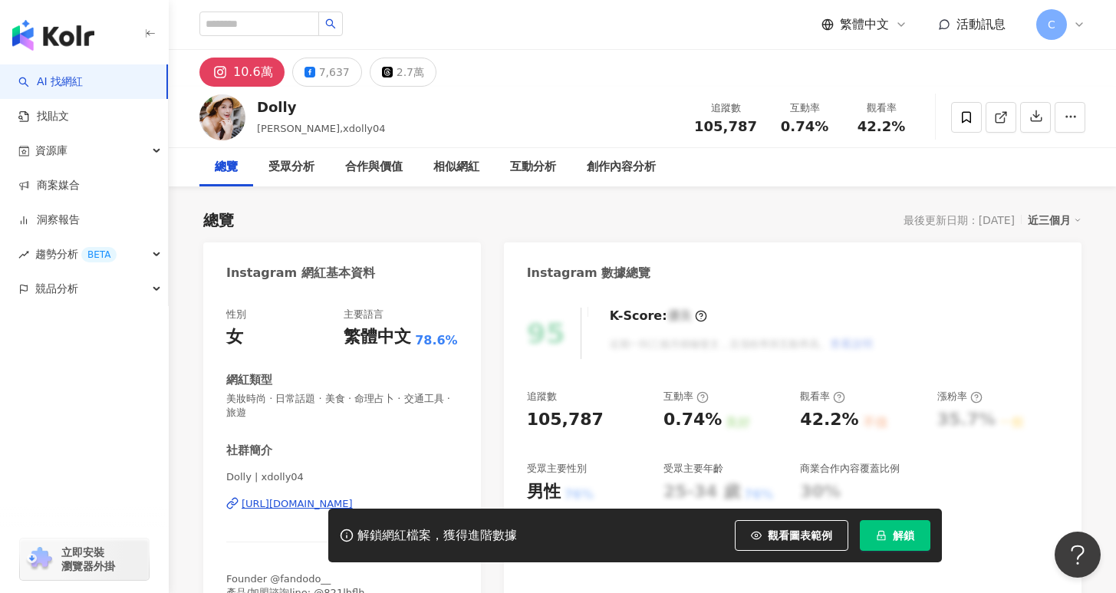
click at [898, 538] on span "解鎖" at bounding box center [903, 535] width 21 height 12
click at [282, 503] on div "https://www.instagram.com/xdolly04/" at bounding box center [297, 504] width 111 height 14
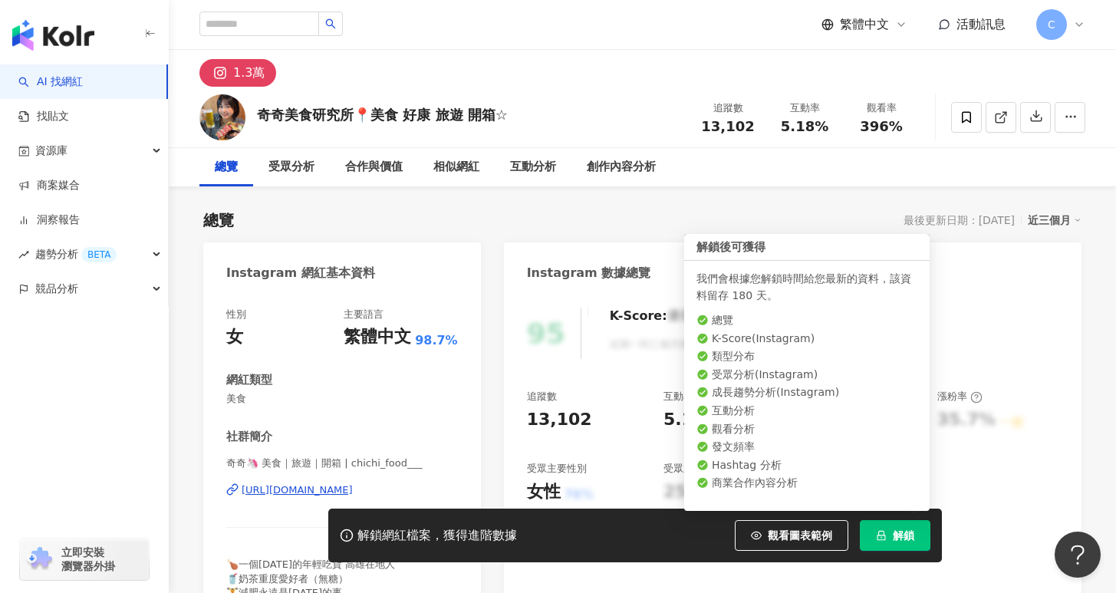
click at [907, 539] on span "解鎖" at bounding box center [903, 535] width 21 height 12
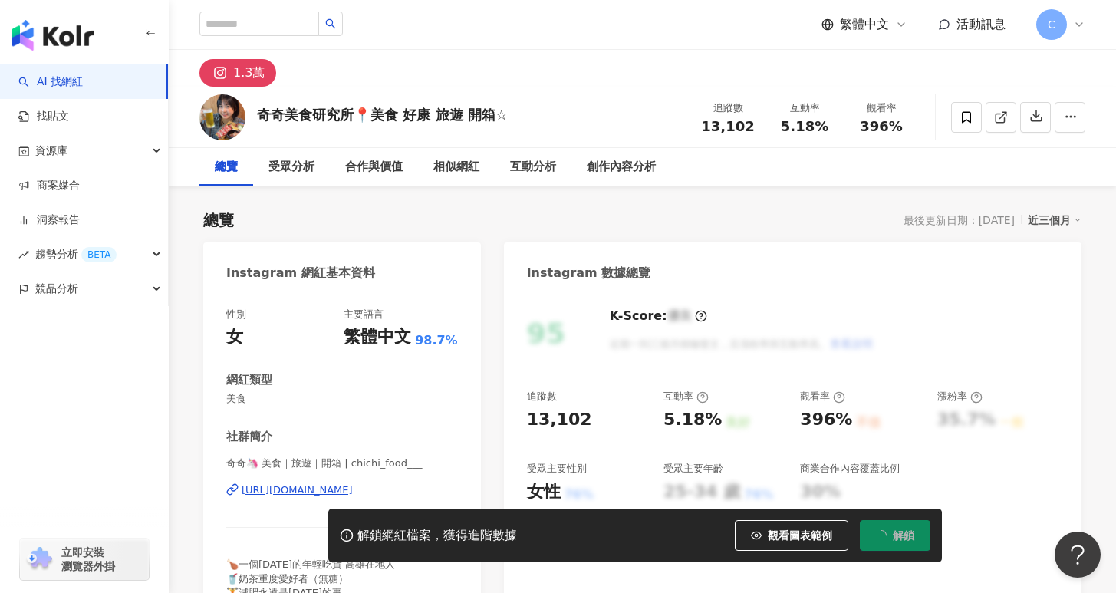
click at [353, 491] on div "https://www.instagram.com/chichi_food___/" at bounding box center [297, 490] width 111 height 14
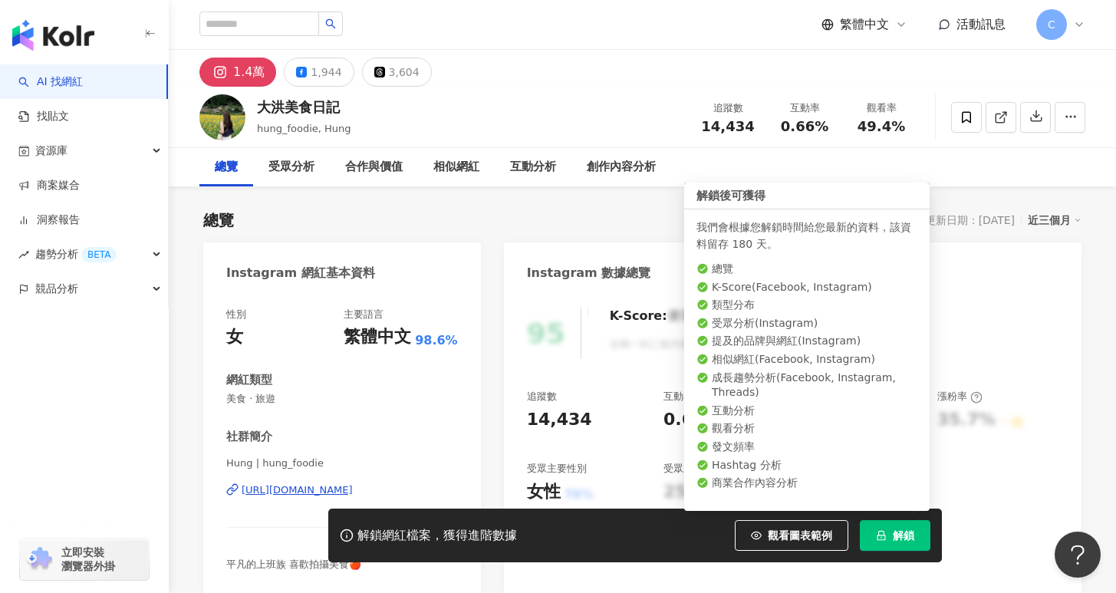
click at [882, 531] on icon "lock" at bounding box center [881, 536] width 8 height 10
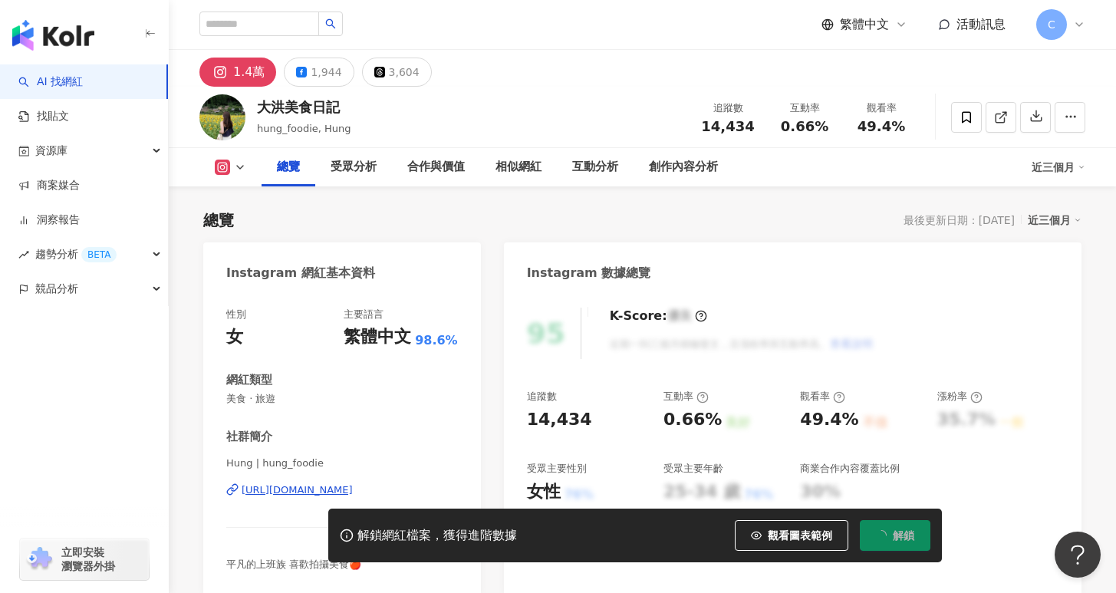
scroll to position [228, 0]
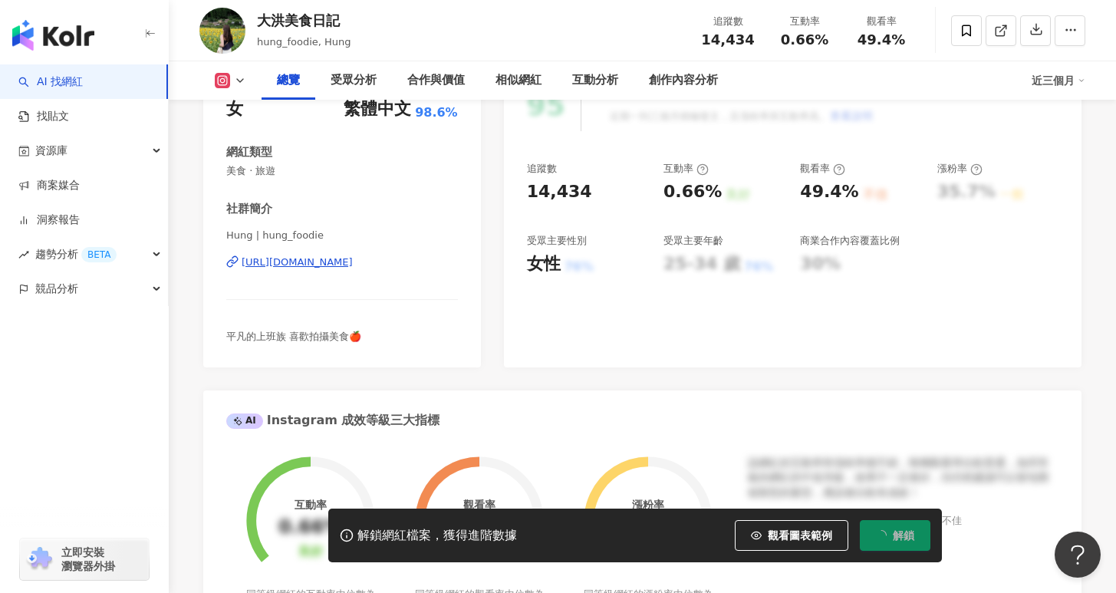
click at [353, 262] on div "https://www.instagram.com/hung_foodie/" at bounding box center [297, 262] width 111 height 14
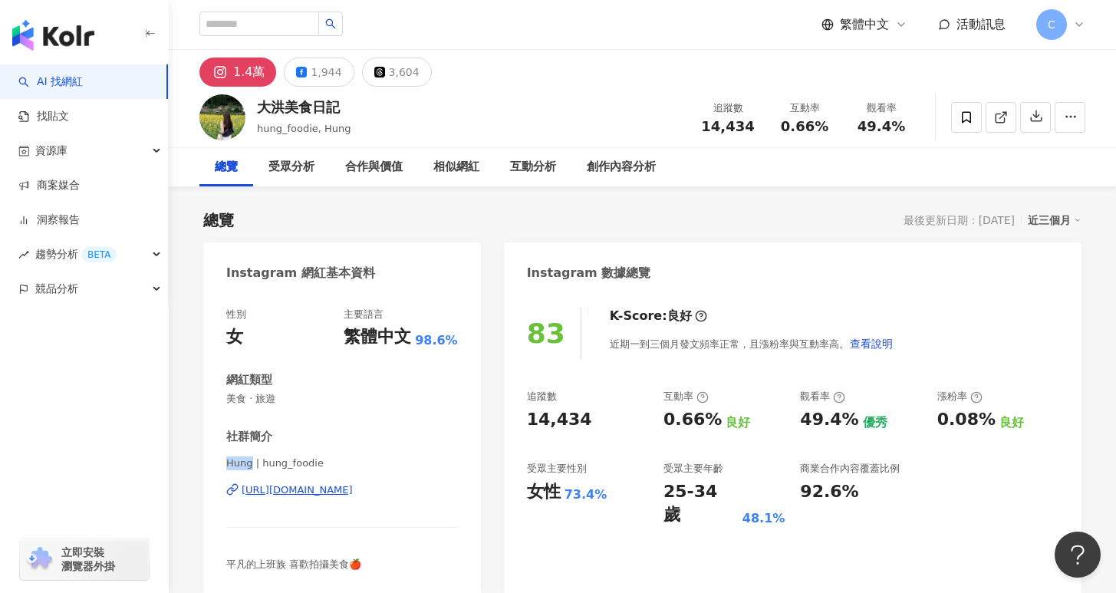
drag, startPoint x: 227, startPoint y: 461, endPoint x: 249, endPoint y: 459, distance: 22.4
click at [249, 459] on span "Hung | hung_foodie" at bounding box center [342, 463] width 232 height 14
copy span "Hung"
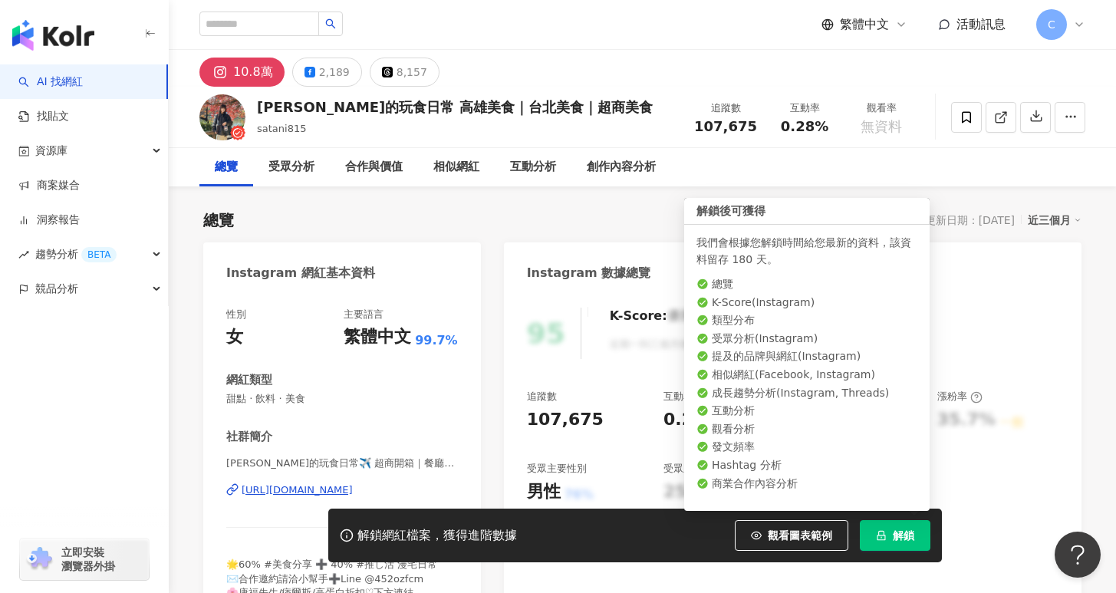
click at [868, 535] on button "解鎖" at bounding box center [895, 535] width 71 height 31
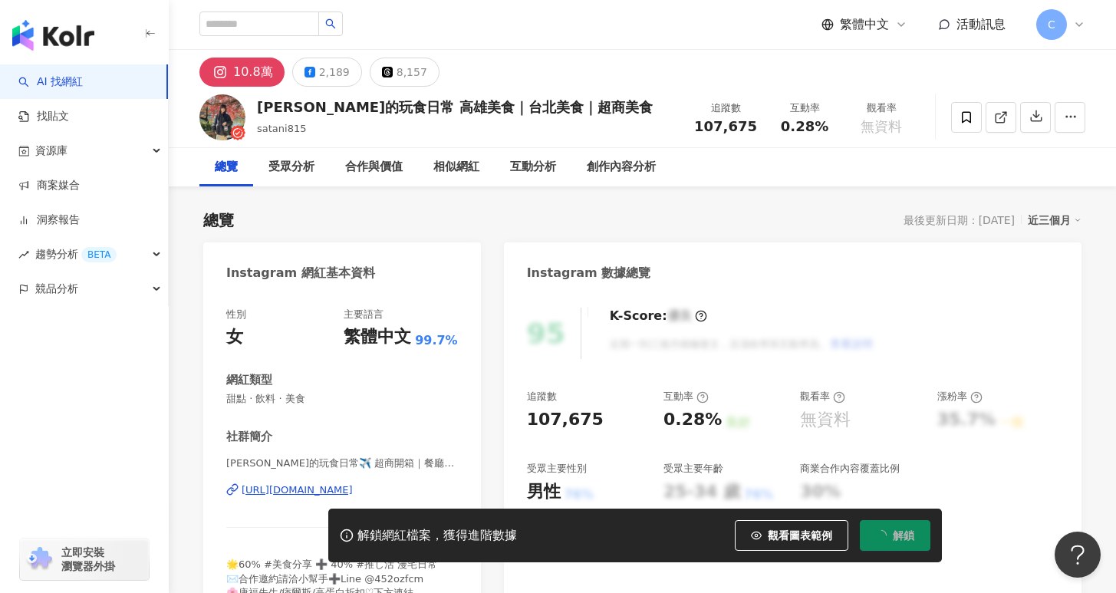
click at [312, 489] on div "https://www.instagram.com/satani_blog/" at bounding box center [297, 490] width 111 height 14
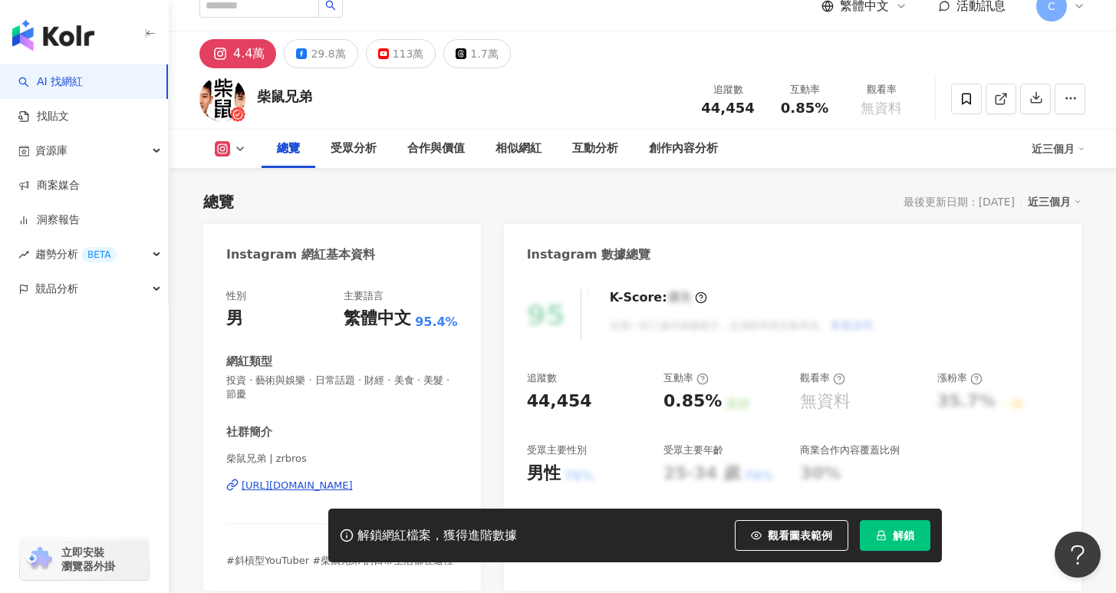
scroll to position [5, 0]
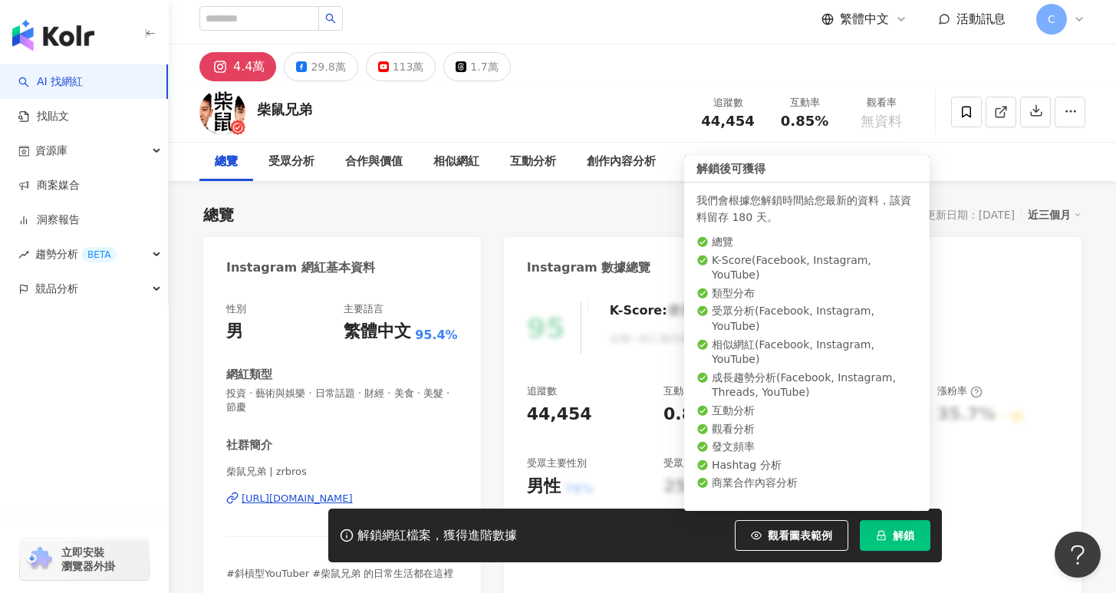
click at [902, 538] on span "解鎖" at bounding box center [903, 535] width 21 height 12
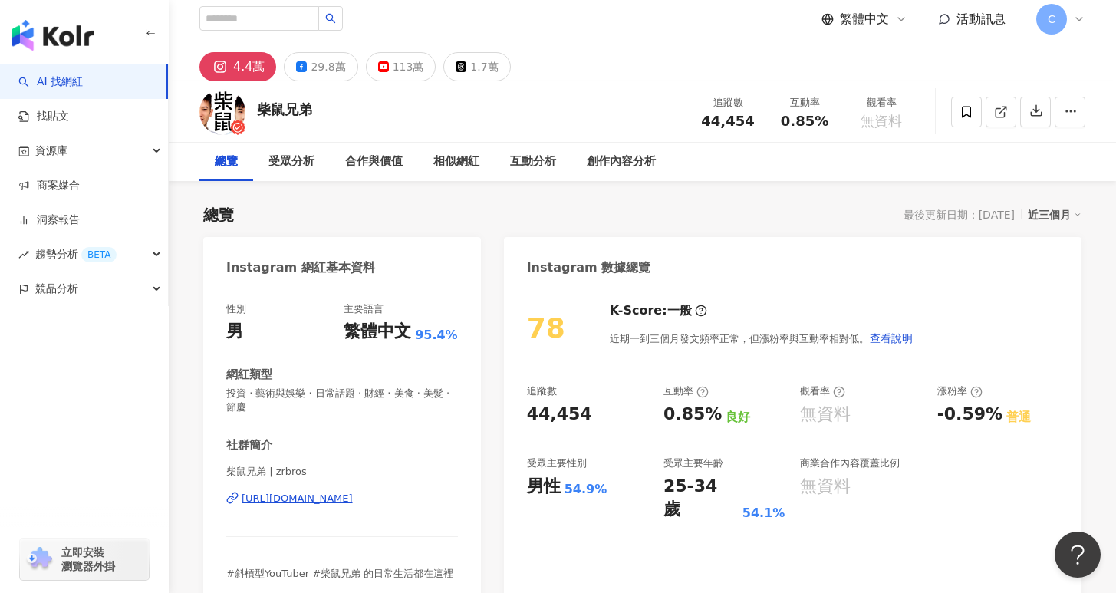
click at [353, 502] on div "[URL][DOMAIN_NAME]" at bounding box center [297, 499] width 111 height 14
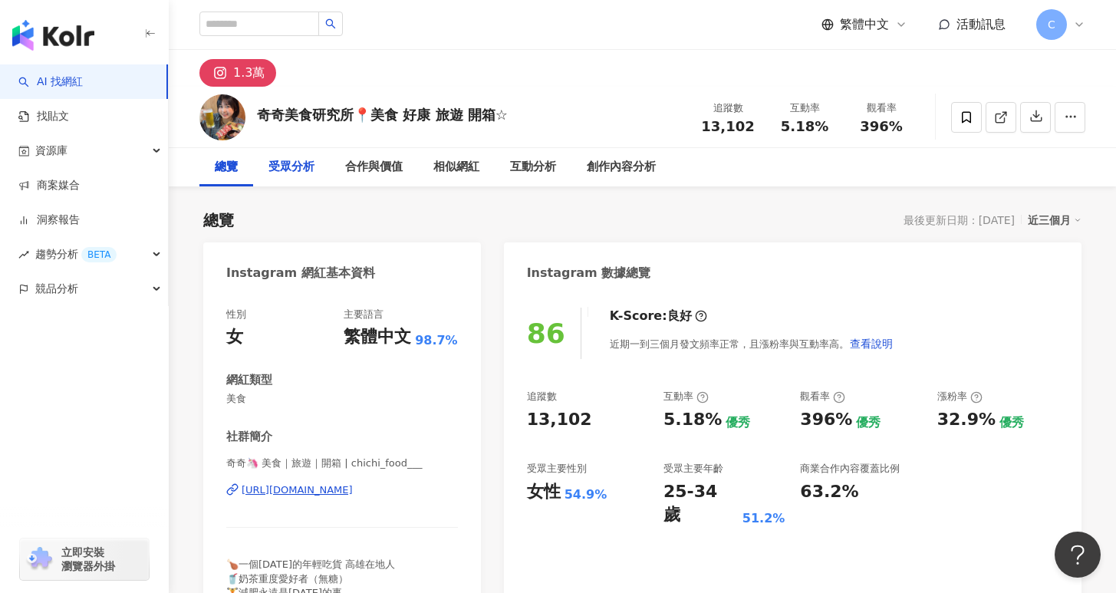
click at [286, 170] on div "受眾分析" at bounding box center [291, 167] width 46 height 18
click at [353, 489] on div "https://www.instagram.com/chichi_food___/" at bounding box center [297, 490] width 111 height 14
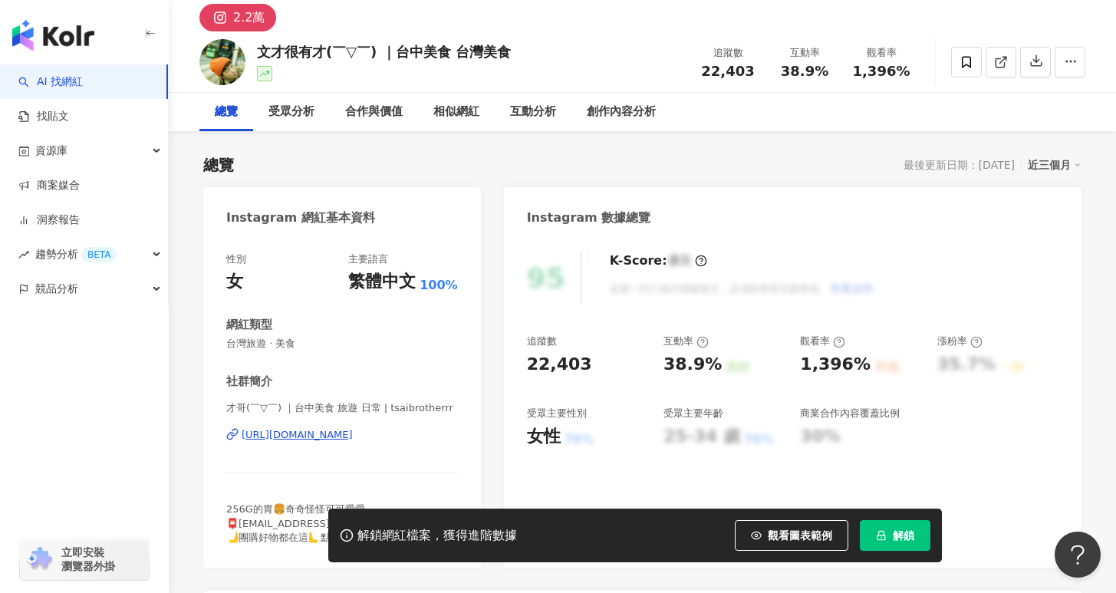
scroll to position [55, 0]
click at [875, 540] on button "解鎖" at bounding box center [895, 535] width 71 height 31
click at [353, 436] on div "https://www.instagram.com/tsaibrotherrr/" at bounding box center [297, 435] width 111 height 14
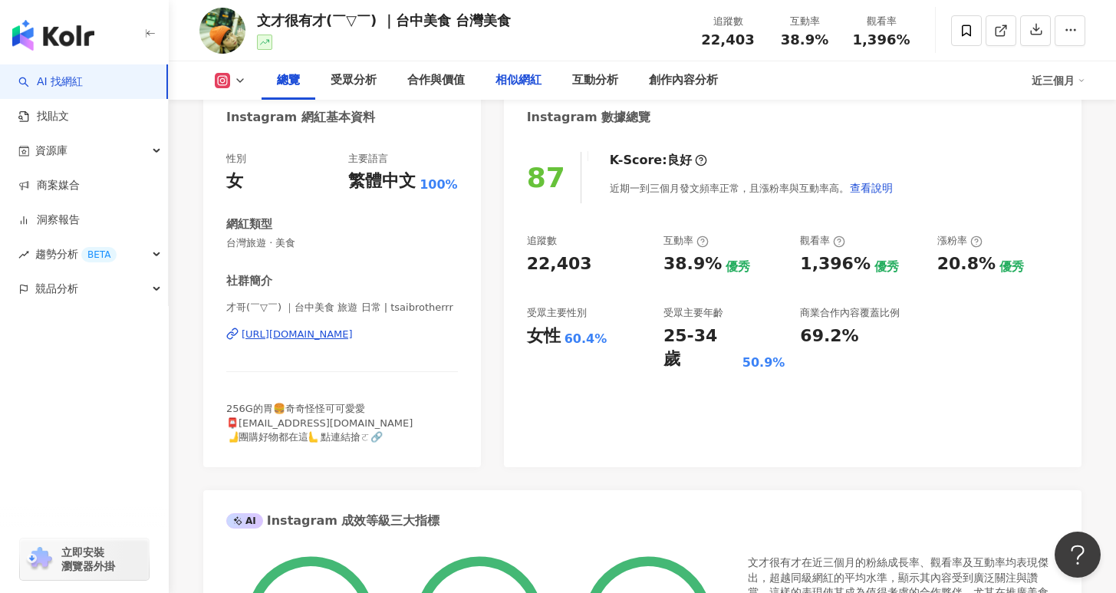
click at [522, 81] on div "相似網紅" at bounding box center [519, 80] width 46 height 18
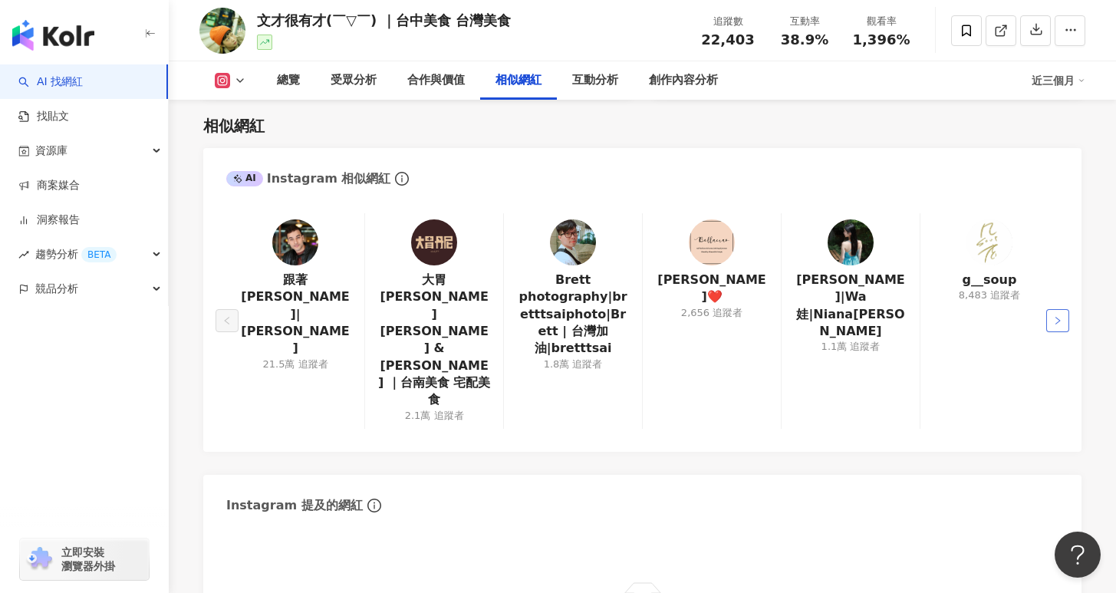
click at [1056, 316] on icon "right" at bounding box center [1057, 320] width 9 height 9
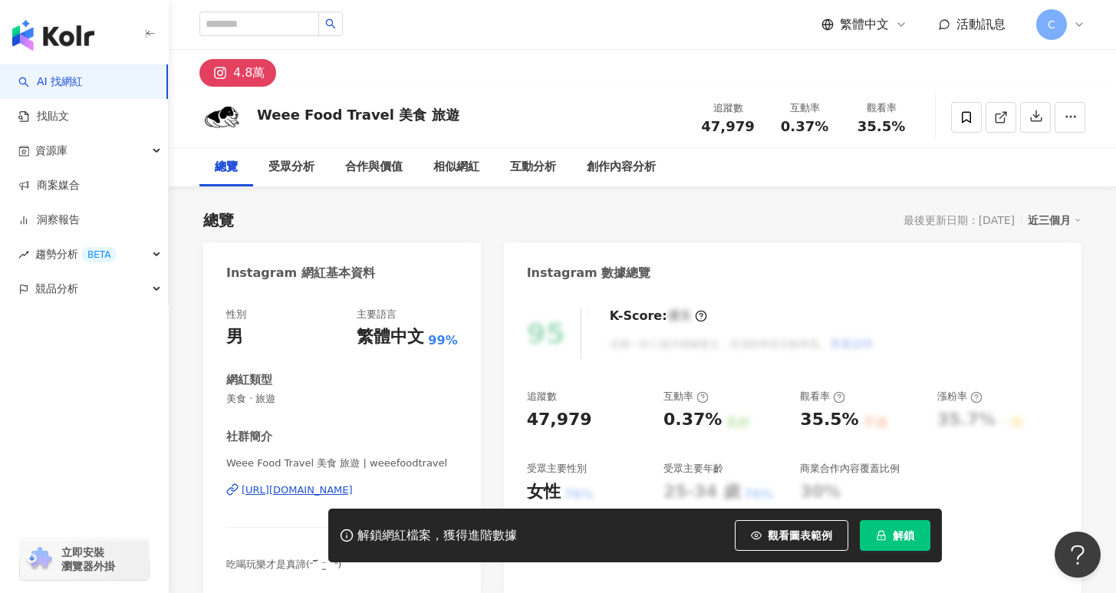
click at [906, 531] on span "解鎖" at bounding box center [903, 535] width 21 height 12
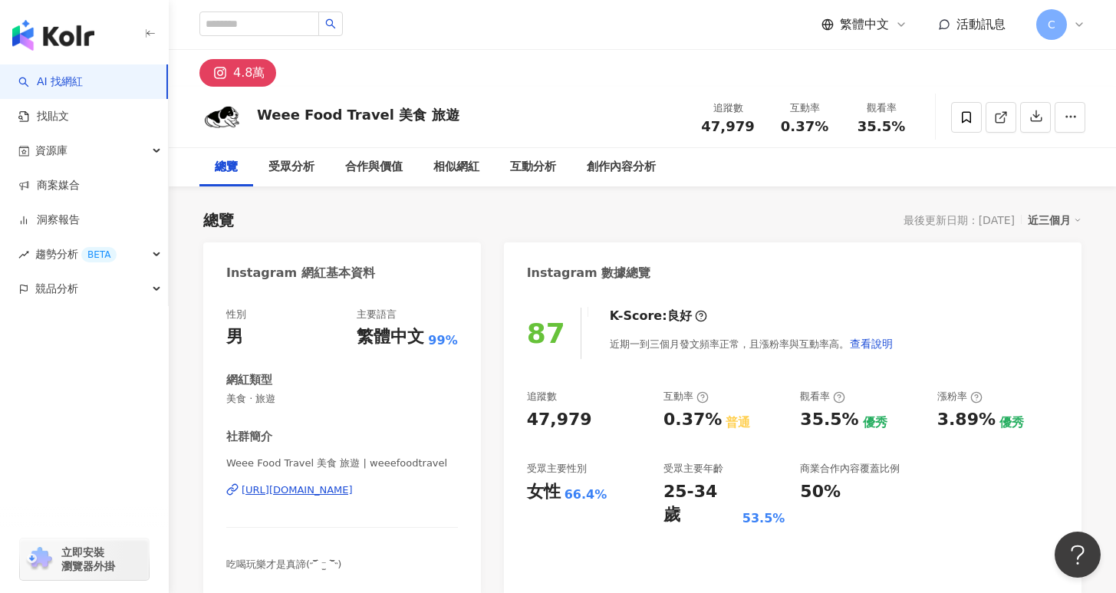
click at [353, 493] on div "https://www.instagram.com/weeefoodtravel/" at bounding box center [297, 490] width 111 height 14
drag, startPoint x: 230, startPoint y: 466, endPoint x: 250, endPoint y: 463, distance: 20.2
click at [250, 463] on span "Weee Food Travel 美食 旅遊 | weeefoodtravel" at bounding box center [342, 463] width 232 height 14
copy span "Weee"
click at [958, 121] on span at bounding box center [966, 117] width 31 height 31
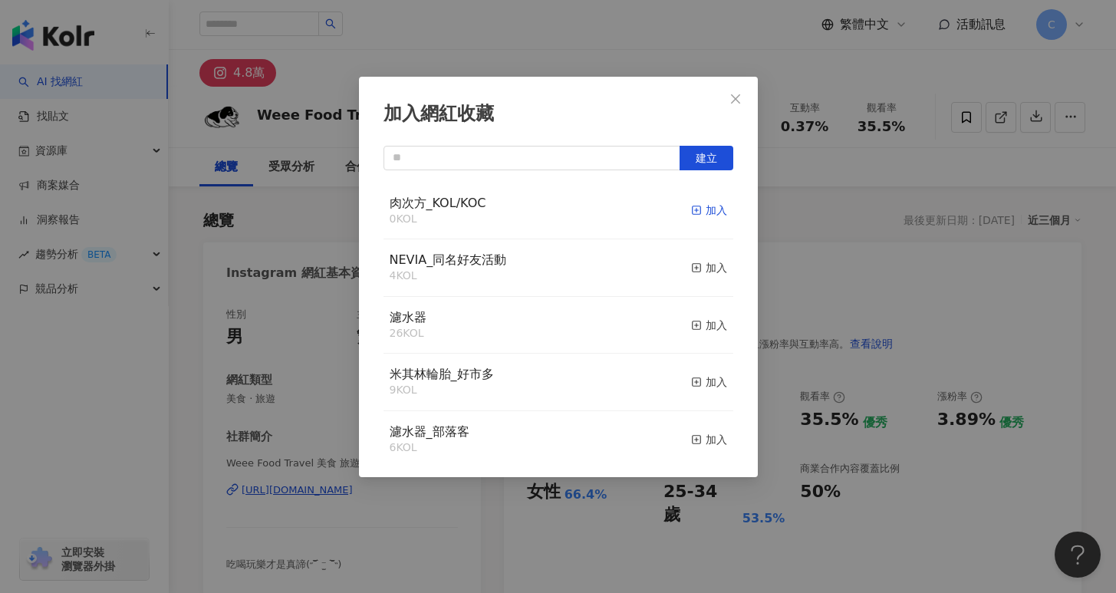
click at [703, 209] on div "加入" at bounding box center [709, 210] width 36 height 17
click at [733, 94] on icon "close" at bounding box center [736, 99] width 12 height 12
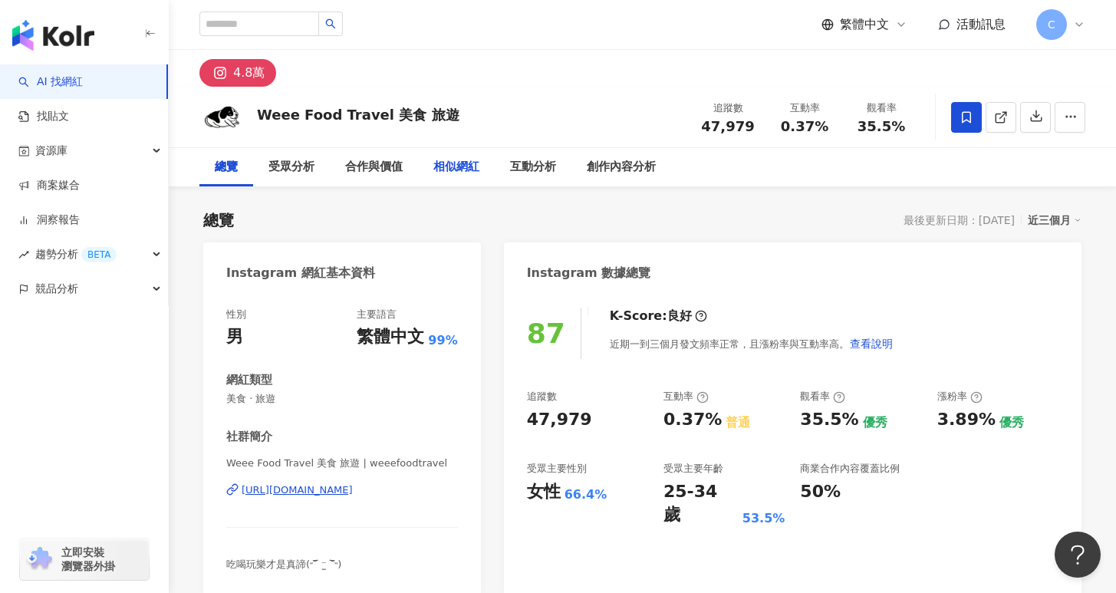
click at [469, 172] on div "相似網紅" at bounding box center [456, 167] width 46 height 18
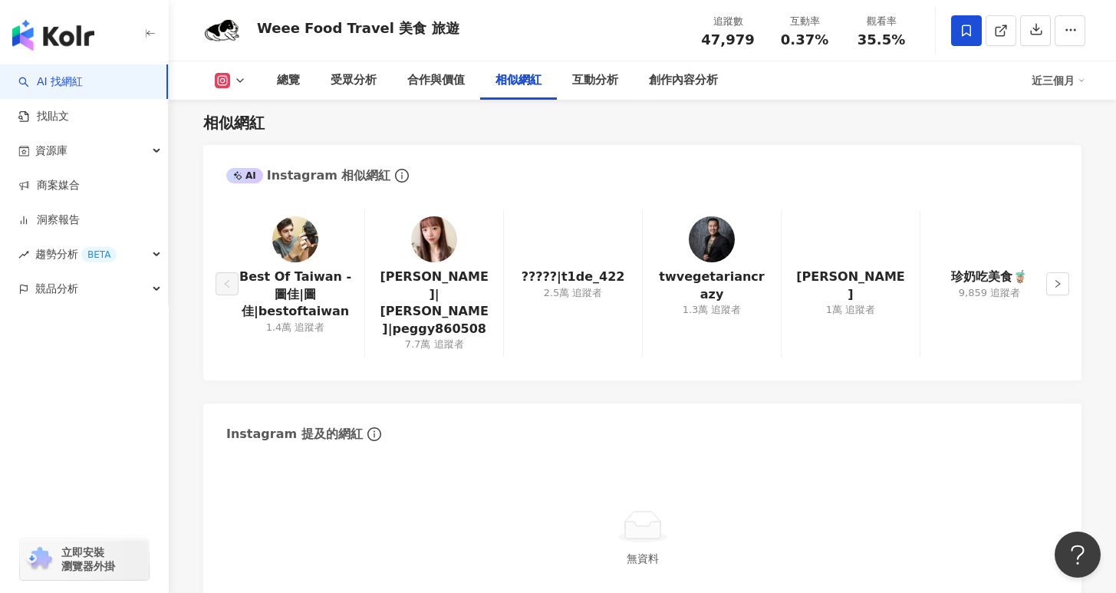
scroll to position [2447, 0]
click at [1053, 278] on icon "right" at bounding box center [1057, 282] width 9 height 9
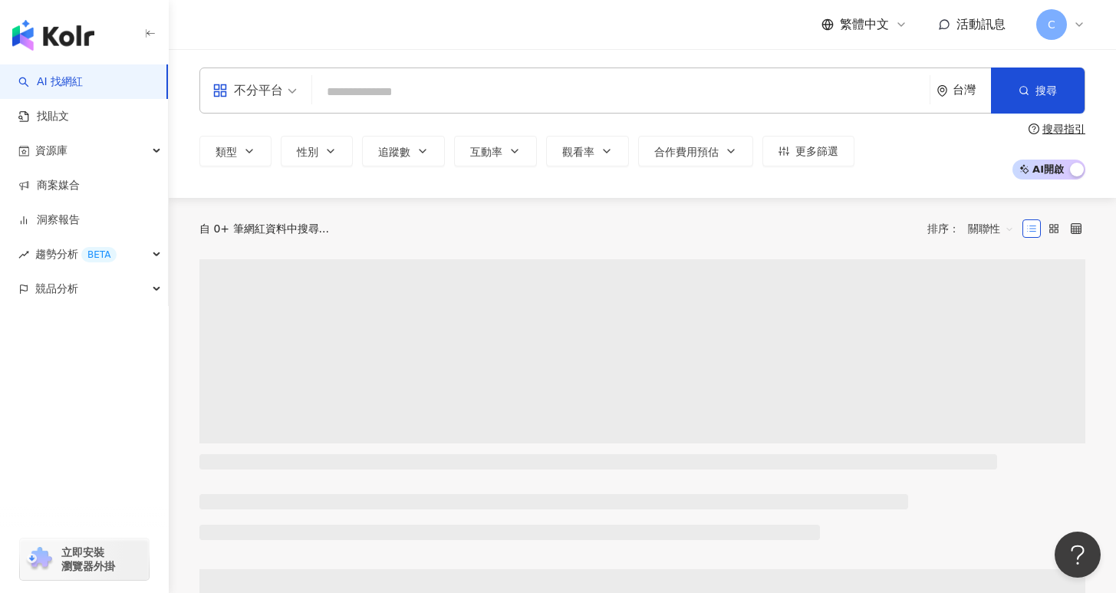
click at [428, 102] on input "search" at bounding box center [620, 91] width 605 height 29
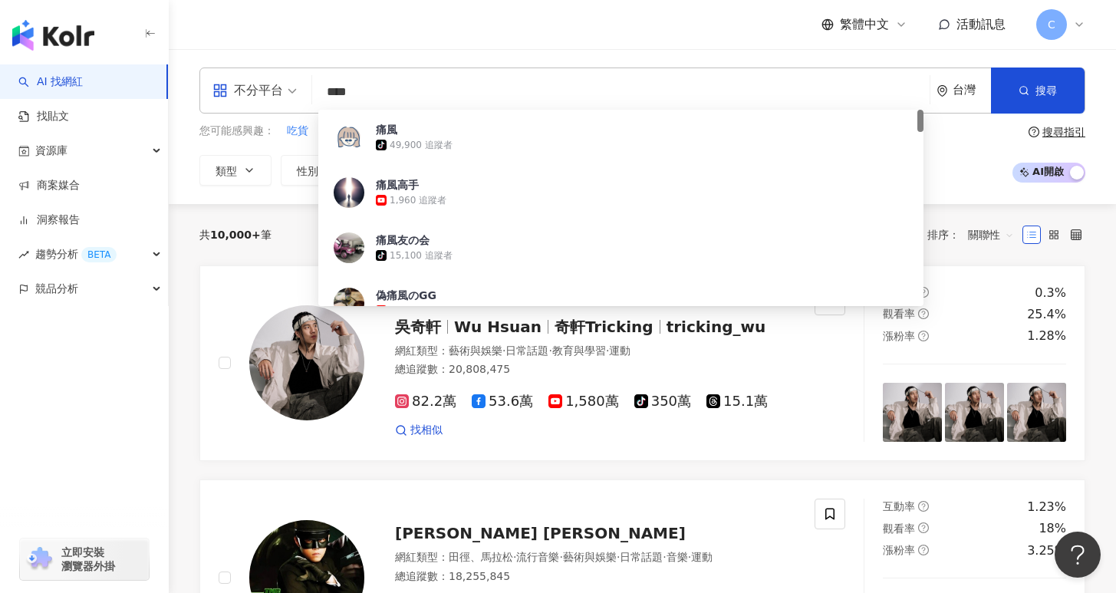
type input "***"
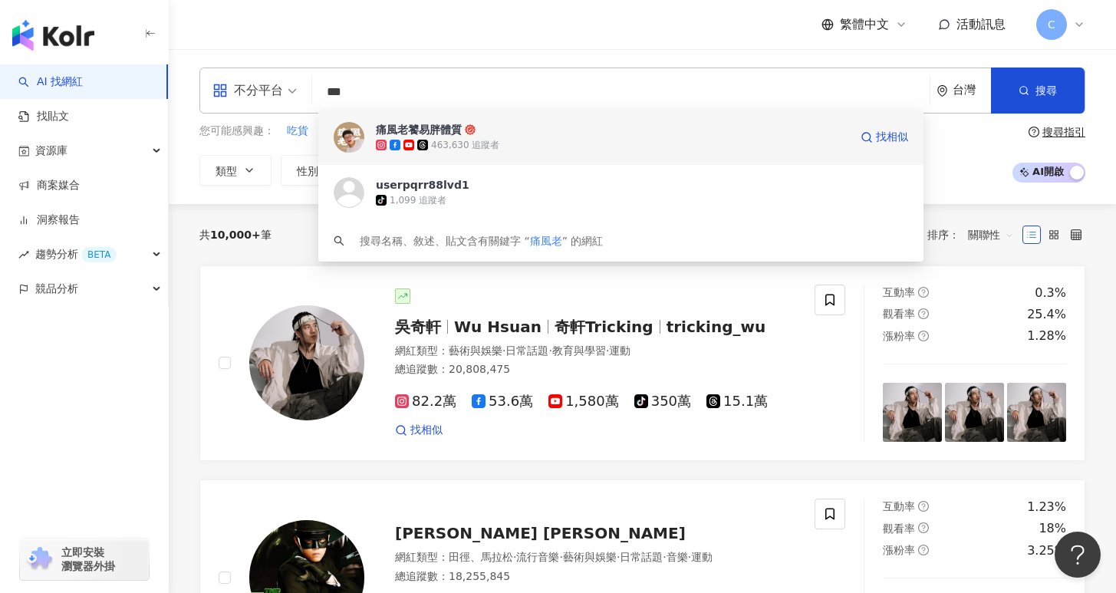
click at [552, 132] on span "痛風老饕易胖體質" at bounding box center [612, 129] width 473 height 15
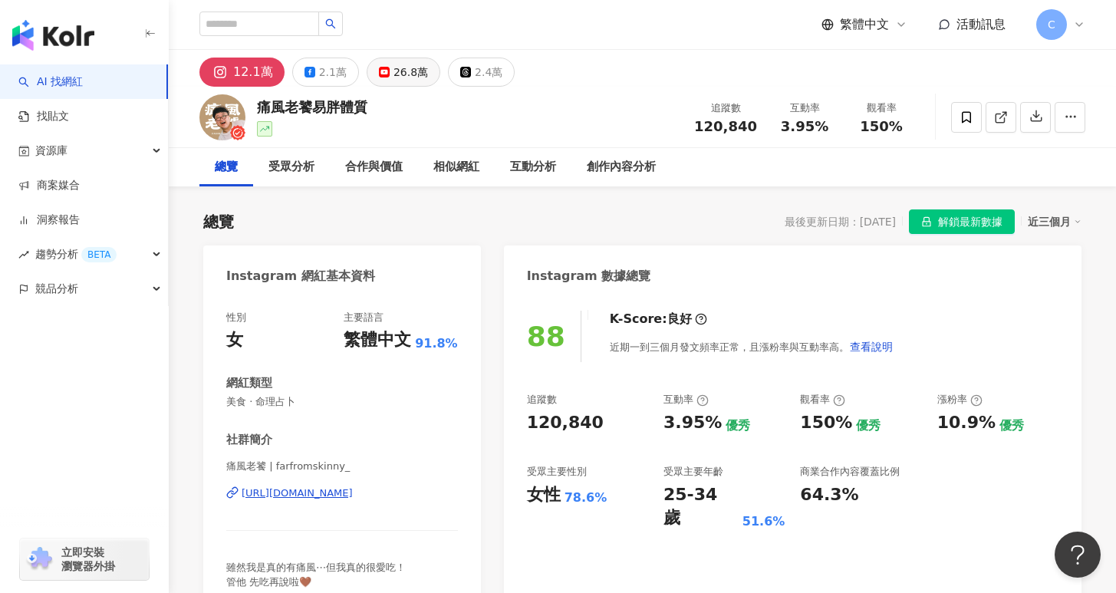
click at [412, 64] on div "26.8萬" at bounding box center [411, 71] width 35 height 21
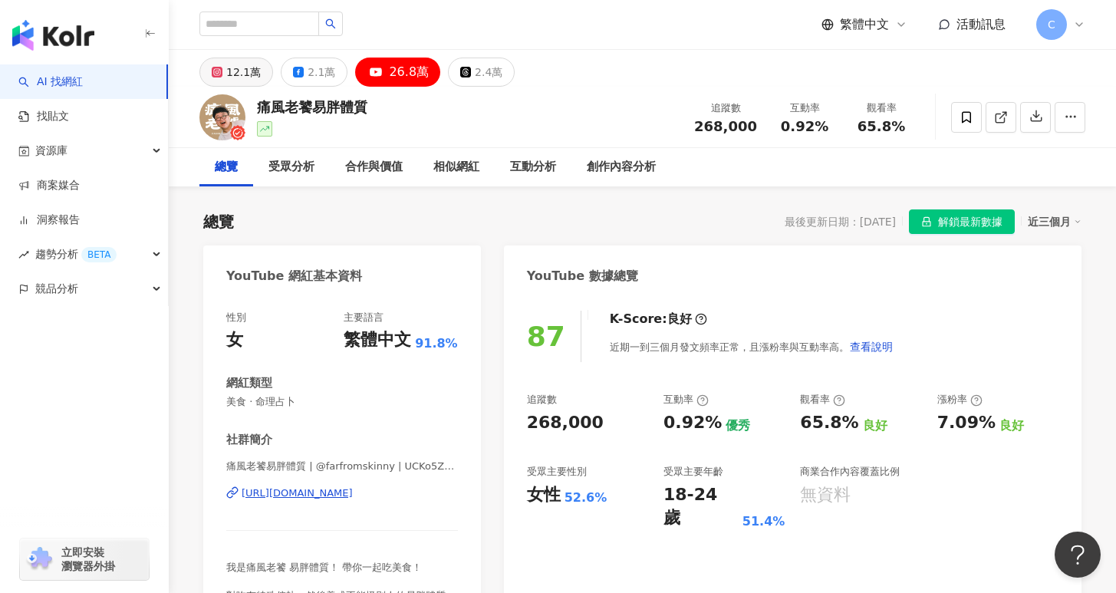
click at [257, 75] on button "12.1萬" at bounding box center [236, 72] width 74 height 29
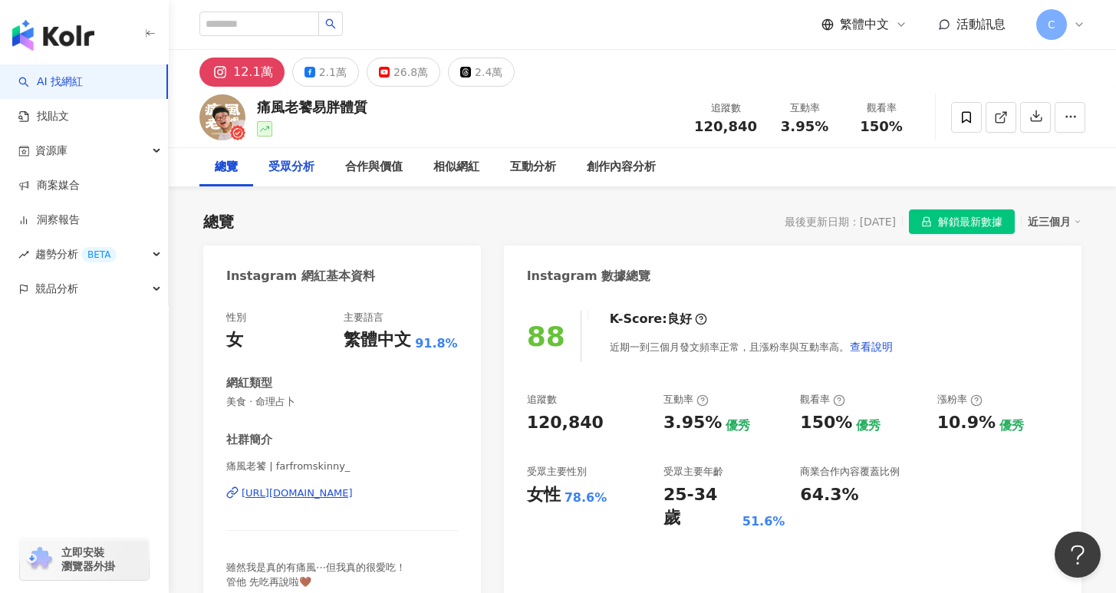
click at [301, 170] on div "受眾分析" at bounding box center [291, 167] width 46 height 18
click at [315, 169] on div "受眾分析" at bounding box center [291, 167] width 77 height 38
drag, startPoint x: 367, startPoint y: 108, endPoint x: 260, endPoint y: 107, distance: 107.4
click at [260, 107] on div "痛風老饕易胖體質 追蹤數 120,840 互動率 3.95% 觀看率 150%" at bounding box center [642, 117] width 947 height 61
copy div "痛風老饕易胖體質"
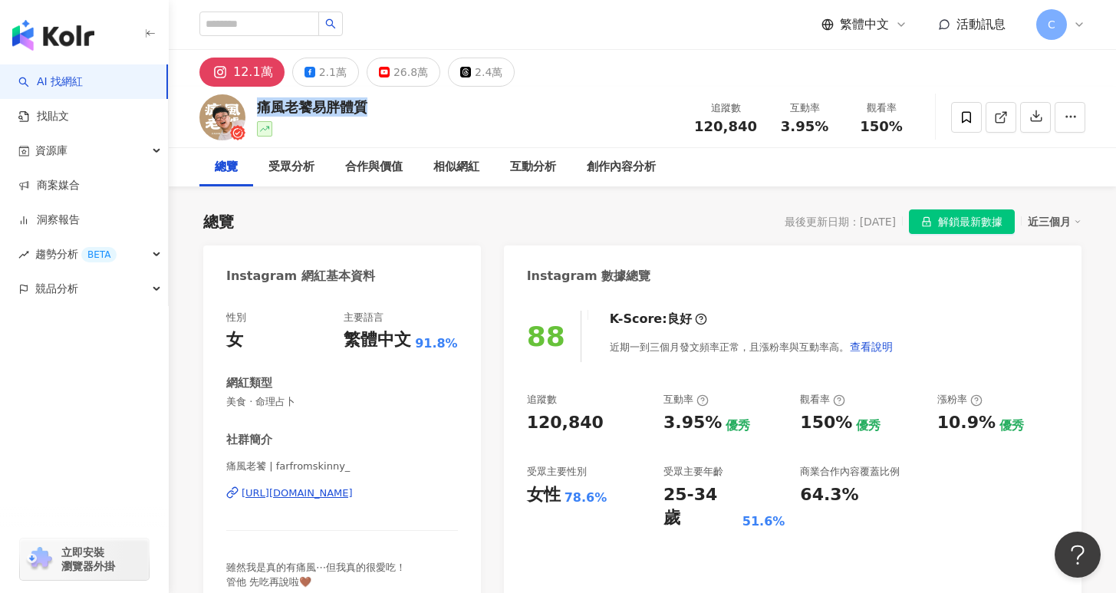
click at [353, 494] on div "https://www.instagram.com/farfromskinny_/" at bounding box center [297, 493] width 111 height 14
click at [961, 114] on icon at bounding box center [967, 117] width 14 height 14
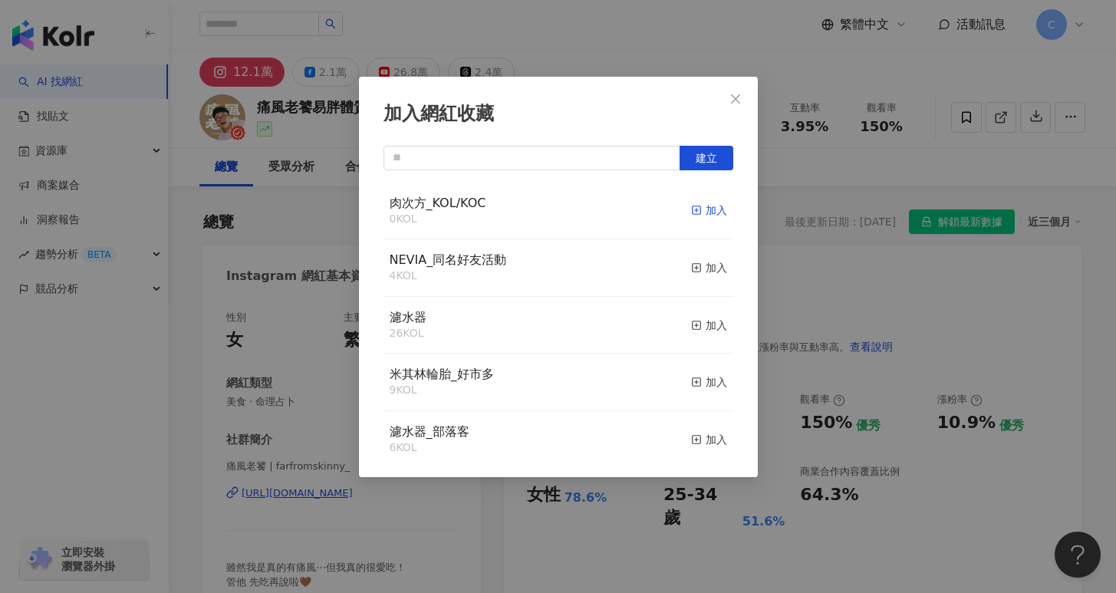
click at [691, 212] on icon "button" at bounding box center [696, 210] width 11 height 11
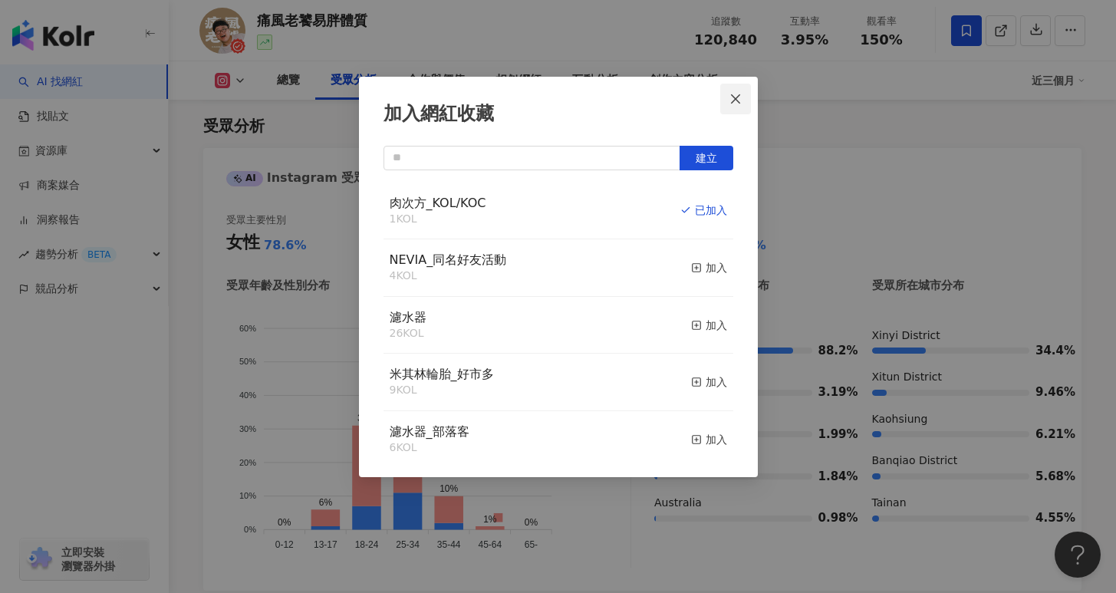
click at [735, 100] on icon "close" at bounding box center [736, 99] width 12 height 12
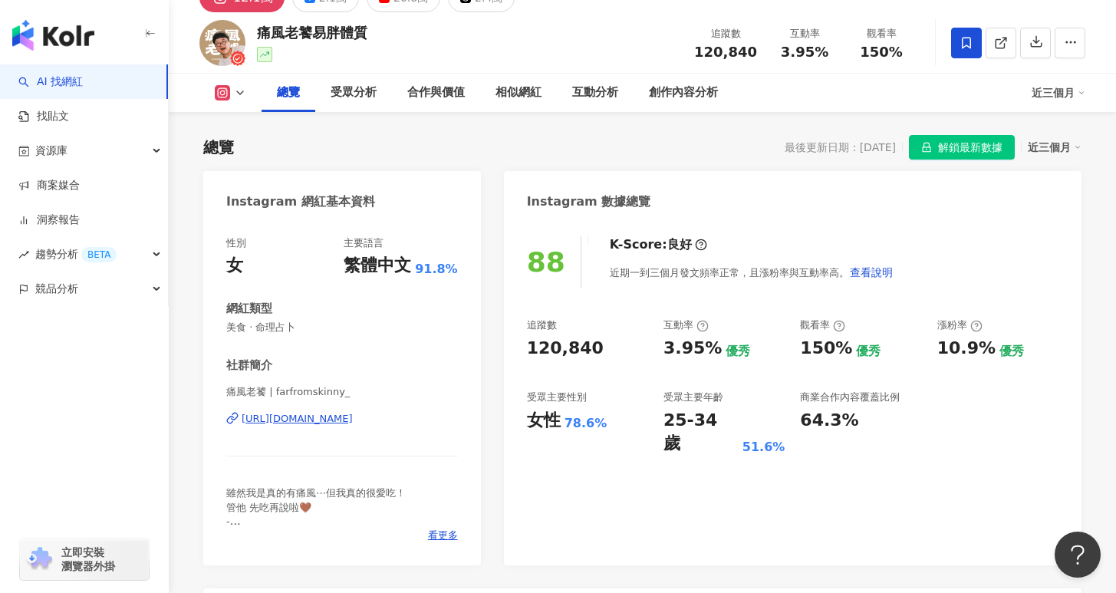
scroll to position [0, 0]
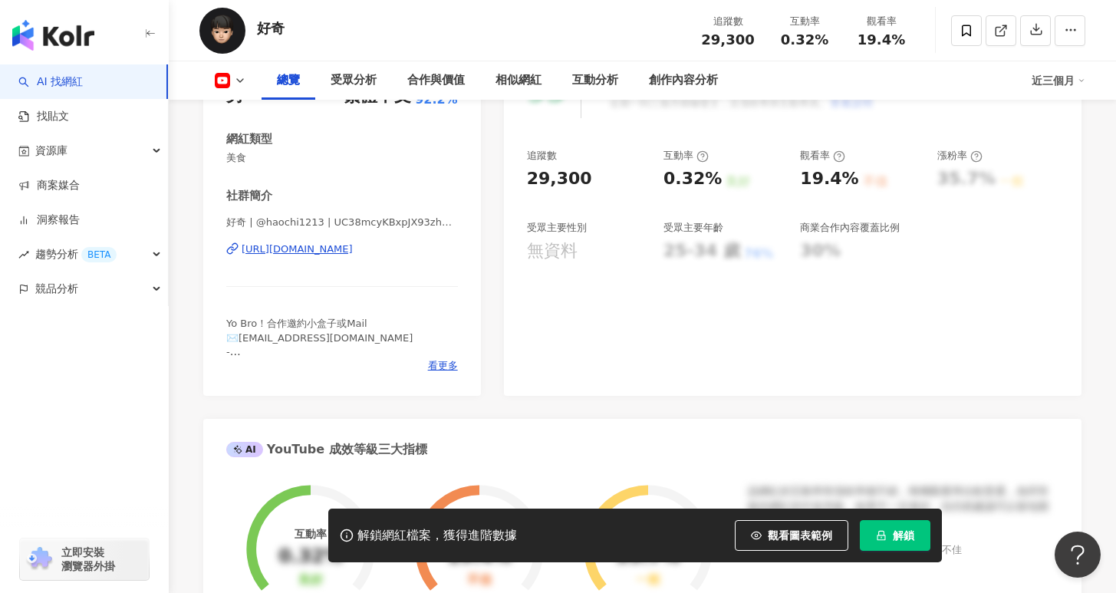
scroll to position [242, 0]
click at [884, 541] on button "解鎖" at bounding box center [895, 535] width 71 height 31
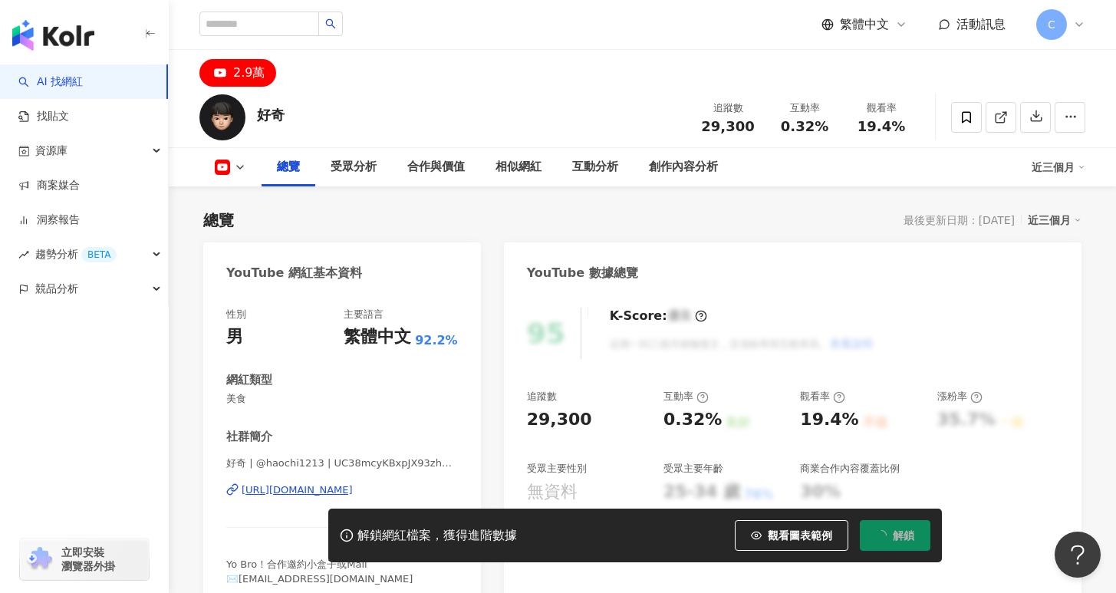
click at [235, 164] on icon at bounding box center [240, 167] width 12 height 12
click at [238, 169] on icon at bounding box center [240, 167] width 12 height 12
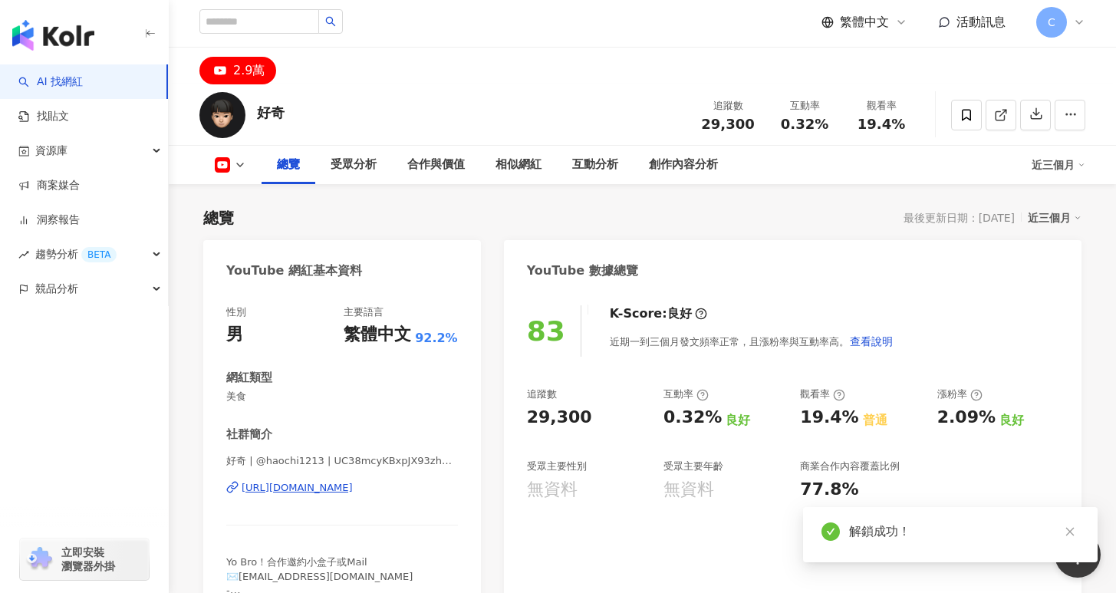
scroll to position [3, 0]
click at [353, 492] on div "[URL][DOMAIN_NAME]" at bounding box center [297, 487] width 111 height 14
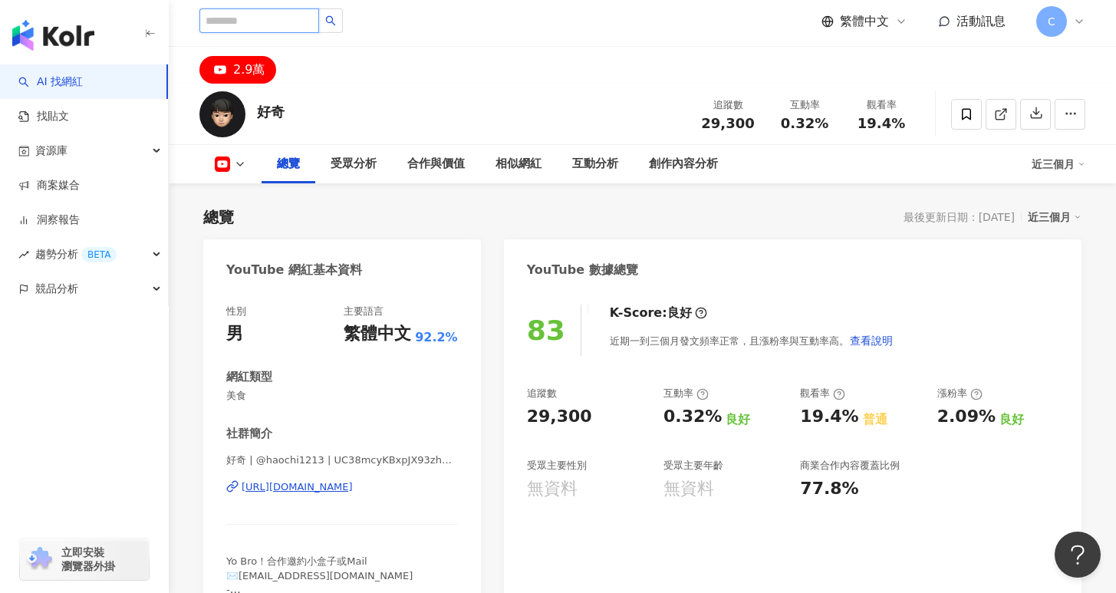
click at [297, 21] on input "search" at bounding box center [259, 20] width 120 height 25
type input "**"
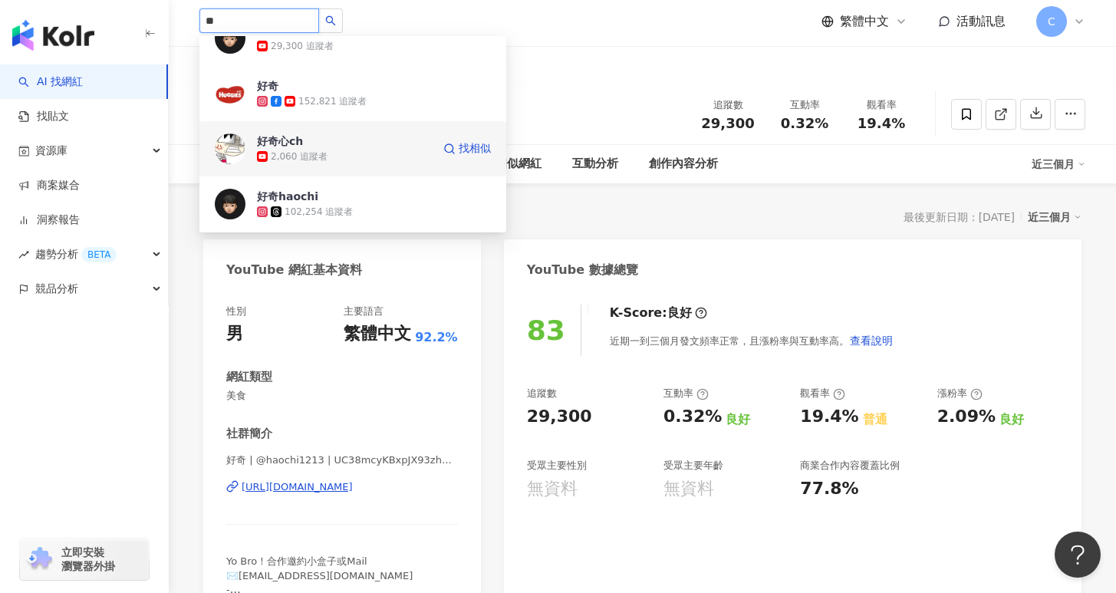
scroll to position [36, 0]
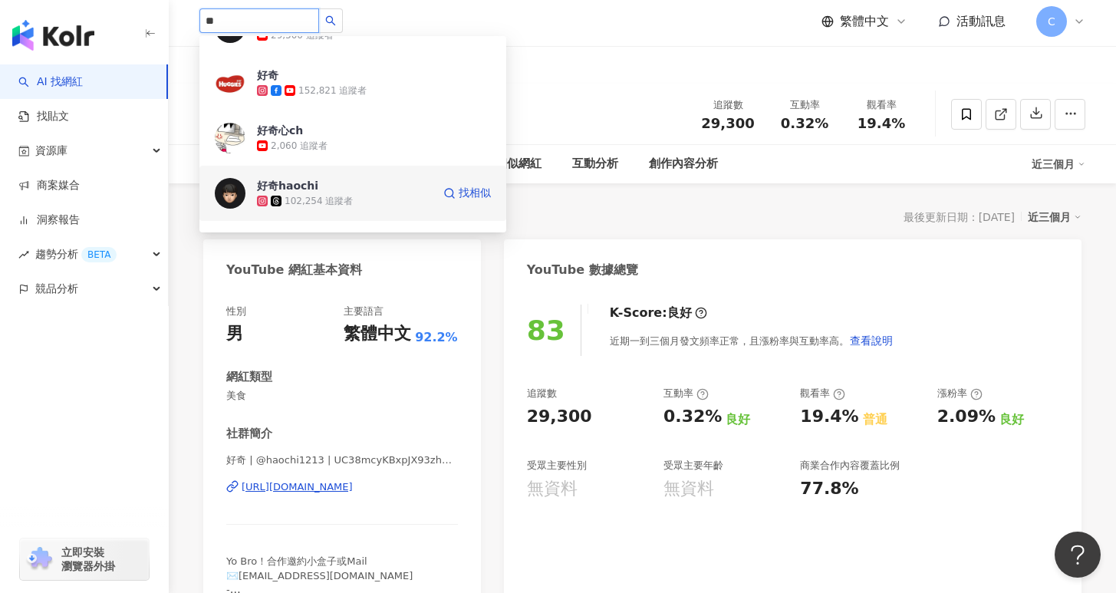
click at [332, 183] on span "好奇haochi" at bounding box center [307, 185] width 100 height 15
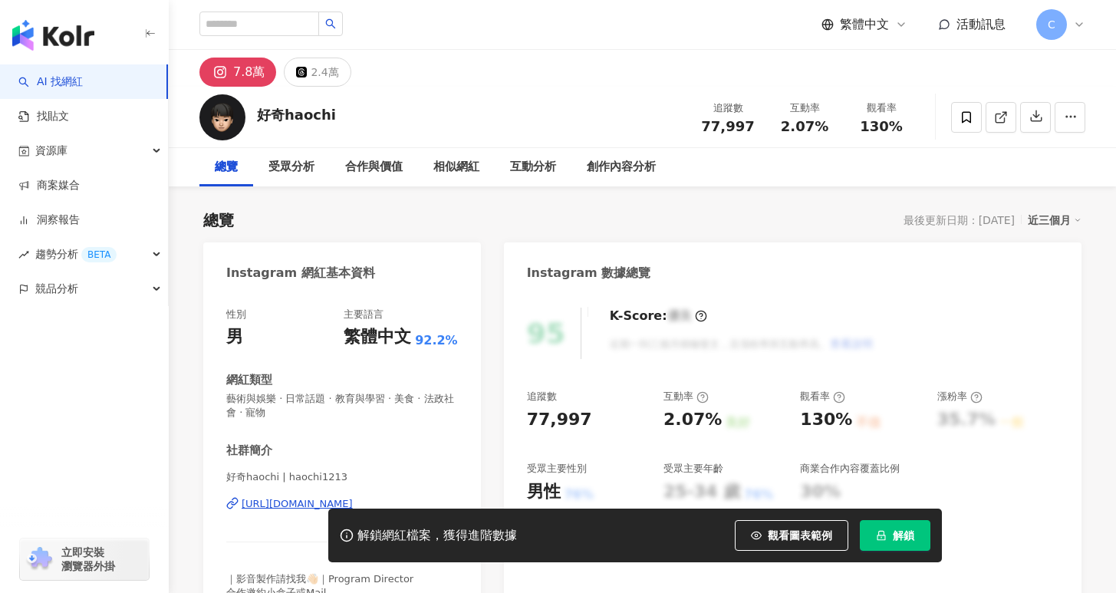
click at [896, 532] on span "解鎖" at bounding box center [903, 535] width 21 height 12
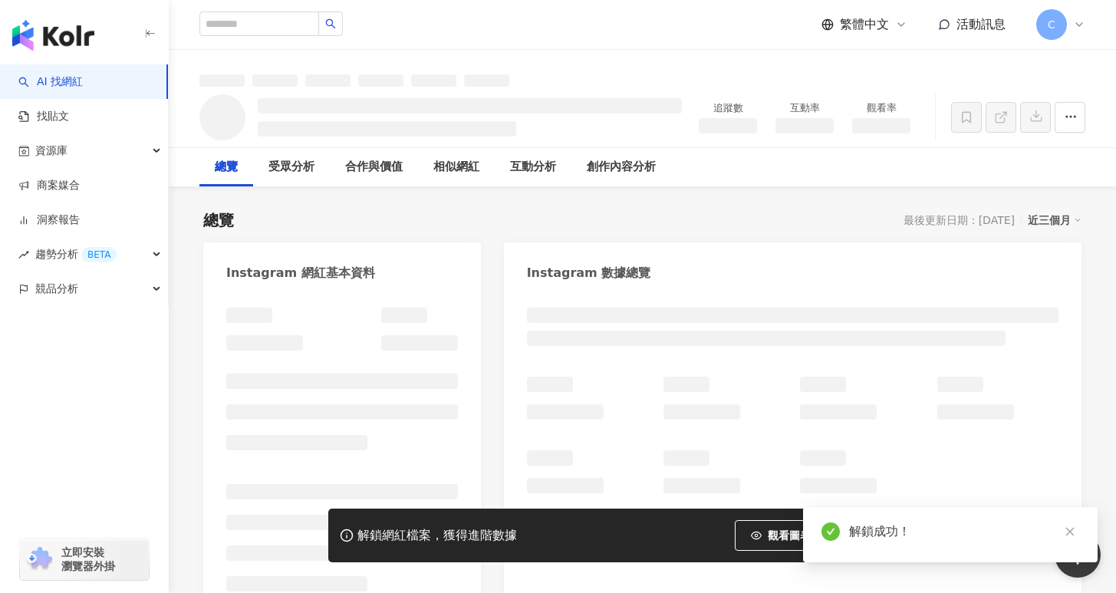
drag, startPoint x: 259, startPoint y: 116, endPoint x: 295, endPoint y: 117, distance: 36.8
click at [295, 117] on div at bounding box center [470, 117] width 424 height 38
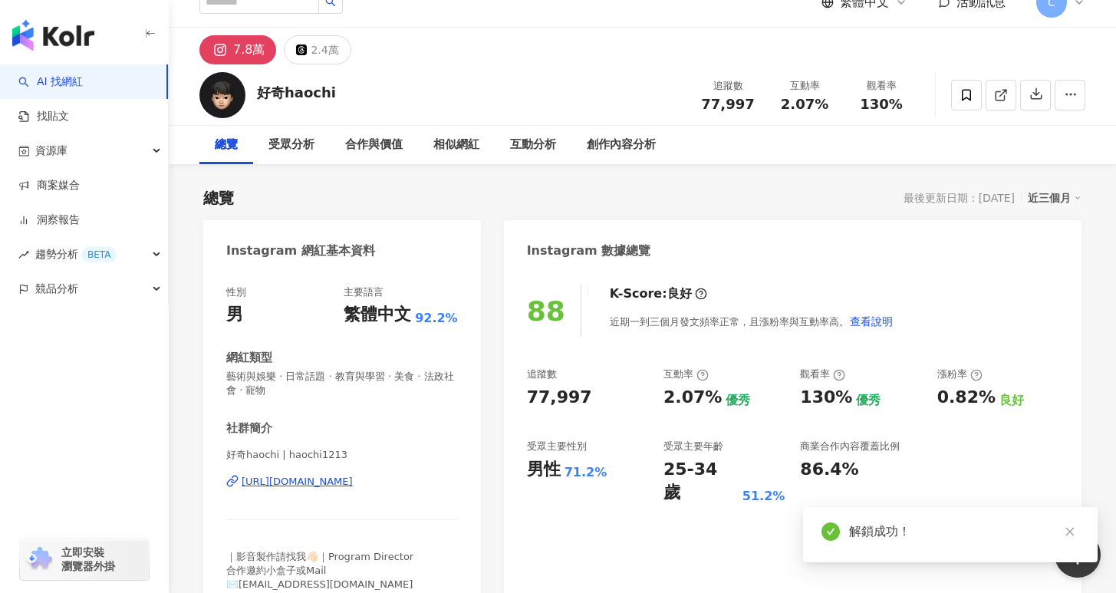
scroll to position [36, 0]
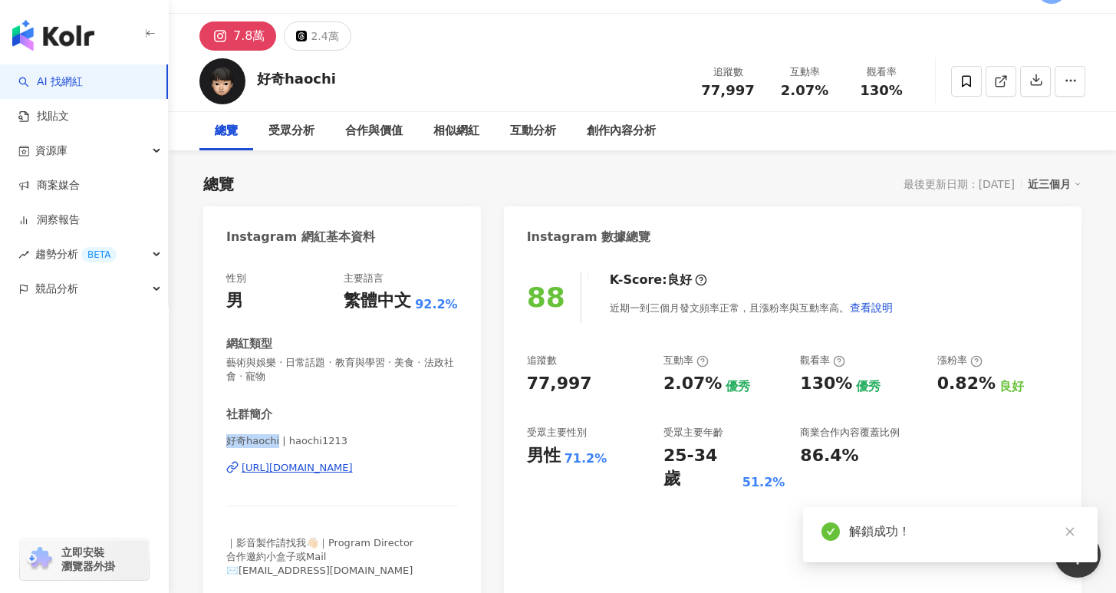
drag, startPoint x: 226, startPoint y: 437, endPoint x: 276, endPoint y: 440, distance: 50.0
click at [276, 440] on span "好奇haochi | haochi1213" at bounding box center [342, 441] width 232 height 14
copy span "好奇haochi"
click at [353, 471] on div "[URL][DOMAIN_NAME]" at bounding box center [297, 468] width 111 height 14
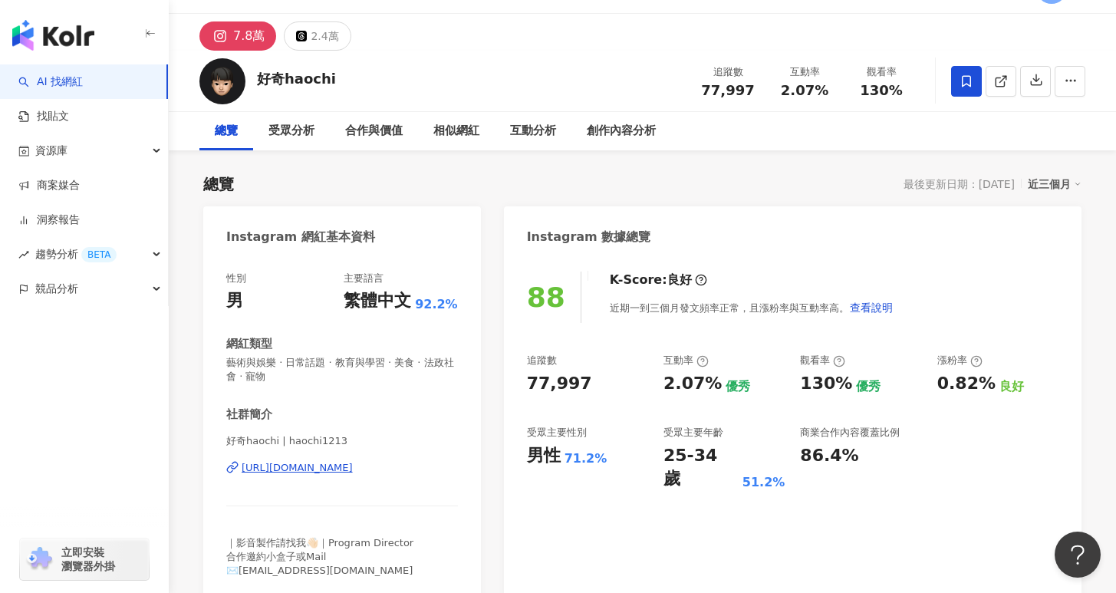
click at [957, 81] on span at bounding box center [966, 81] width 31 height 31
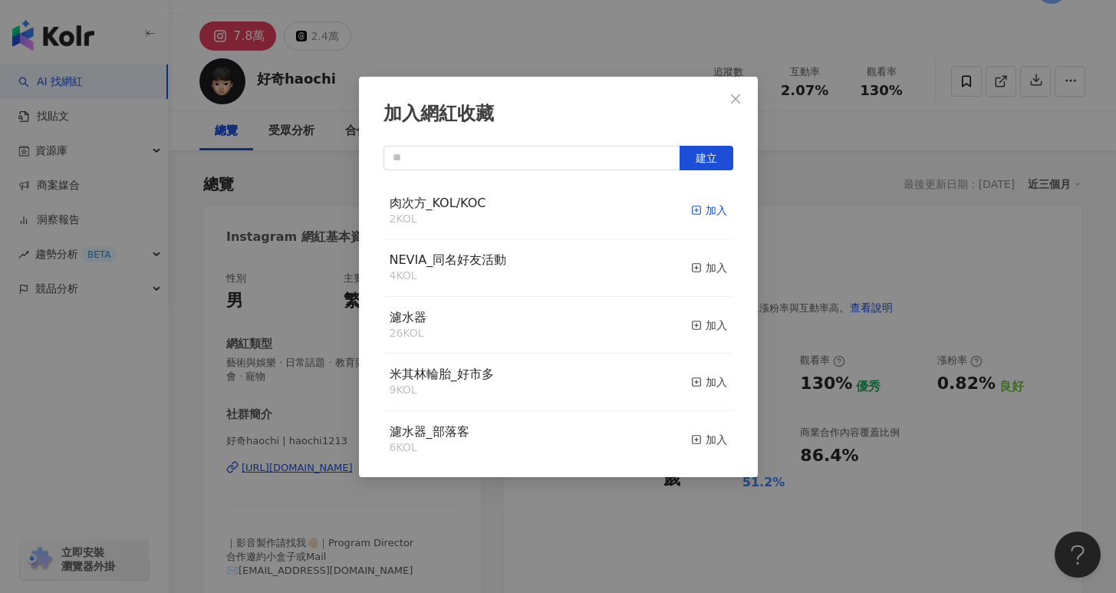
click at [692, 212] on div "加入" at bounding box center [709, 210] width 36 height 17
click at [818, 227] on div "加入網紅收藏 建立 肉次方_KOL/KOC 3 KOL 已加入 NEVIA_同名好友活動 4 KOL 加入 濾水器 26 KOL 加入 米其林輪胎_好市多 9…" at bounding box center [558, 296] width 1116 height 593
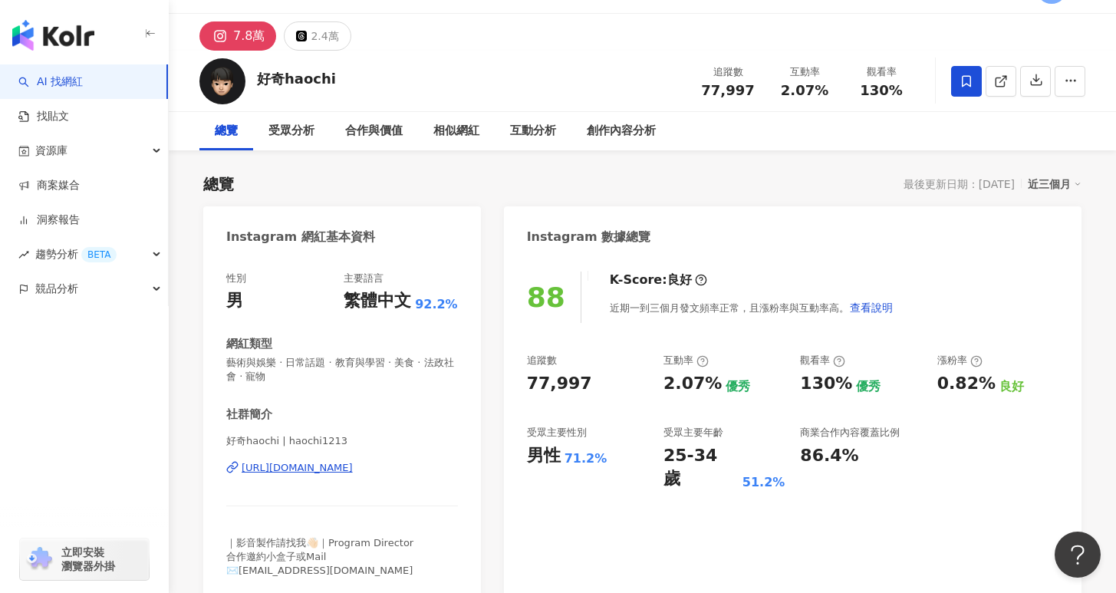
click at [738, 88] on div "加入網紅收藏 建立 肉次方_KOL/KOC 3 KOL 已加入 NEVIA_同名好友活動 4 KOL 加入 濾水器 26 KOL 加入 米其林輪胎_好市多 9…" at bounding box center [558, 296] width 1116 height 593
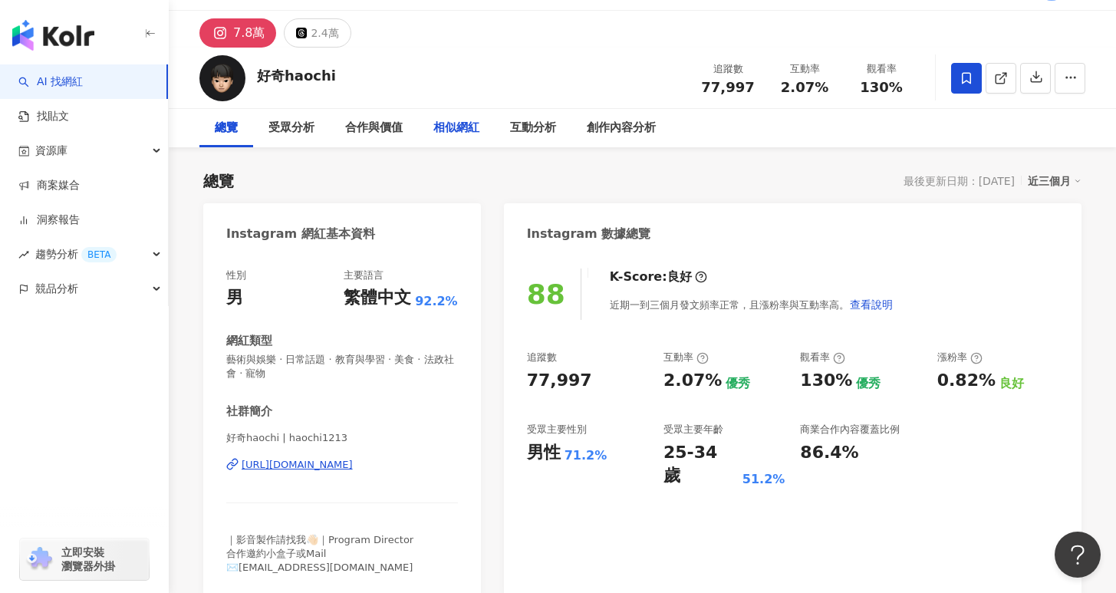
click at [470, 136] on div "相似網紅" at bounding box center [456, 128] width 46 height 18
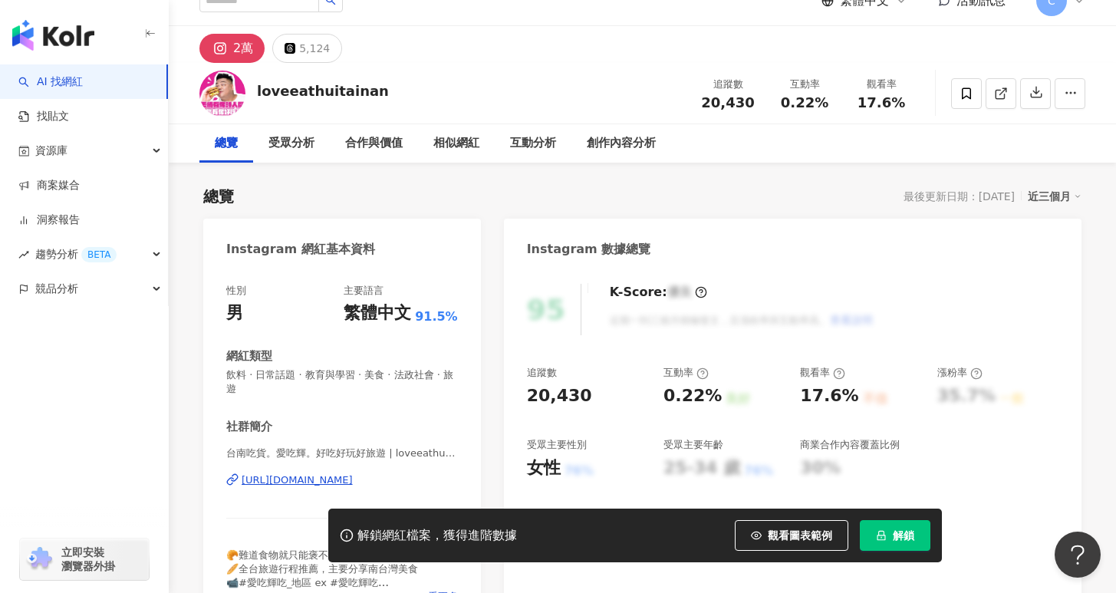
scroll to position [35, 0]
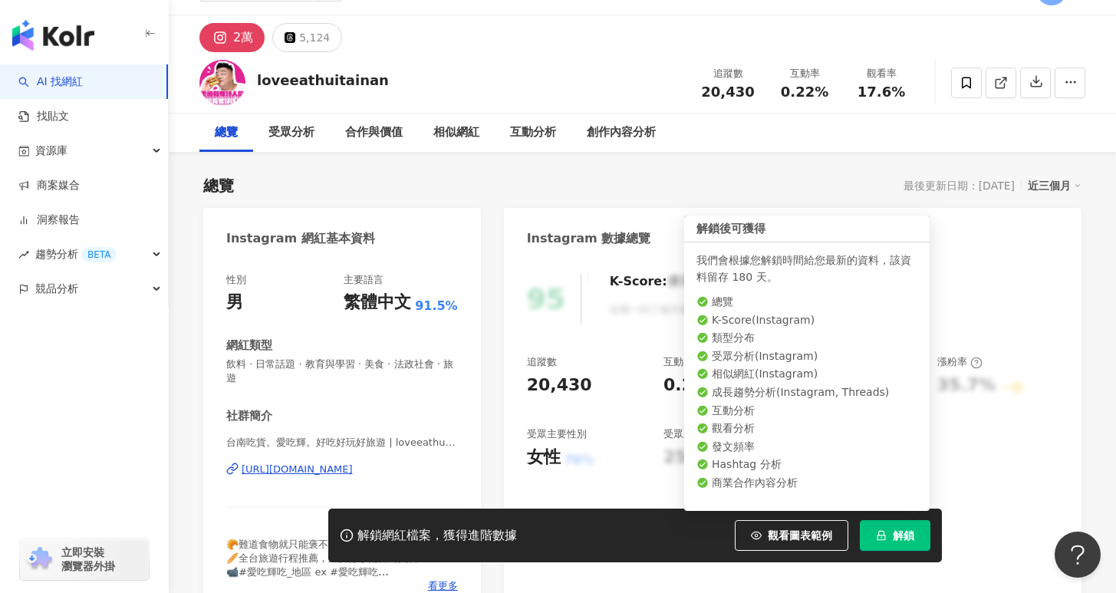
click at [901, 534] on span "解鎖" at bounding box center [903, 535] width 21 height 12
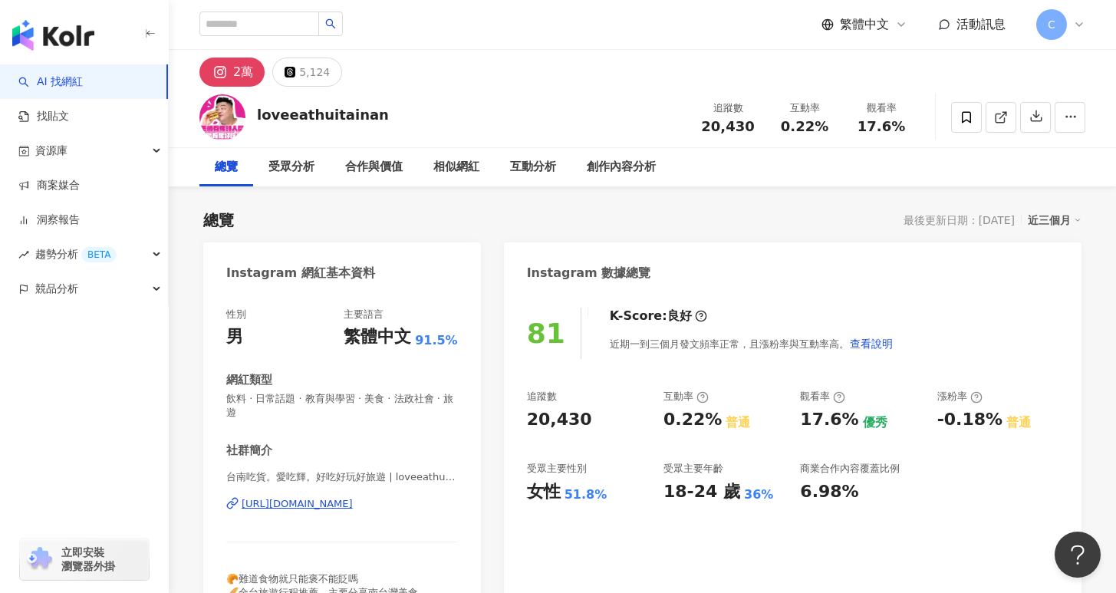
click at [353, 497] on div "https://www.instagram.com/loveeathuitainan/" at bounding box center [297, 504] width 111 height 14
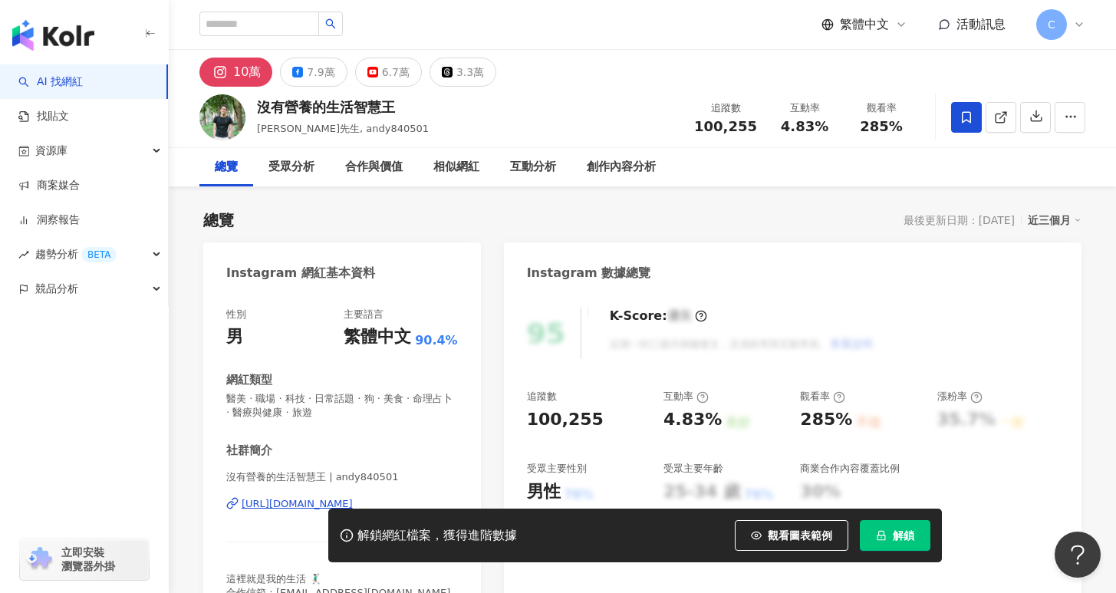
scroll to position [224, 0]
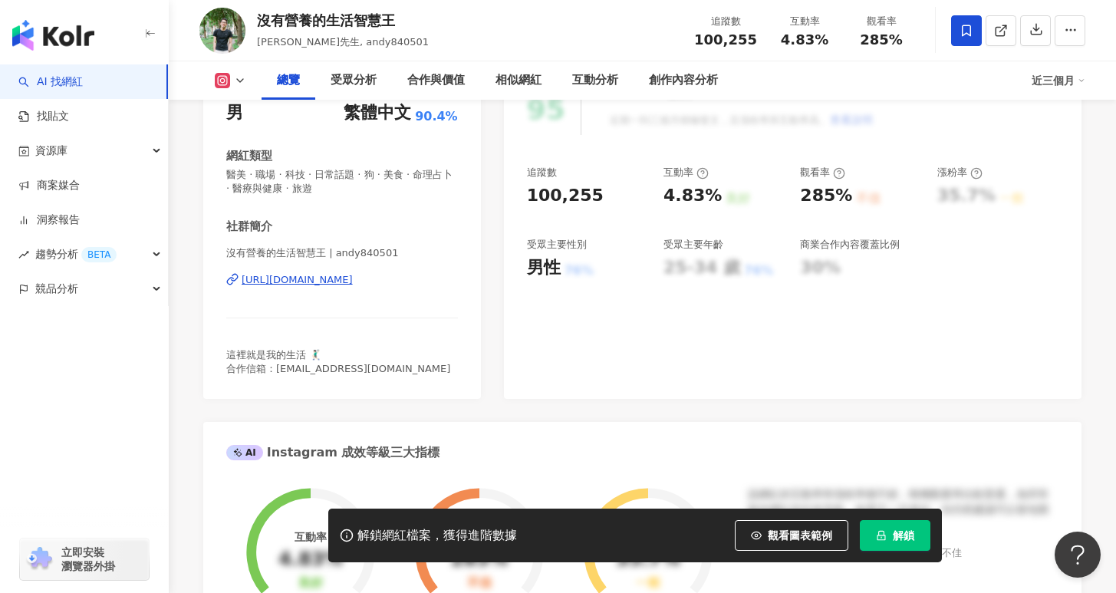
click at [895, 539] on span "解鎖" at bounding box center [903, 535] width 21 height 12
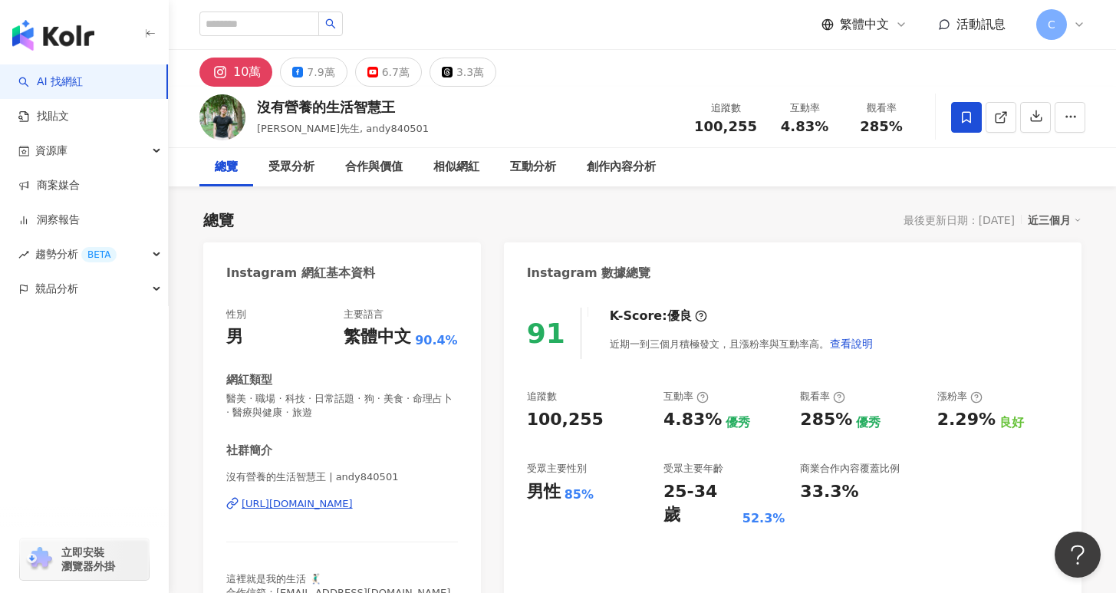
click at [353, 510] on div "[URL][DOMAIN_NAME]" at bounding box center [297, 504] width 111 height 14
click at [353, 506] on div "[URL][DOMAIN_NAME]" at bounding box center [297, 504] width 111 height 14
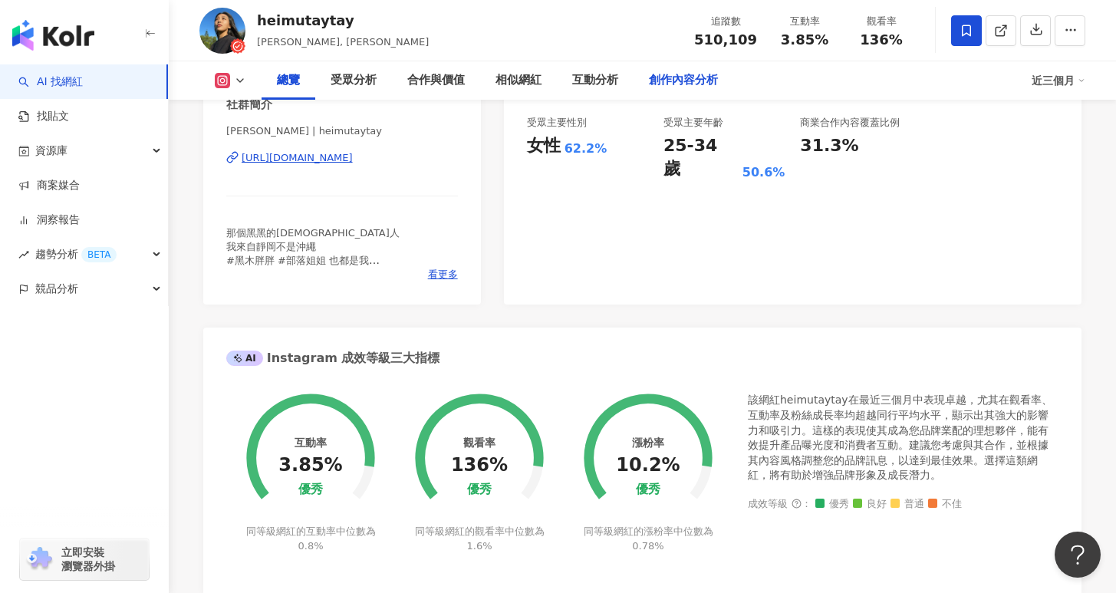
scroll to position [16, 0]
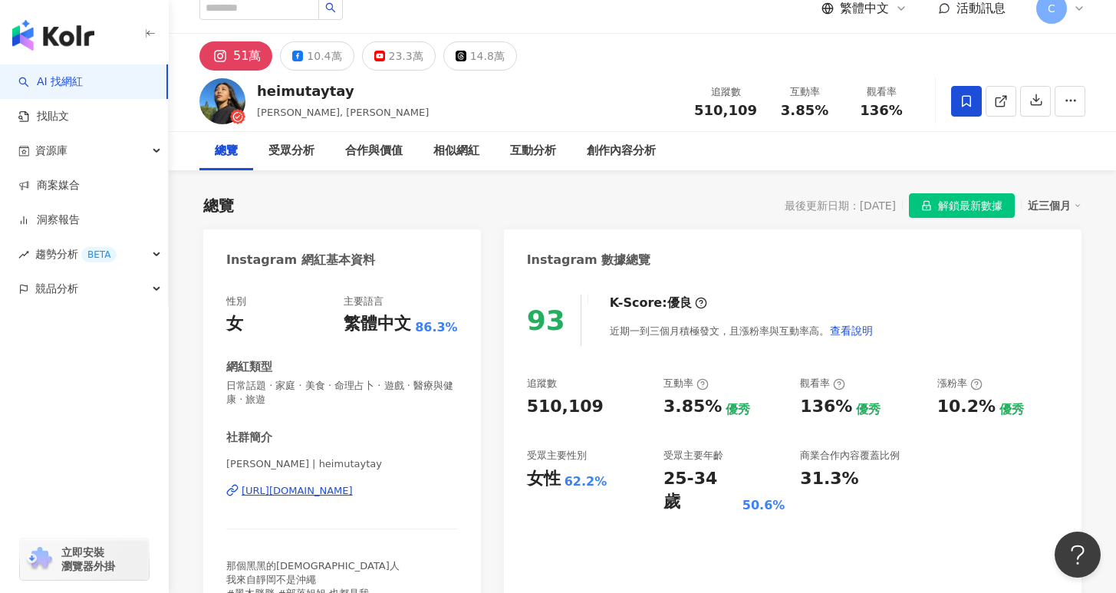
click at [499, 196] on div "總覽 最後更新日期：2025/9/5 解鎖最新數據 近三個月" at bounding box center [642, 205] width 878 height 25
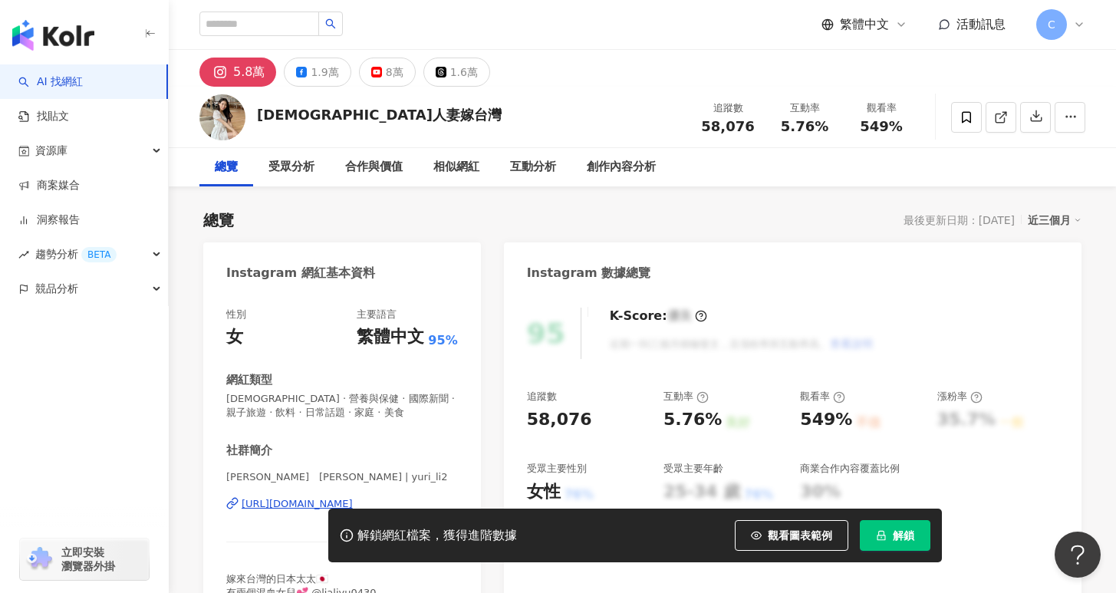
click at [894, 540] on span "解鎖" at bounding box center [903, 535] width 21 height 12
click at [261, 506] on div "https://www.instagram.com/yuri_li2/" at bounding box center [297, 504] width 111 height 14
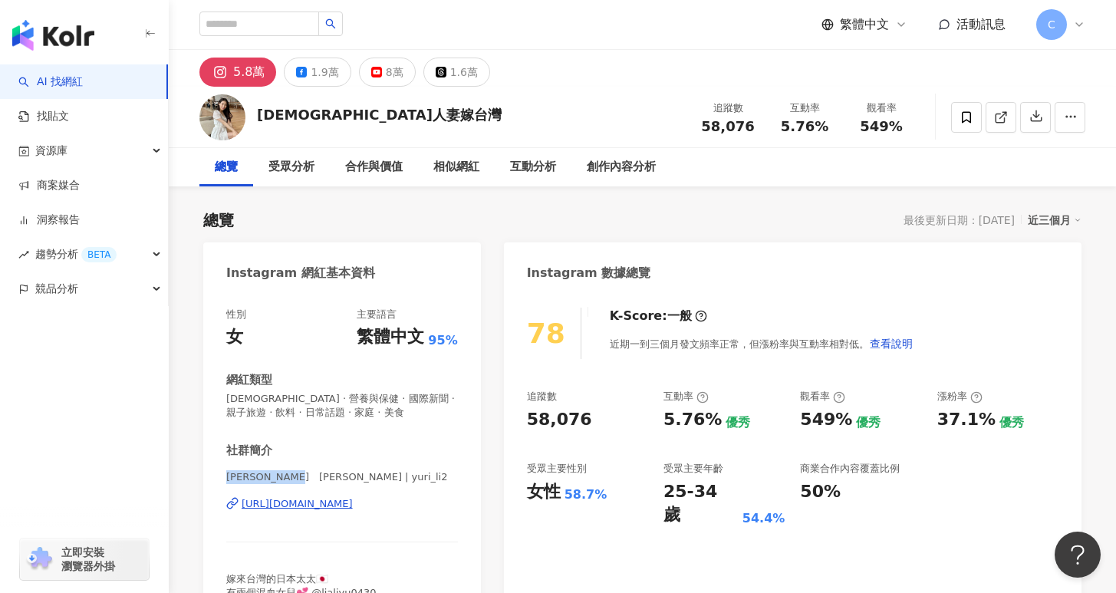
drag, startPoint x: 230, startPoint y: 478, endPoint x: 299, endPoint y: 476, distance: 69.1
click at [299, 476] on span "悠莉　YURI 유리 | yuri_li2" at bounding box center [342, 477] width 232 height 14
copy span "悠莉　YURI 유리"
click at [247, 479] on span "悠莉　YURI 유리 | yuri_li2" at bounding box center [342, 477] width 232 height 14
drag, startPoint x: 230, startPoint y: 479, endPoint x: 308, endPoint y: 469, distance: 78.8
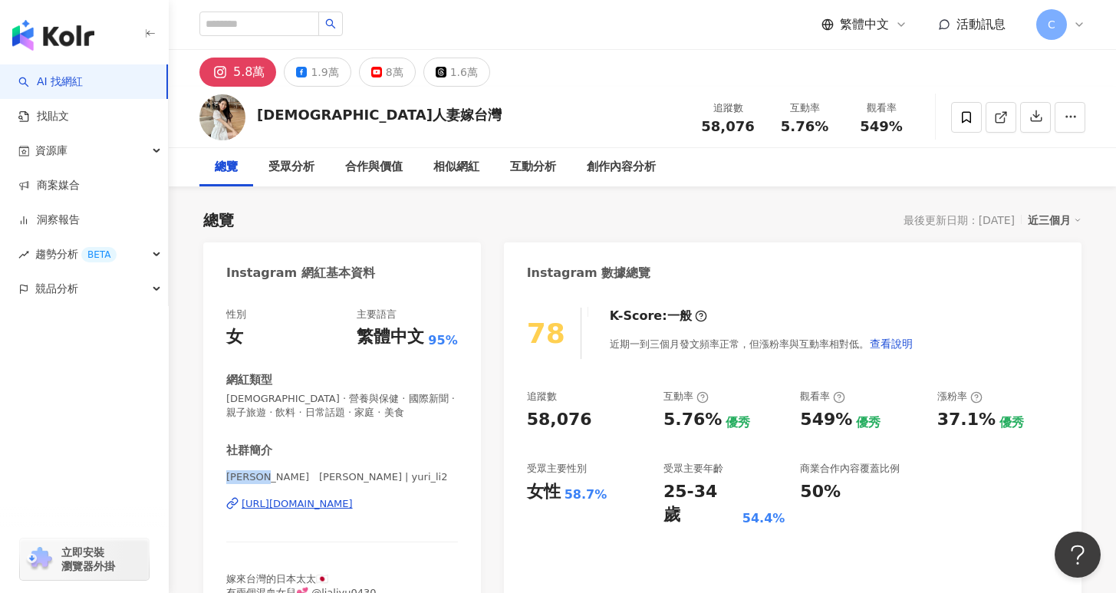
click at [279, 477] on span "悠莉　YURI 유리 | yuri_li2" at bounding box center [342, 477] width 232 height 14
copy span "悠莉　YURI"
click at [977, 118] on span at bounding box center [966, 117] width 31 height 31
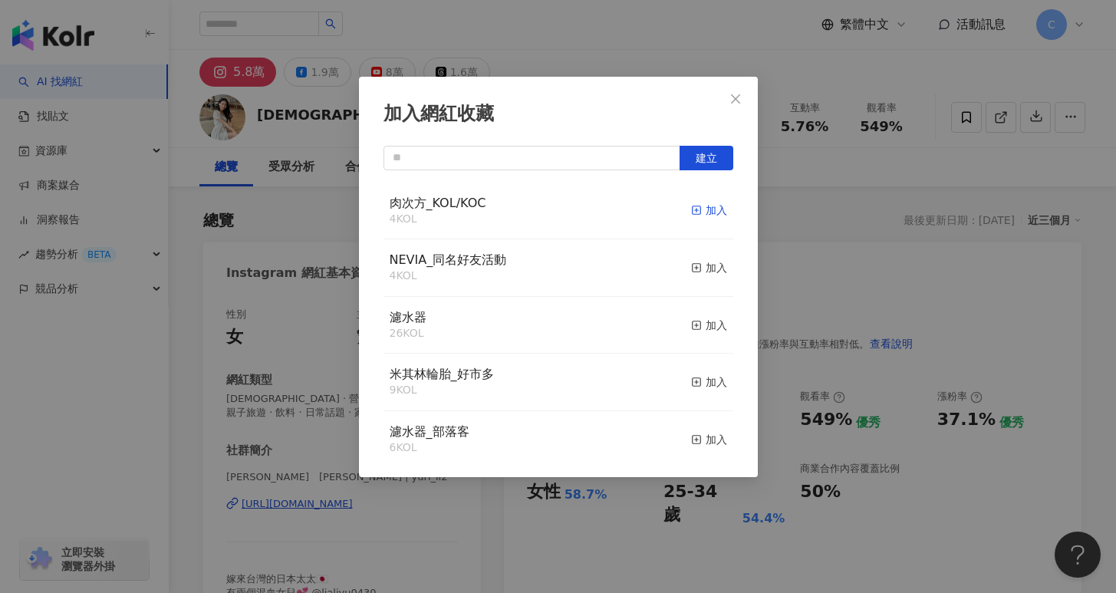
click at [698, 214] on div "加入" at bounding box center [709, 210] width 36 height 17
click at [733, 102] on icon "close" at bounding box center [735, 98] width 9 height 9
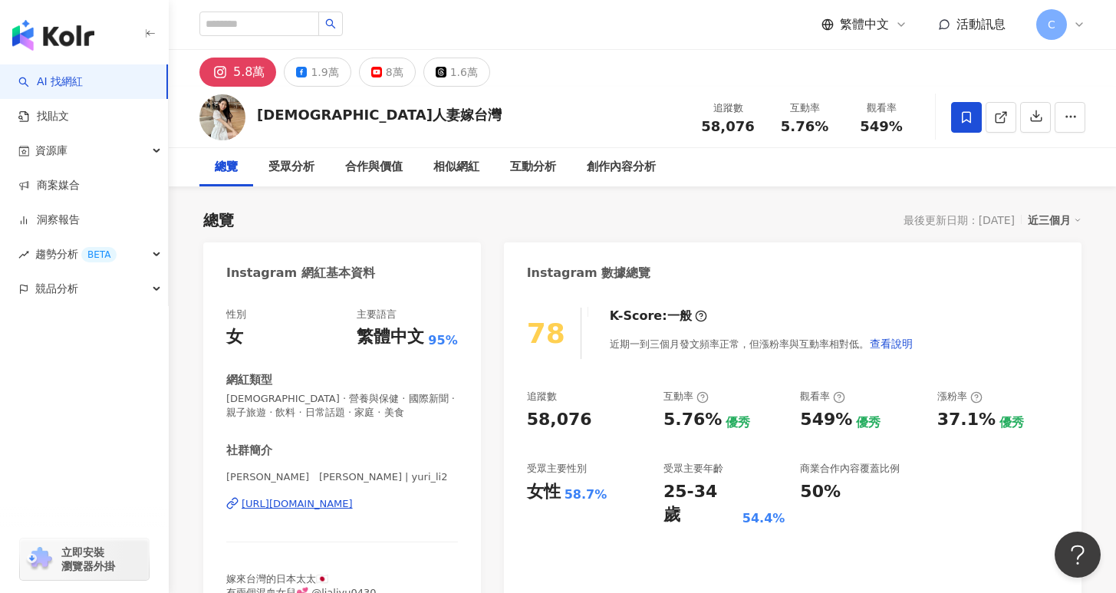
click at [967, 109] on span at bounding box center [966, 117] width 31 height 31
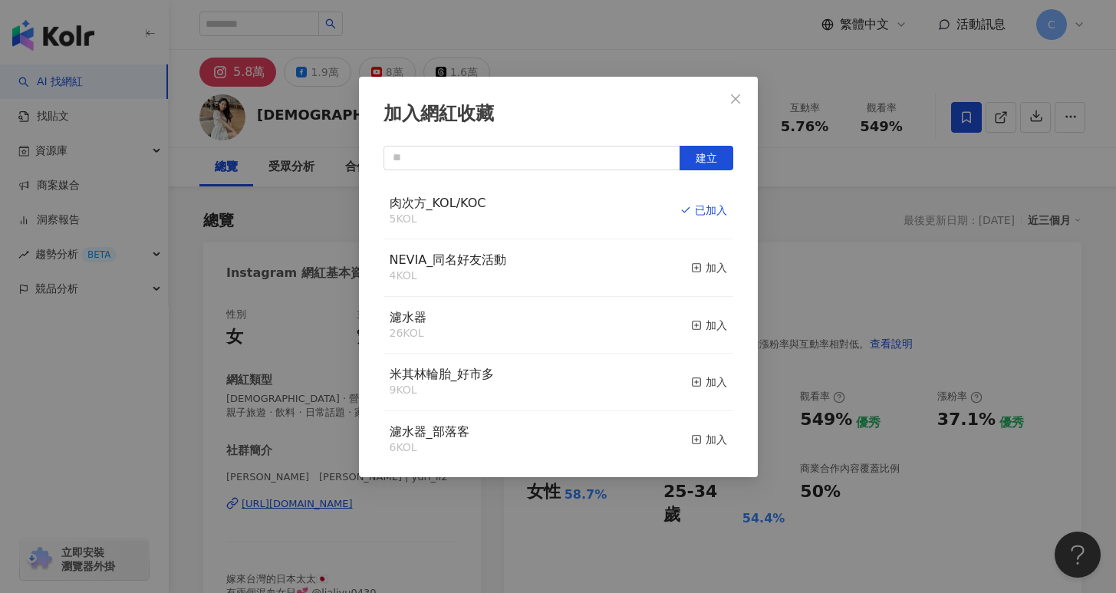
click at [861, 137] on div "加入網紅收藏 建立 肉次方_KOL/KOC 5 KOL 已加入 NEVIA_同名好友活動 4 KOL 加入 濾水器 26 KOL 加入 米其林輪胎_好市多 9…" at bounding box center [558, 296] width 1116 height 593
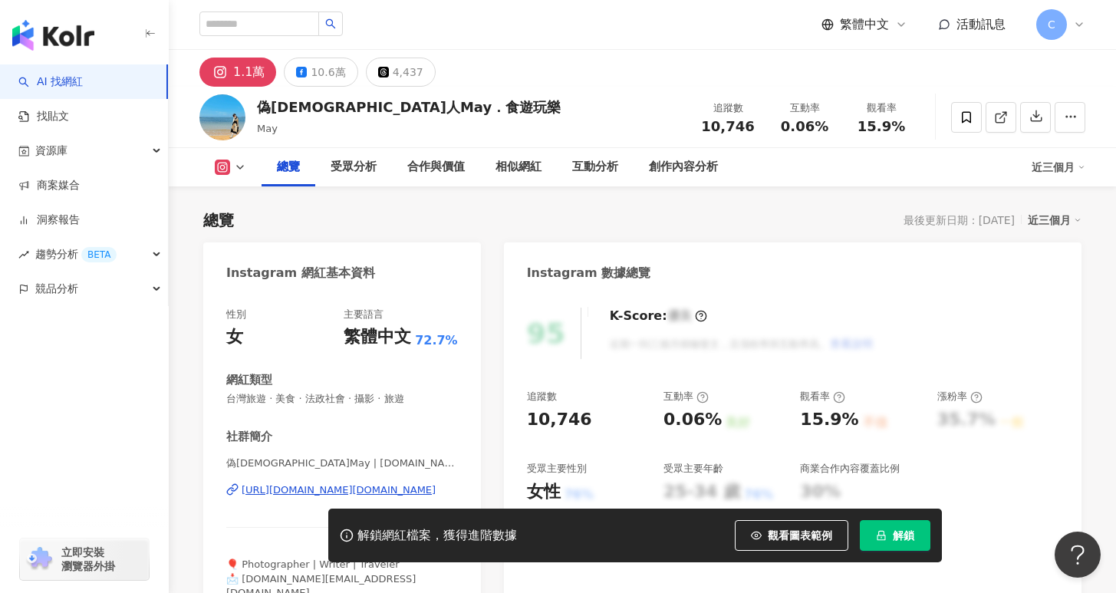
scroll to position [186, 0]
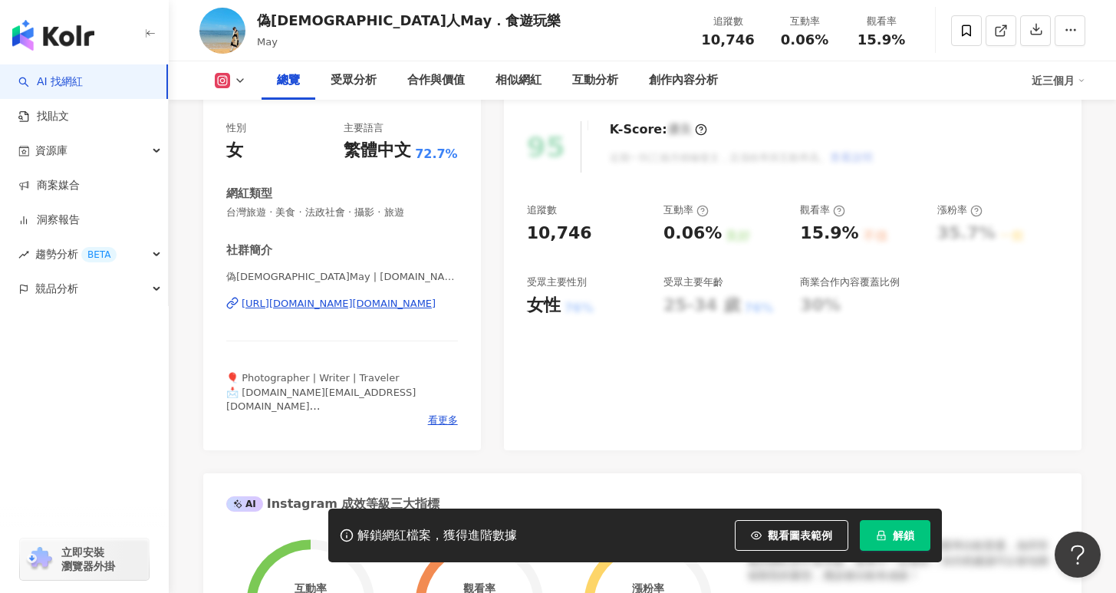
click at [904, 531] on span "解鎖" at bounding box center [903, 535] width 21 height 12
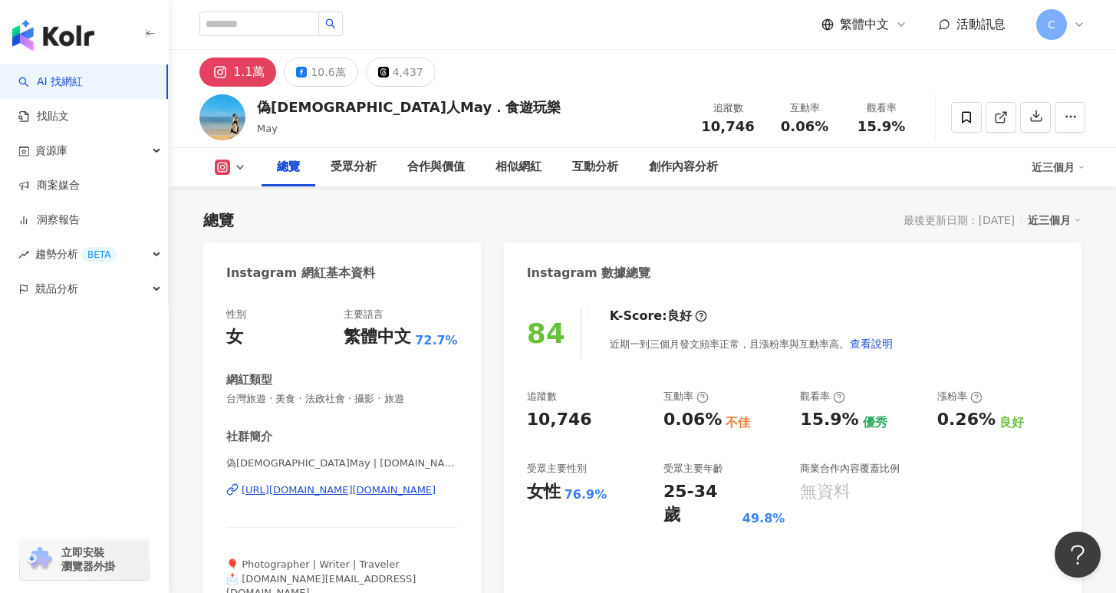
click at [386, 492] on div "https://www.instagram.com/immay.tw/" at bounding box center [339, 490] width 194 height 14
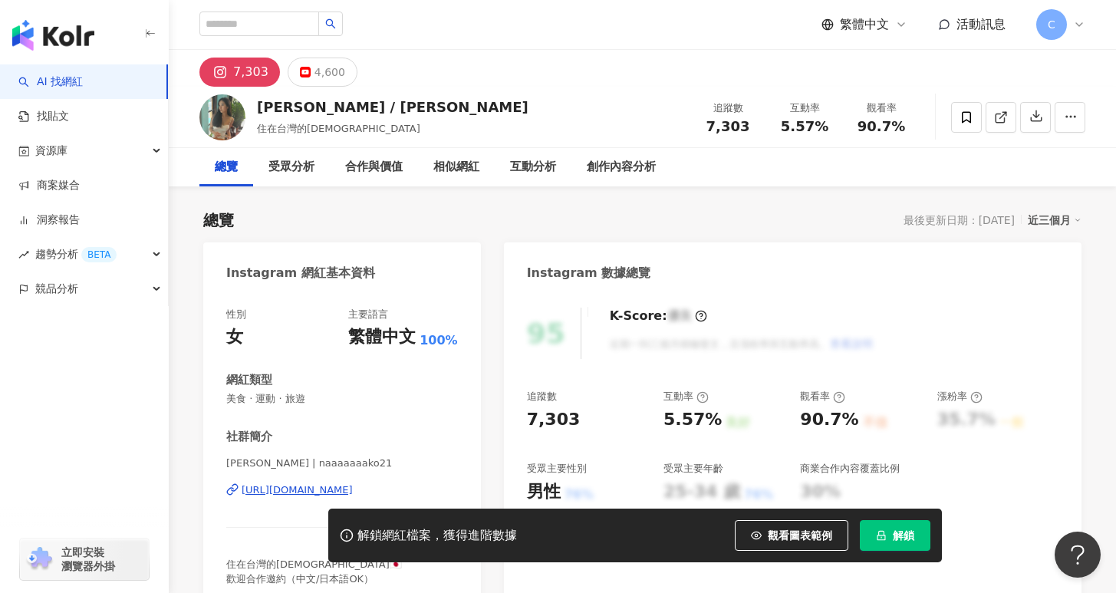
click at [878, 528] on button "解鎖" at bounding box center [895, 535] width 71 height 31
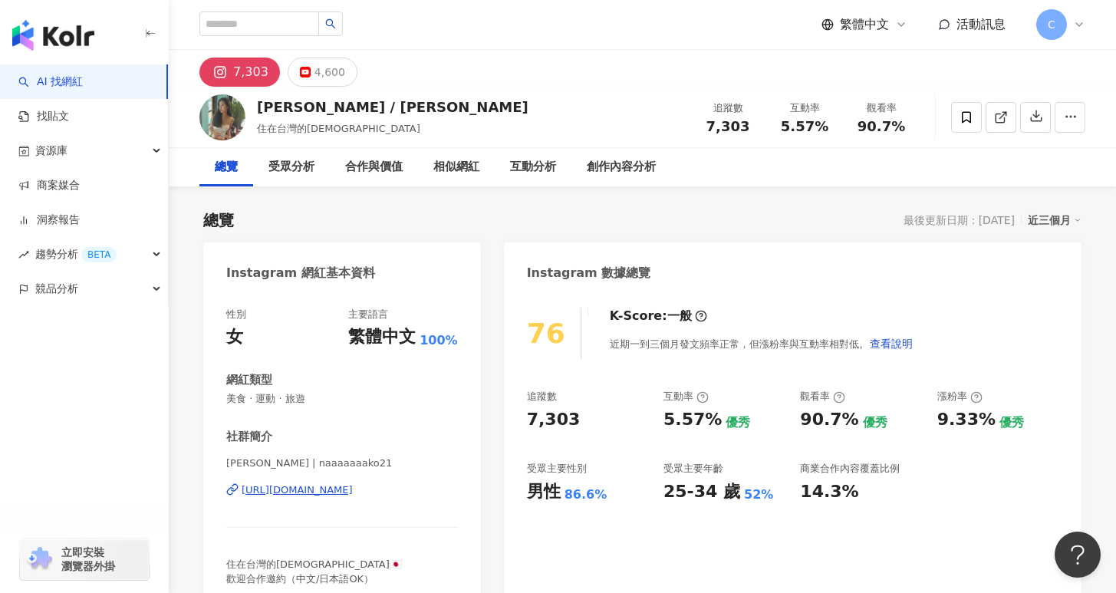
click at [353, 492] on div "[URL][DOMAIN_NAME]" at bounding box center [297, 490] width 111 height 14
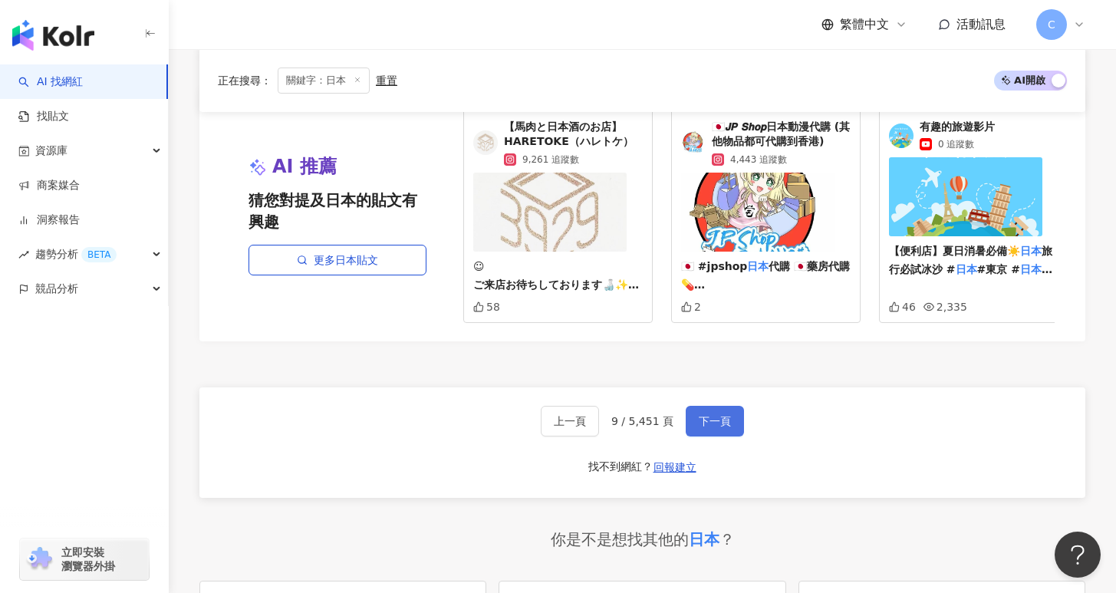
scroll to position [2916, 0]
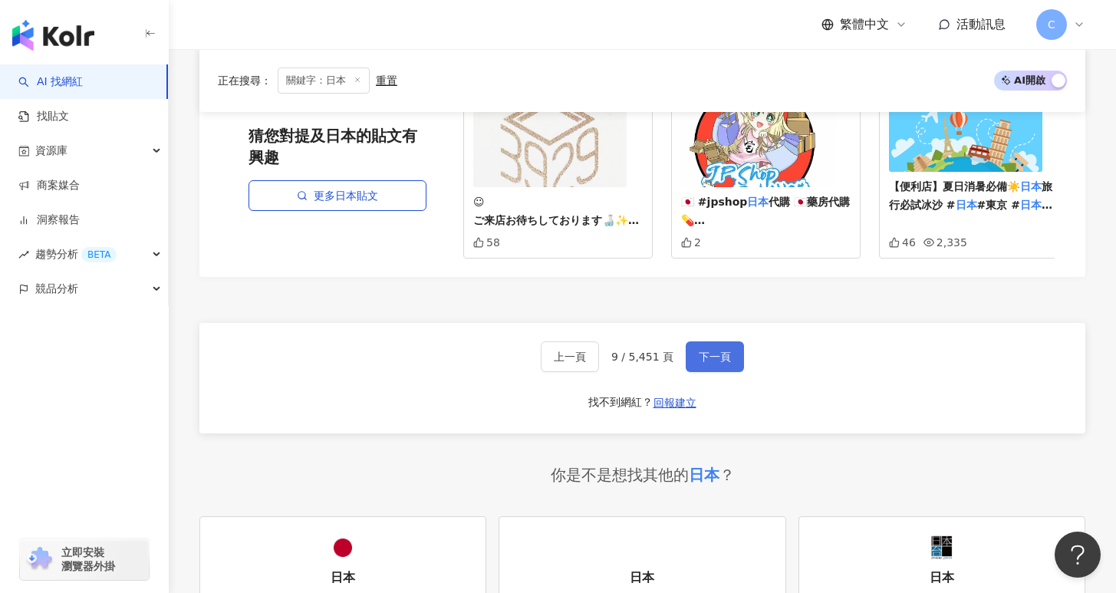
click at [695, 341] on button "下一頁" at bounding box center [715, 356] width 58 height 31
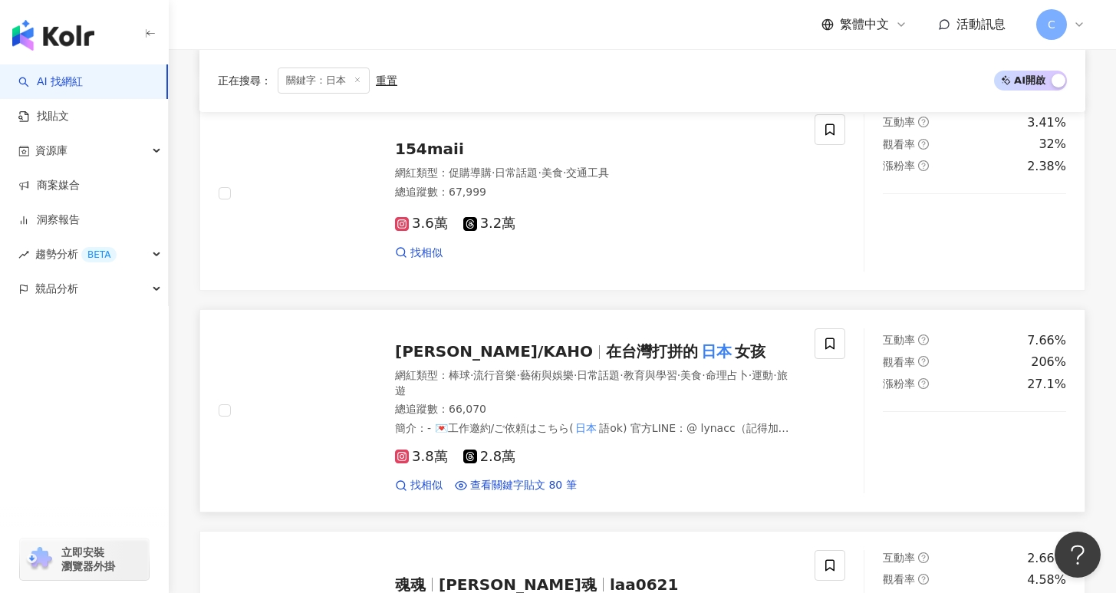
scroll to position [2294, 0]
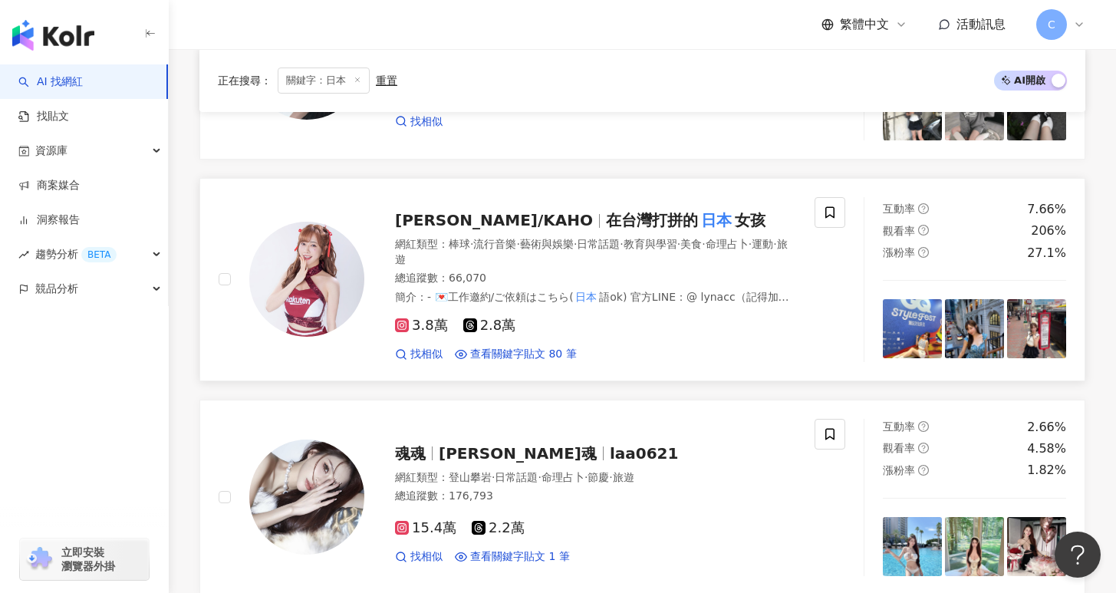
click at [686, 354] on div "找相似 查看關鍵字貼文 80 筆" at bounding box center [595, 354] width 401 height 15
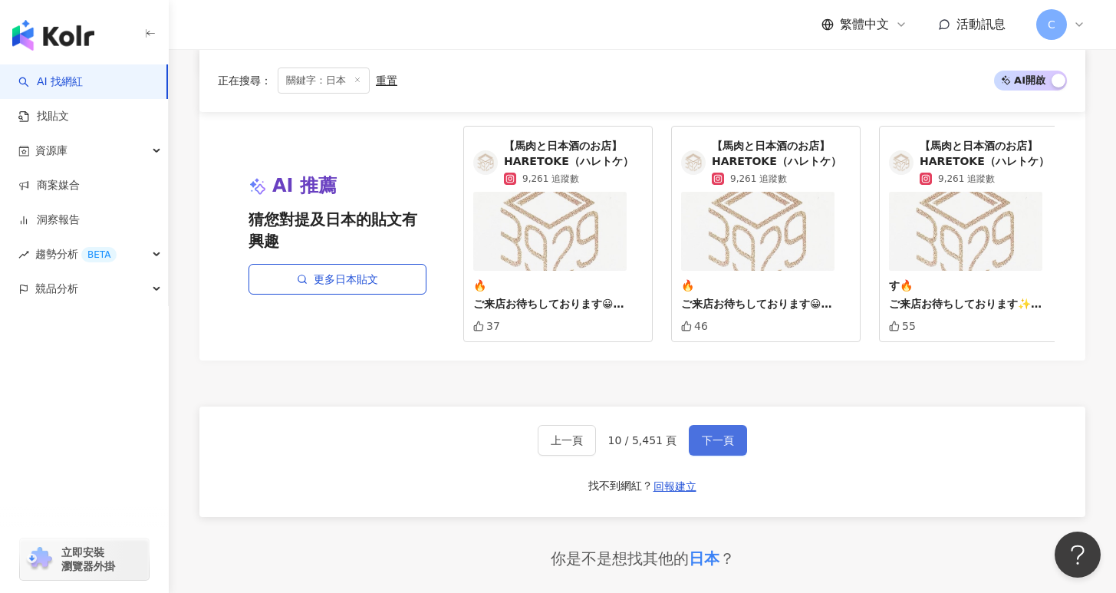
click at [716, 450] on button "下一頁" at bounding box center [718, 440] width 58 height 31
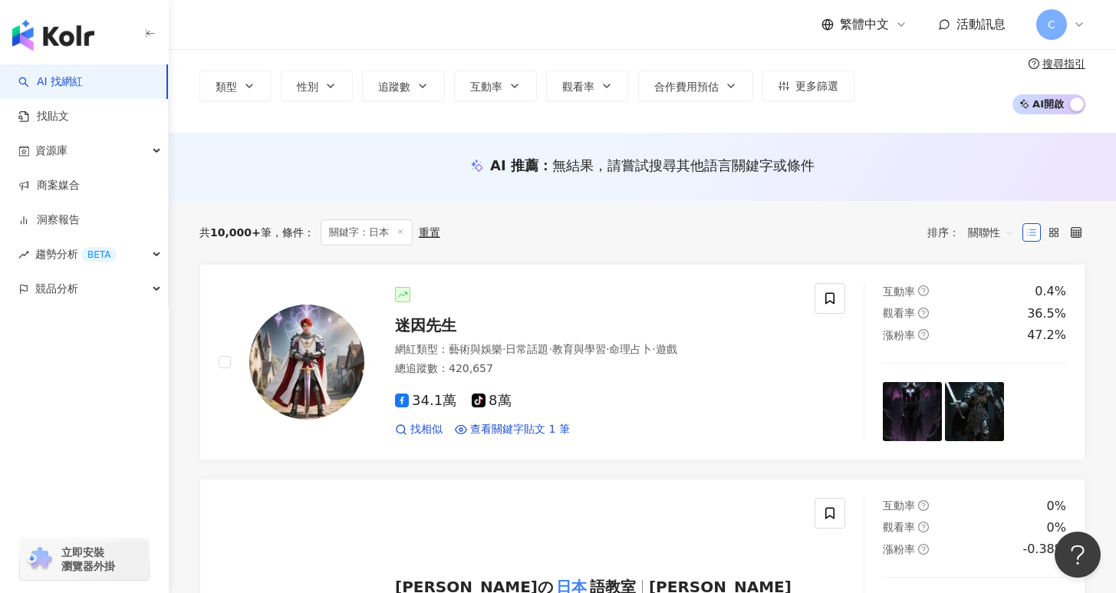
scroll to position [0, 0]
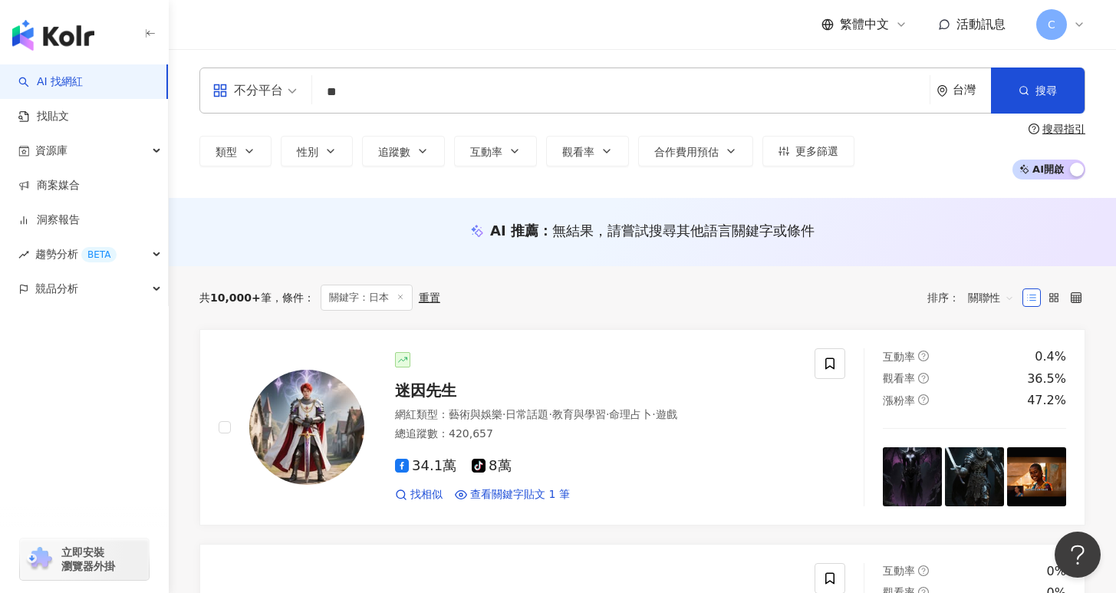
click at [381, 85] on input "**" at bounding box center [620, 91] width 605 height 29
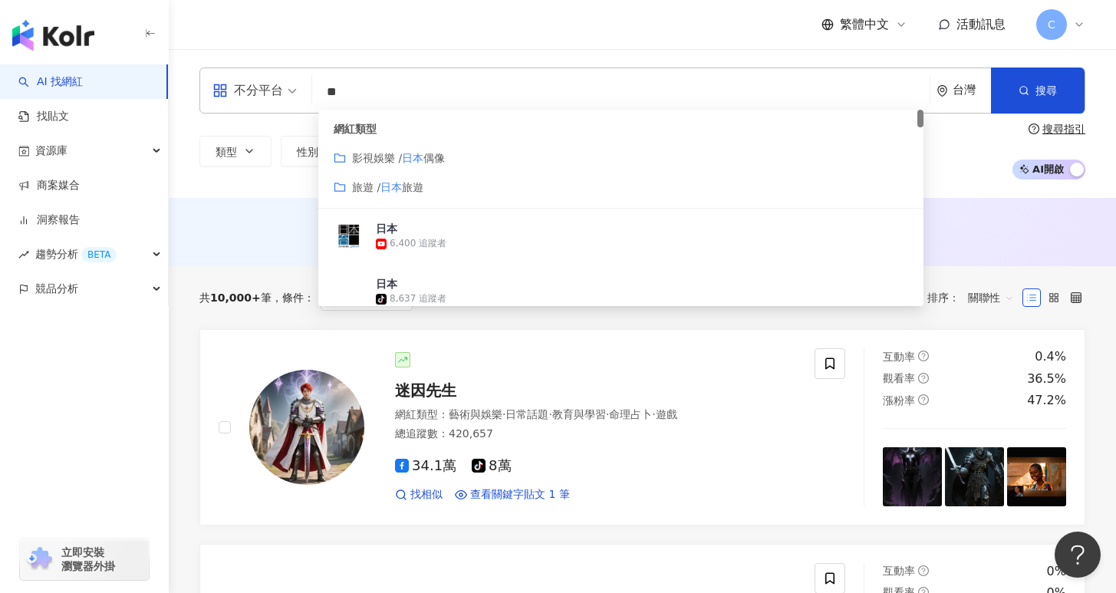
type input "*"
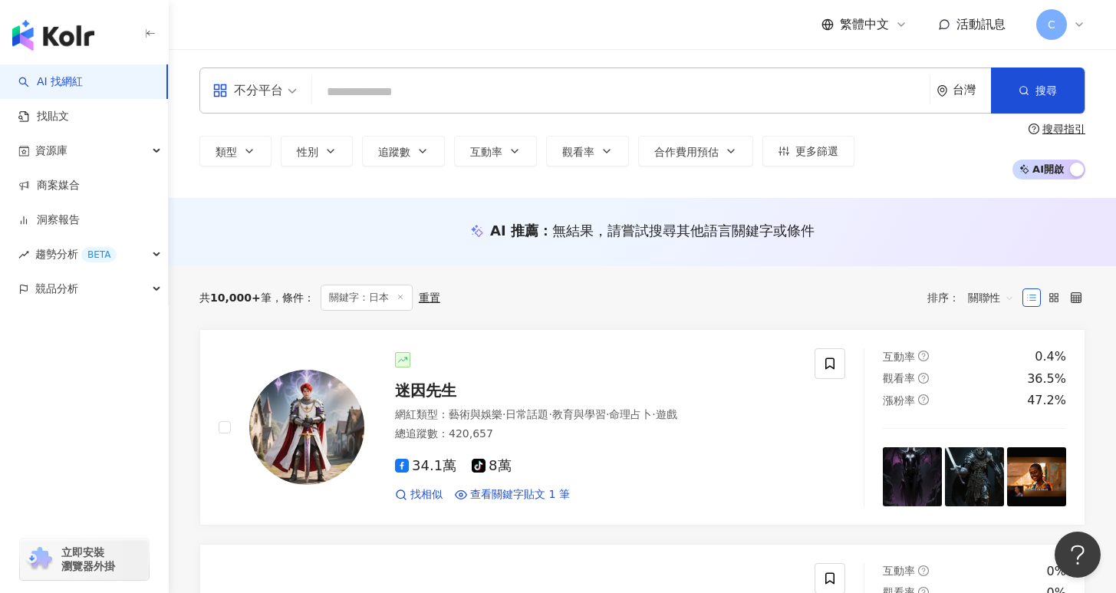
type input "*"
paste input "*****"
type input "*****"
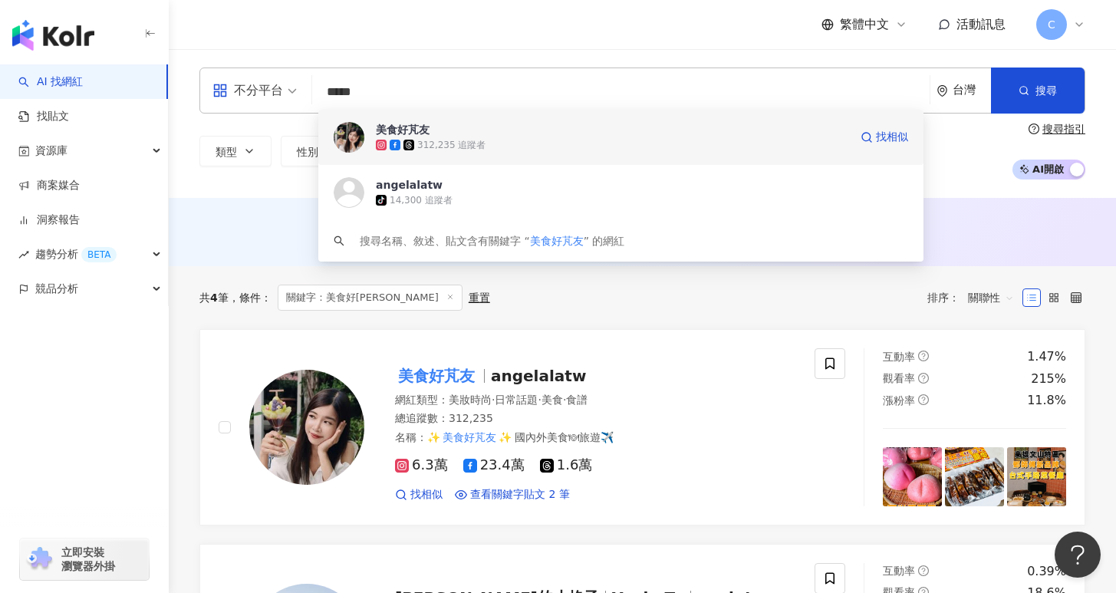
click at [534, 133] on span "美食好芃友" at bounding box center [612, 129] width 473 height 15
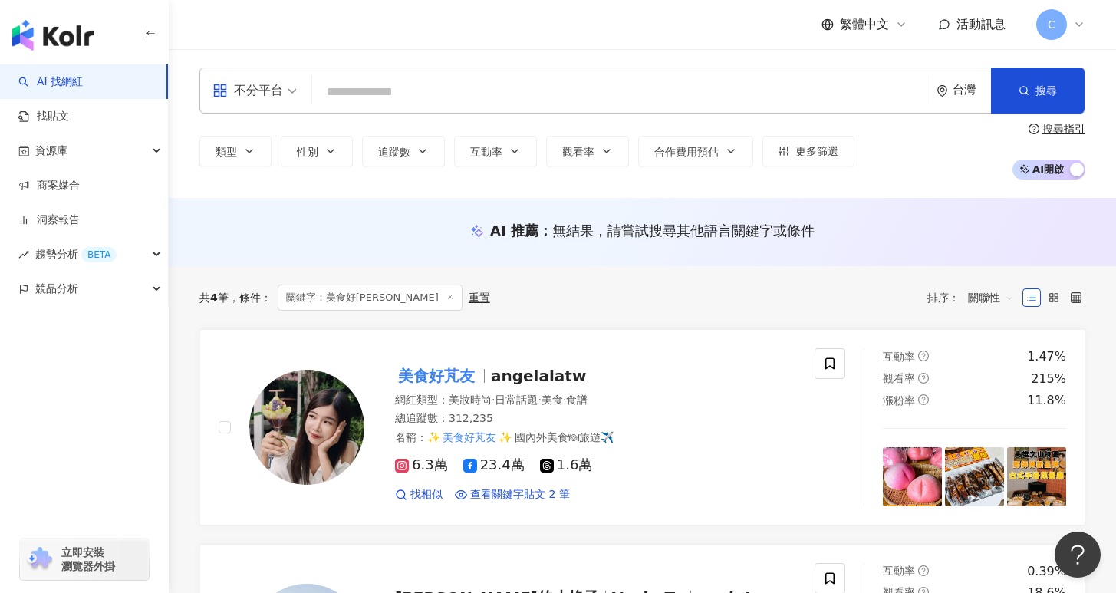
paste input "**********"
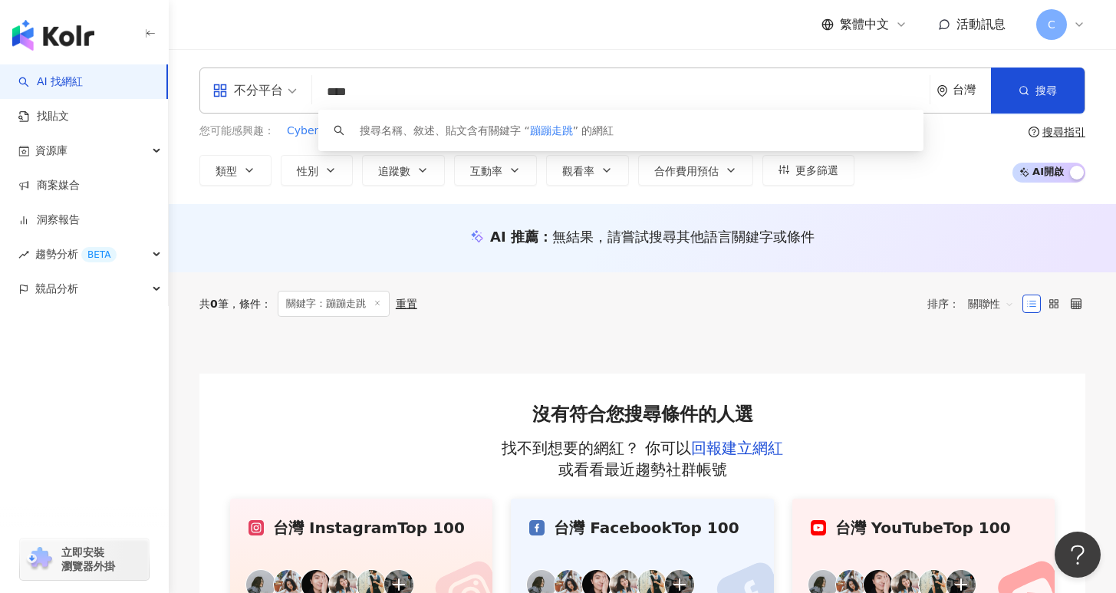
click at [413, 93] on input "****" at bounding box center [620, 91] width 605 height 29
drag, startPoint x: 399, startPoint y: 91, endPoint x: 312, endPoint y: 88, distance: 86.7
click at [312, 88] on div "不分平台 **** 台灣 搜尋 keyword 搜尋名稱、敘述、貼文含有關鍵字 “ 蹦蹦走跳 ” 的網紅" at bounding box center [642, 91] width 886 height 46
paste input "****"
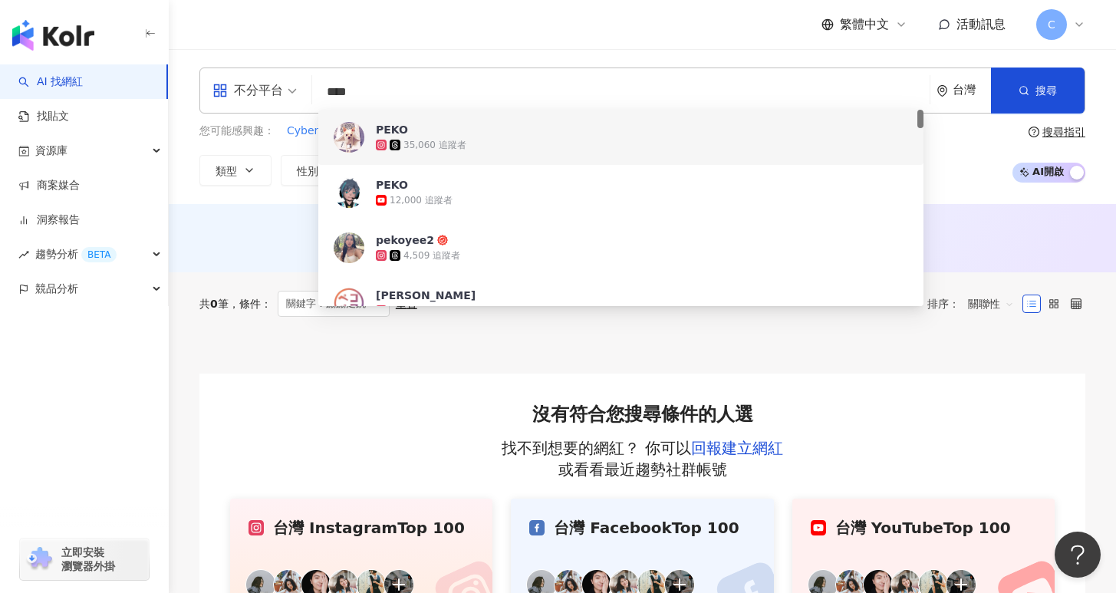
drag, startPoint x: 399, startPoint y: 88, endPoint x: 298, endPoint y: 97, distance: 100.9
click at [298, 97] on div "不分平台 **** 台灣 搜尋 ba503b29-e708-490f-ba0b-2201a2683a14 ca79db12-46db-4852-a4c3-f6…" at bounding box center [642, 91] width 886 height 46
paste input "**********"
type input "**********"
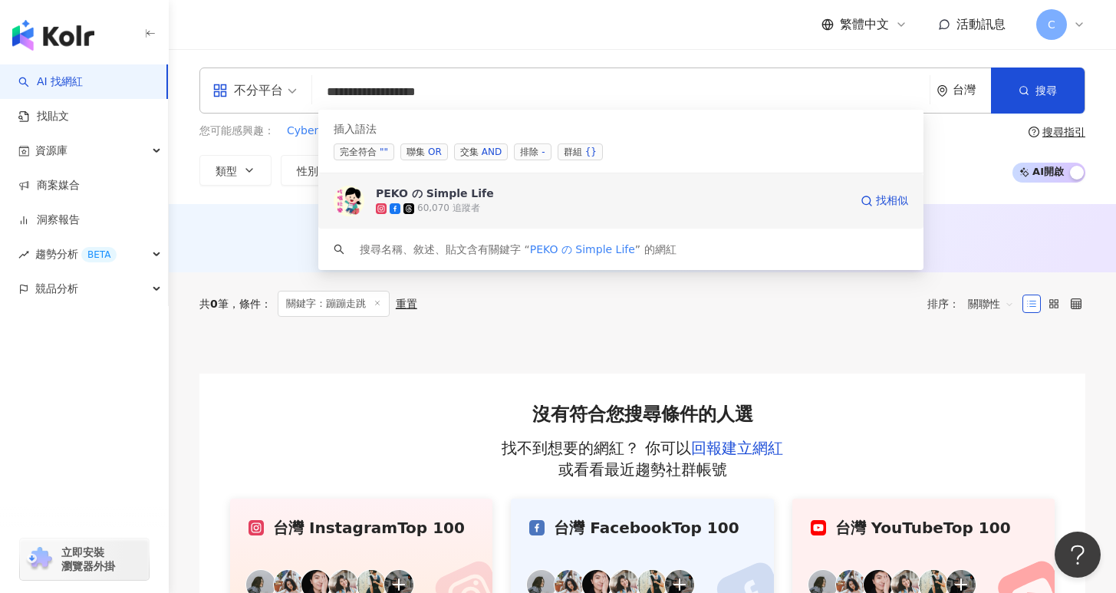
click at [481, 201] on div "60,070 追蹤者" at bounding box center [612, 208] width 473 height 15
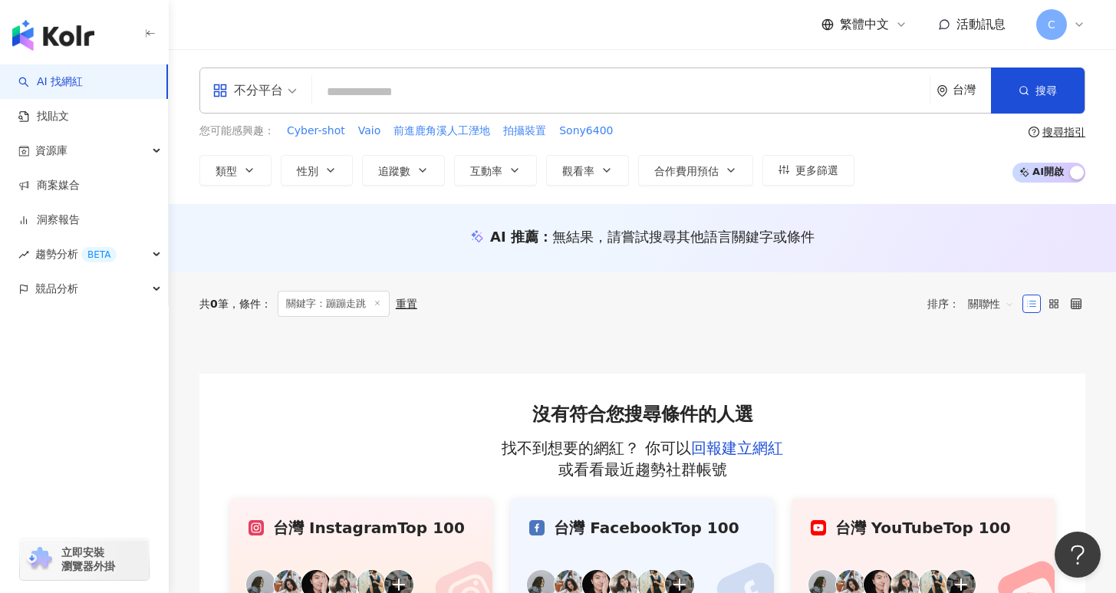
click at [501, 91] on input "search" at bounding box center [620, 91] width 605 height 29
paste input "****"
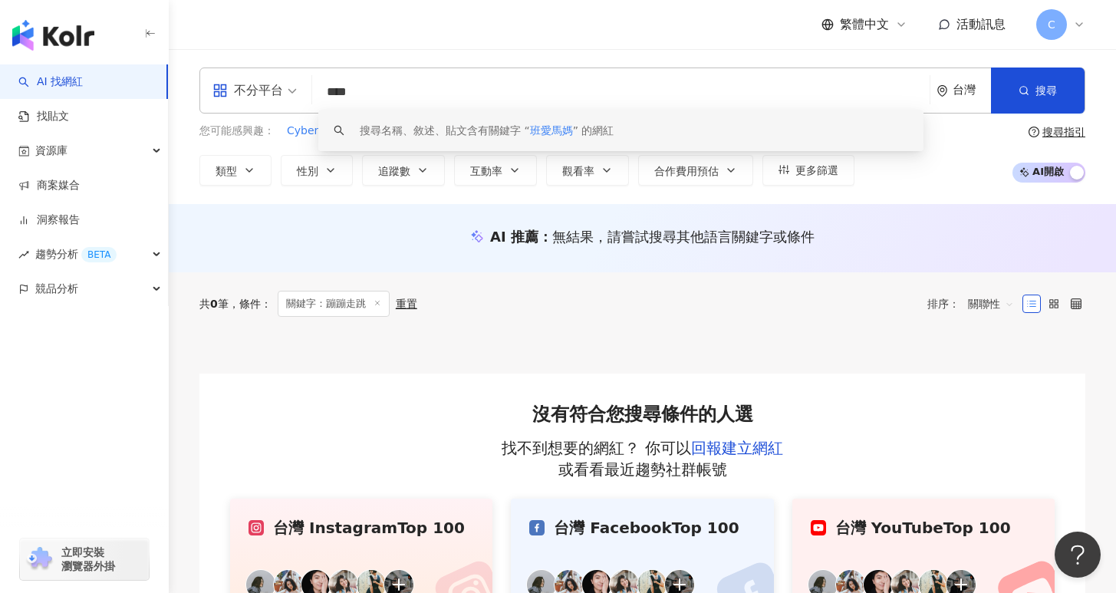
drag, startPoint x: 405, startPoint y: 105, endPoint x: 367, endPoint y: 100, distance: 38.7
click at [361, 103] on input "****" at bounding box center [620, 91] width 605 height 29
drag, startPoint x: 377, startPoint y: 94, endPoint x: 305, endPoint y: 94, distance: 72.9
click at [305, 94] on div "不分平台 **** 台灣 搜尋 keyword 搜尋名稱、敘述、貼文含有關鍵字 “ 班愛馬媽 ” 的網紅" at bounding box center [642, 91] width 886 height 46
paste input "*"
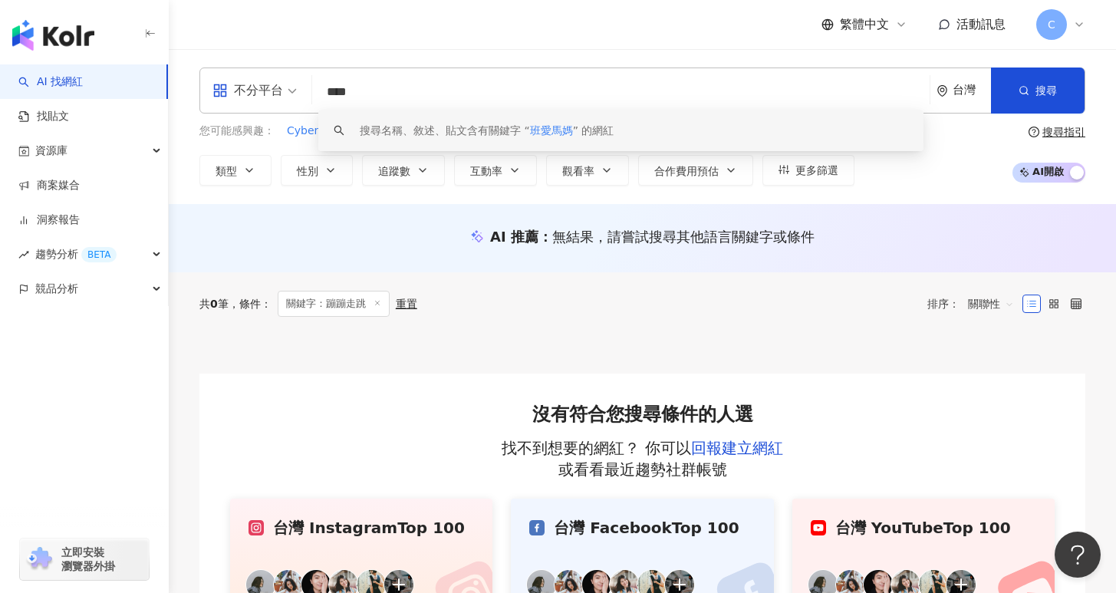
type input "*****"
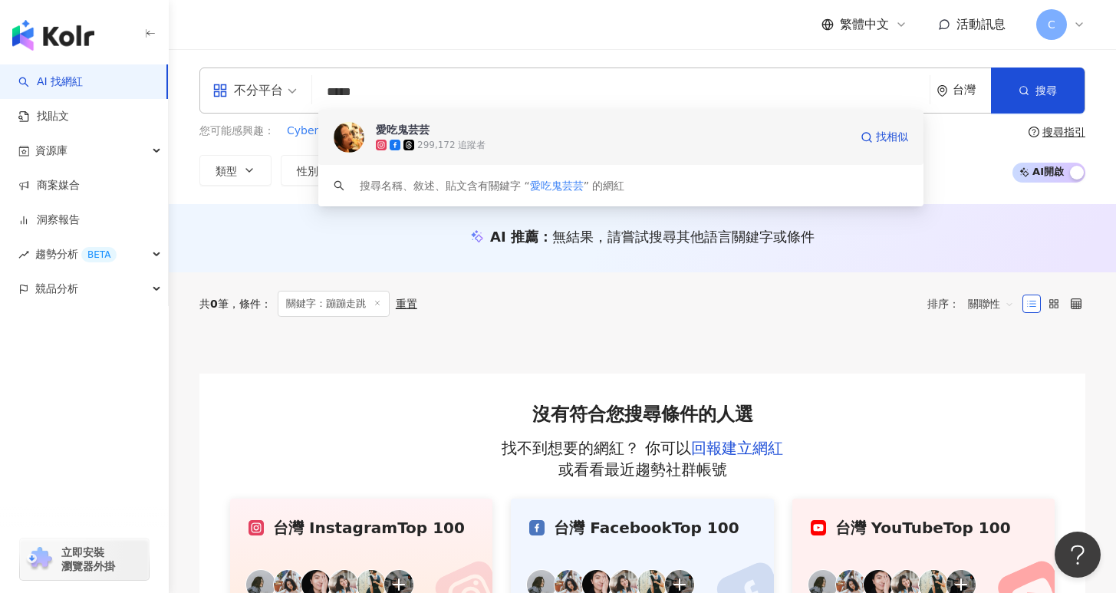
click at [519, 140] on div "299,172 追蹤者" at bounding box center [612, 144] width 473 height 15
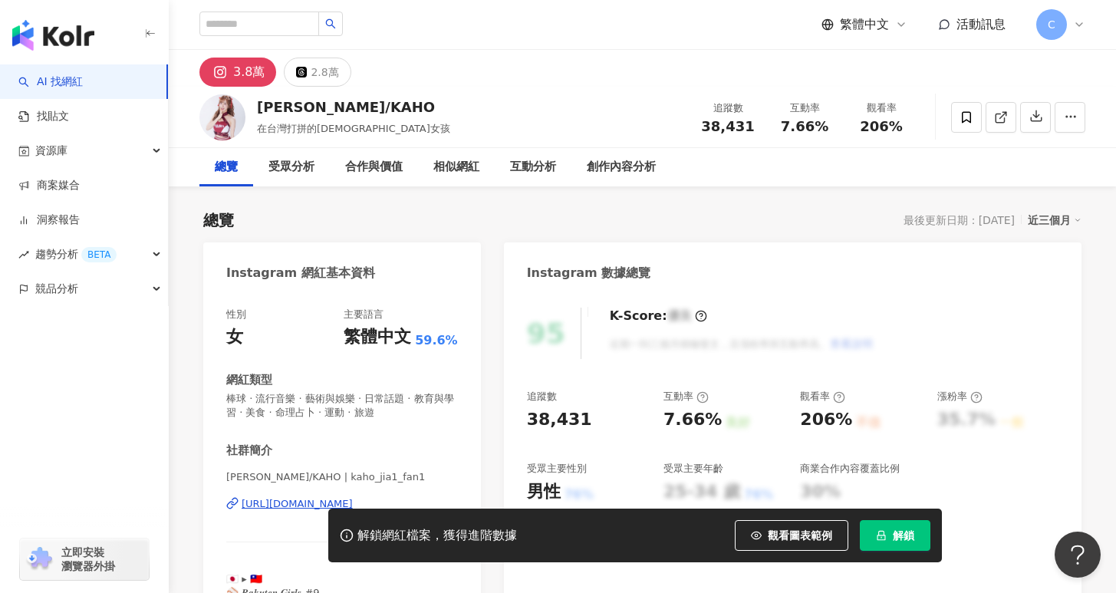
click at [895, 538] on span "解鎖" at bounding box center [903, 535] width 21 height 12
click at [291, 502] on div "https://www.instagram.com/kaho_jia1_fan1/" at bounding box center [297, 504] width 111 height 14
drag, startPoint x: 226, startPoint y: 477, endPoint x: 297, endPoint y: 478, distance: 70.6
click at [297, 478] on span "高橋佳帆/KAHO | kaho_jia1_fan1" at bounding box center [342, 477] width 232 height 14
copy span "高橋佳帆/KAHO"
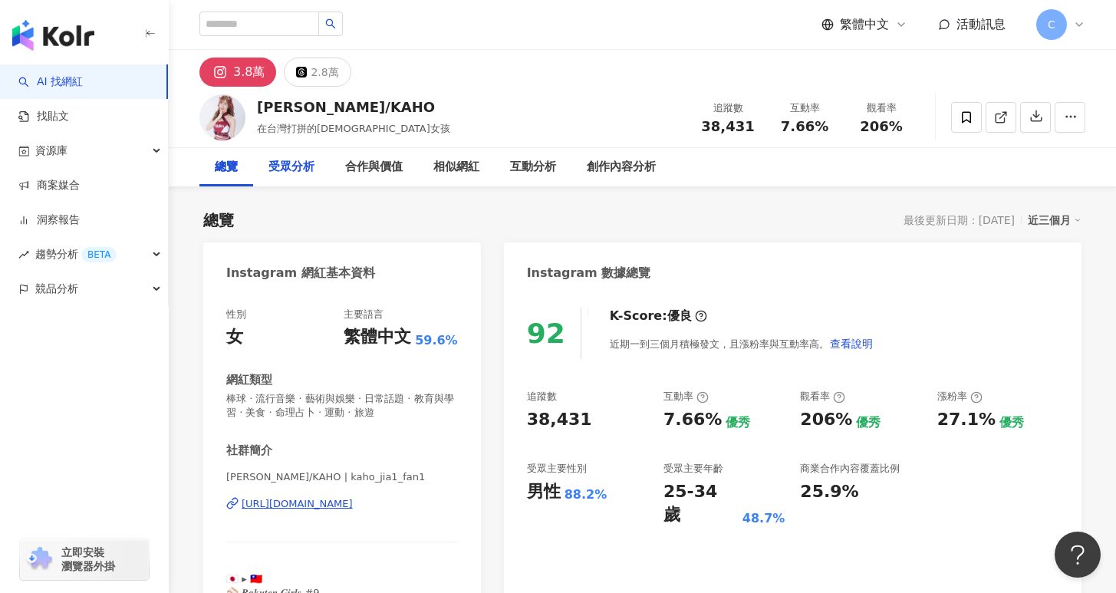
click at [311, 176] on div "受眾分析" at bounding box center [291, 167] width 46 height 18
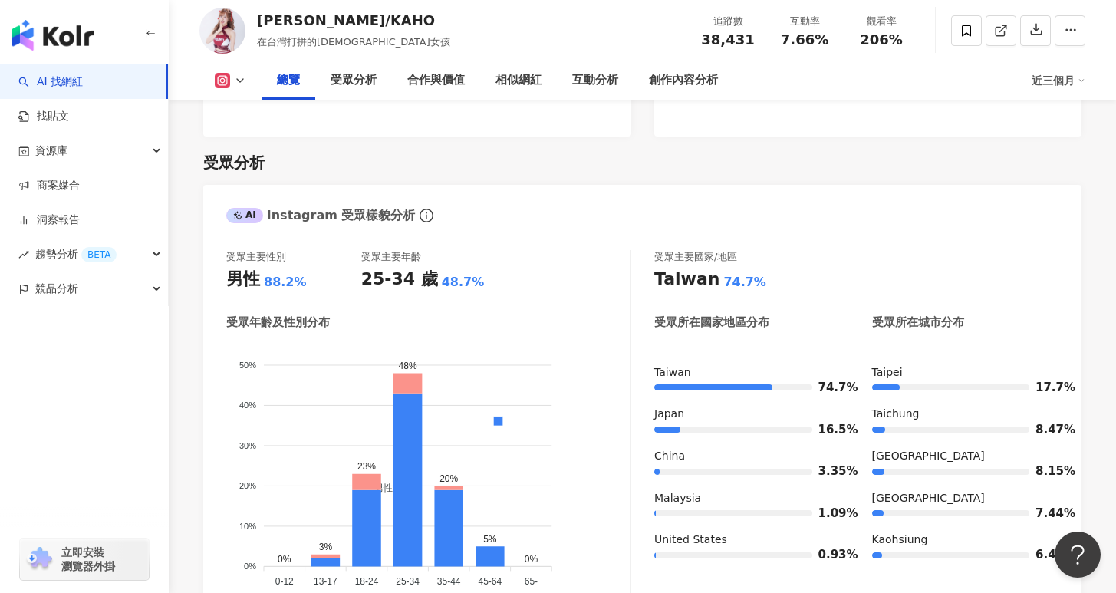
scroll to position [1215, 0]
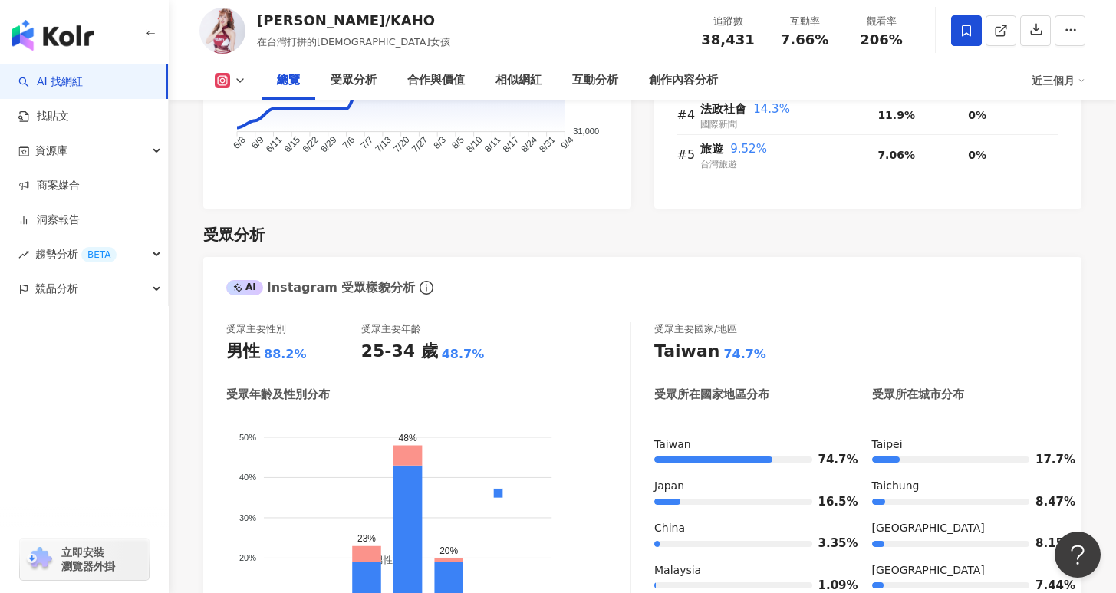
click at [965, 36] on icon at bounding box center [967, 31] width 14 height 14
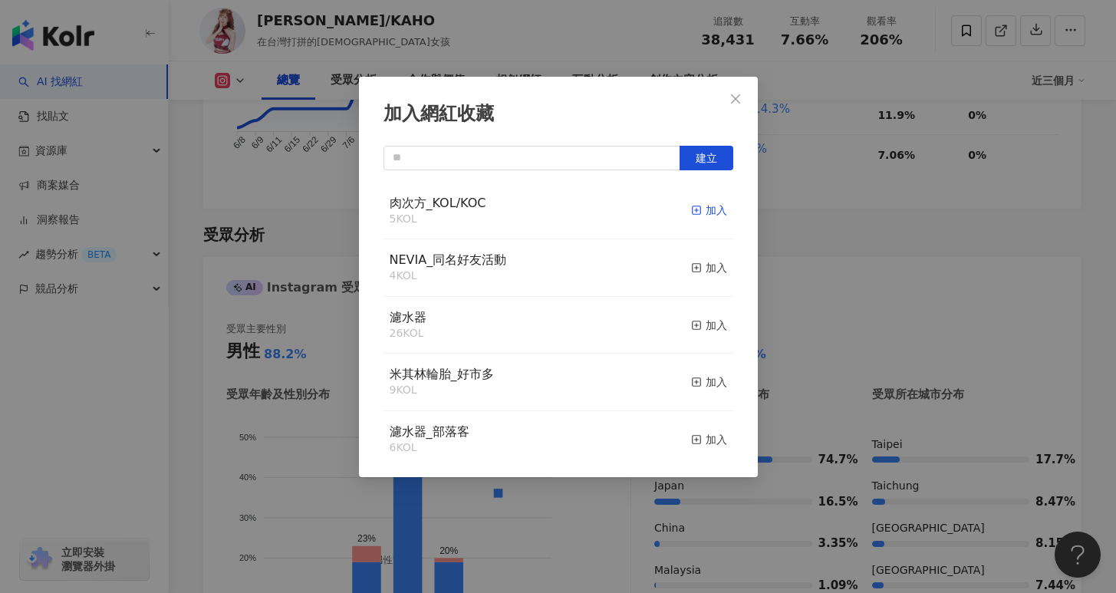
click at [695, 212] on div "加入" at bounding box center [709, 210] width 36 height 17
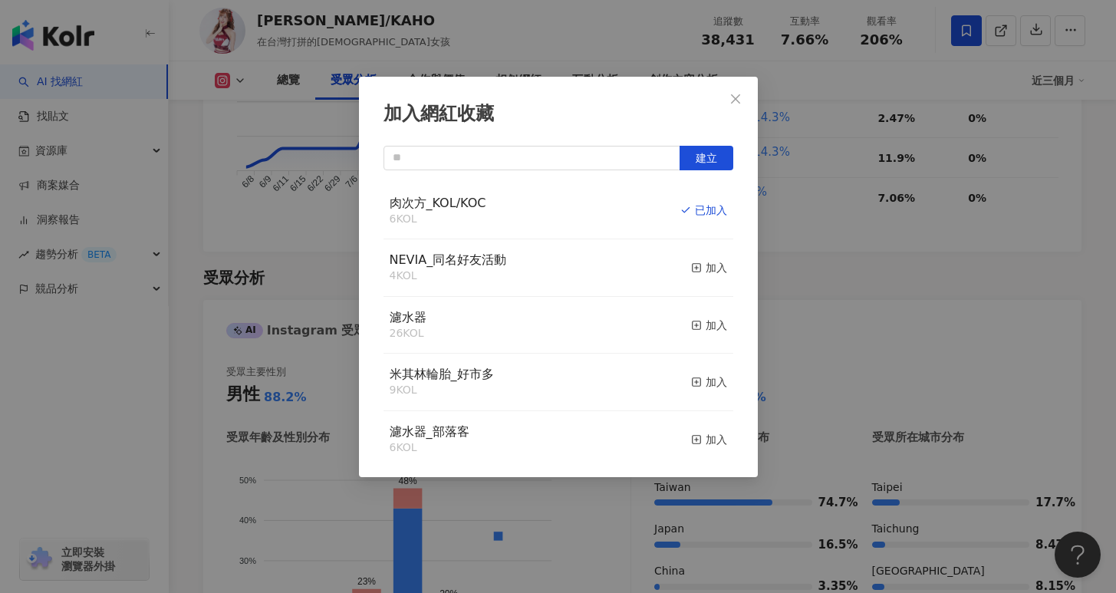
scroll to position [1307, 0]
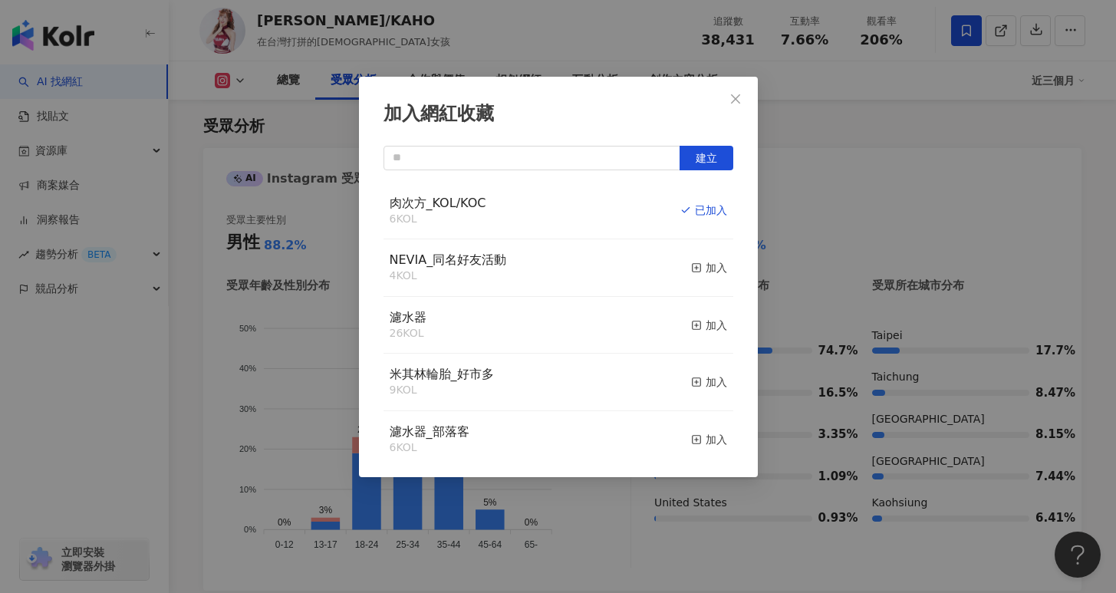
click at [735, 94] on icon "close" at bounding box center [736, 99] width 12 height 12
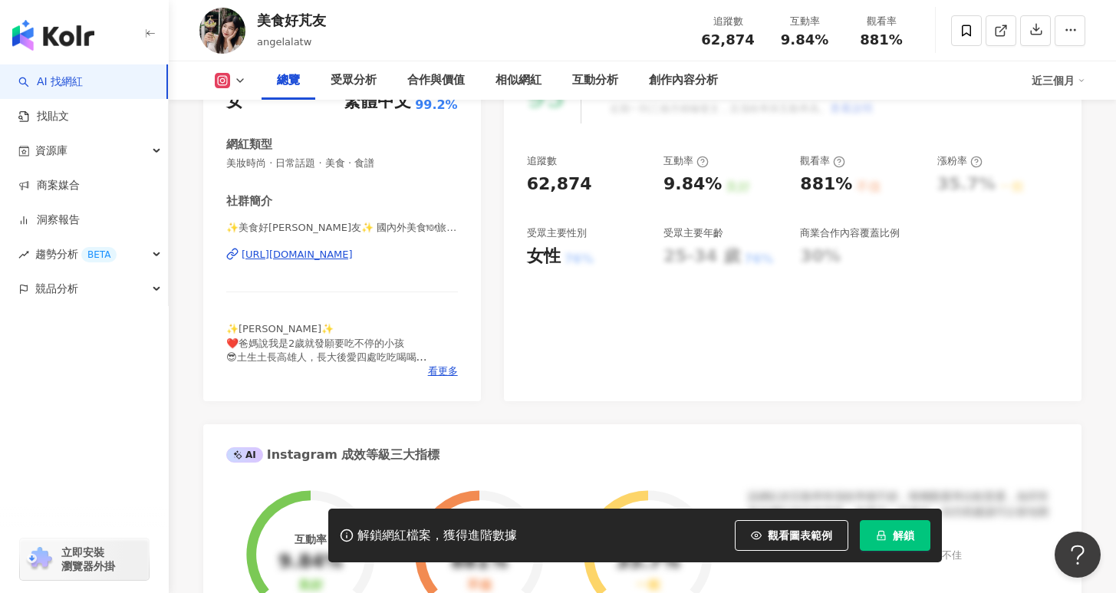
scroll to position [242, 0]
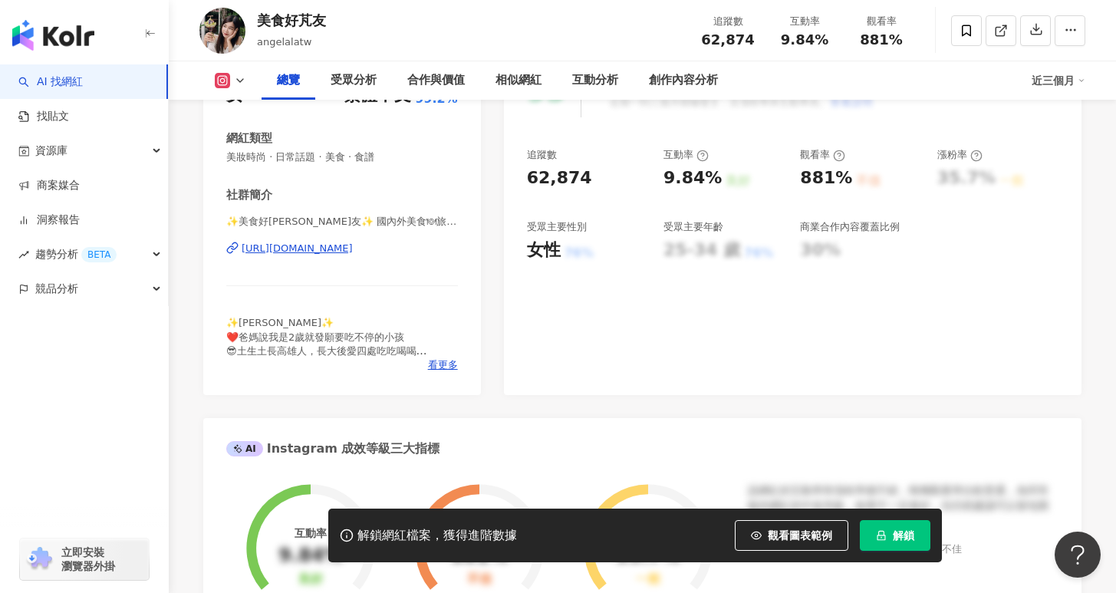
click at [353, 250] on div "https://www.instagram.com/angelalatw/" at bounding box center [297, 249] width 111 height 14
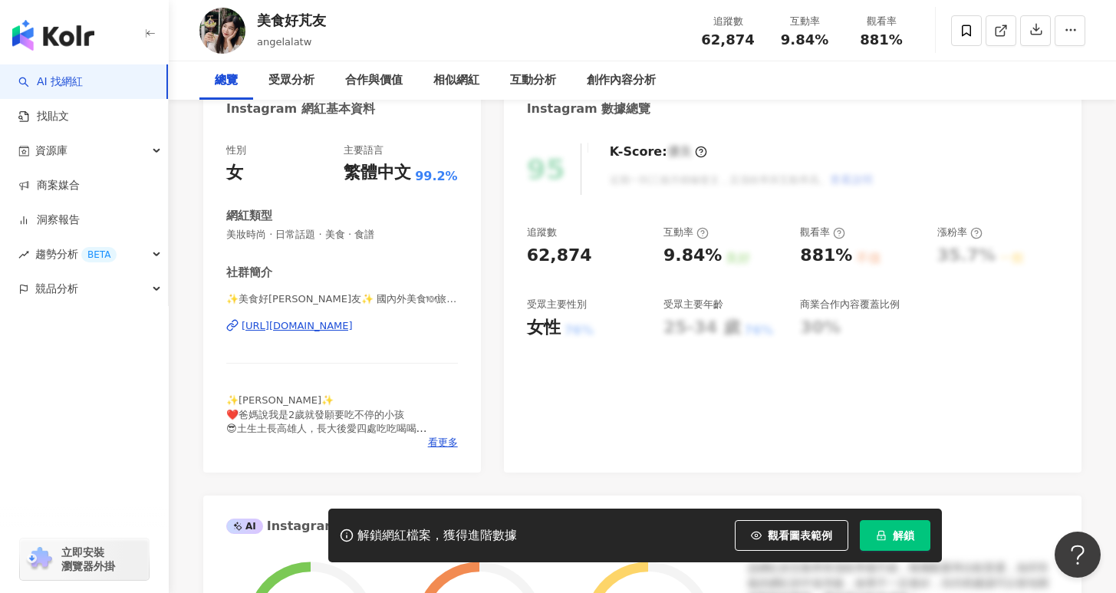
scroll to position [0, 0]
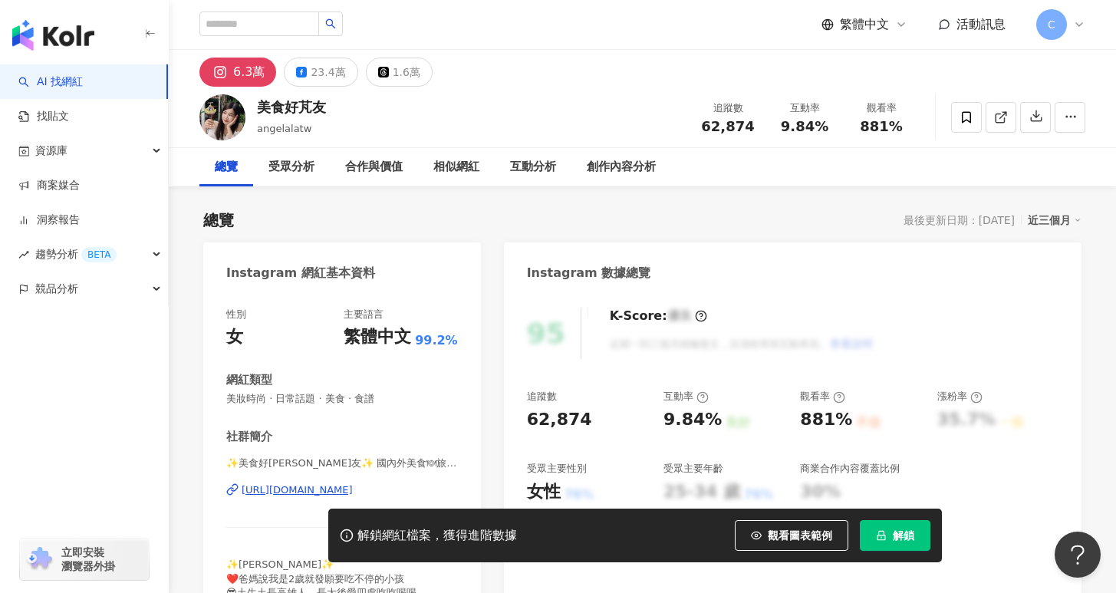
click at [894, 533] on span "解鎖" at bounding box center [903, 535] width 21 height 12
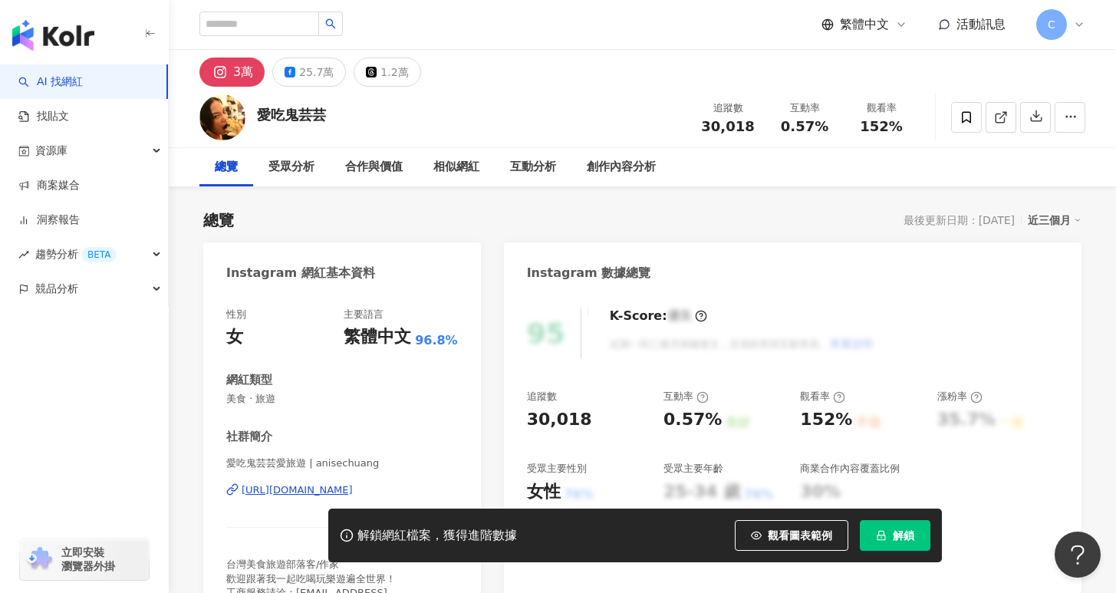
click at [910, 535] on span "解鎖" at bounding box center [903, 535] width 21 height 12
click at [314, 80] on div "25.7萬" at bounding box center [316, 71] width 35 height 21
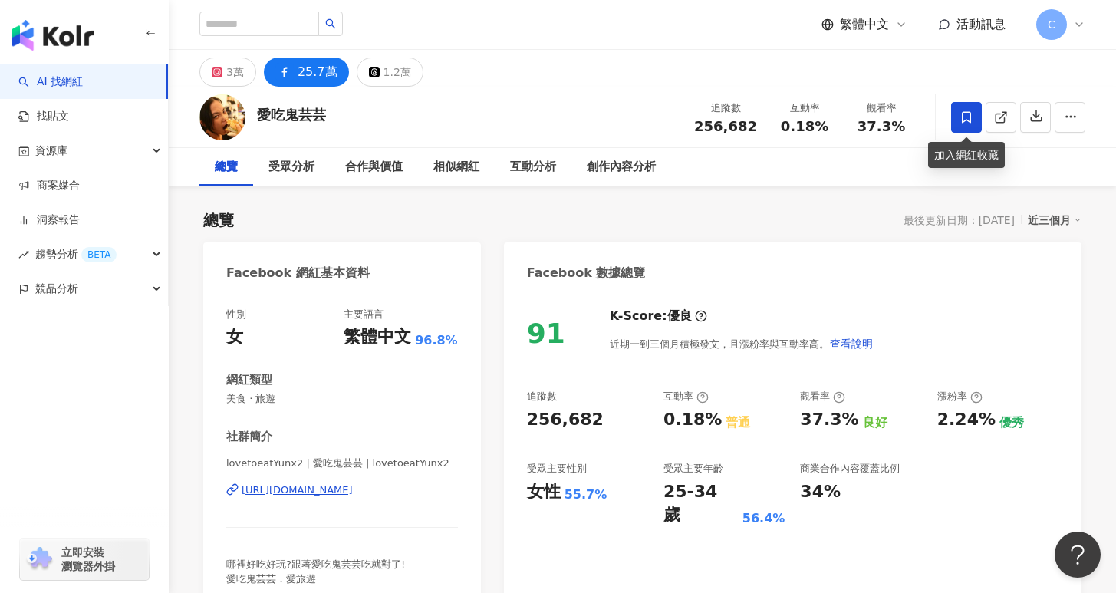
click at [974, 117] on span at bounding box center [966, 117] width 31 height 31
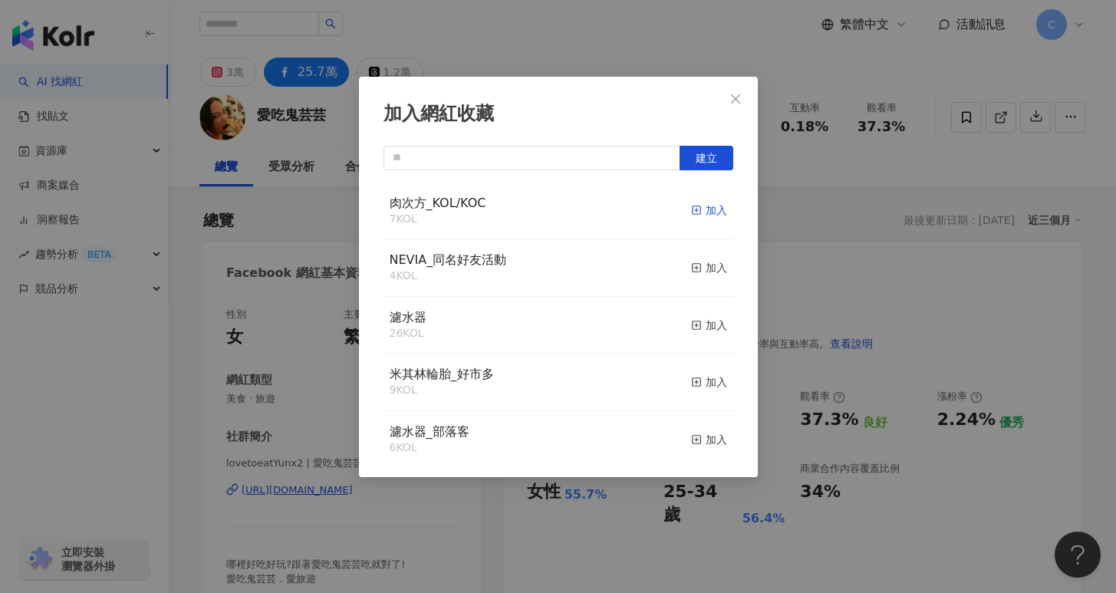
click at [697, 213] on div "加入" at bounding box center [709, 210] width 36 height 17
click at [685, 210] on div "已加入" at bounding box center [703, 210] width 47 height 17
click at [581, 157] on input "text" at bounding box center [532, 158] width 297 height 25
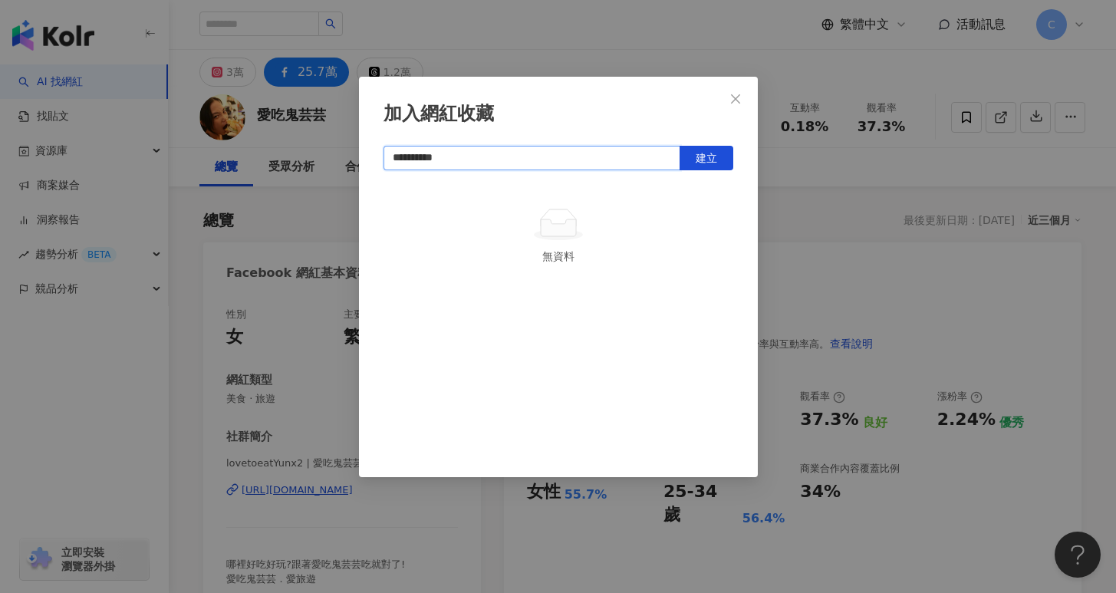
type input "**********"
click at [710, 157] on span "建立" at bounding box center [706, 158] width 21 height 12
click at [686, 215] on div "已加入" at bounding box center [703, 210] width 47 height 17
click at [694, 216] on div "加入" at bounding box center [709, 210] width 36 height 17
click at [741, 103] on icon "close" at bounding box center [736, 99] width 12 height 12
